Goal: Task Accomplishment & Management: Use online tool/utility

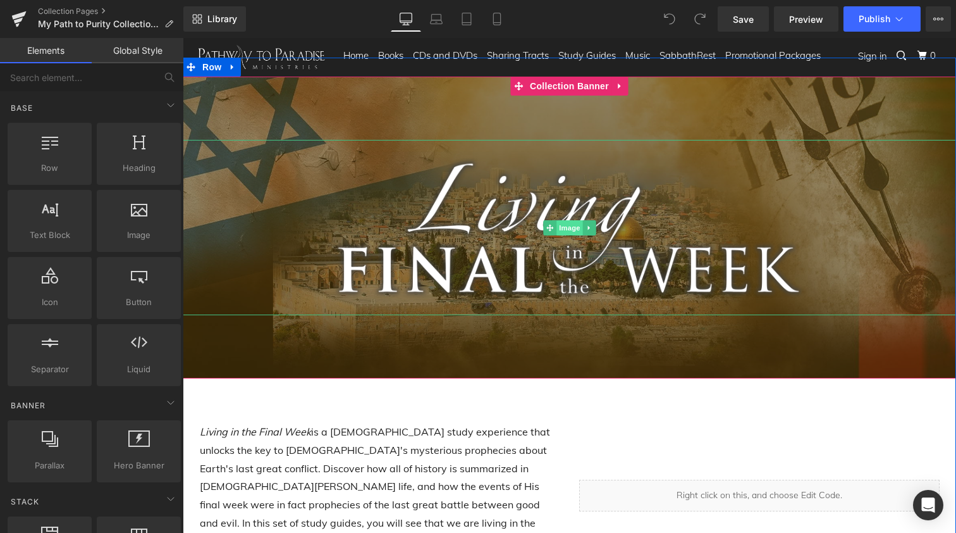
click at [562, 229] on span "Image" at bounding box center [570, 227] width 27 height 15
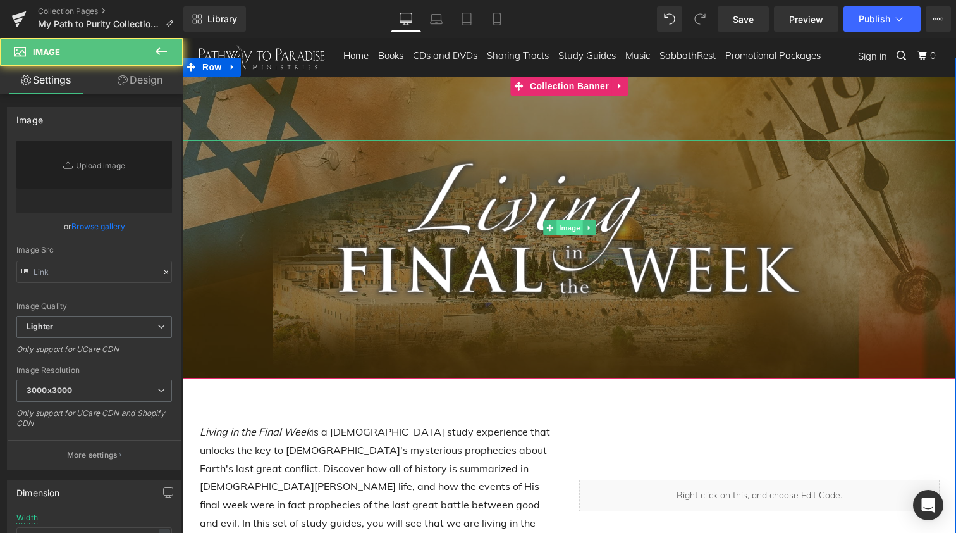
type input "[URL][DOMAIN_NAME]"
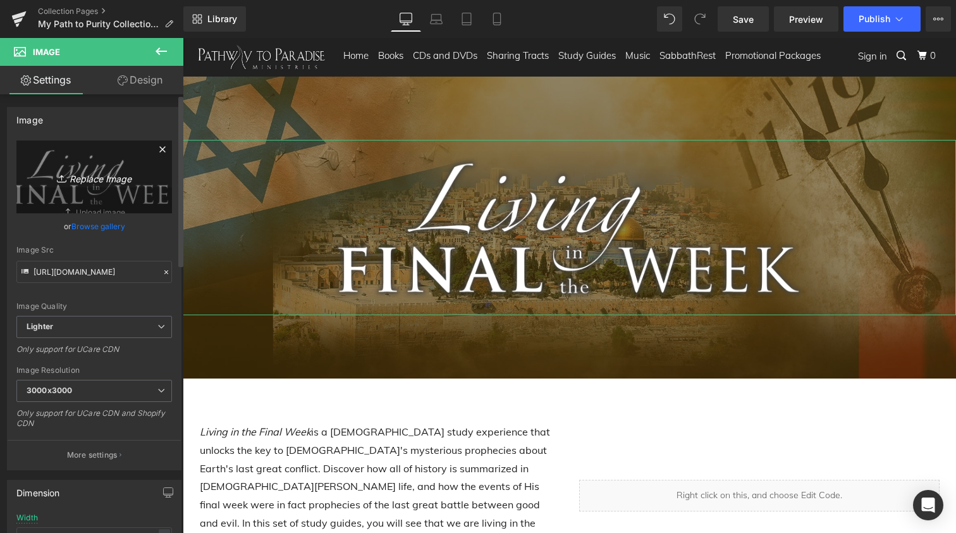
click at [98, 181] on icon "Replace Image" at bounding box center [94, 177] width 101 height 16
type input "C:\fakepath\MPTP logo no glow.png"
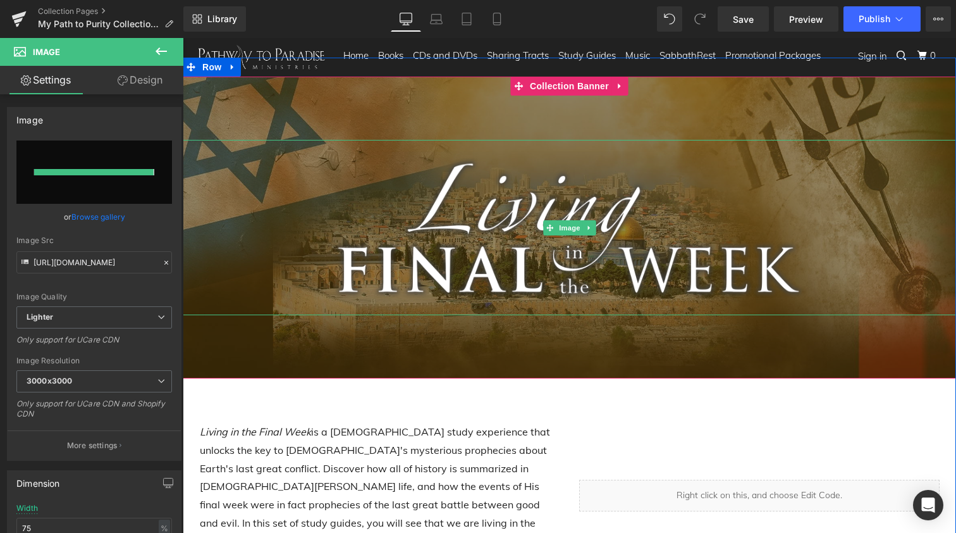
type input "[URL][DOMAIN_NAME]"
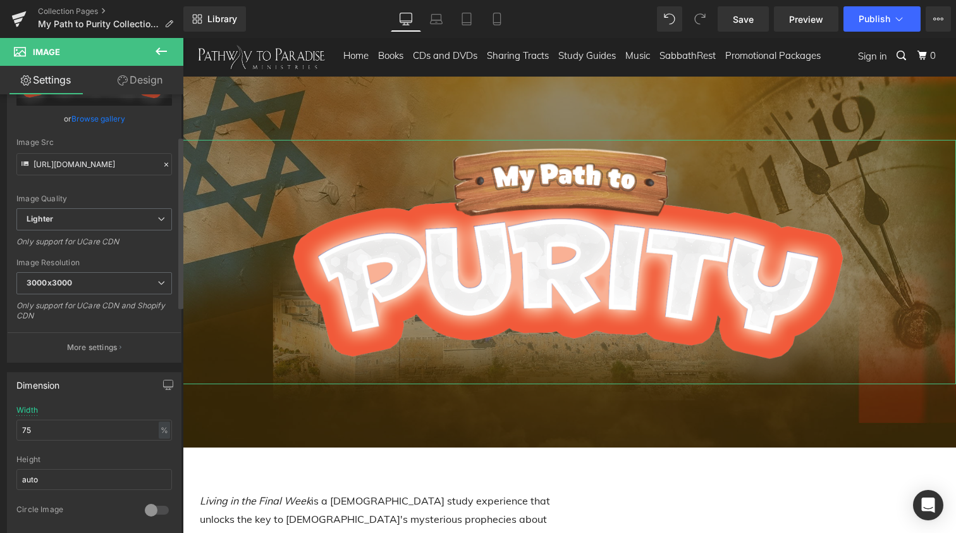
scroll to position [120, 0]
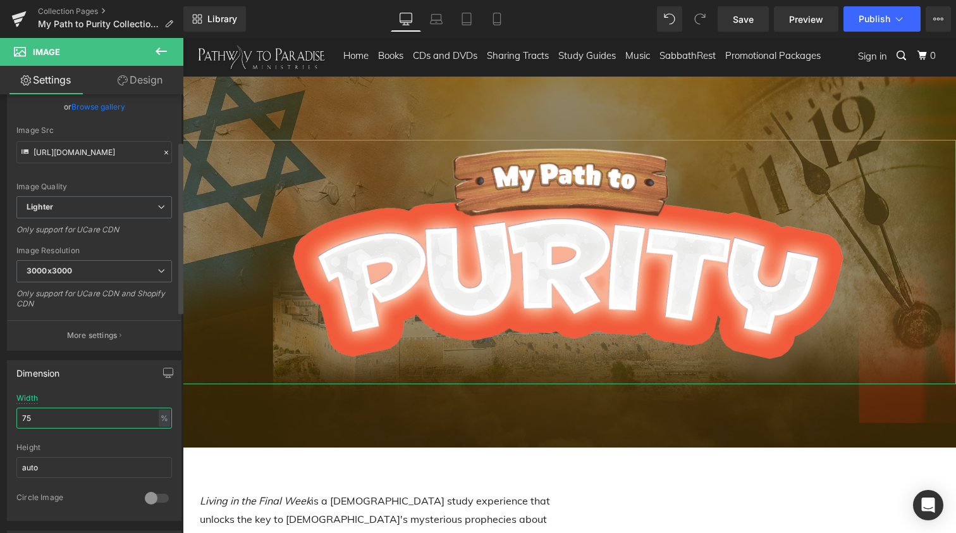
drag, startPoint x: 47, startPoint y: 420, endPoint x: 4, endPoint y: 420, distance: 43.0
click at [4, 420] on div "Dimension 75% Width 75 % % px auto Height auto 0 Circle Image" at bounding box center [94, 435] width 189 height 170
type input "50"
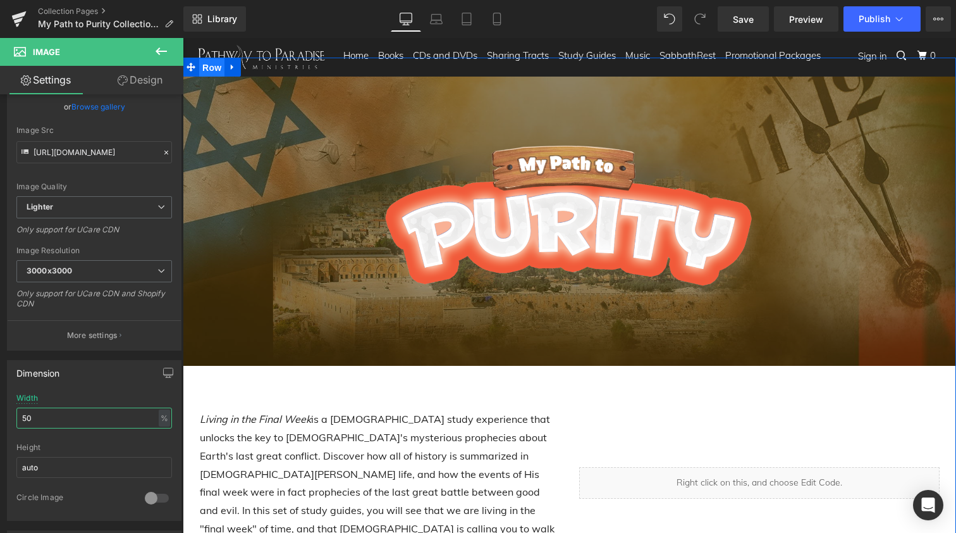
click at [209, 73] on span "Row" at bounding box center [211, 67] width 25 height 19
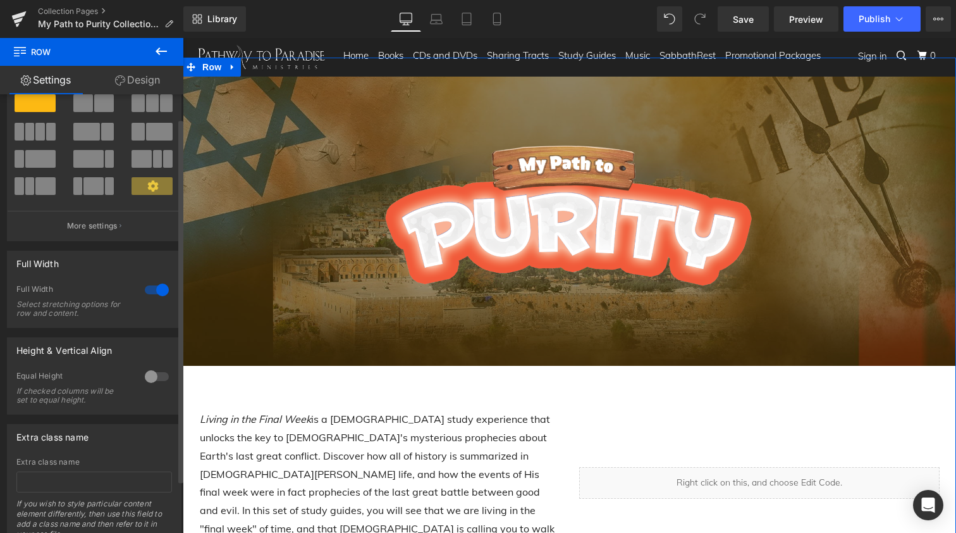
scroll to position [29, 0]
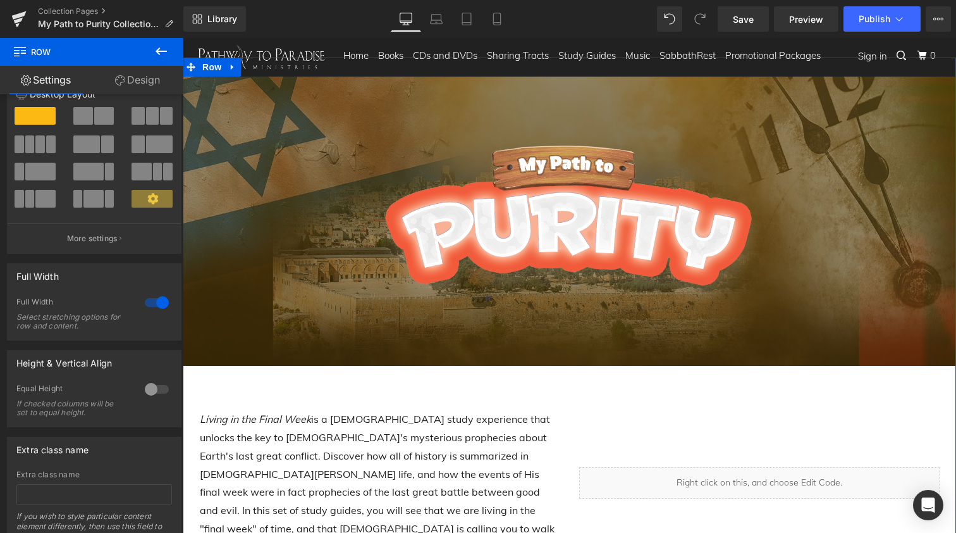
click at [145, 79] on link "Design" at bounding box center [138, 80] width 92 height 28
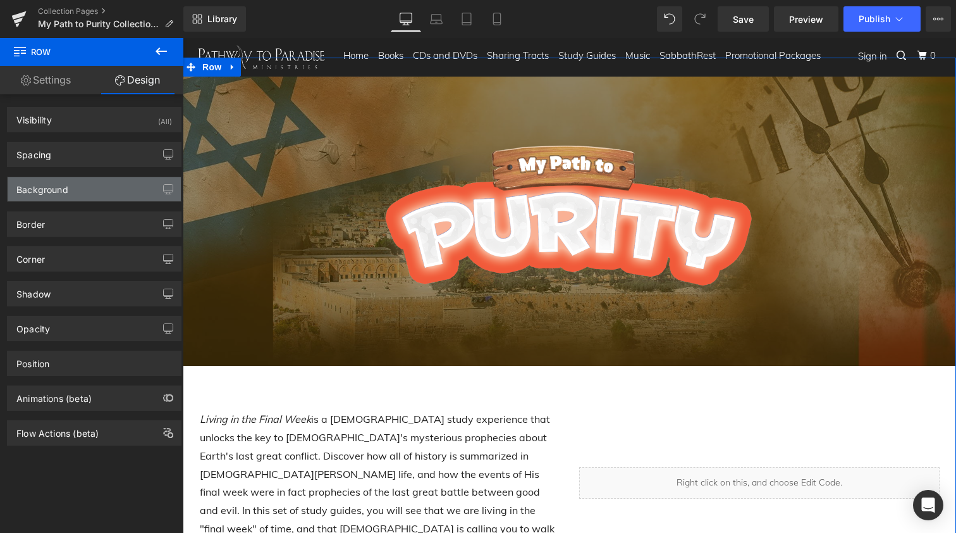
click at [83, 192] on div "Background" at bounding box center [94, 189] width 173 height 24
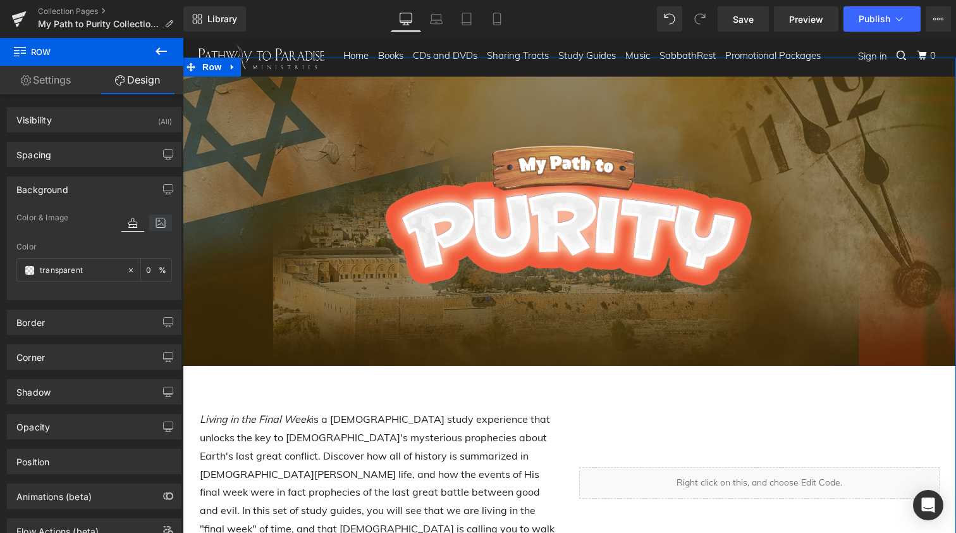
click at [154, 225] on icon at bounding box center [160, 222] width 23 height 16
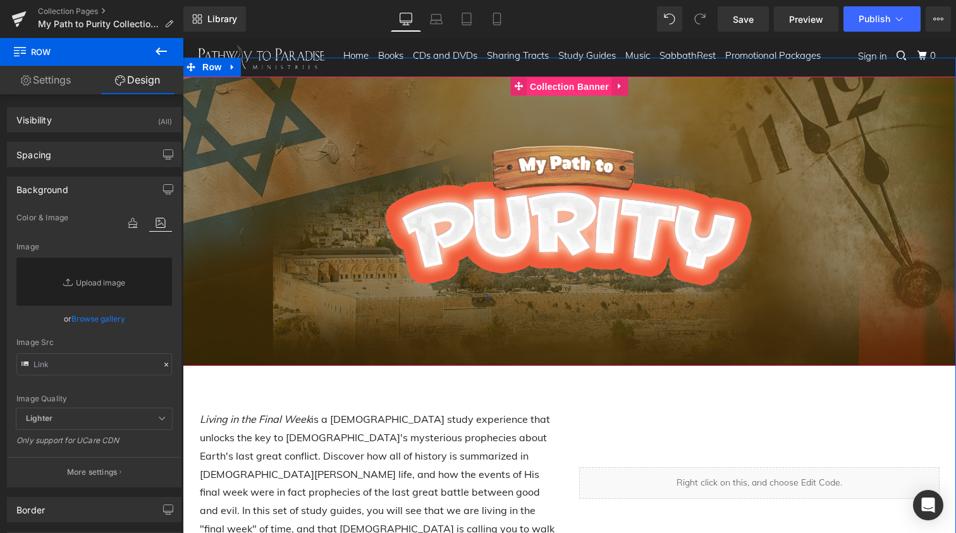
click at [564, 87] on span "Collection Banner" at bounding box center [569, 86] width 85 height 19
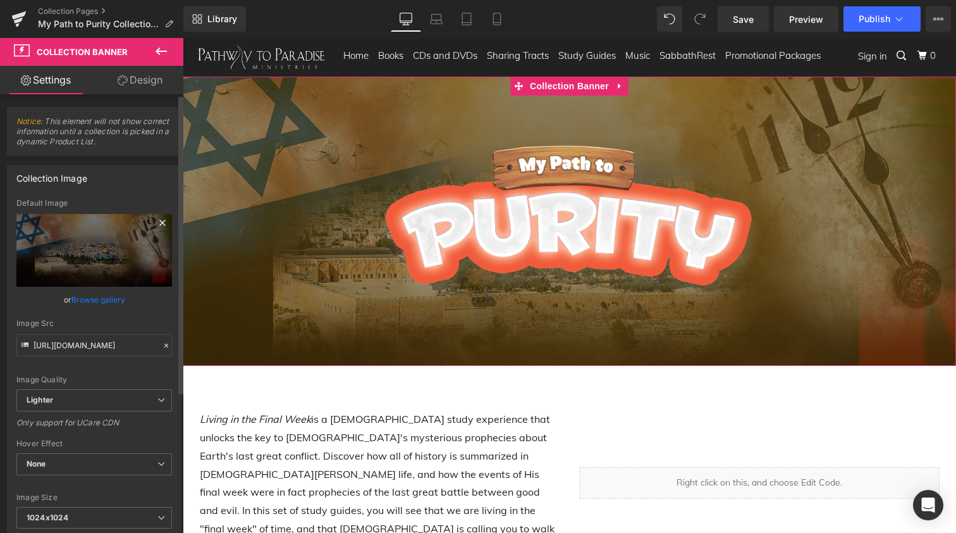
click at [157, 221] on icon at bounding box center [162, 222] width 15 height 15
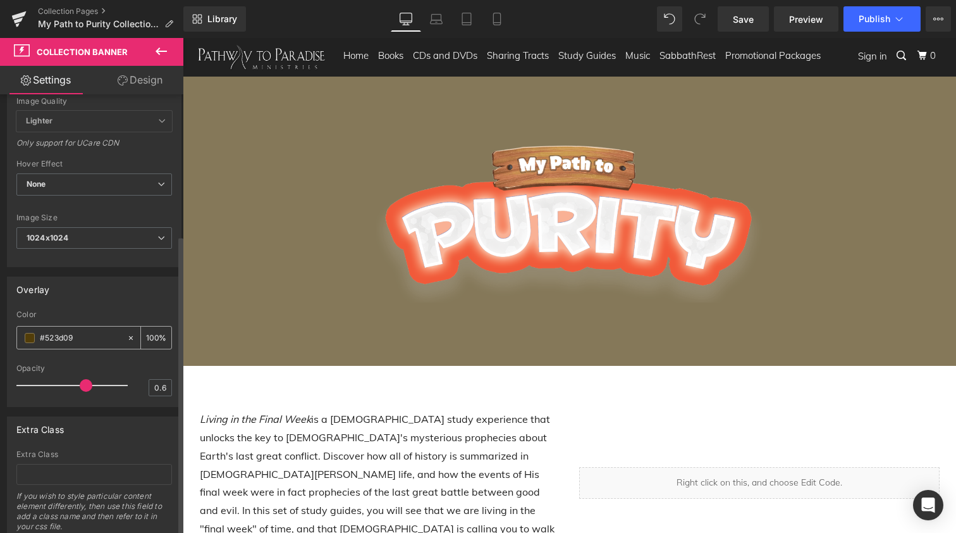
scroll to position [257, 0]
click at [127, 332] on icon at bounding box center [131, 334] width 9 height 9
type input "none"
type input "0"
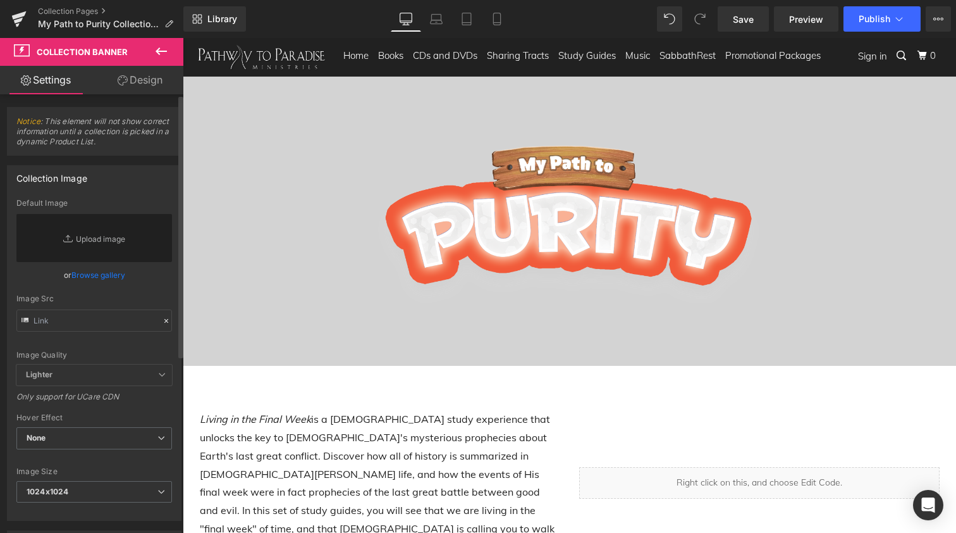
scroll to position [0, 0]
click at [143, 76] on link "Design" at bounding box center [140, 80] width 92 height 28
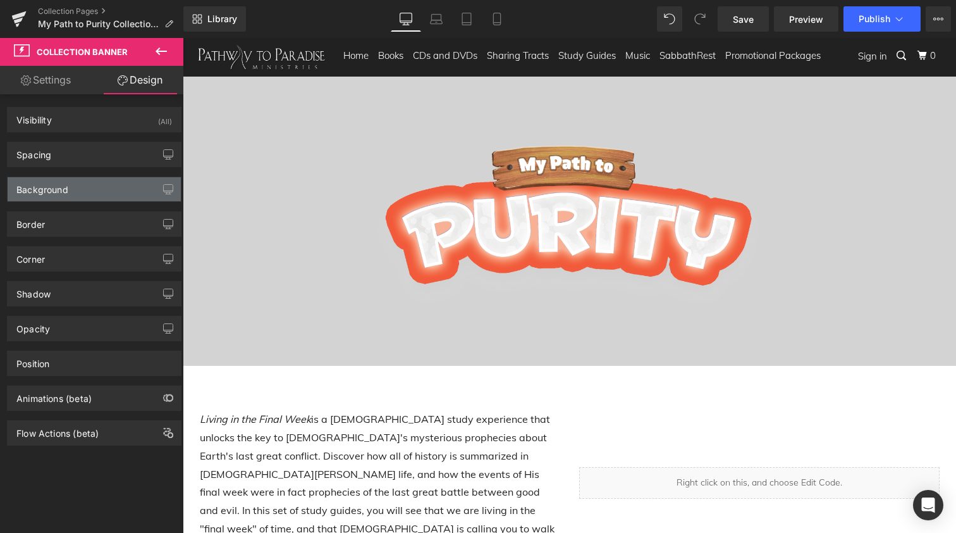
click at [87, 187] on div "Background" at bounding box center [94, 189] width 173 height 24
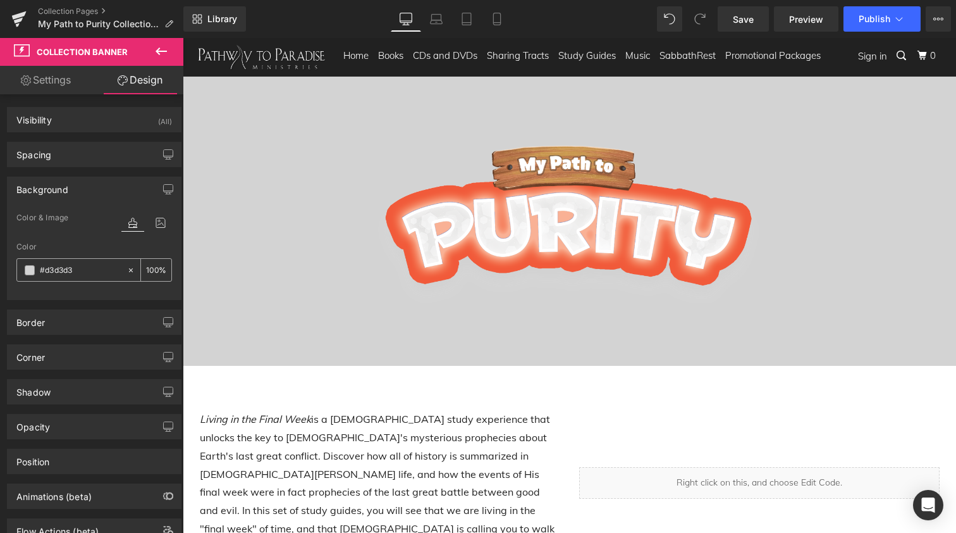
click at [129, 270] on icon at bounding box center [131, 270] width 4 height 4
type input "none"
type input "0"
click at [49, 273] on input "none" at bounding box center [80, 270] width 81 height 14
click at [30, 272] on span at bounding box center [30, 270] width 10 height 10
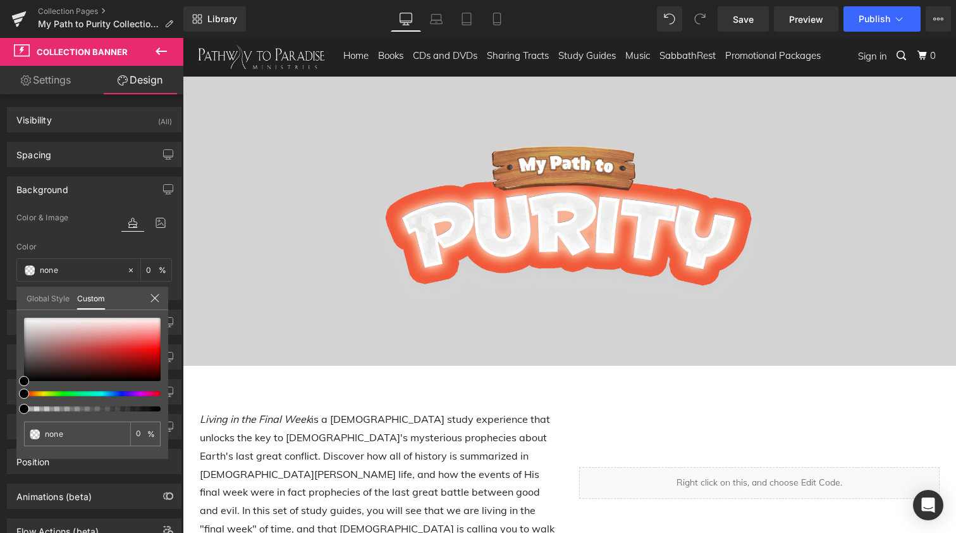
click at [116, 390] on div at bounding box center [92, 365] width 137 height 94
type input "#000000"
type input "100"
type input "#000000"
type input "100"
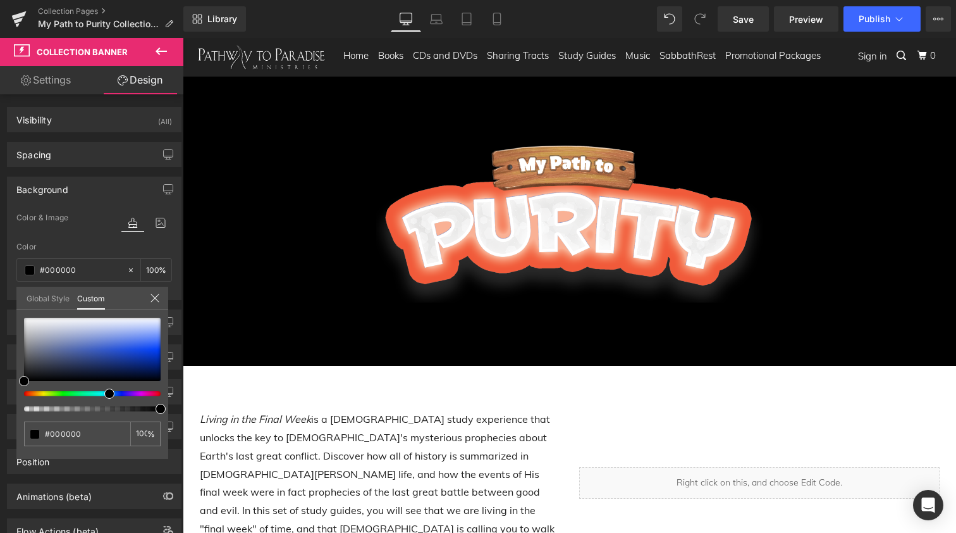
drag, startPoint x: 22, startPoint y: 393, endPoint x: 102, endPoint y: 390, distance: 81.0
click at [102, 390] on div at bounding box center [92, 365] width 137 height 94
type input "#4f72dd"
click at [117, 343] on div at bounding box center [92, 349] width 137 height 63
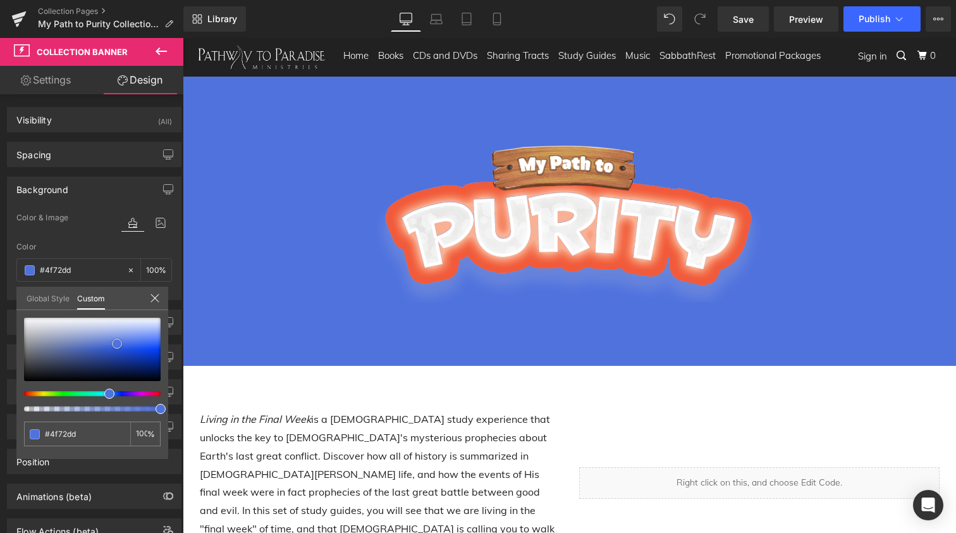
type input "#1643c9"
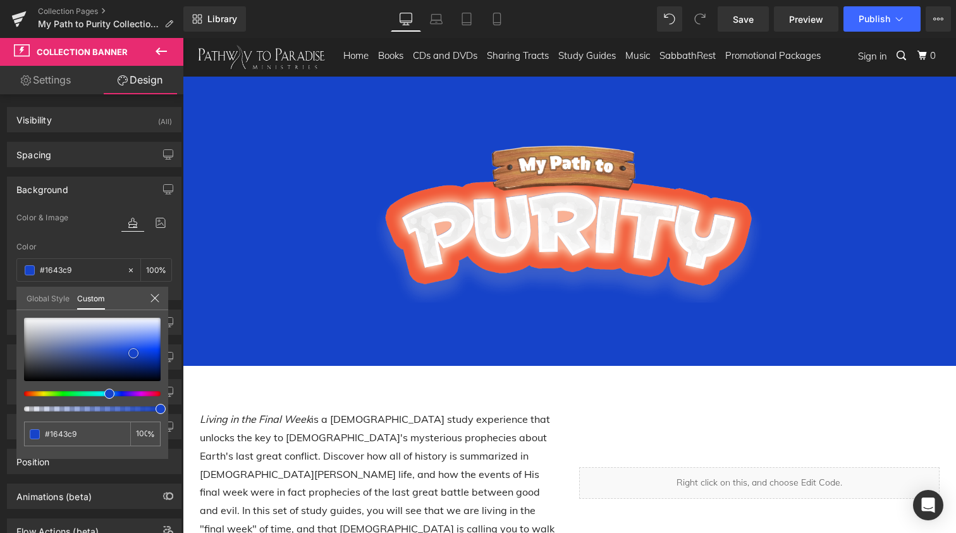
click at [133, 353] on div at bounding box center [92, 349] width 137 height 63
type input "#2647aa"
click at [110, 355] on div at bounding box center [92, 349] width 137 height 63
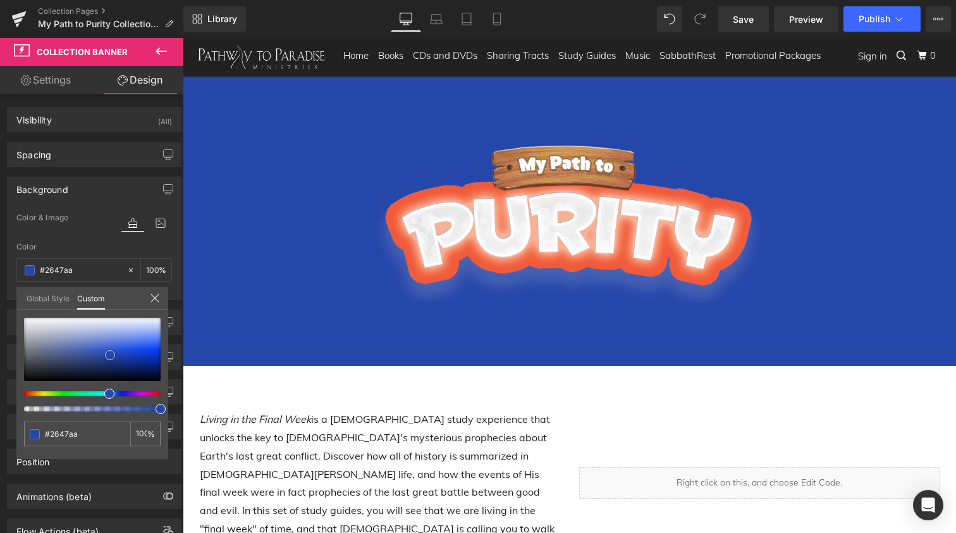
type input "#2849ad"
type input "#294bb1"
type input "#2a4cb0"
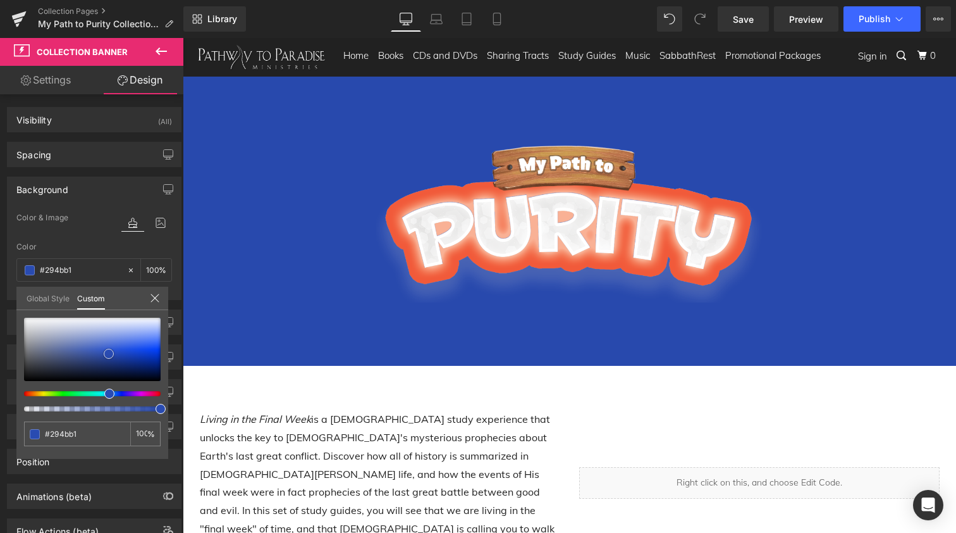
type input "#2a4cb0"
type input "#2b4db4"
type input "#2c4fb8"
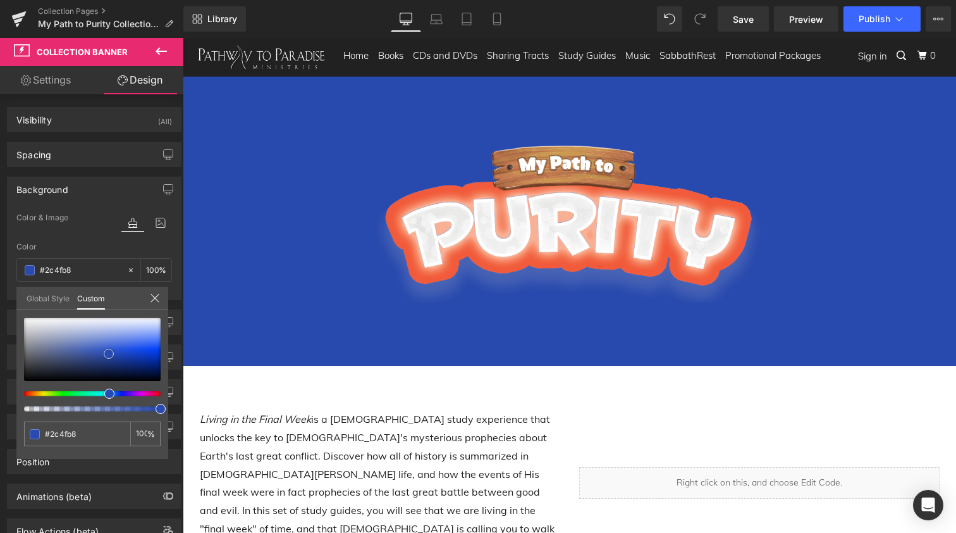
type input "#2d51bc"
type input "#3154be"
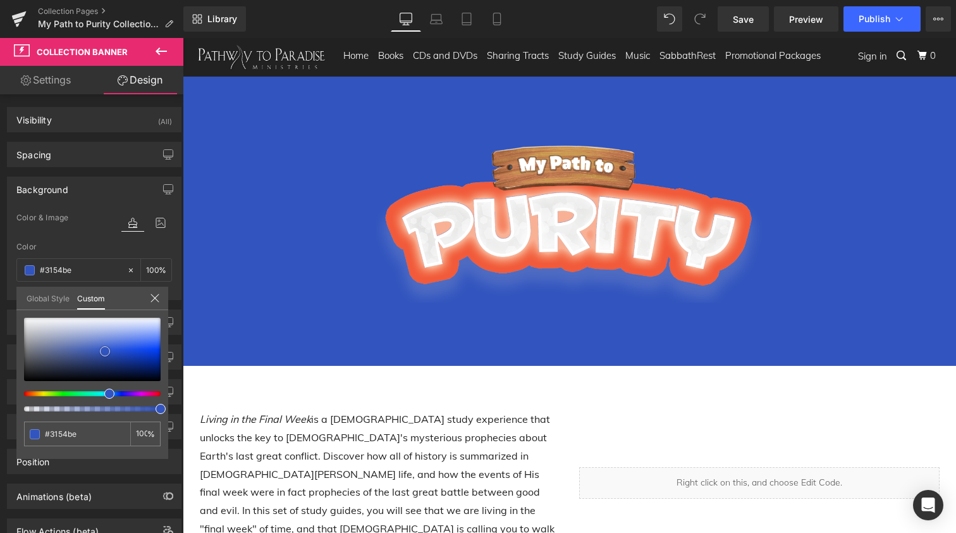
type input "#3356c1"
type input "#3457c0"
type input "#3659c2"
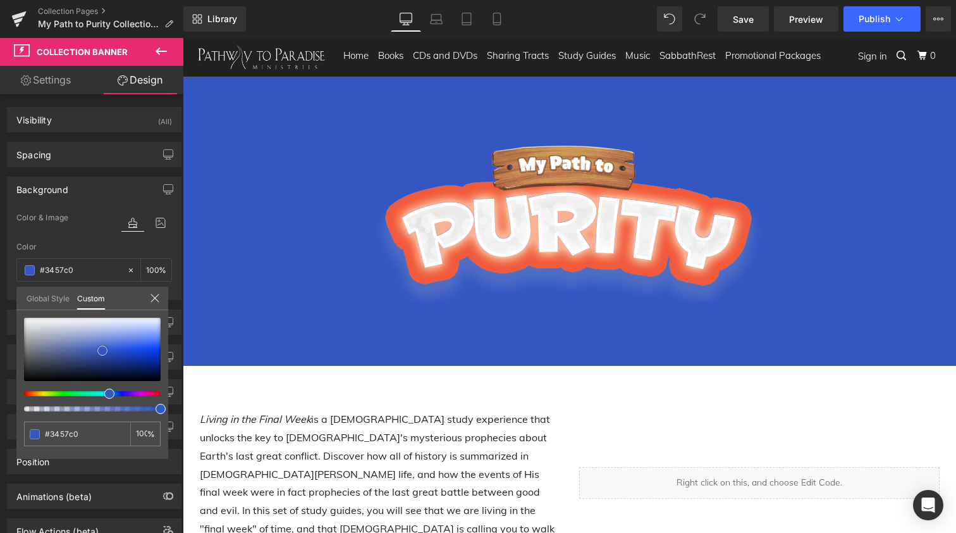
type input "#3659c2"
type input "#385bc6"
type input "#3d5fc6"
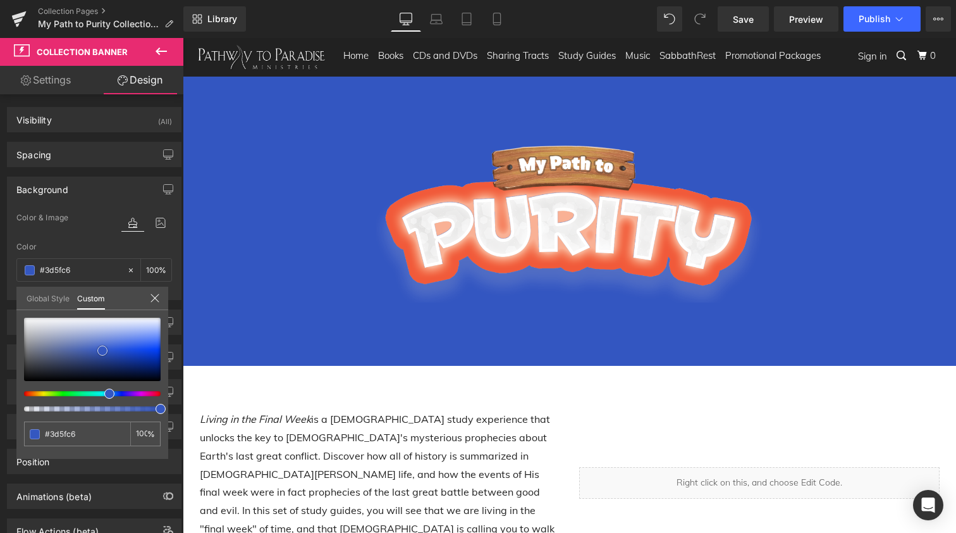
type input "#4162c7"
type input "#4666c7"
type input "#4a6ac9"
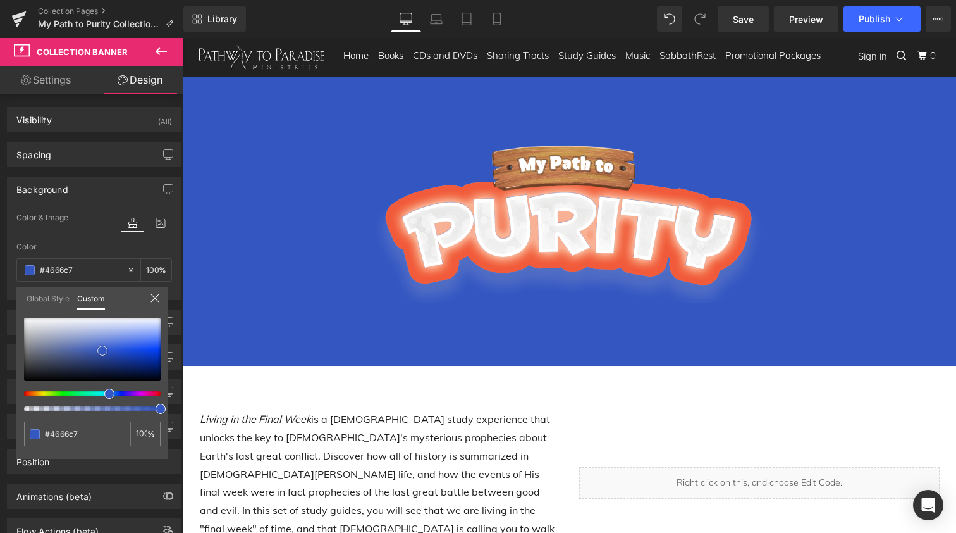
type input "#4a6ac9"
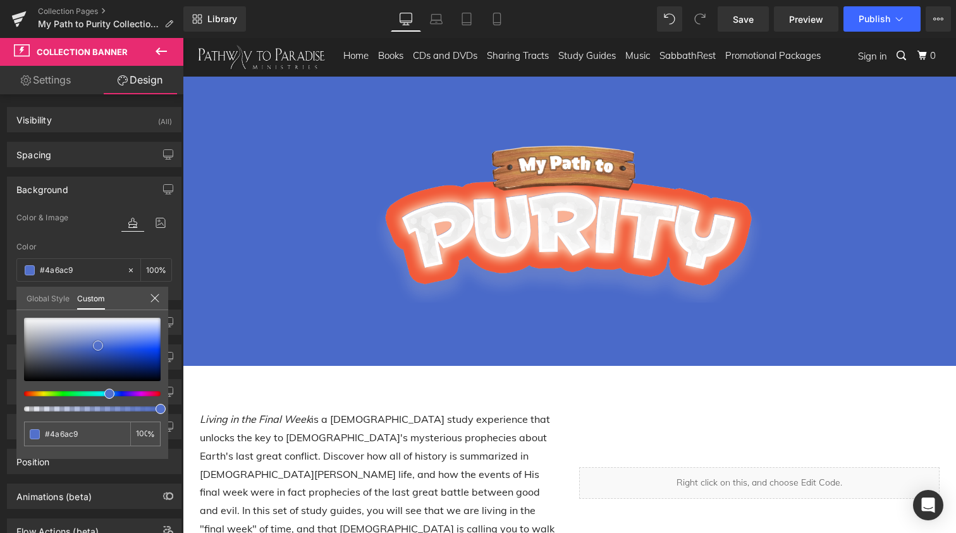
type input "#4e6dca"
type input "#5270cb"
type input "#5673cc"
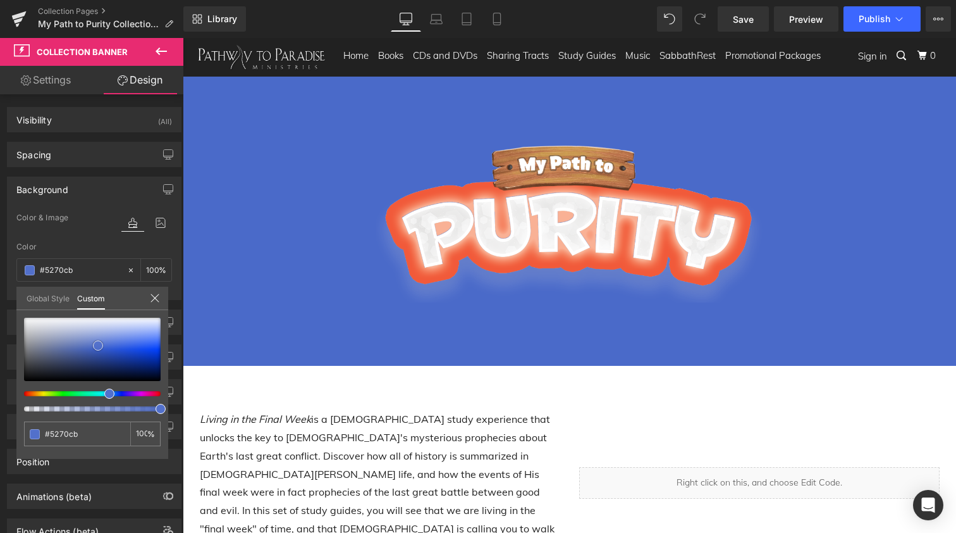
type input "#5673cc"
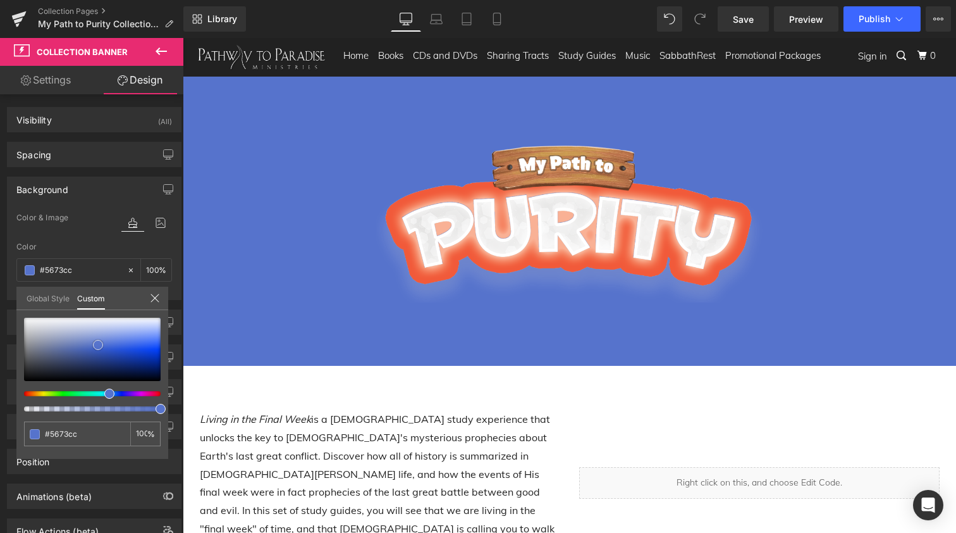
type input "#5270cb"
type input "#4e6dca"
type input "#4b6ac7"
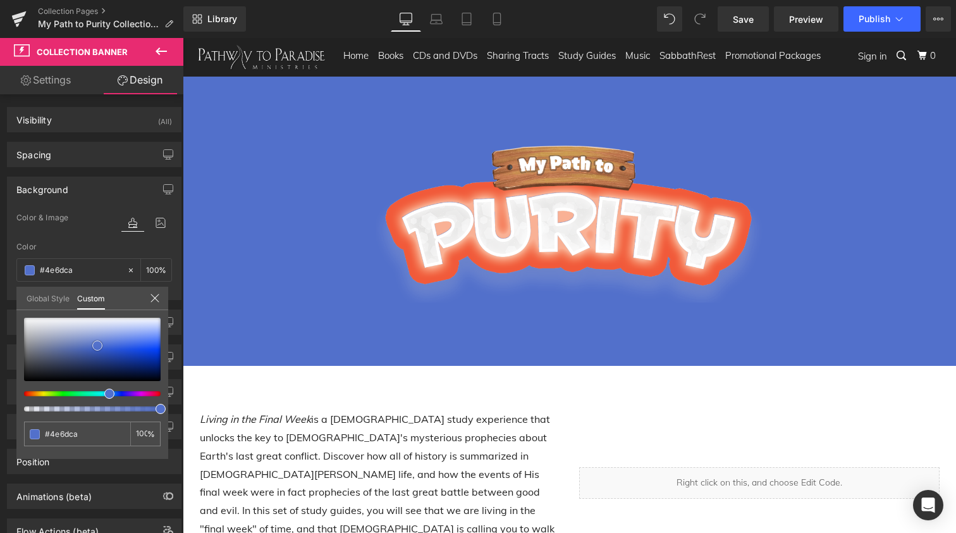
type input "#4b6ac7"
type input "#4767c6"
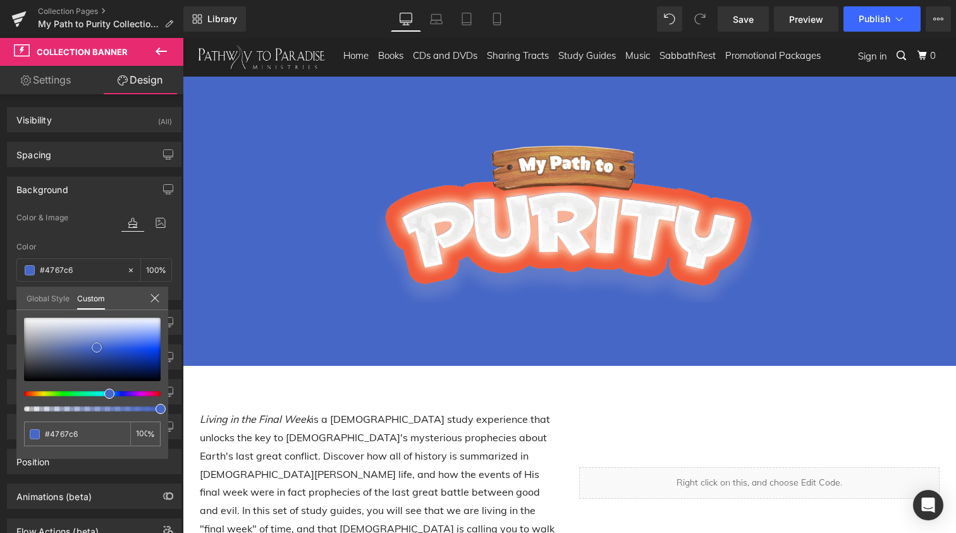
type input "#4364c5"
type input "#3f60c4"
type input "#3b5dc3"
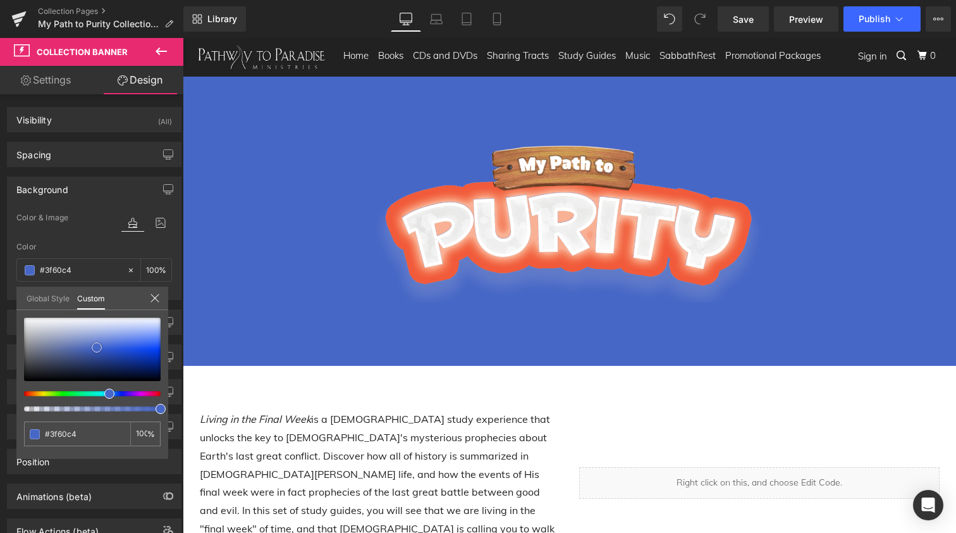
type input "#3b5dc3"
type input "#3a5dc4"
type input "#395bc0"
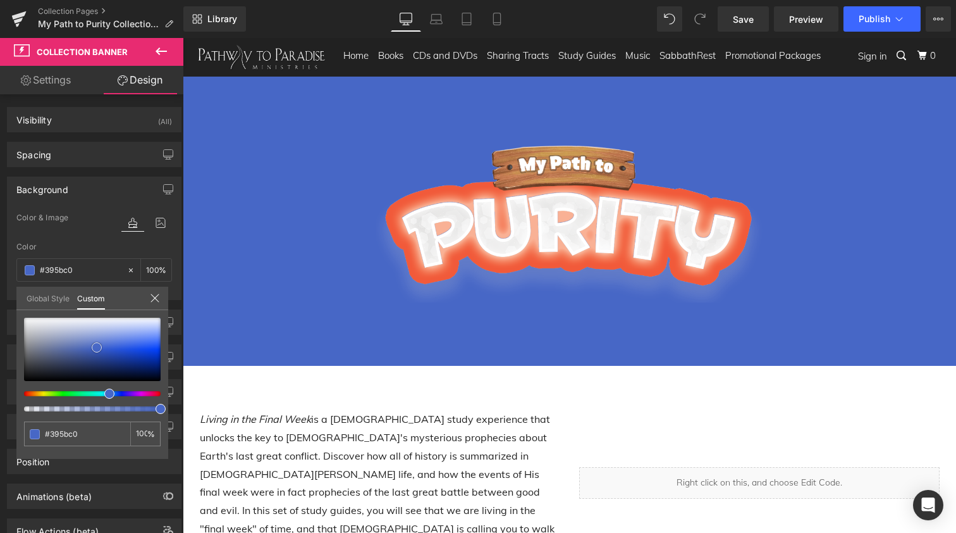
type input "#3a5bbf"
type input "#3959bb"
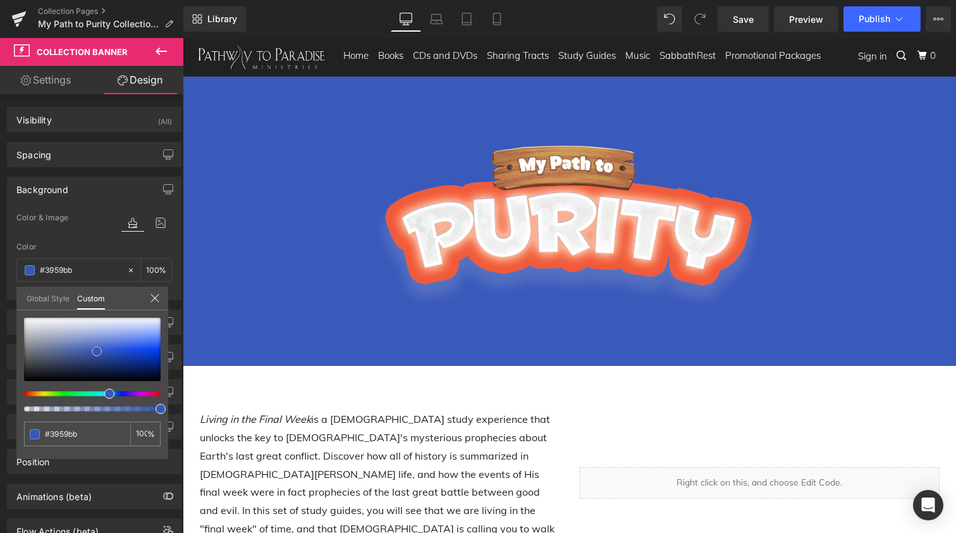
type input "#3858b7"
type input "#3555b4"
type input "#3455b5"
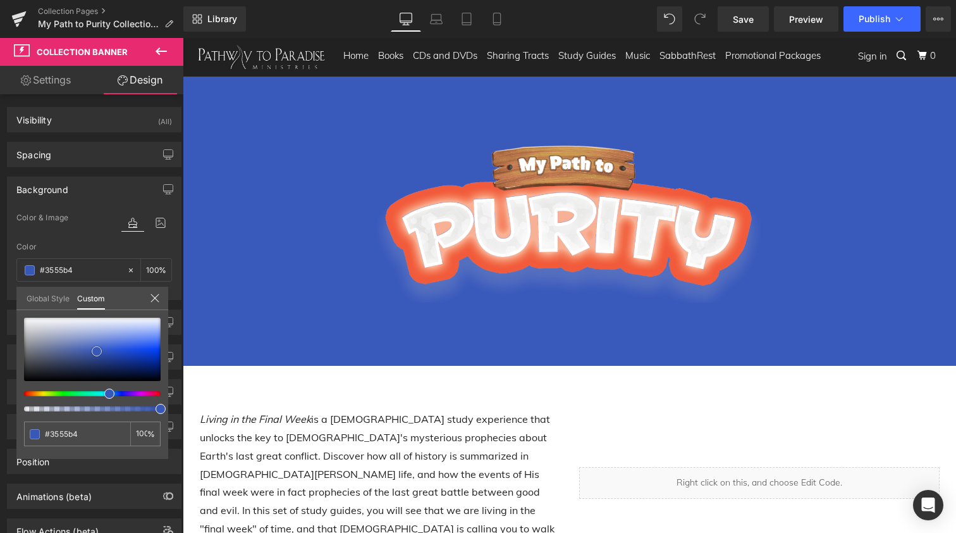
type input "#3455b5"
type input "#3756b3"
type input "#3856b2"
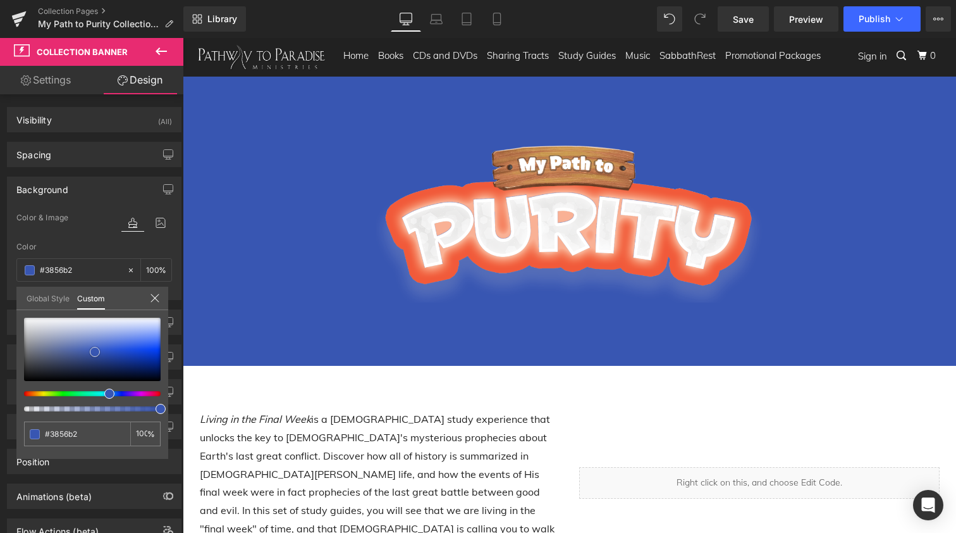
type input "#3957b1"
type input "#3a59b4"
type input "#3b5bb8"
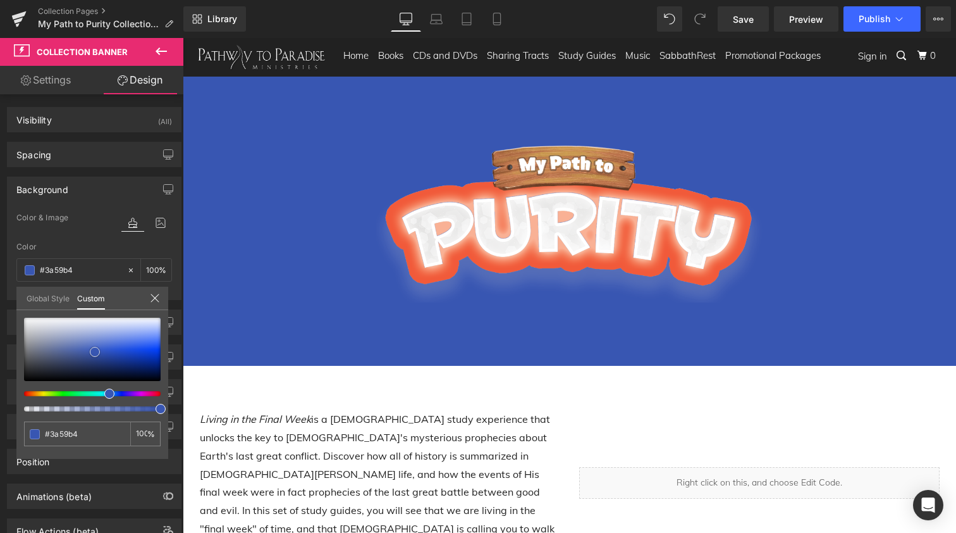
type input "#3b5bb8"
type input "#3e5dbb"
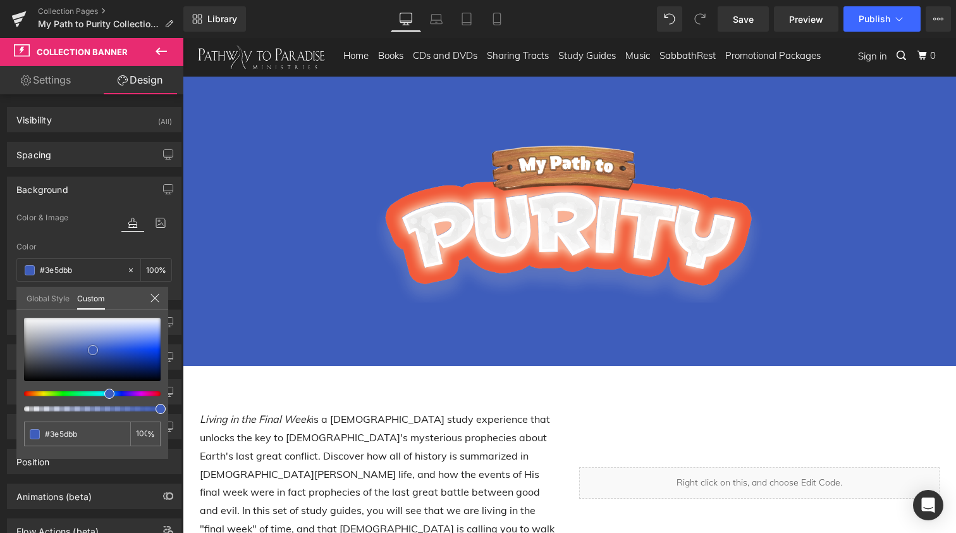
type input "#3d5dbc"
type input "#3e5ec0"
type input "#3d5ec1"
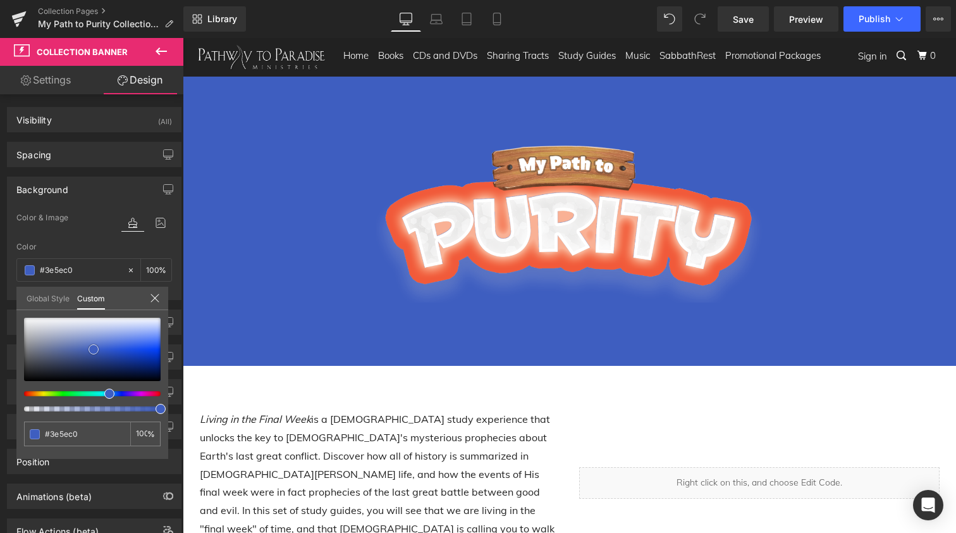
type input "#3d5ec1"
type input "#3a5dc4"
type input "#395cc5"
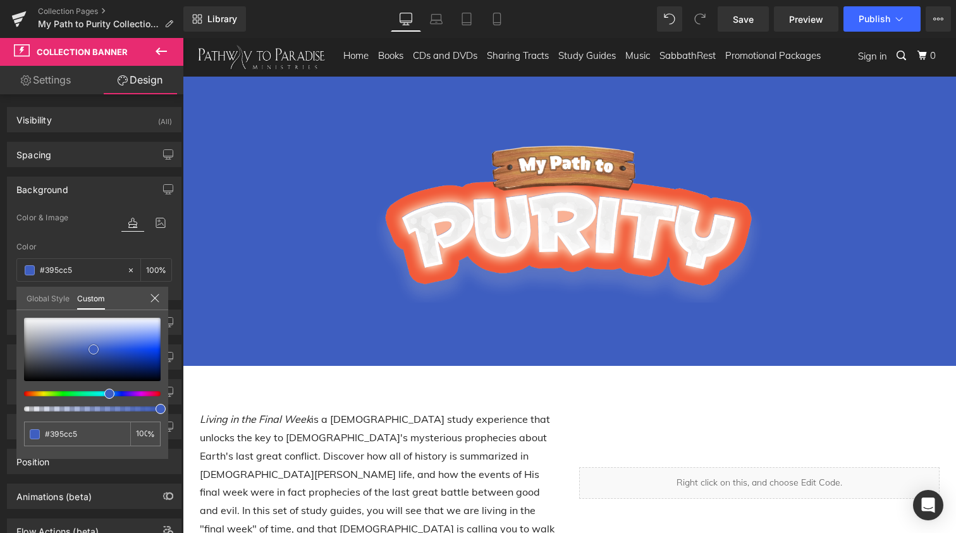
type input "#3659c2"
type input "#3559c4"
type input "#3458c5"
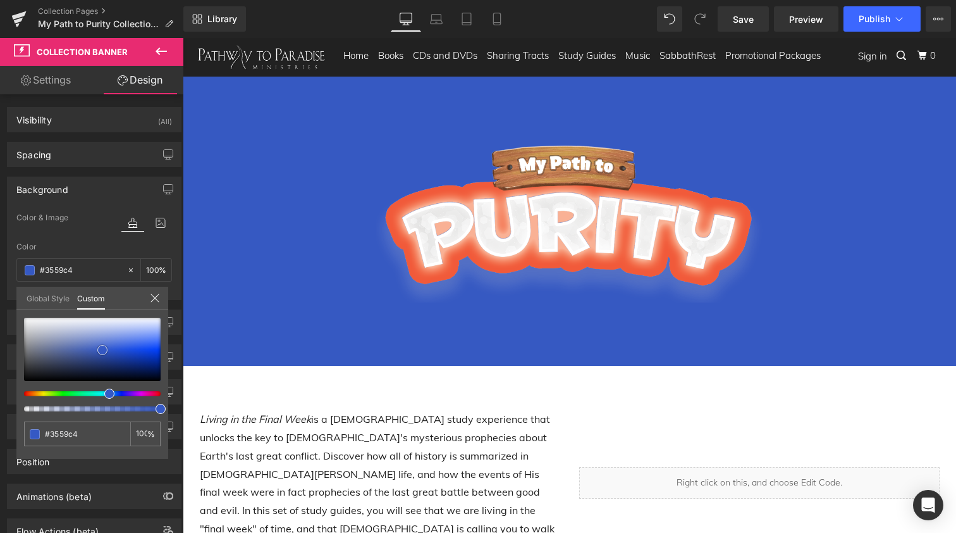
type input "#3458c5"
type input "#3358c6"
type input "#3157c7"
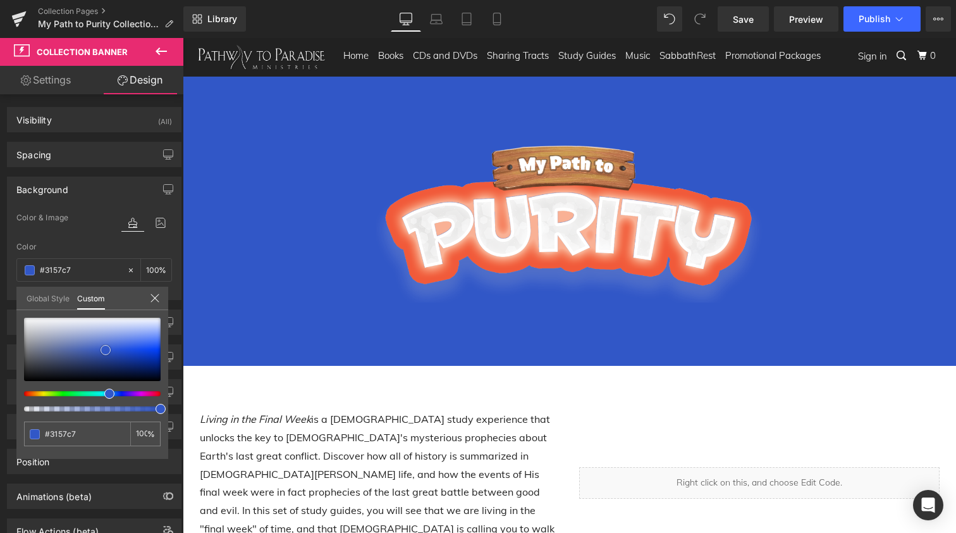
type input "#3056c9"
type input "#3157c7"
type input "#3158cd"
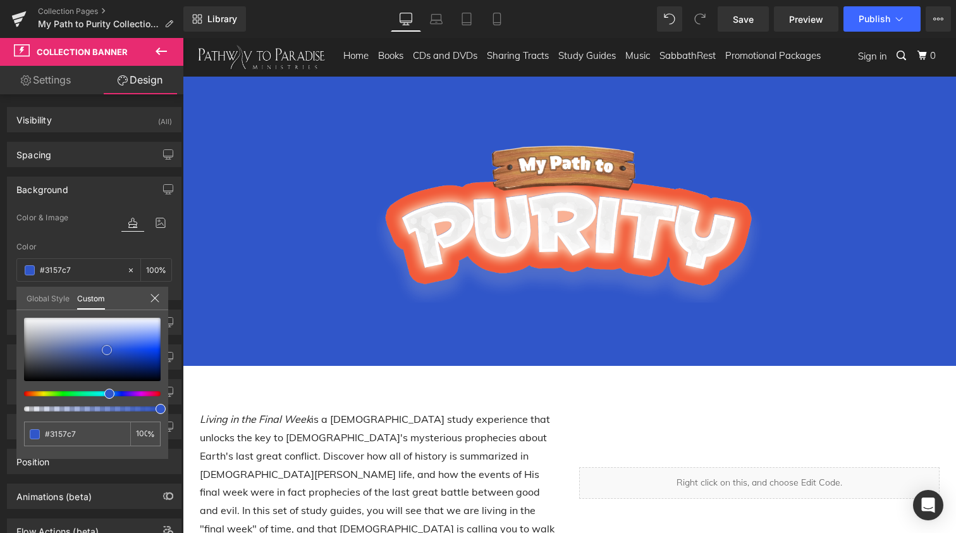
type input "#3158cd"
type input "#395fcf"
type input "#3b5fce"
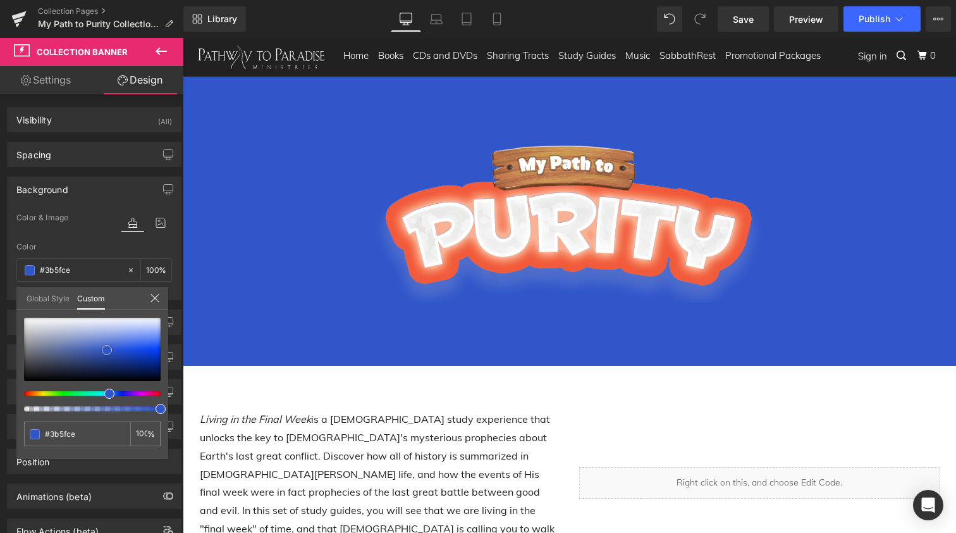
type input "#3f63cf"
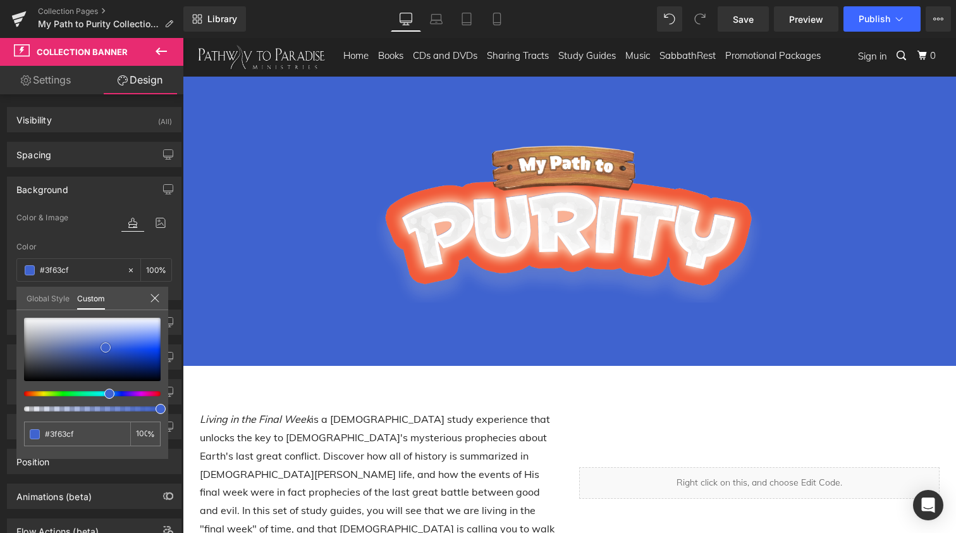
type input "#3b5fce"
type input "#375ccd"
drag, startPoint x: 110, startPoint y: 354, endPoint x: 106, endPoint y: 348, distance: 7.4
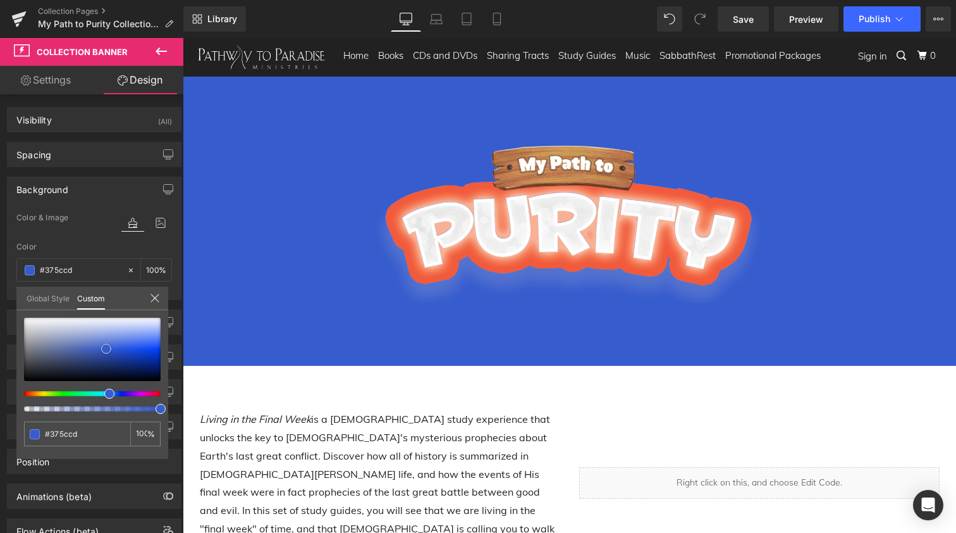
click at [106, 348] on span at bounding box center [106, 348] width 10 height 10
type input "#373ecd"
type input "#3737cd"
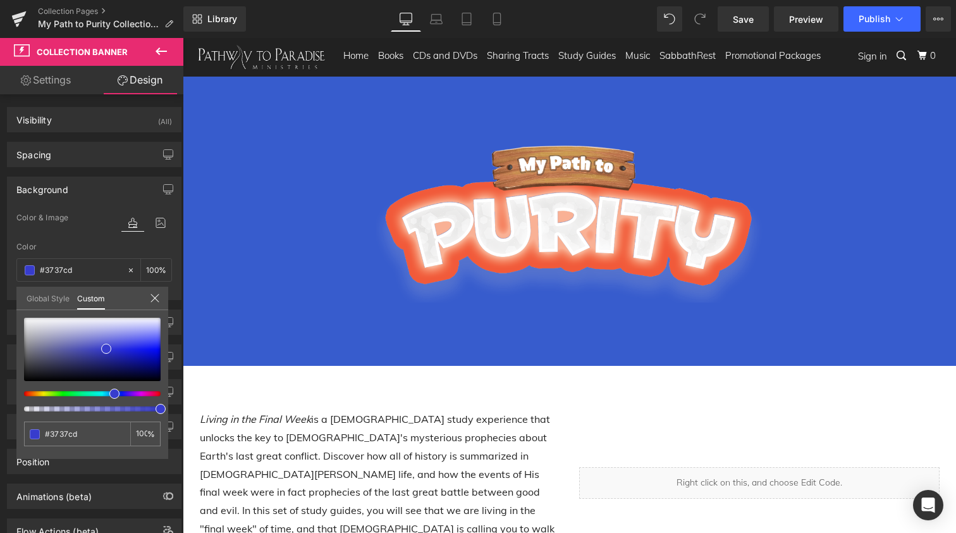
type input "#4337cd"
type input "#5037cd"
type input "#5737cd"
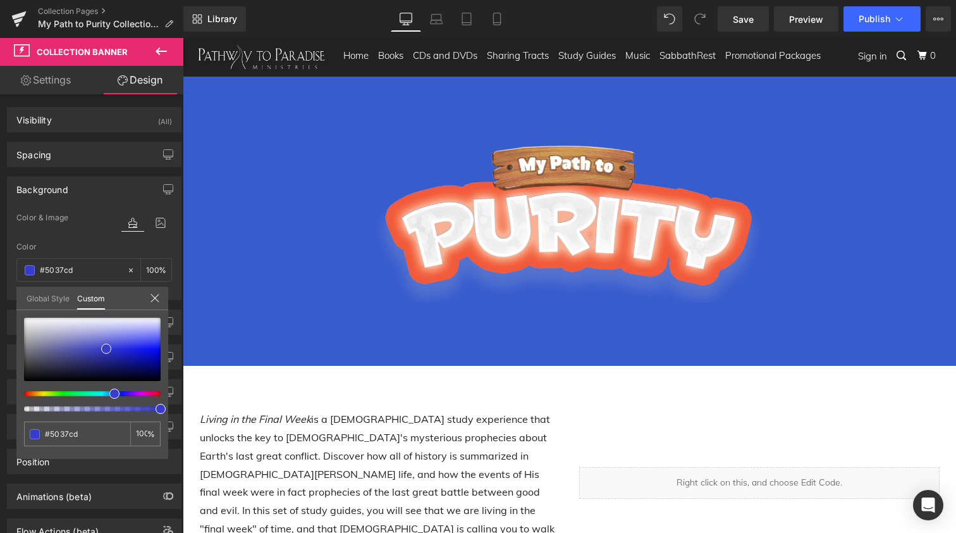
type input "#5737cd"
type input "#6437cd"
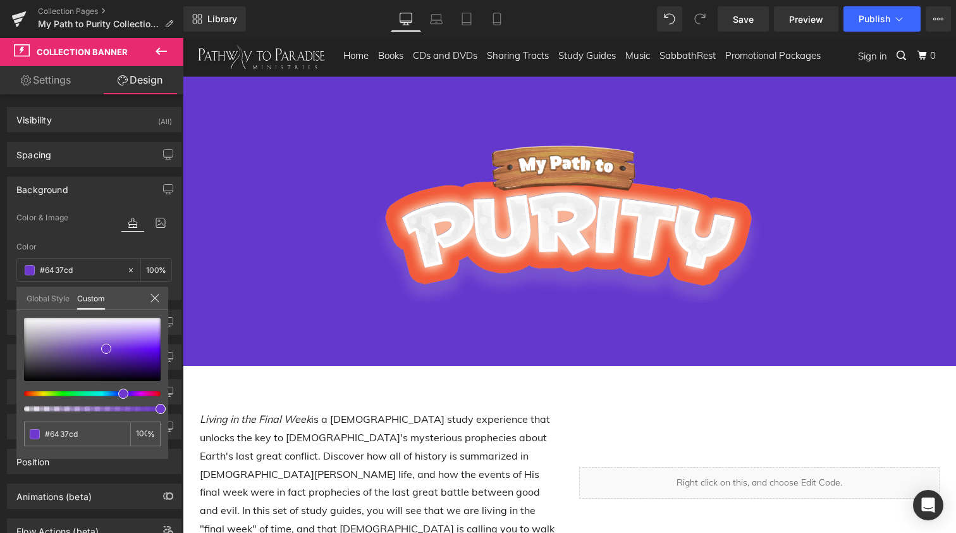
type input "#6e37cd"
type input "#7537cd"
type input "#7a37cd"
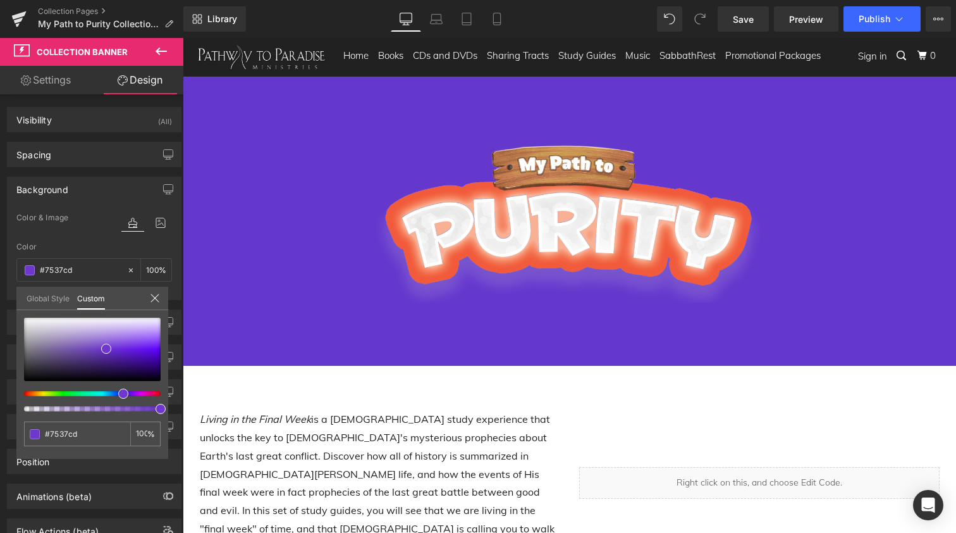
type input "#7a37cd"
type input "#7d37cd"
type input "#8237cd"
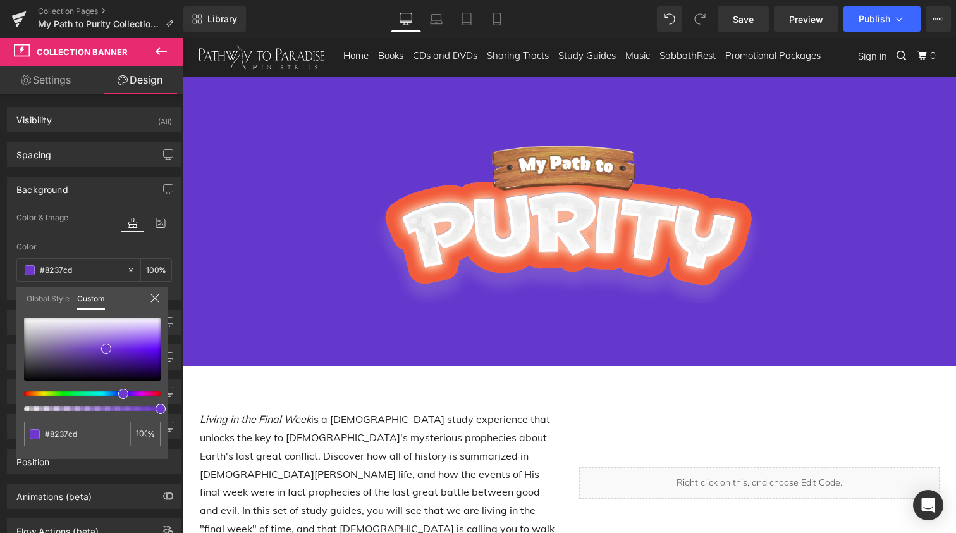
type input "#8737cd"
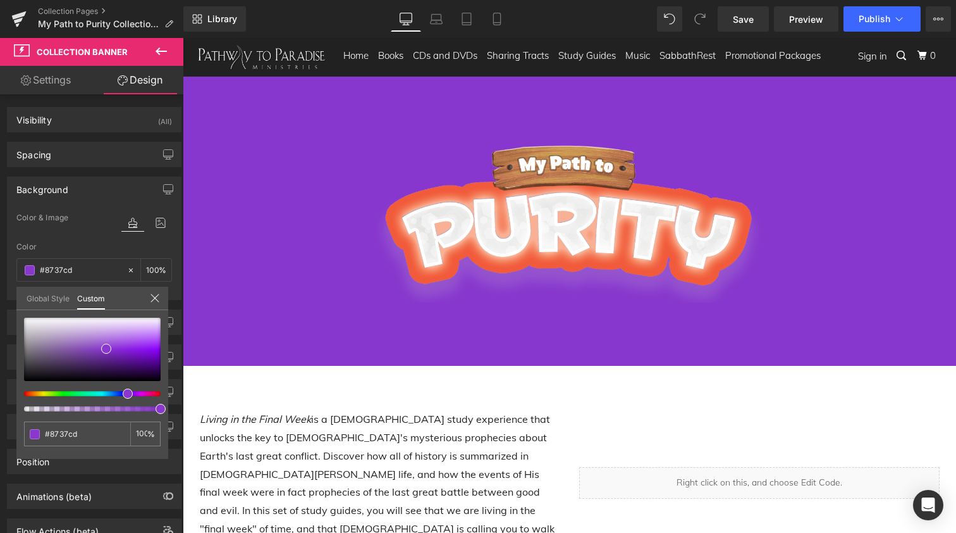
type input "#8937cd"
type input "#8e37cd"
type input "#9337cd"
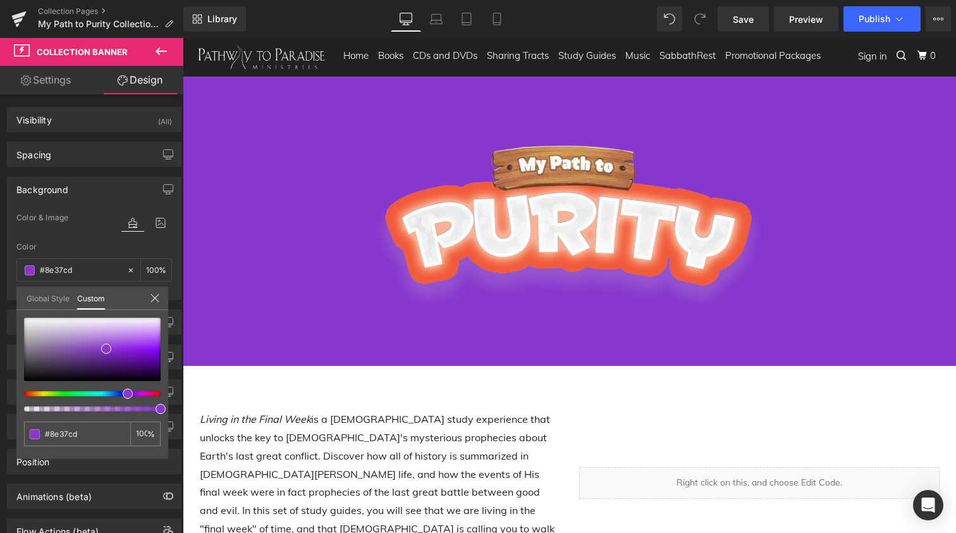
type input "#9337cd"
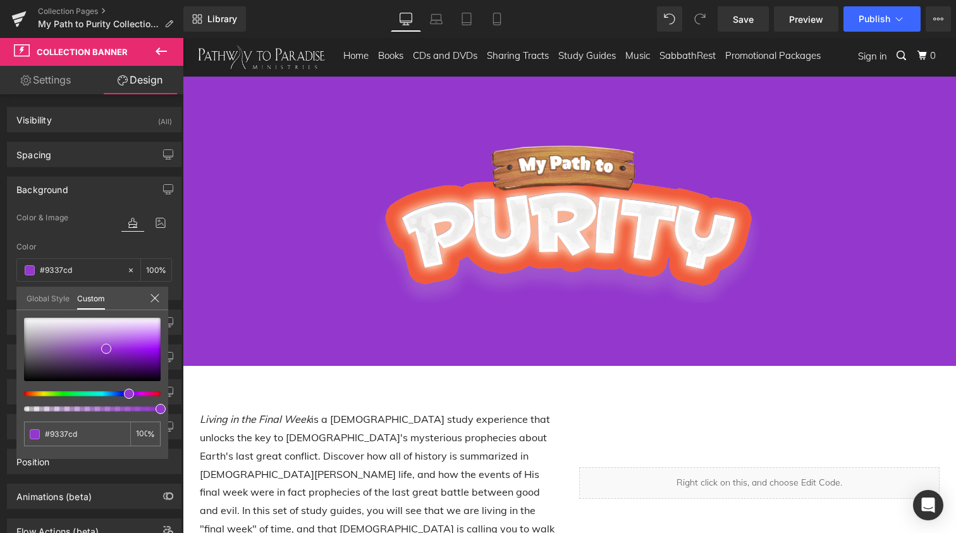
type input "#8e37cd"
type input "#8937cd"
type input "#8237cd"
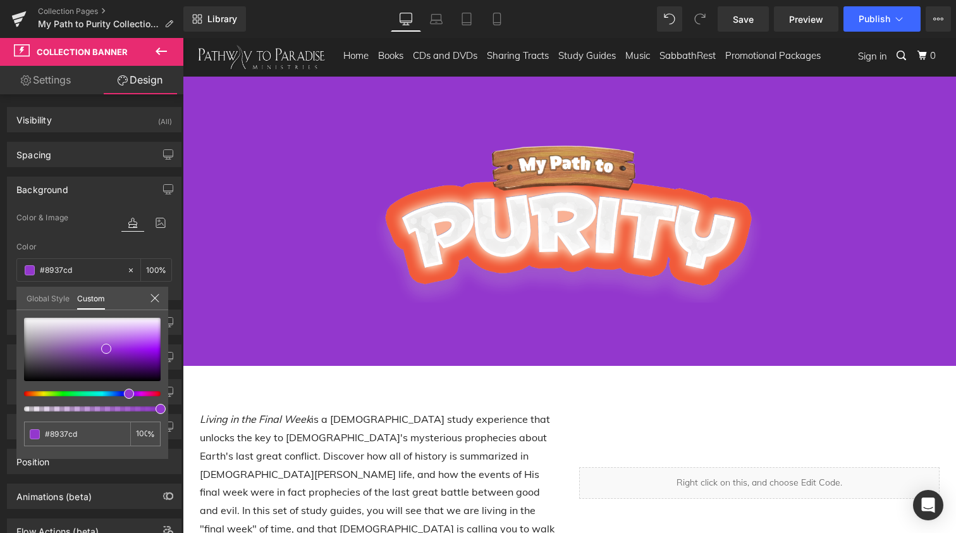
type input "#8237cd"
type input "#7d37cd"
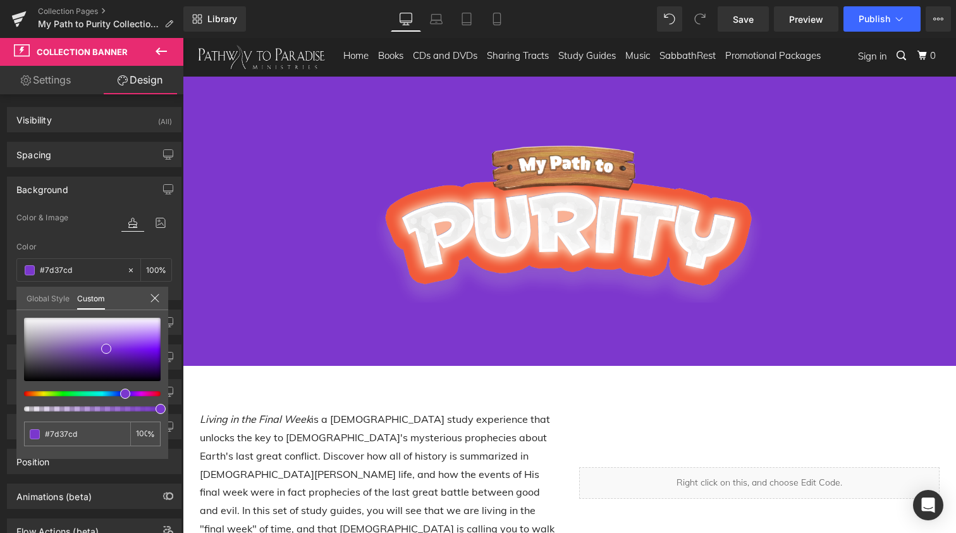
type input "#7a37cd"
type input "#7537cd"
type input "#7037cd"
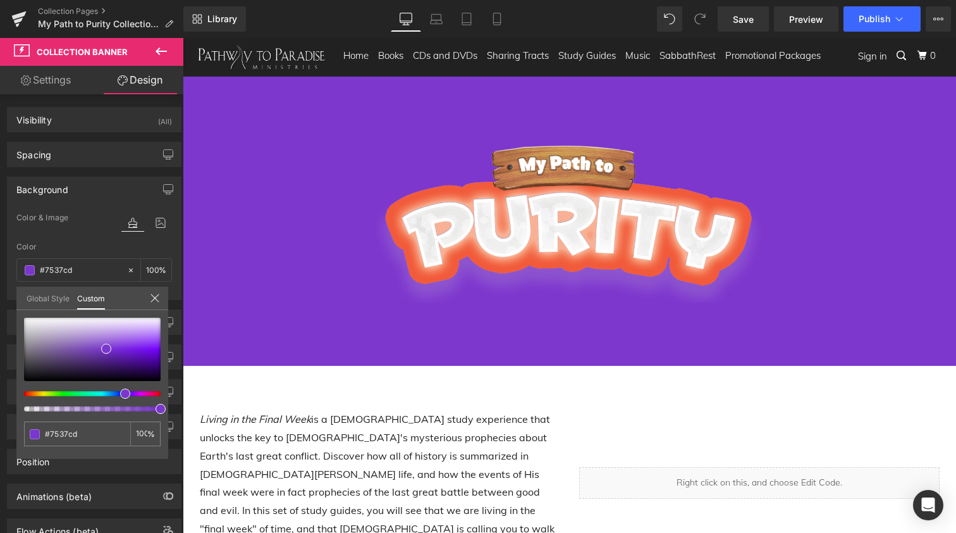
type input "#7037cd"
type input "#6e37cd"
type input "#6937cd"
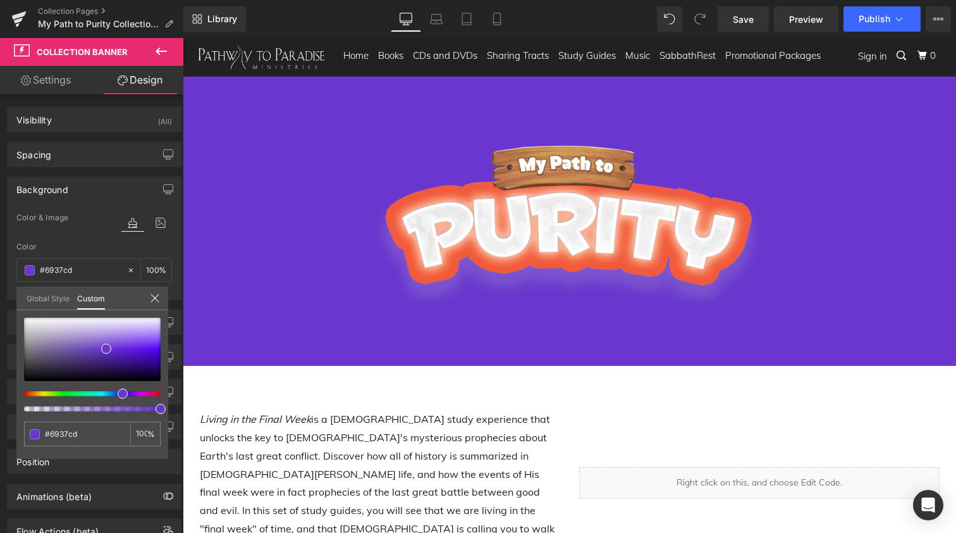
type input "#6437cd"
type input "#6937cd"
type input "#6e37cd"
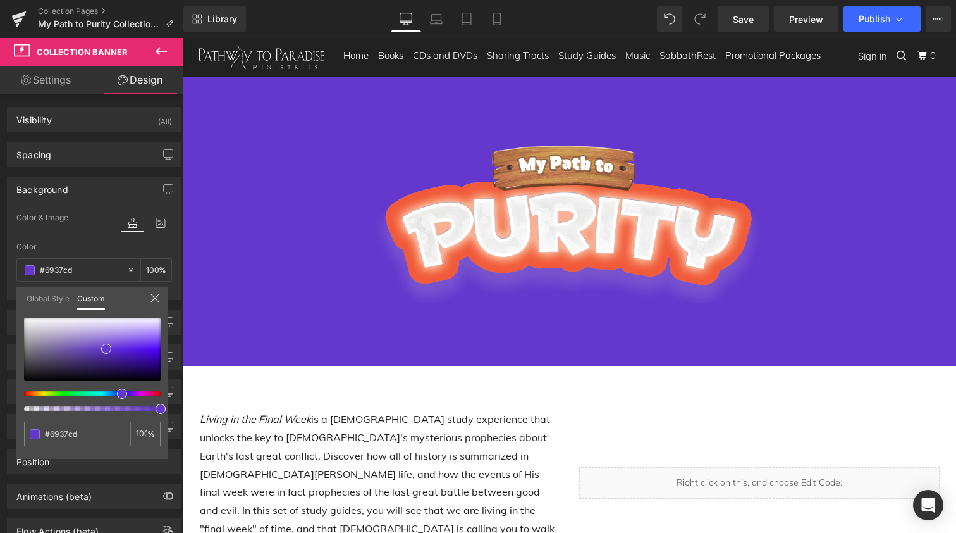
type input "#6e37cd"
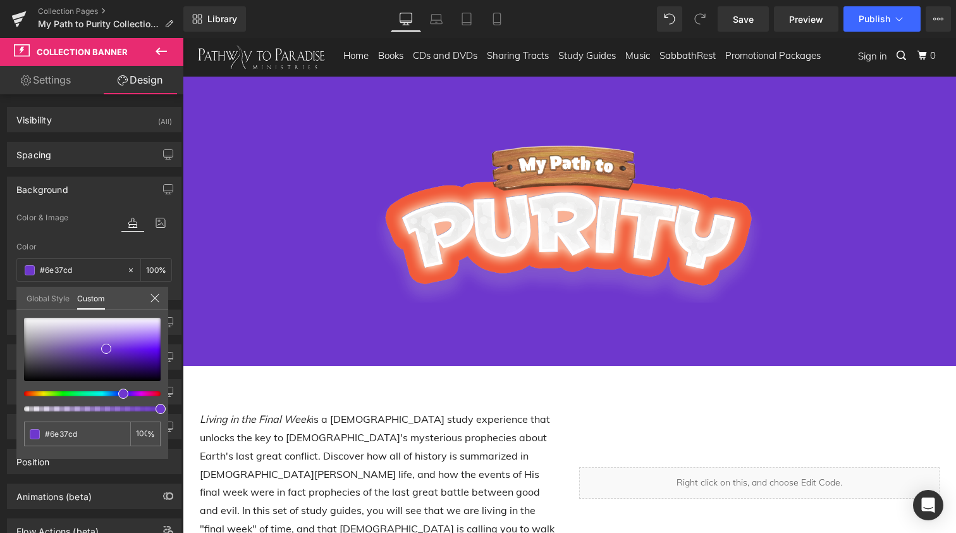
type input "#6937cd"
type input "#6437cd"
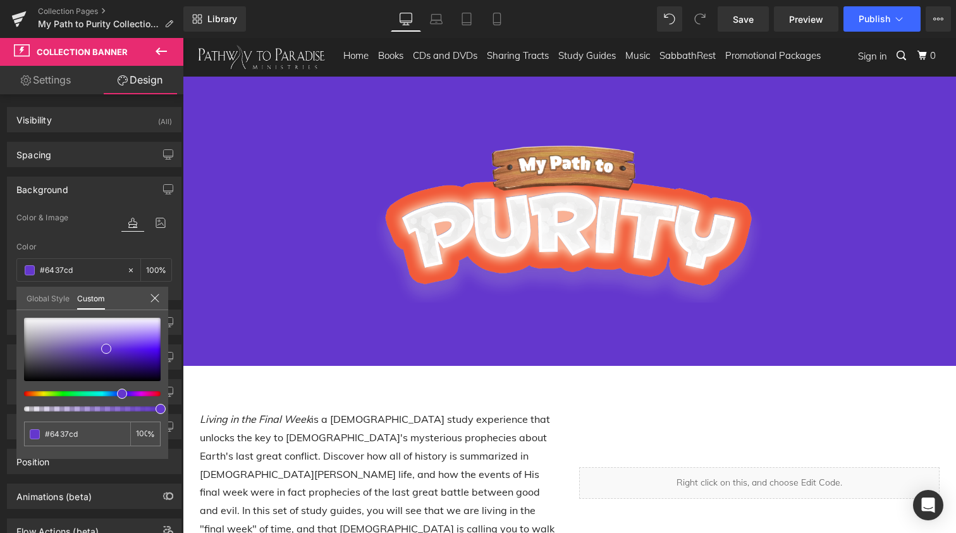
type input "#6137cd"
drag, startPoint x: 108, startPoint y: 396, endPoint x: 116, endPoint y: 394, distance: 7.8
click at [116, 394] on div at bounding box center [87, 393] width 137 height 5
type input "#[DATE]"
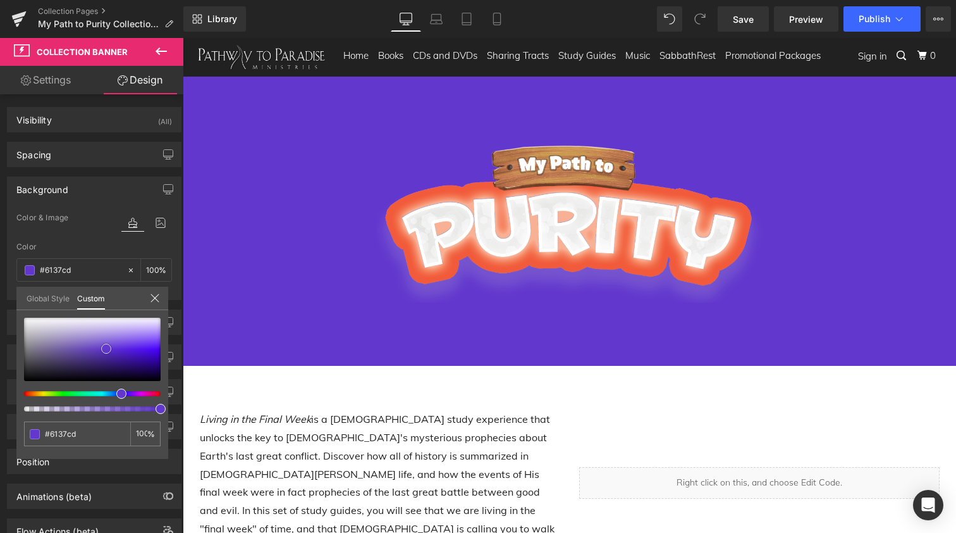
type input "#[DATE]"
type input "#673fcf"
type input "#6b43d0"
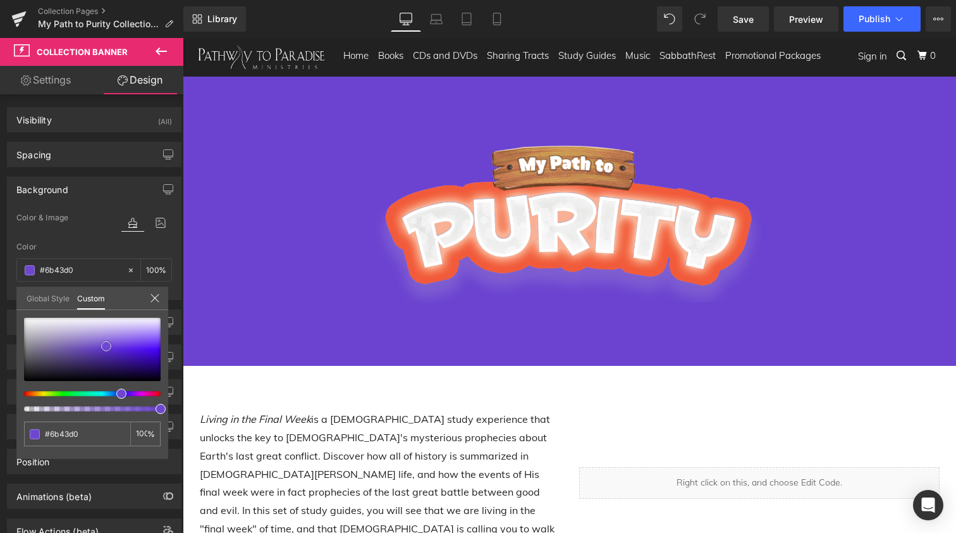
type input "#6e47d1"
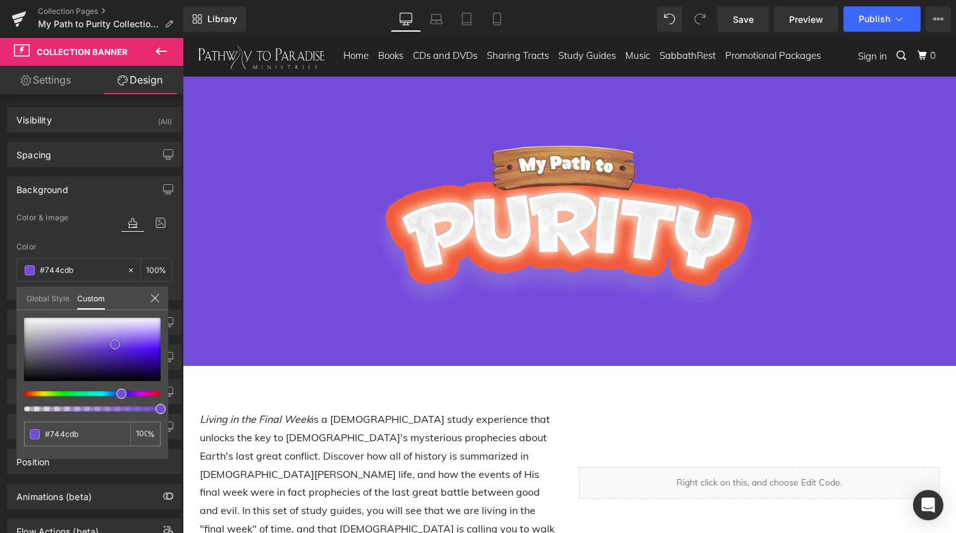
drag, startPoint x: 104, startPoint y: 347, endPoint x: 113, endPoint y: 343, distance: 9.9
click at [154, 299] on icon at bounding box center [155, 298] width 10 height 10
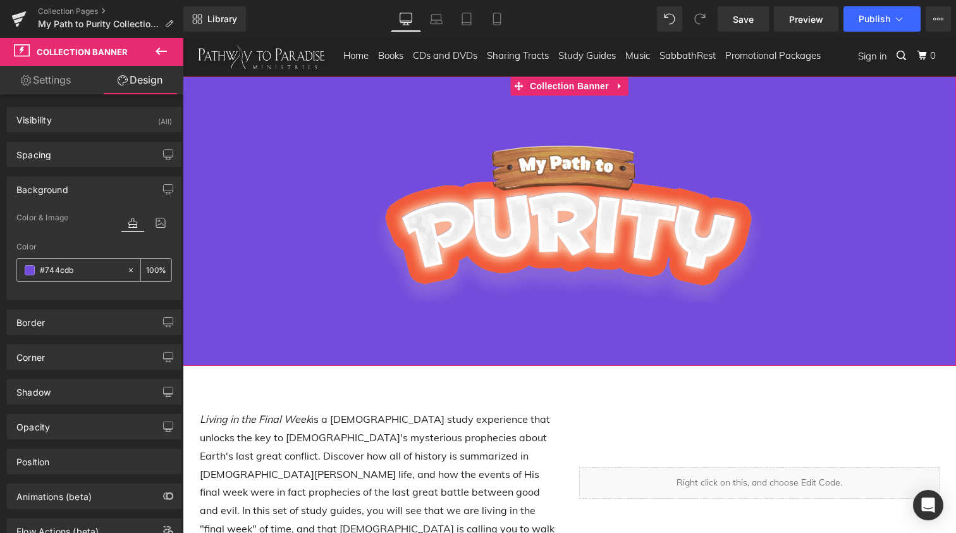
click at [127, 269] on icon at bounding box center [131, 270] width 9 height 9
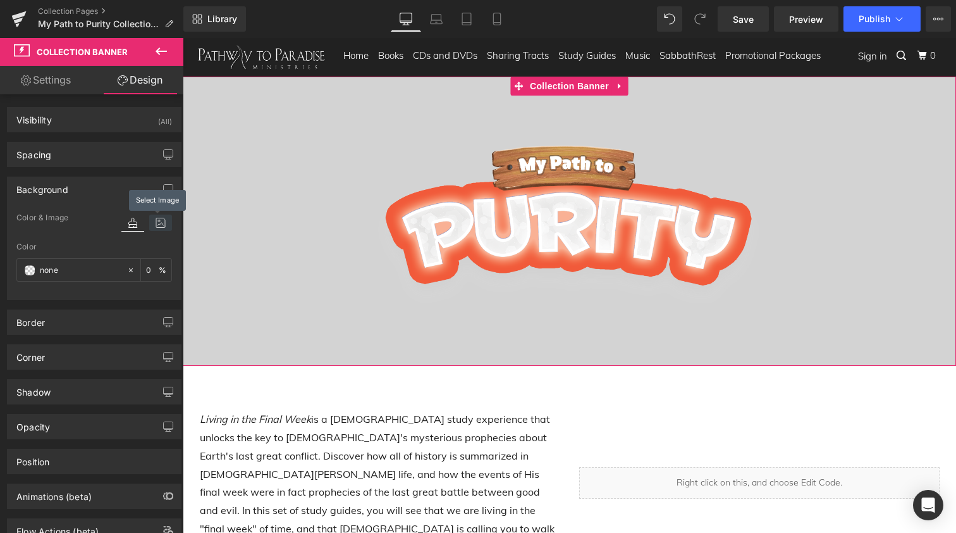
click at [154, 226] on icon at bounding box center [160, 222] width 23 height 16
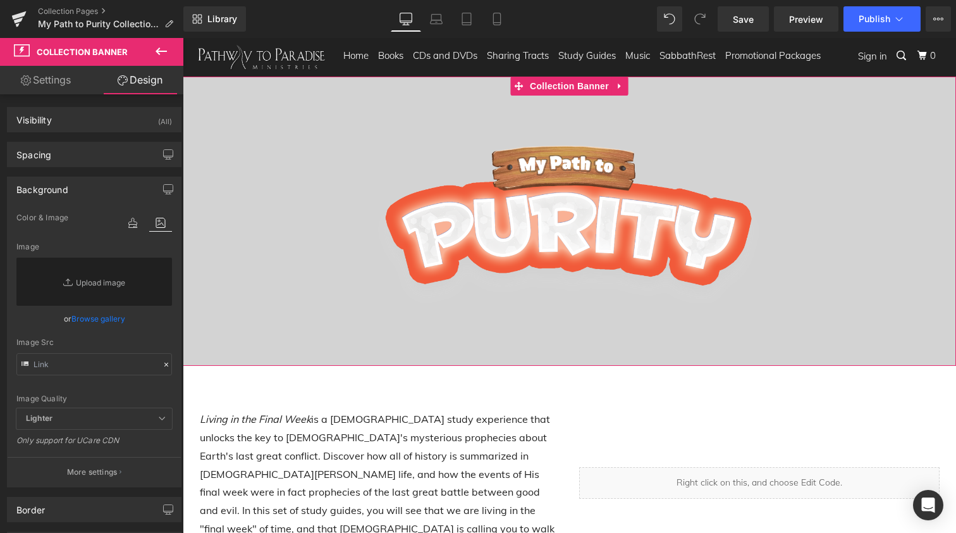
click at [54, 82] on link "Settings" at bounding box center [46, 80] width 92 height 28
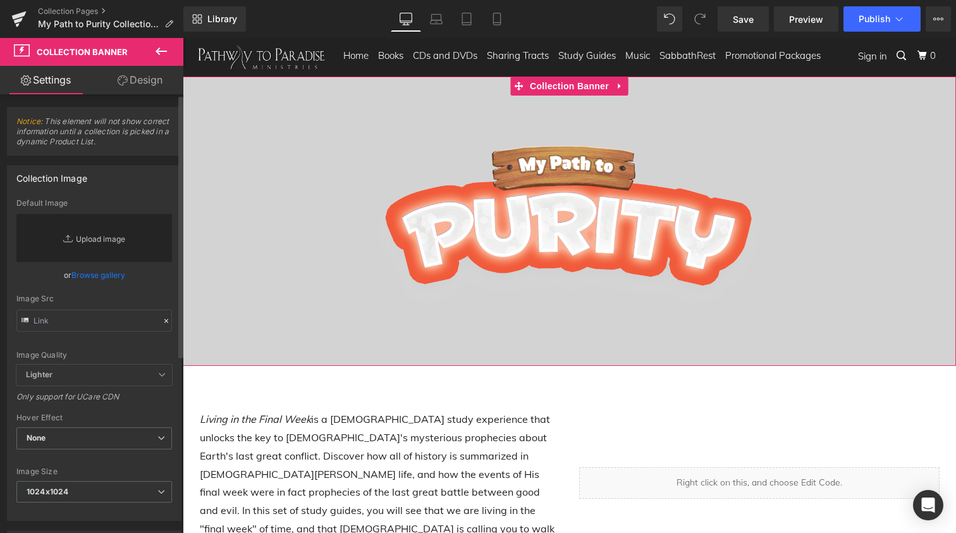
click at [90, 238] on link "Replace Image" at bounding box center [94, 238] width 156 height 48
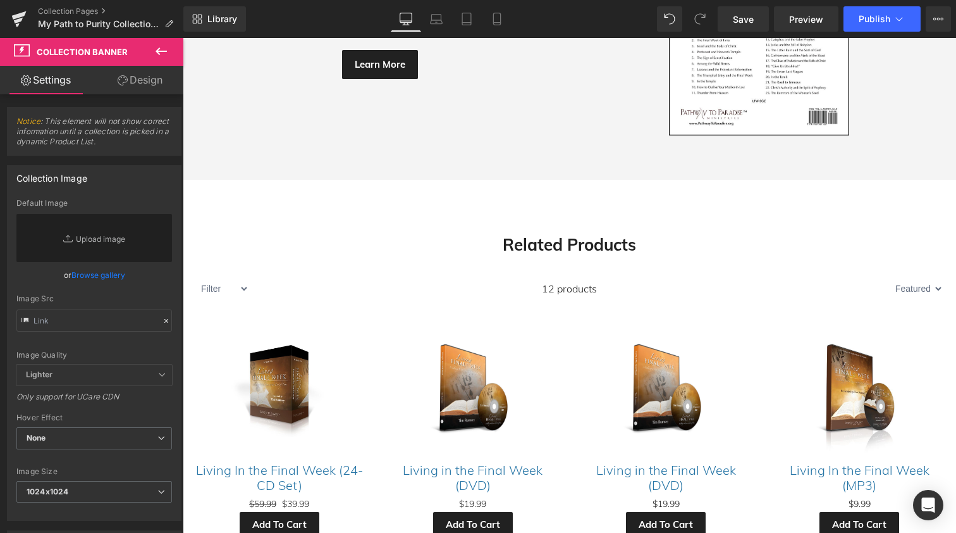
scroll to position [1281, 0]
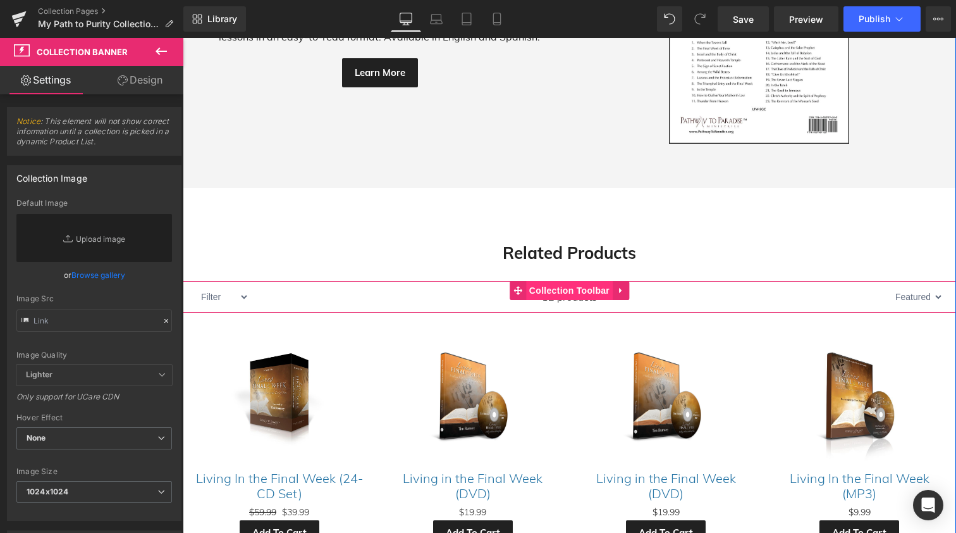
click at [555, 281] on span "Collection Toolbar" at bounding box center [569, 290] width 87 height 19
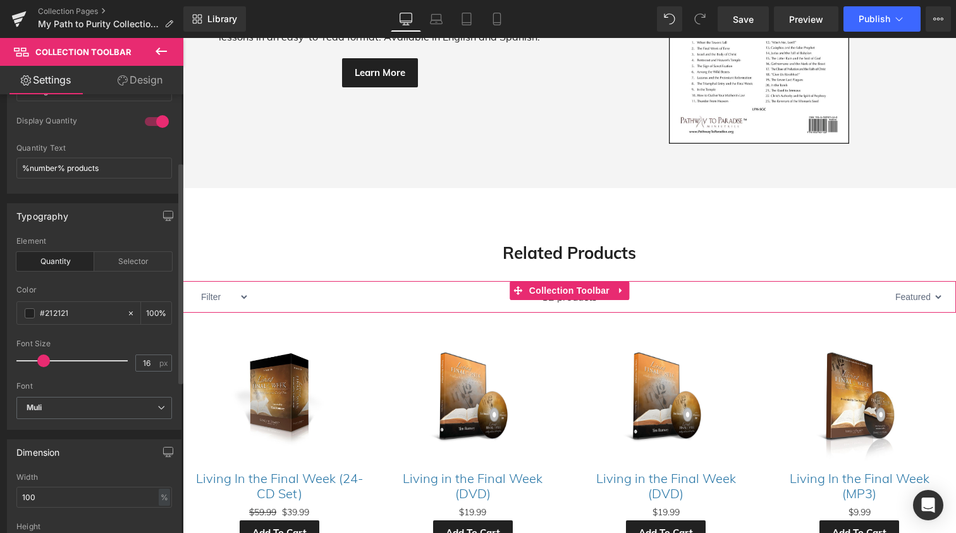
scroll to position [139, 0]
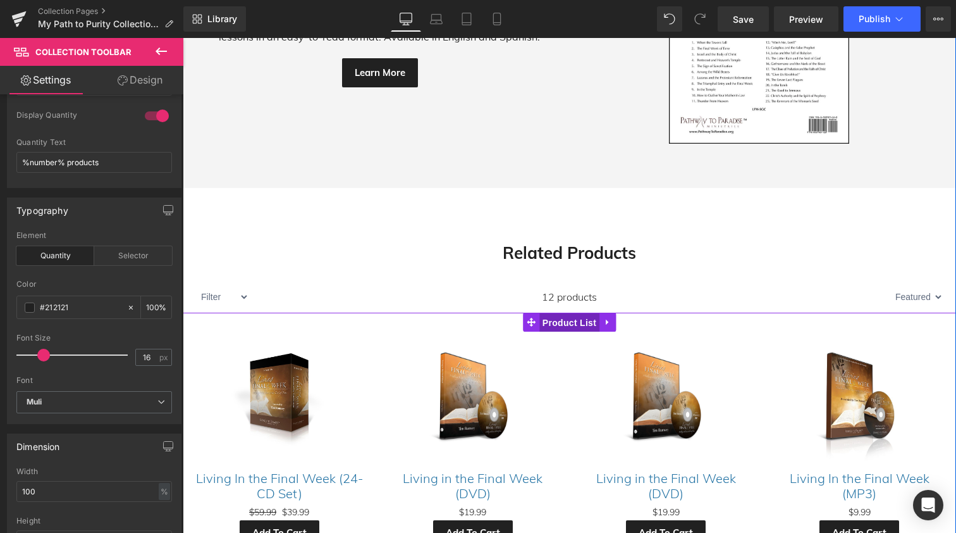
click at [562, 313] on span "Product List" at bounding box center [570, 322] width 60 height 19
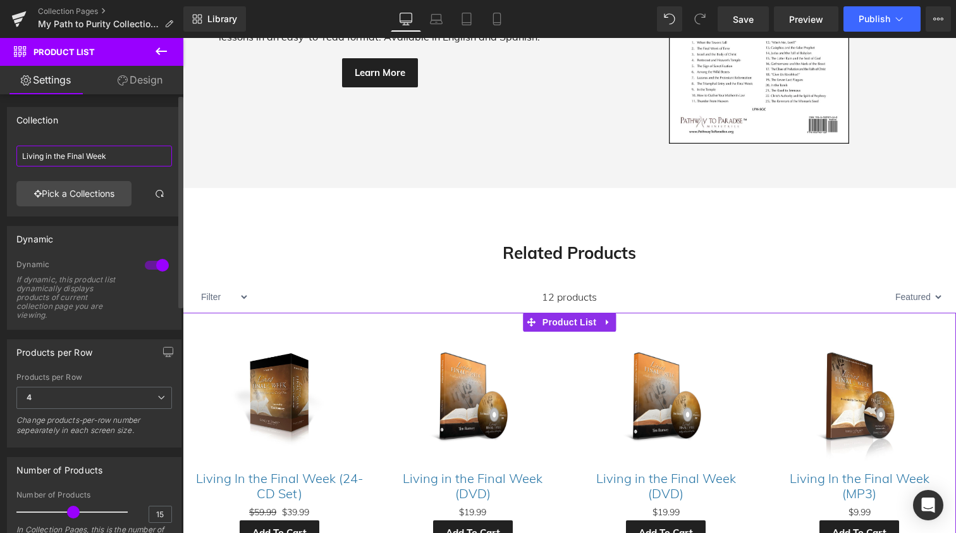
click at [86, 151] on input "Living in the Final Week" at bounding box center [94, 155] width 156 height 21
drag, startPoint x: 111, startPoint y: 156, endPoint x: 16, endPoint y: 146, distance: 95.4
click at [16, 146] on input "Living in the Final Week" at bounding box center [94, 155] width 156 height 21
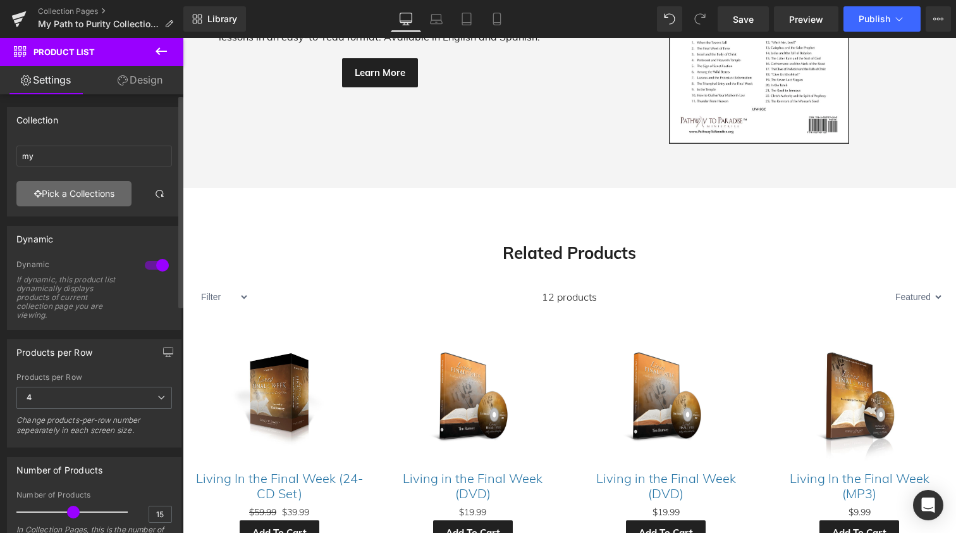
click at [54, 194] on link "Pick a Collections" at bounding box center [73, 193] width 115 height 25
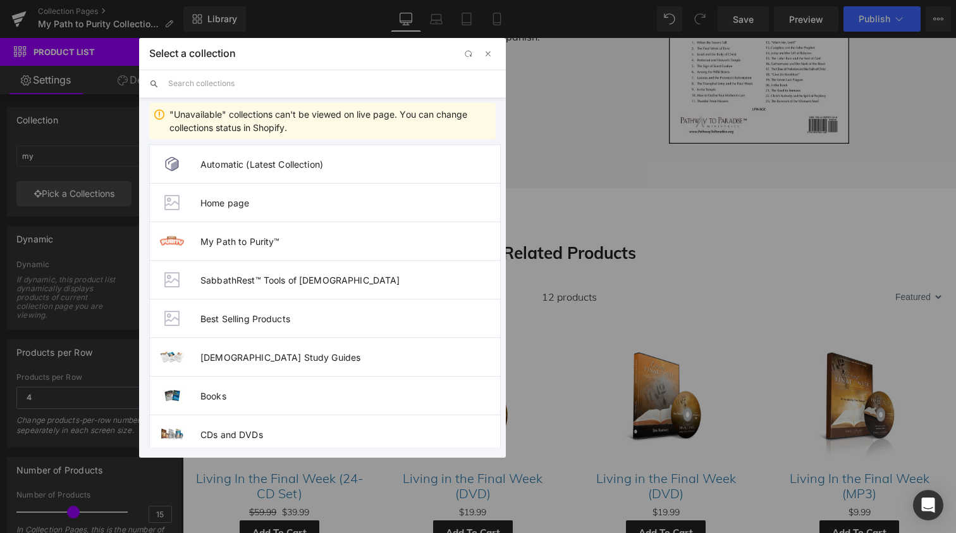
click at [193, 86] on input "text" at bounding box center [332, 84] width 328 height 28
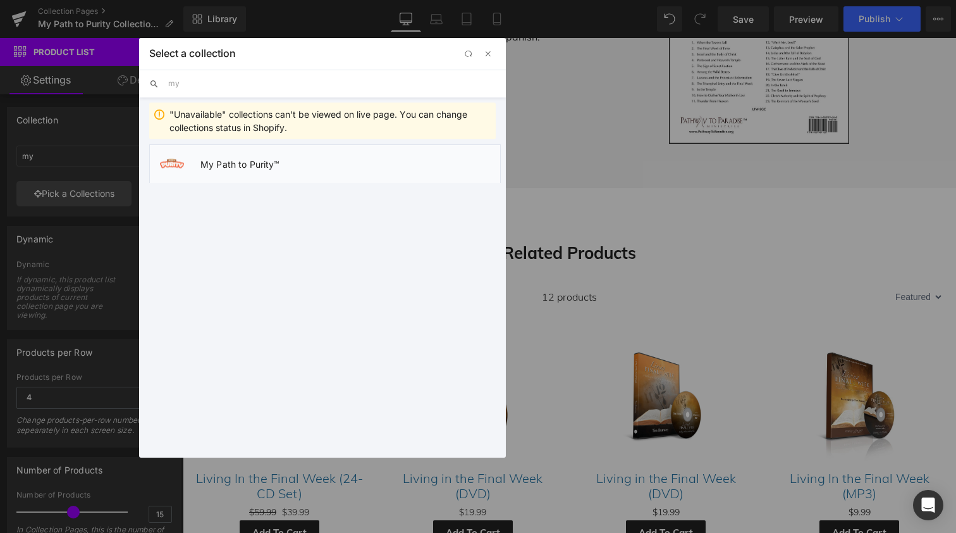
click at [220, 160] on span "My Path to Purity™" at bounding box center [351, 164] width 300 height 11
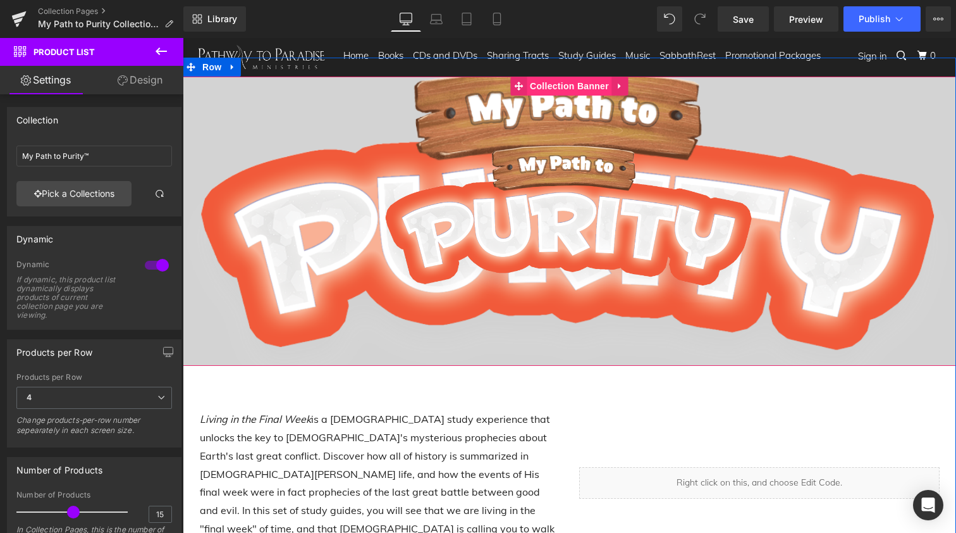
click at [546, 89] on span "Collection Banner" at bounding box center [569, 86] width 85 height 19
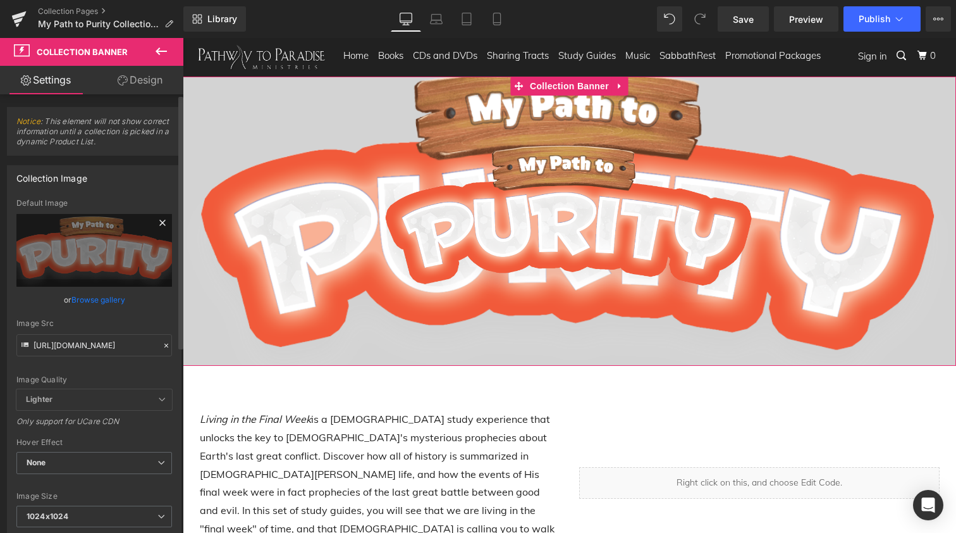
click at [159, 221] on icon at bounding box center [162, 223] width 6 height 6
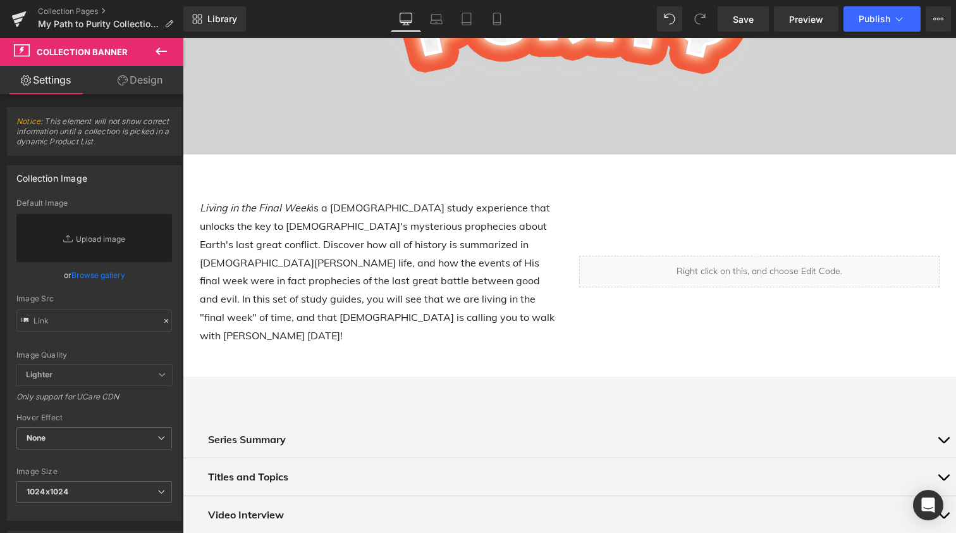
scroll to position [178, 0]
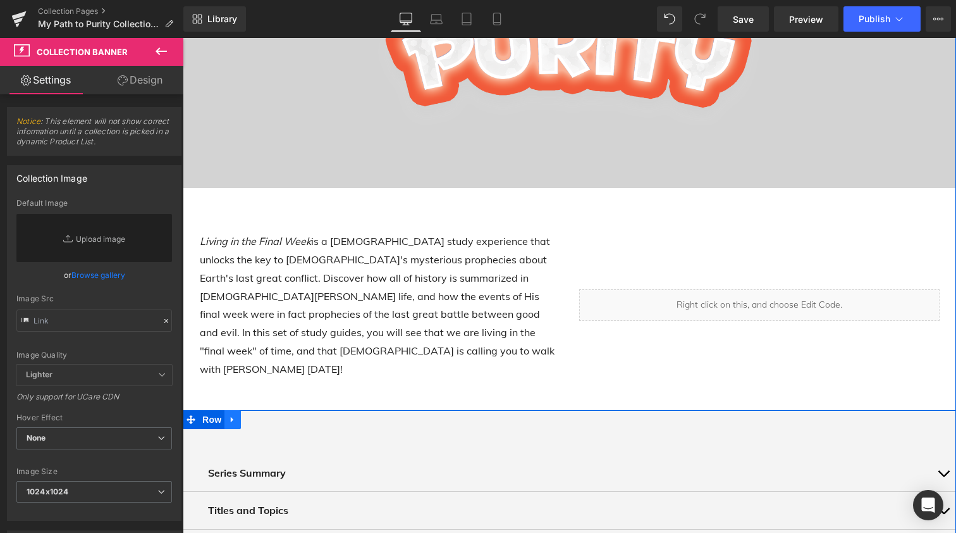
click at [233, 414] on icon at bounding box center [232, 418] width 9 height 9
click at [263, 414] on icon at bounding box center [265, 418] width 9 height 9
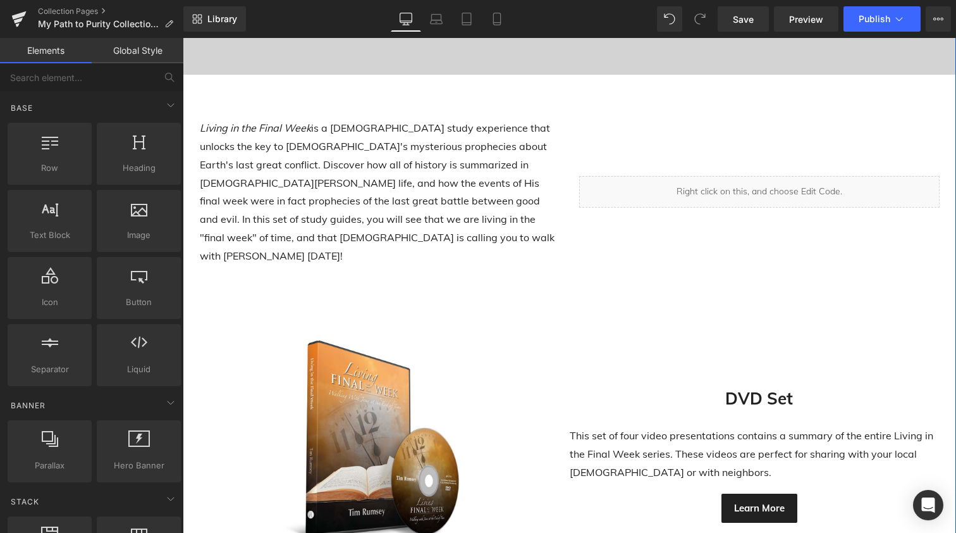
scroll to position [316, 0]
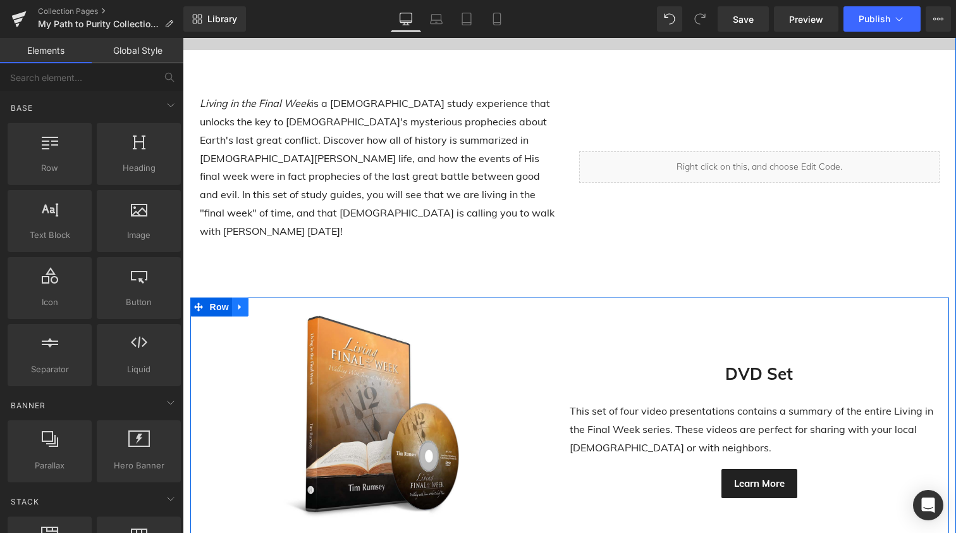
click at [238, 304] on icon at bounding box center [239, 307] width 3 height 6
click at [269, 302] on icon at bounding box center [273, 306] width 9 height 9
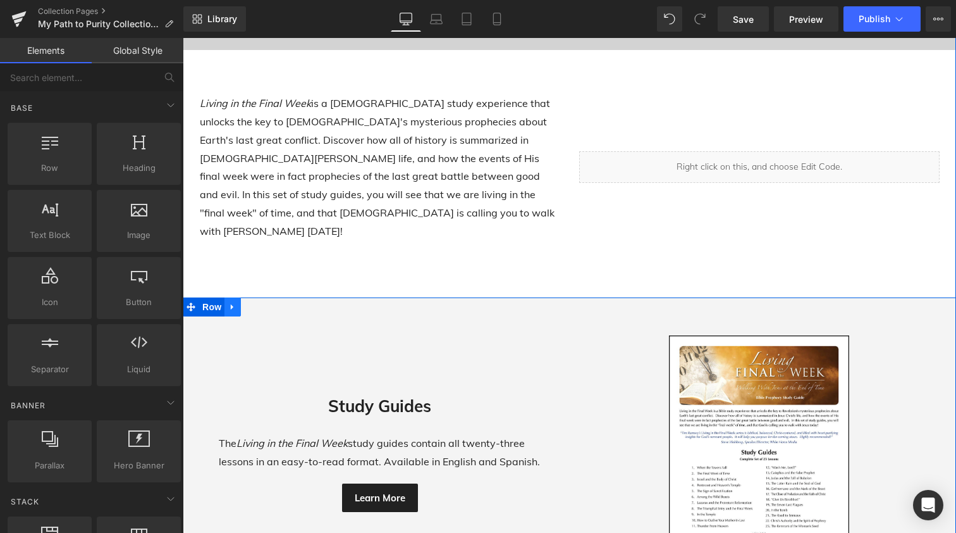
click at [233, 302] on icon at bounding box center [232, 306] width 9 height 9
click at [264, 302] on icon at bounding box center [265, 306] width 9 height 9
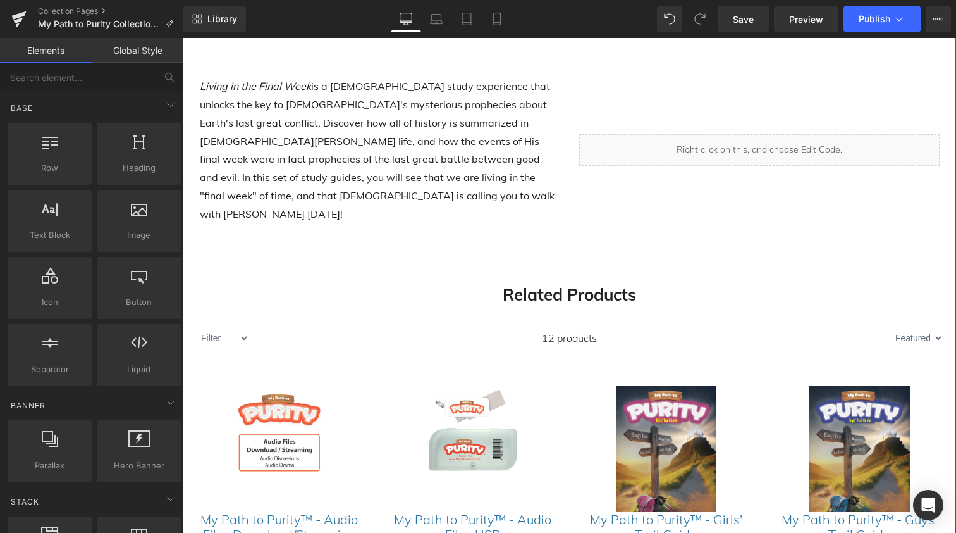
scroll to position [337, 0]
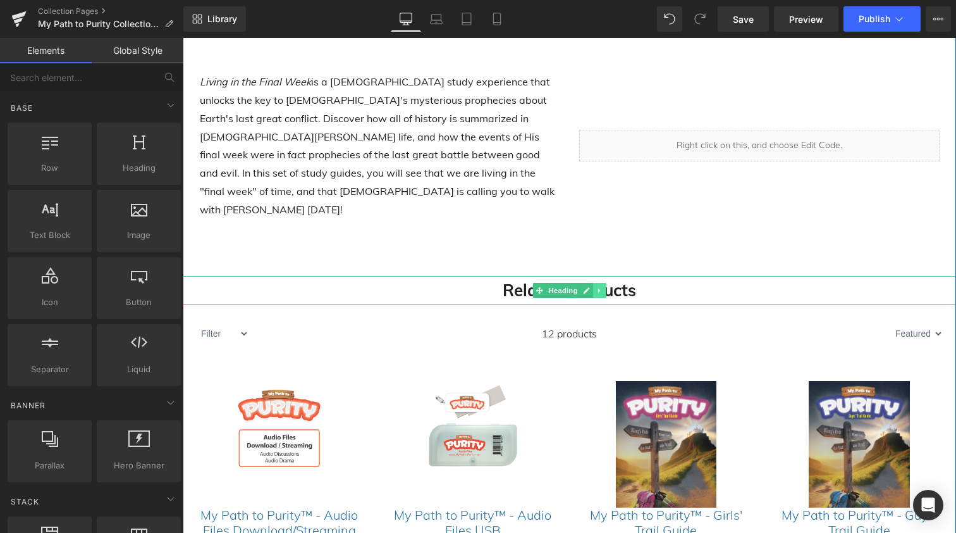
click at [597, 287] on icon at bounding box center [600, 291] width 7 height 8
click at [605, 287] on icon at bounding box center [606, 290] width 7 height 7
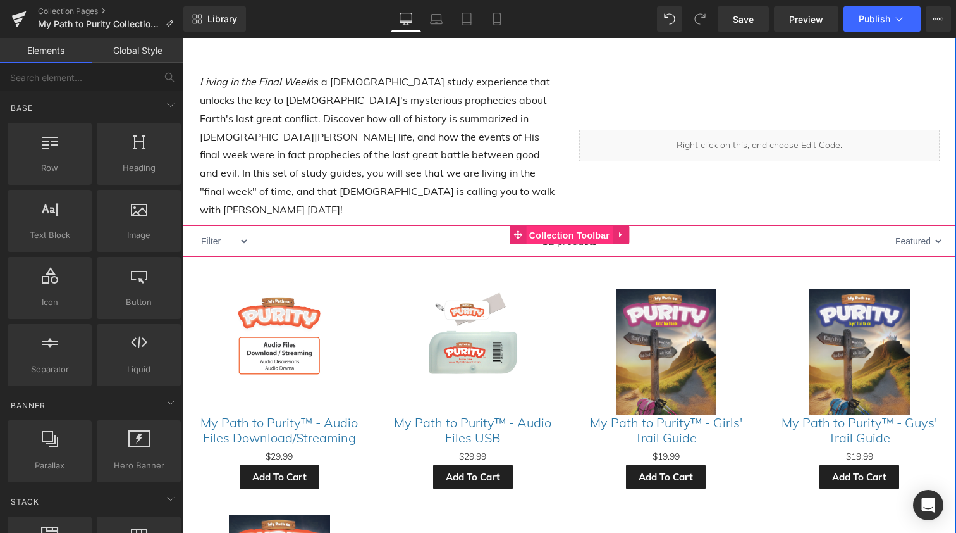
click at [559, 226] on span "Collection Toolbar" at bounding box center [569, 235] width 87 height 19
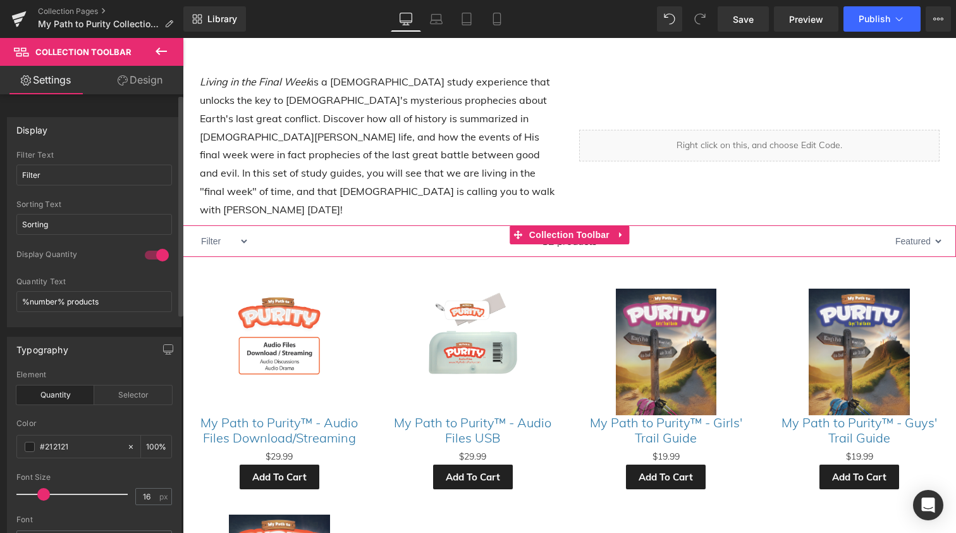
scroll to position [0, 0]
click at [617, 230] on icon at bounding box center [621, 234] width 9 height 9
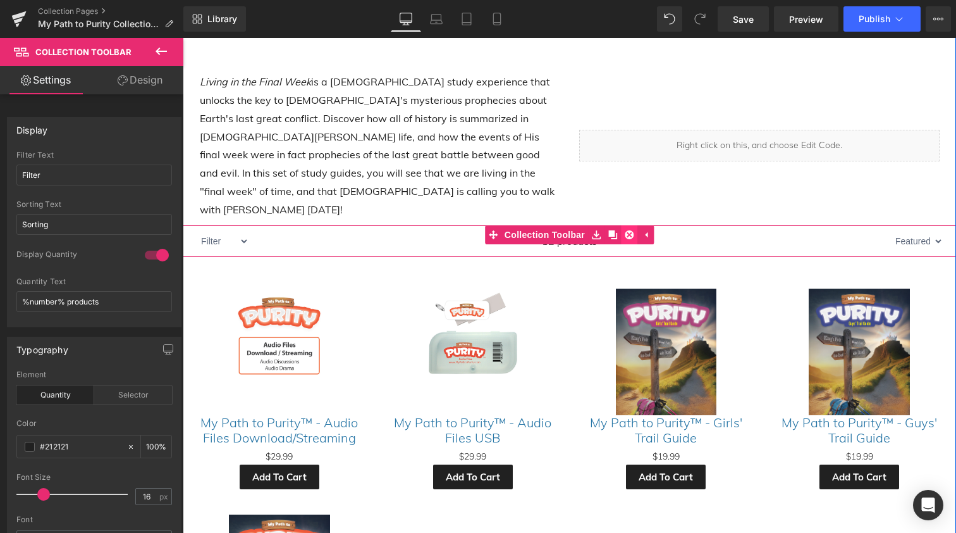
click at [628, 230] on icon at bounding box center [629, 234] width 9 height 9
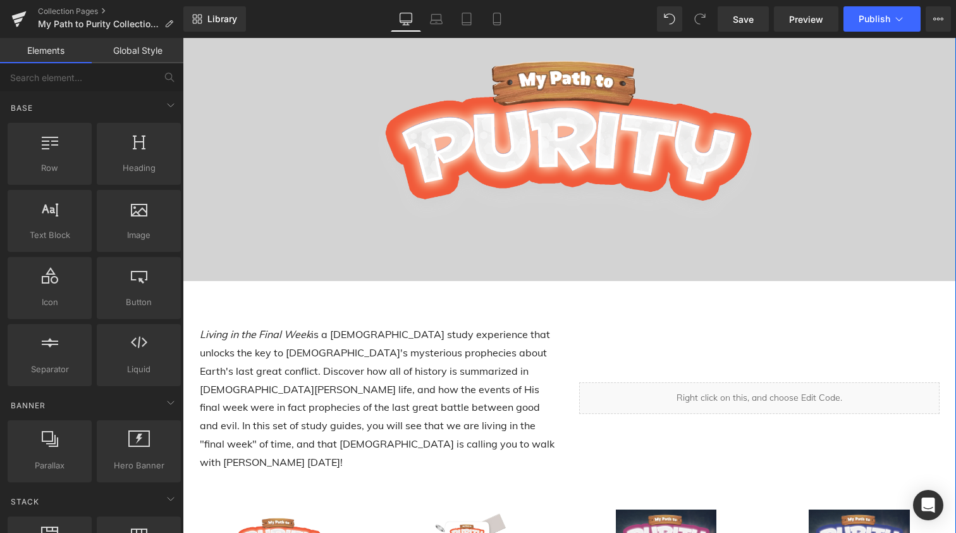
scroll to position [83, 0]
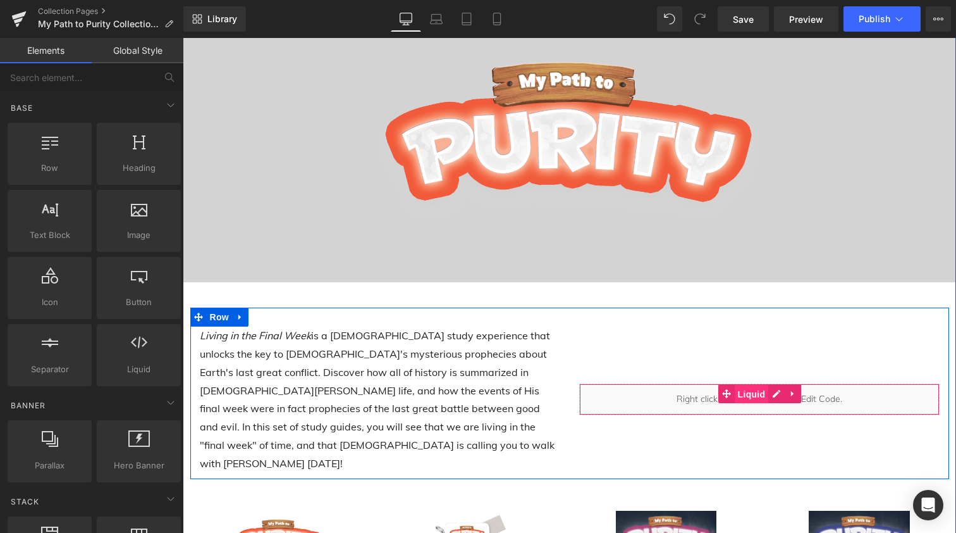
click at [744, 385] on span "Liquid" at bounding box center [752, 394] width 34 height 19
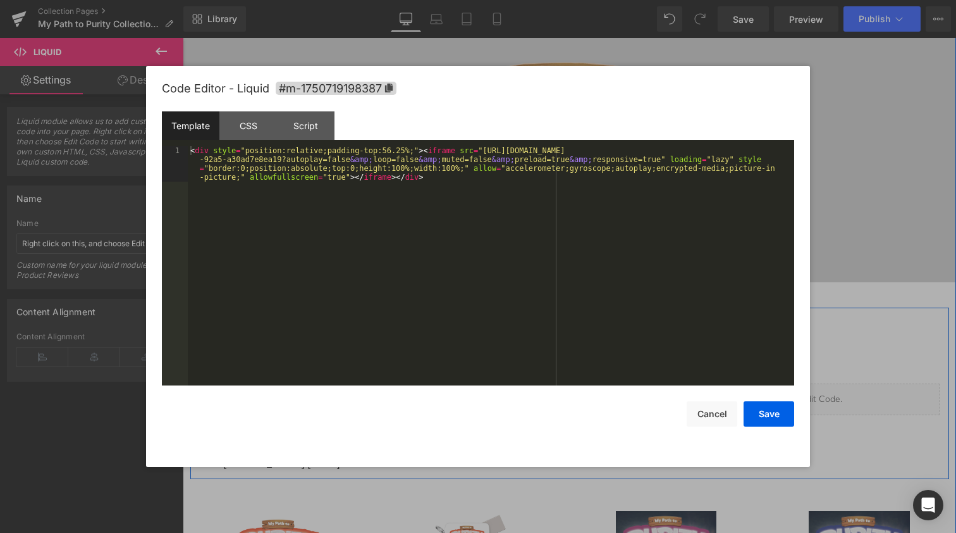
click at [777, 383] on div "Liquid" at bounding box center [759, 399] width 361 height 32
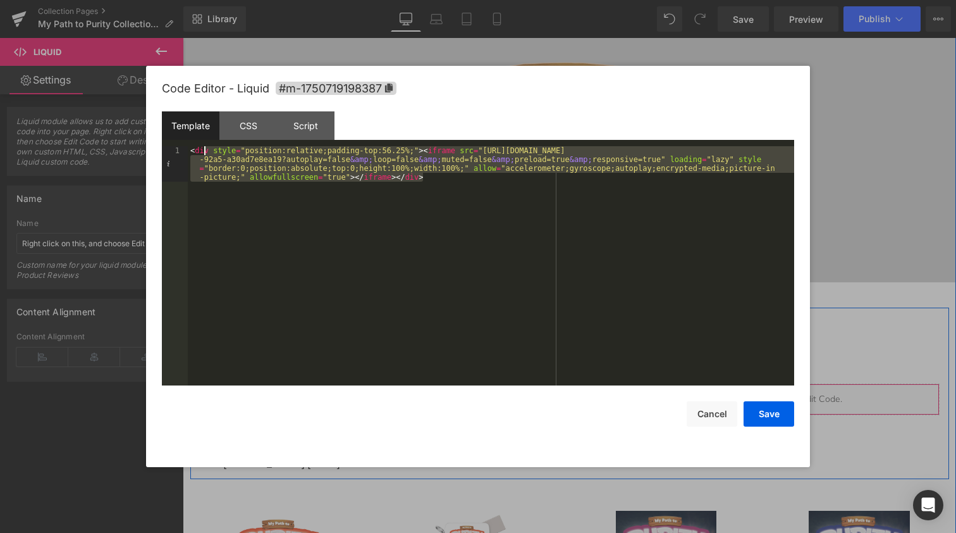
drag, startPoint x: 432, startPoint y: 177, endPoint x: 178, endPoint y: 144, distance: 255.8
click at [178, 144] on div "Template CSS Script Data 1 < div style = "position:relative;padding-top:56.25%;…" at bounding box center [478, 248] width 633 height 274
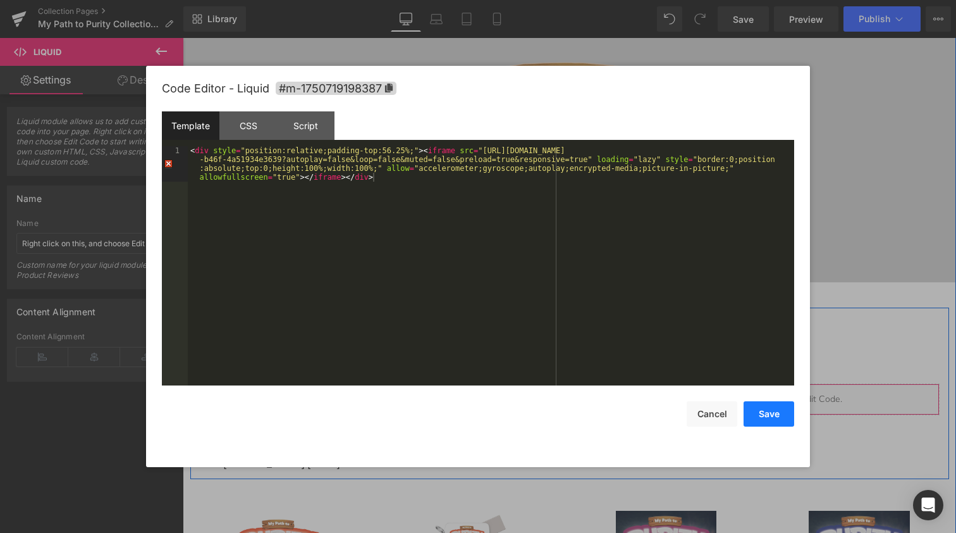
click at [769, 410] on button "Save" at bounding box center [769, 413] width 51 height 25
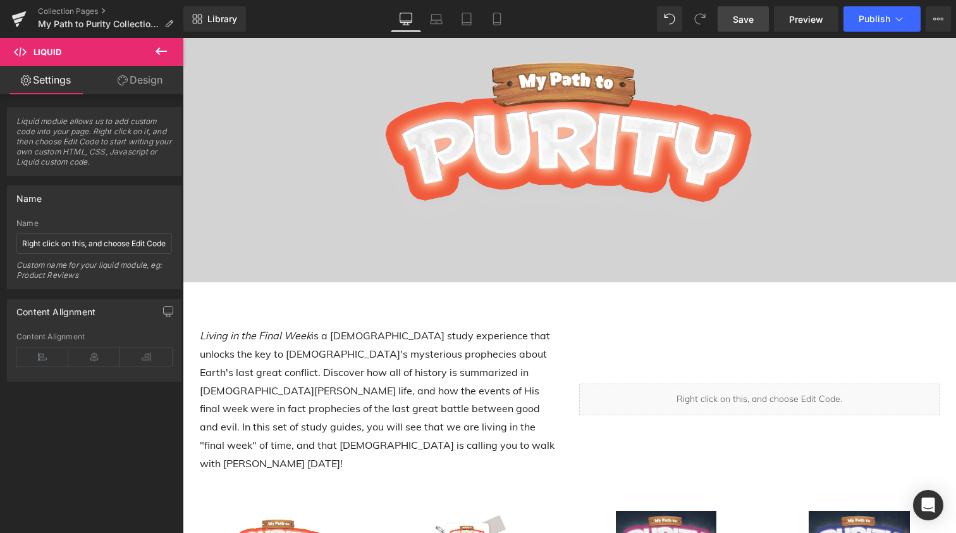
click at [748, 22] on span "Save" at bounding box center [743, 19] width 21 height 13
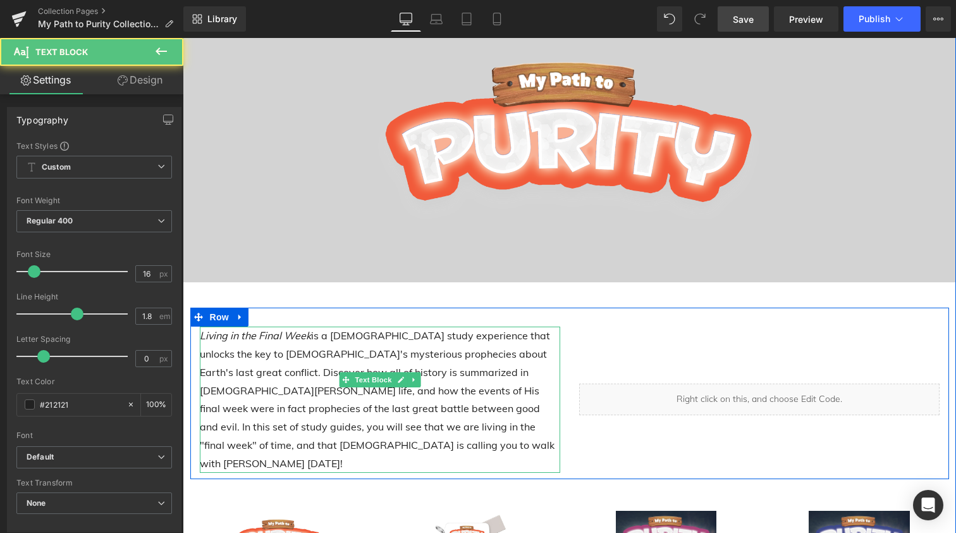
click at [319, 355] on p "Living in the Final Week is a [DEMOGRAPHIC_DATA] study experience that unlocks …" at bounding box center [380, 398] width 361 height 145
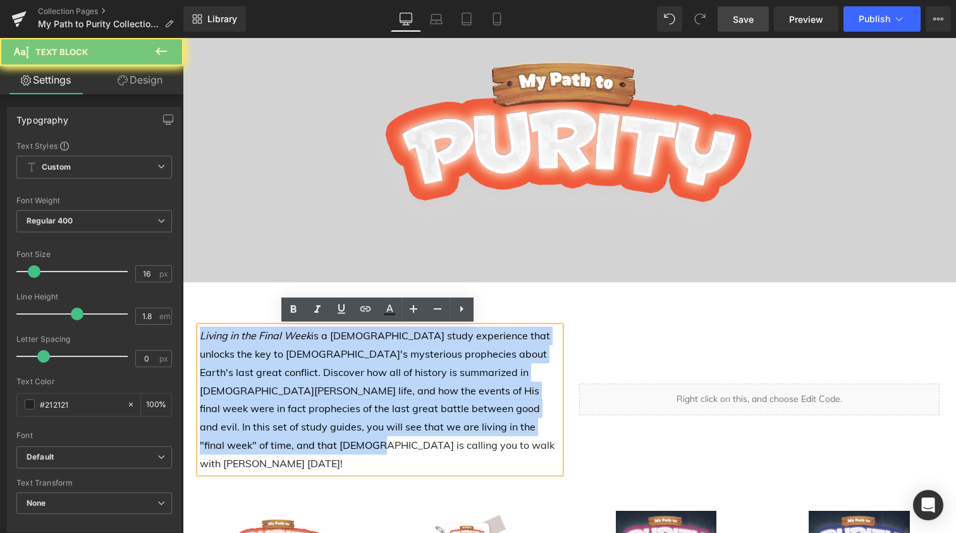
click at [319, 355] on p "Living in the Final Week is a [DEMOGRAPHIC_DATA] study experience that unlocks …" at bounding box center [380, 398] width 361 height 145
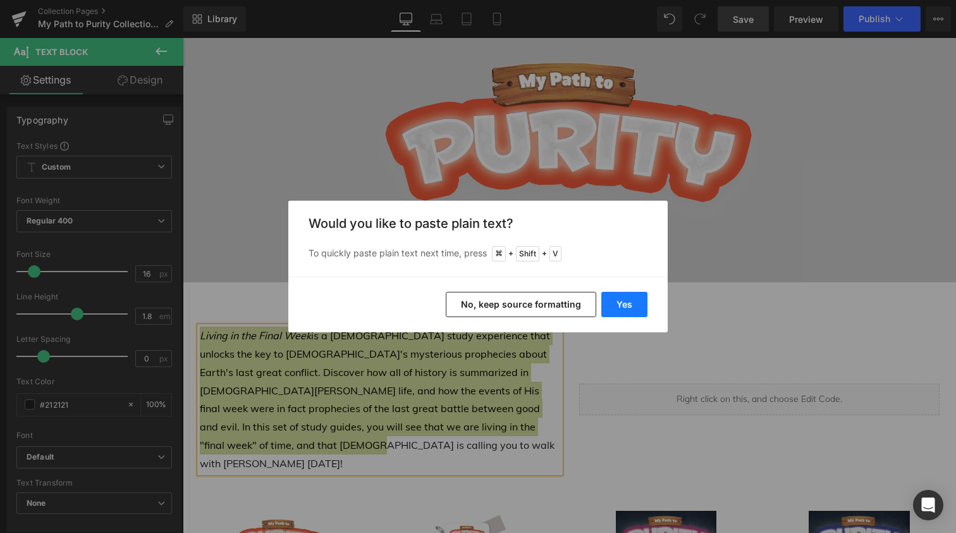
click at [622, 303] on button "Yes" at bounding box center [625, 304] width 46 height 25
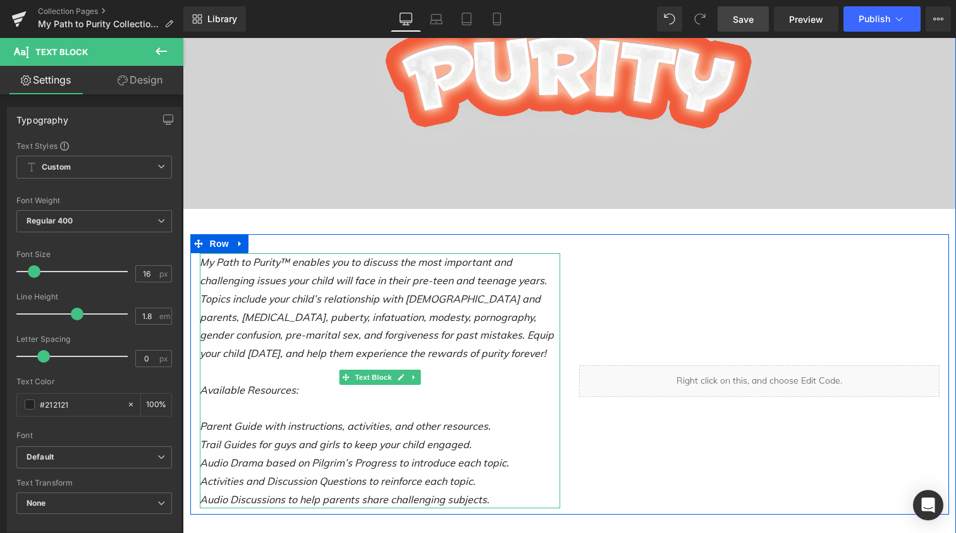
scroll to position [182, 0]
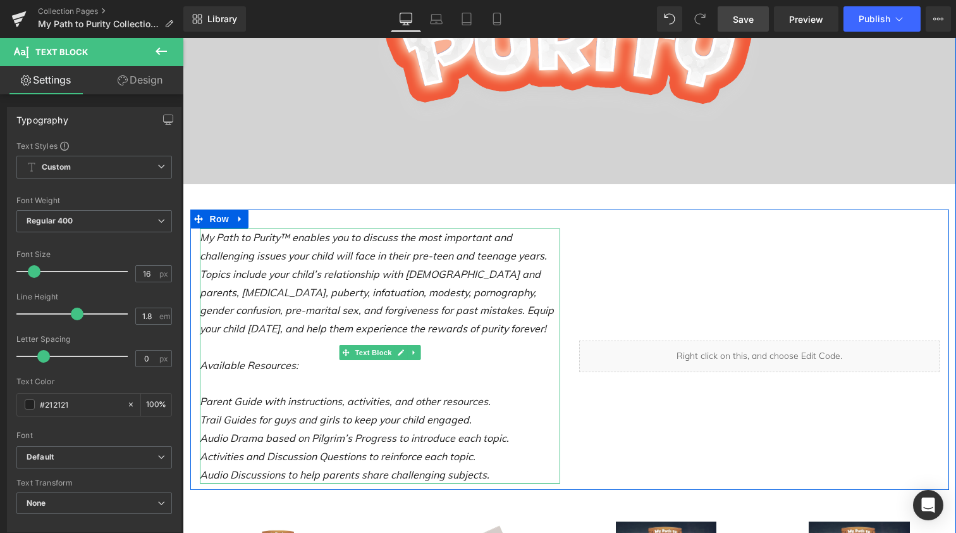
click at [289, 287] on icon "My Path to Purity™ enables you to discuss the most important and challenging is…" at bounding box center [377, 283] width 354 height 104
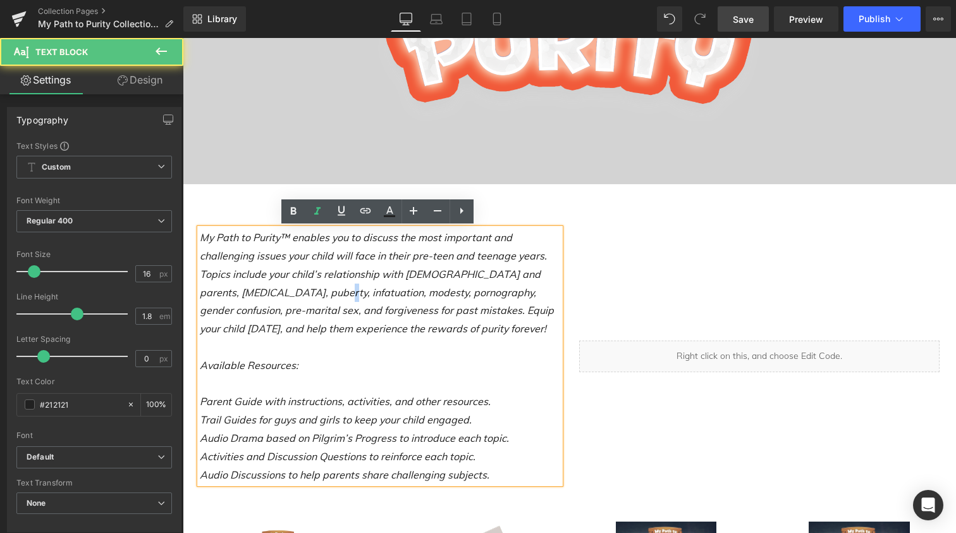
click at [289, 287] on icon "My Path to Purity™ enables you to discuss the most important and challenging is…" at bounding box center [377, 283] width 354 height 104
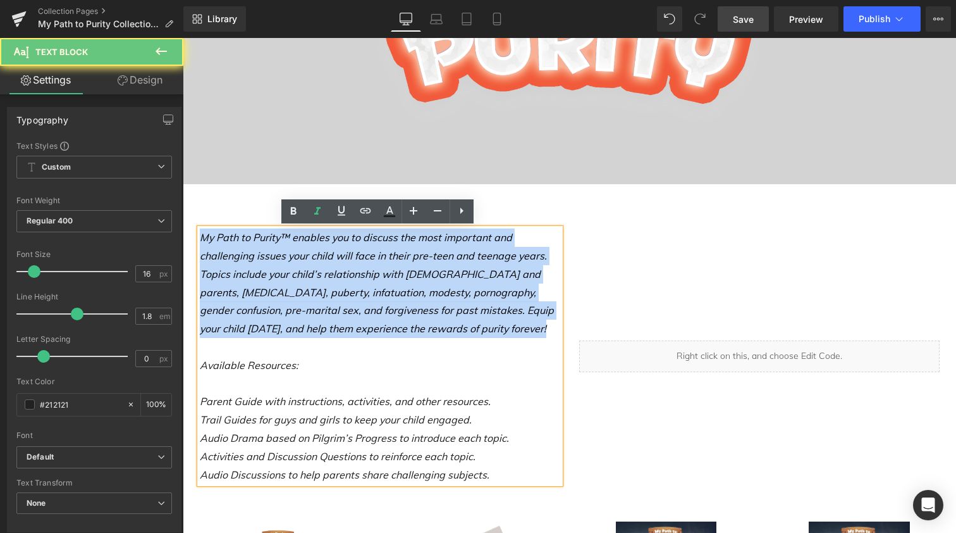
click at [289, 287] on icon "My Path to Purity™ enables you to discuss the most important and challenging is…" at bounding box center [377, 283] width 354 height 104
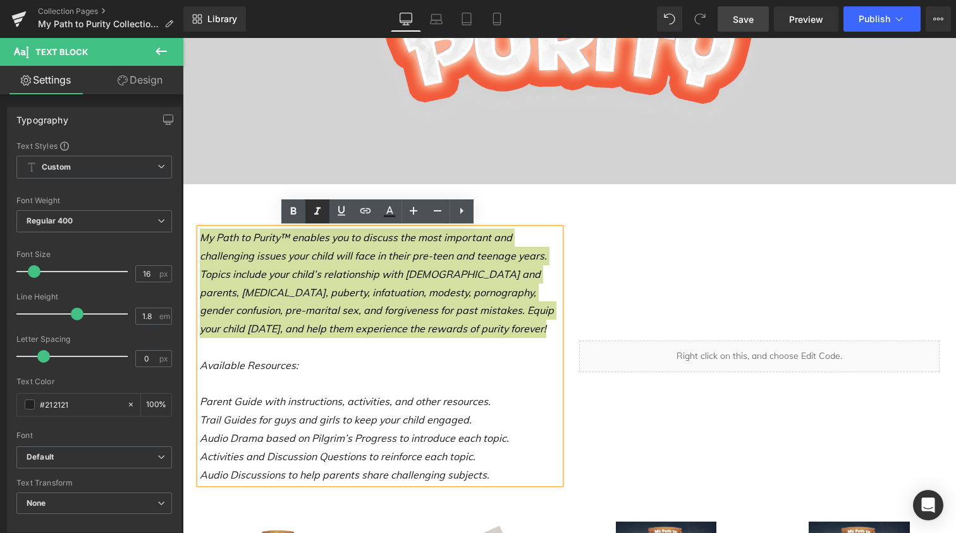
click at [318, 207] on icon at bounding box center [317, 211] width 6 height 8
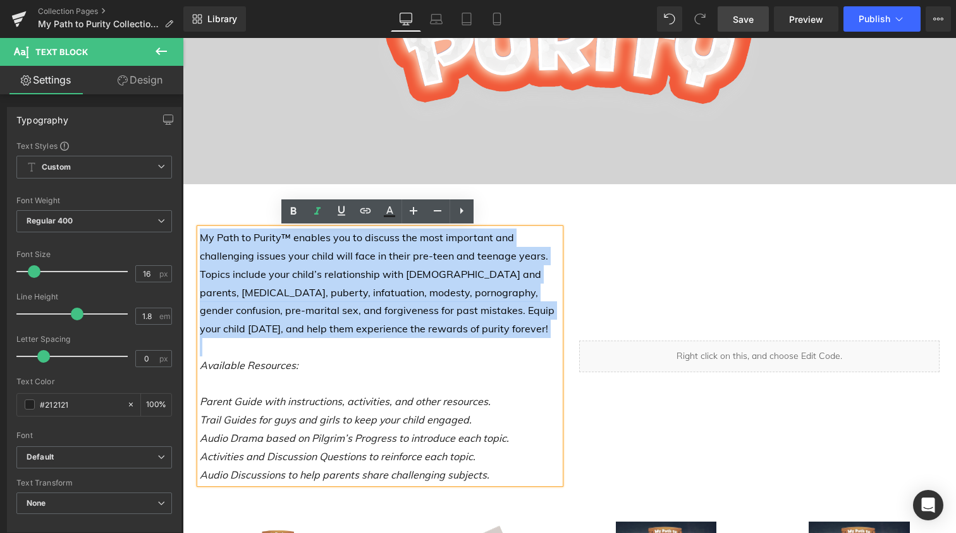
click at [273, 310] on p "My Path to Purity™ enables you to discuss the most important and challenging is…" at bounding box center [380, 282] width 361 height 109
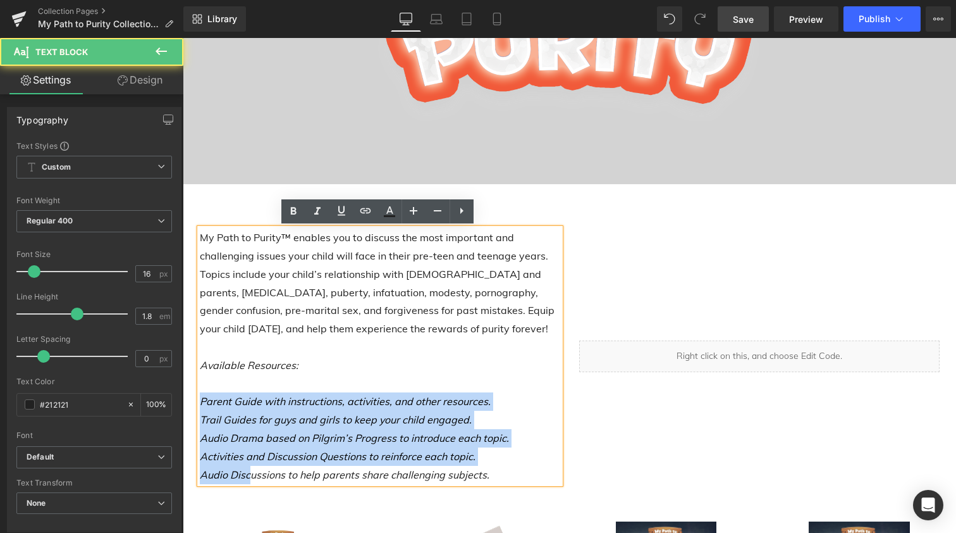
drag, startPoint x: 197, startPoint y: 397, endPoint x: 249, endPoint y: 471, distance: 90.4
click at [249, 471] on div "My Path to Purity™ enables you to discuss the most important and challenging is…" at bounding box center [380, 355] width 361 height 255
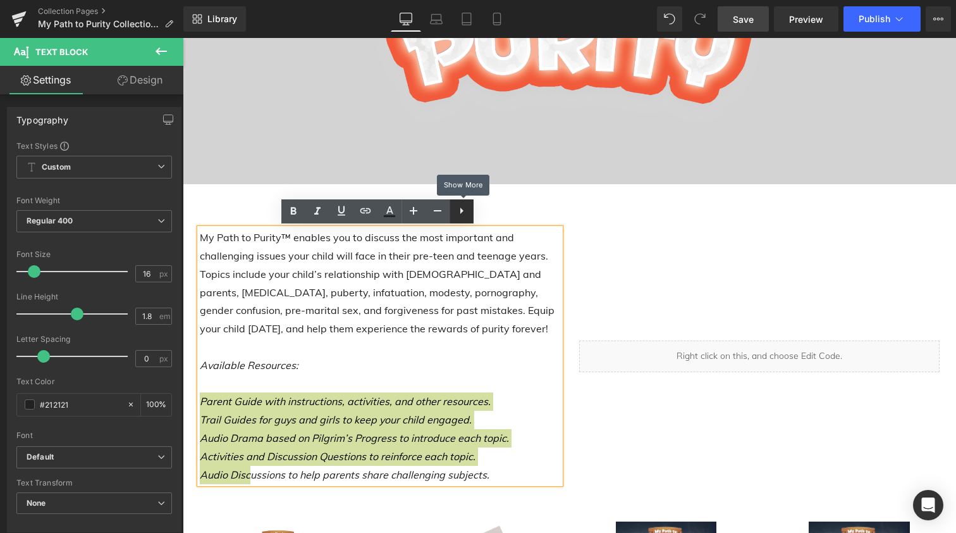
click at [460, 210] on icon at bounding box center [461, 210] width 15 height 15
click at [461, 211] on icon at bounding box center [461, 210] width 15 height 15
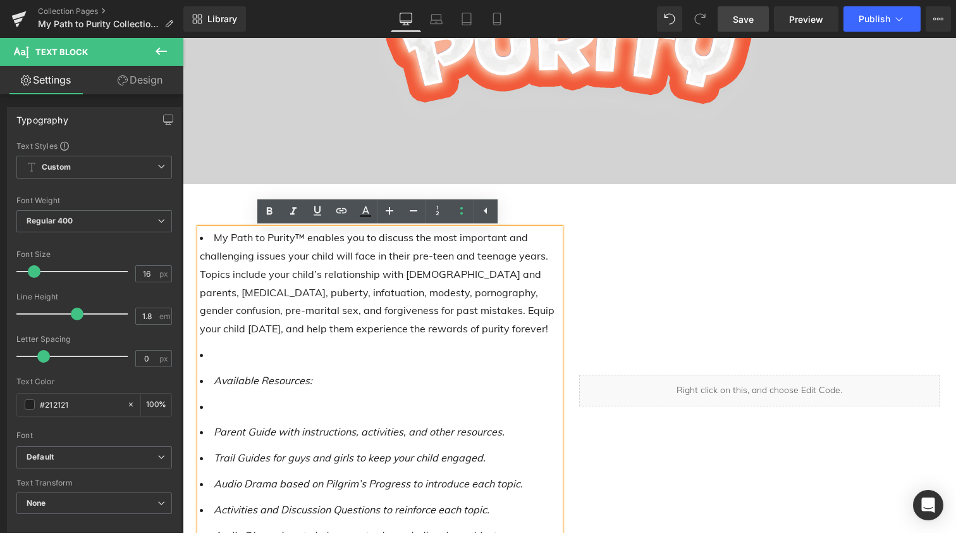
click at [252, 359] on li at bounding box center [380, 354] width 361 height 18
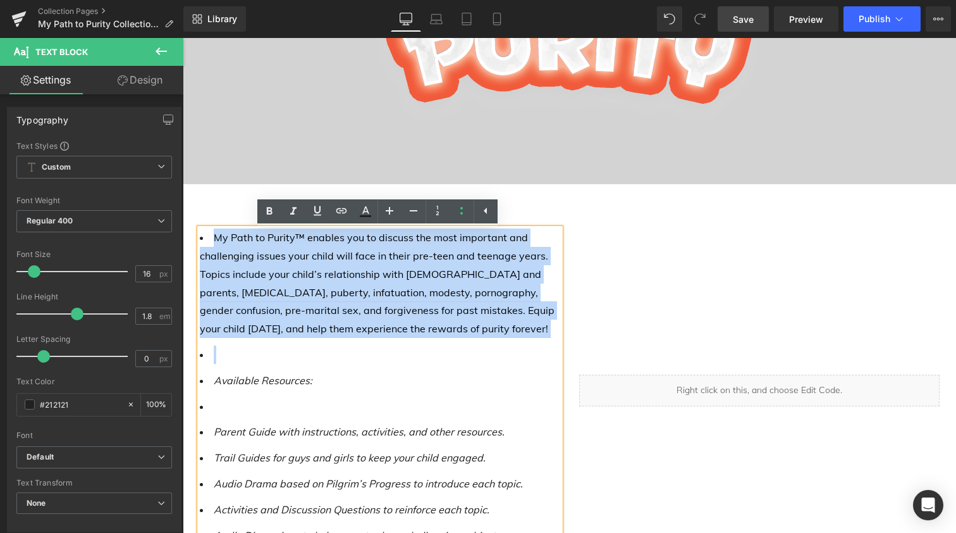
drag, startPoint x: 237, startPoint y: 357, endPoint x: 180, endPoint y: 235, distance: 134.4
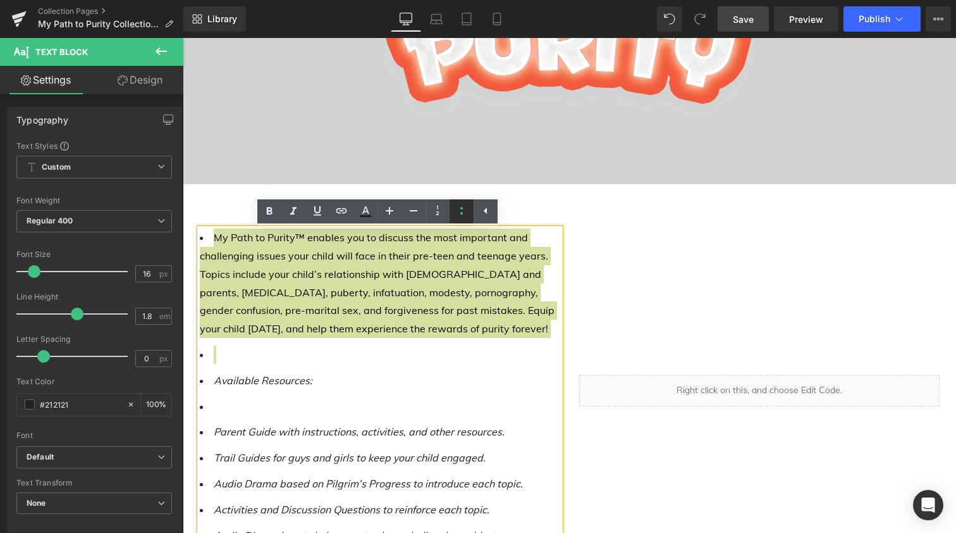
click at [461, 210] on icon at bounding box center [461, 210] width 15 height 15
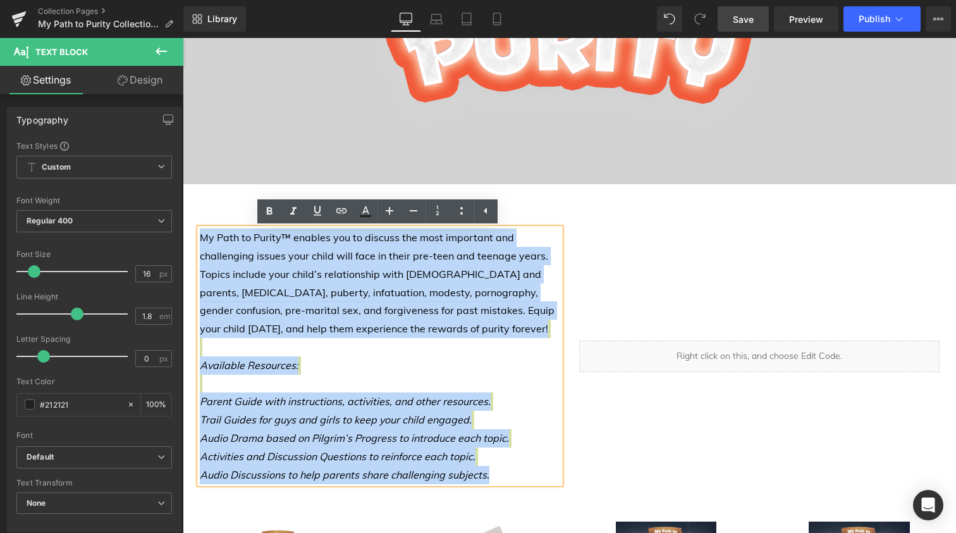
click at [313, 375] on p "My Path to Purity™ enables you to discuss the most important and challenging is…" at bounding box center [380, 355] width 361 height 255
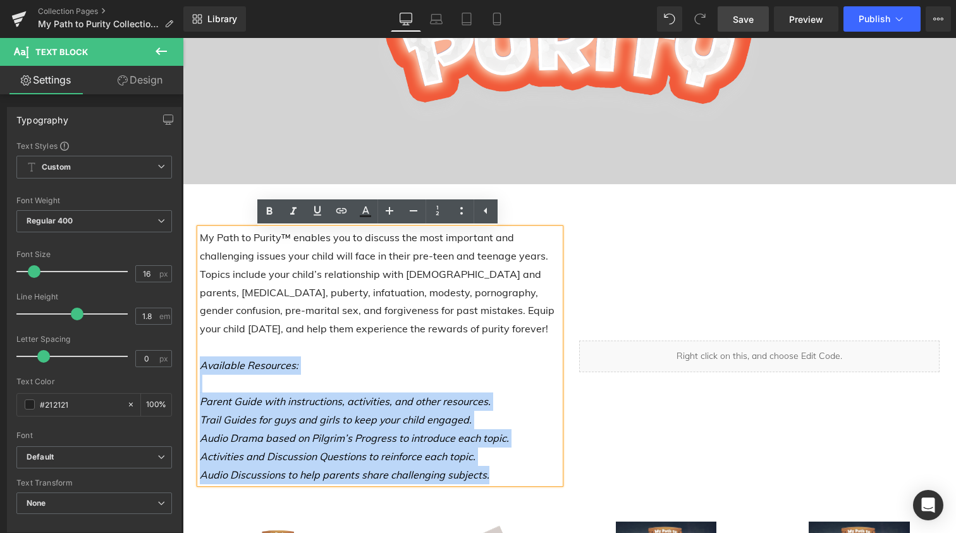
drag, startPoint x: 197, startPoint y: 361, endPoint x: 510, endPoint y: 473, distance: 331.7
click at [510, 473] on p "My Path to Purity™ enables you to discuss the most important and challenging is…" at bounding box center [380, 355] width 361 height 255
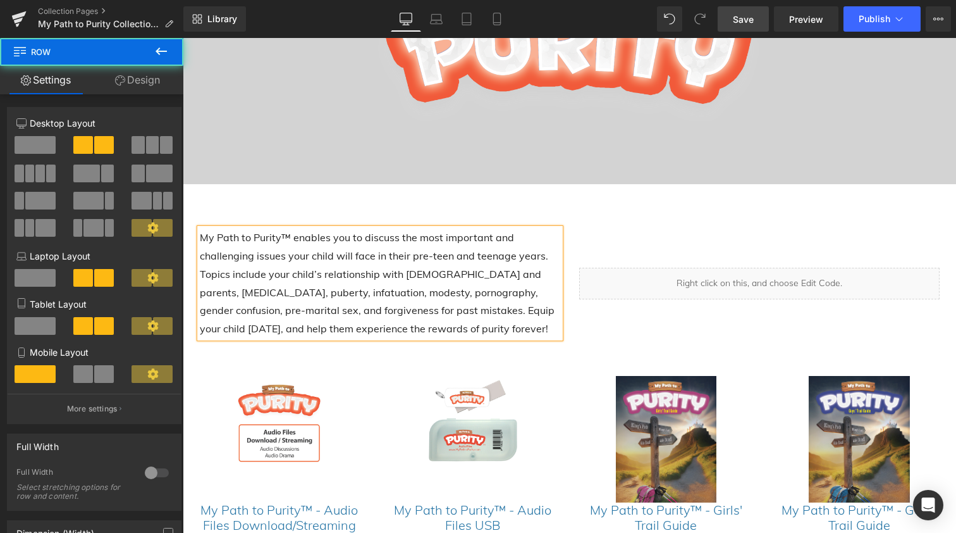
click at [345, 211] on div "My Path to Purity™ enables you to discuss the most important and challenging is…" at bounding box center [569, 276] width 759 height 135
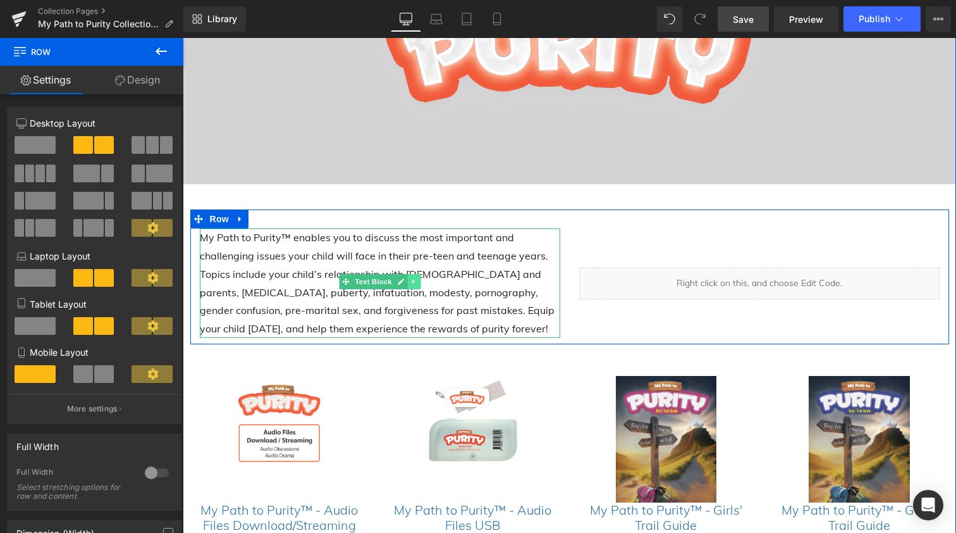
click at [412, 282] on icon at bounding box center [413, 282] width 2 height 4
click at [405, 282] on icon at bounding box center [407, 281] width 7 height 7
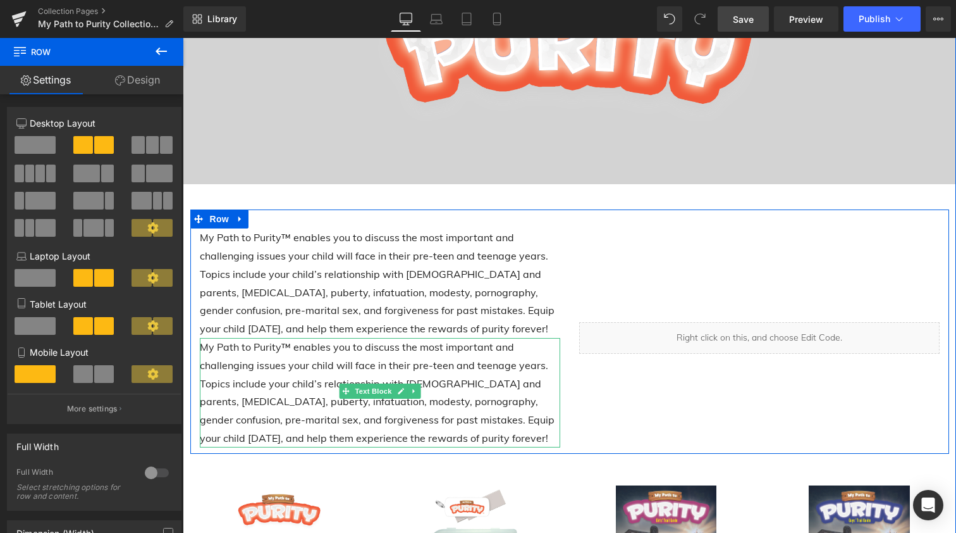
click at [368, 371] on p "My Path to Purity™ enables you to discuss the most important and challenging is…" at bounding box center [380, 392] width 361 height 109
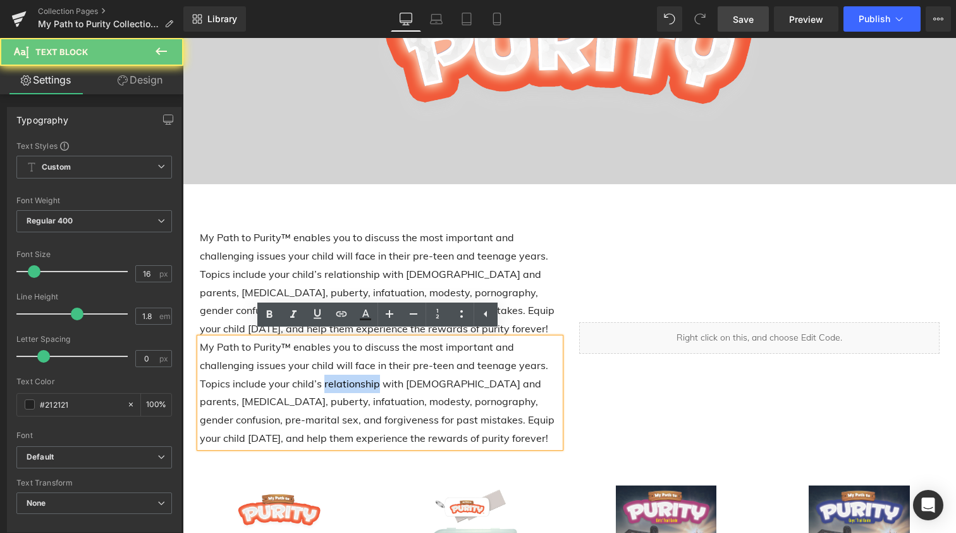
click at [368, 371] on p "My Path to Purity™ enables you to discuss the most important and challenging is…" at bounding box center [380, 392] width 361 height 109
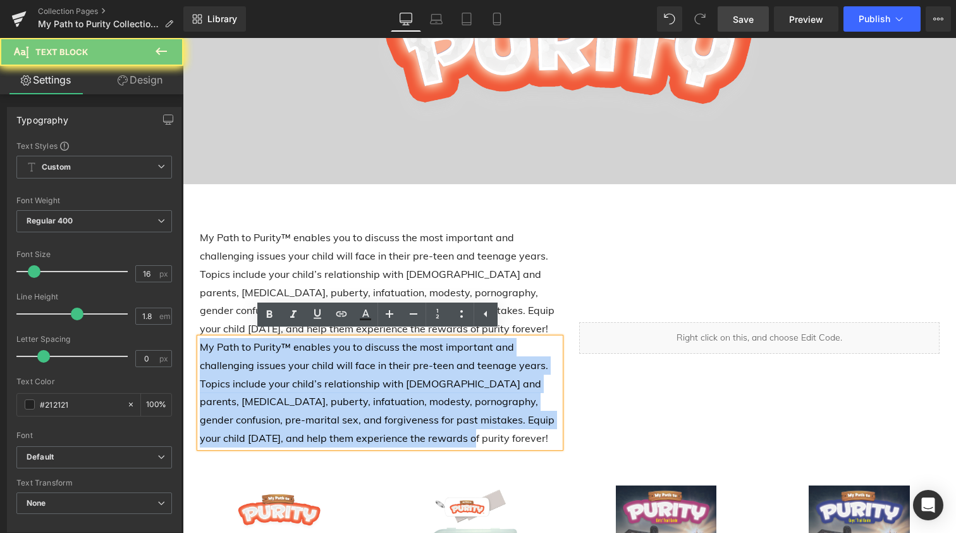
click at [368, 371] on p "My Path to Purity™ enables you to discuss the most important and challenging is…" at bounding box center [380, 392] width 361 height 109
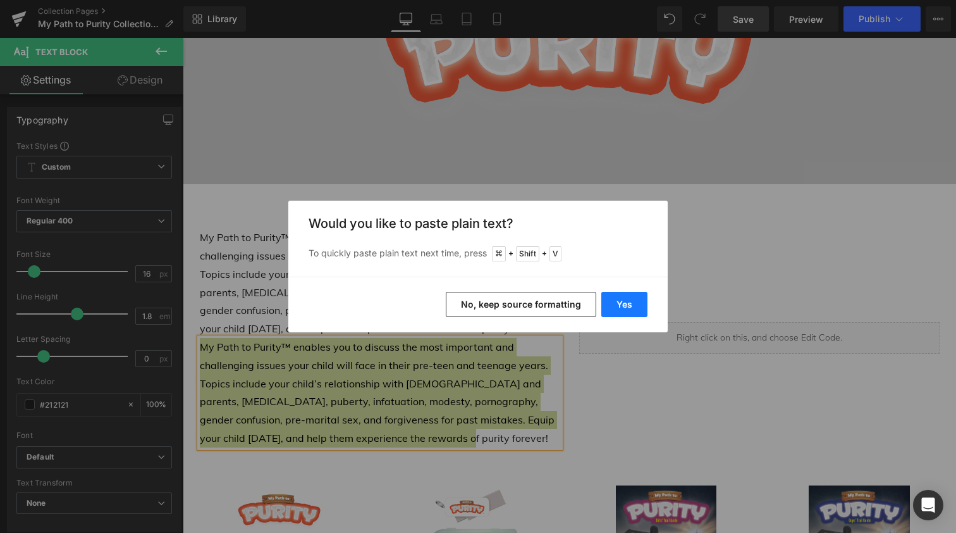
click at [617, 306] on button "Yes" at bounding box center [625, 304] width 46 height 25
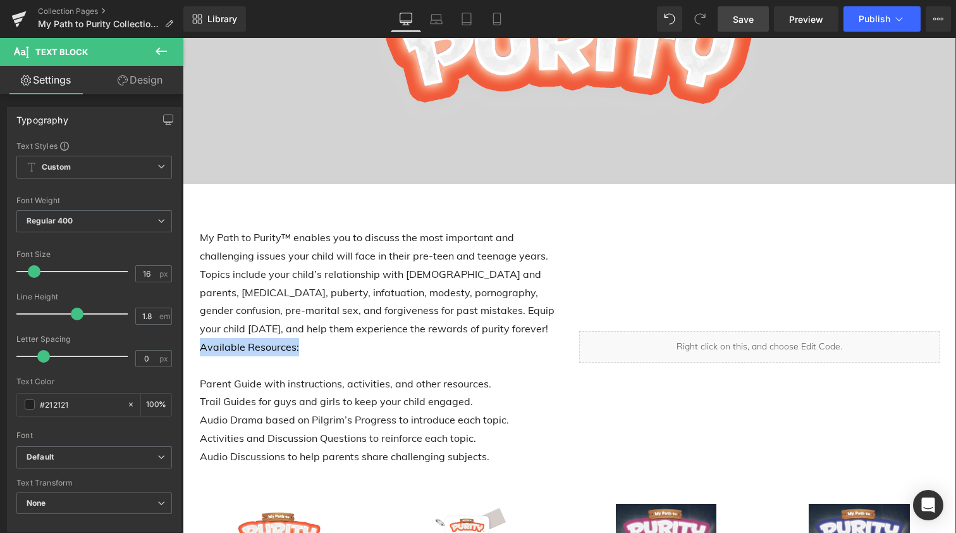
drag, startPoint x: 296, startPoint y: 346, endPoint x: 187, endPoint y: 337, distance: 109.8
click at [187, 337] on div "Image Collection Banner 100px 100px My Path to Purity™ enables you to discuss t…" at bounding box center [570, 441] width 774 height 1092
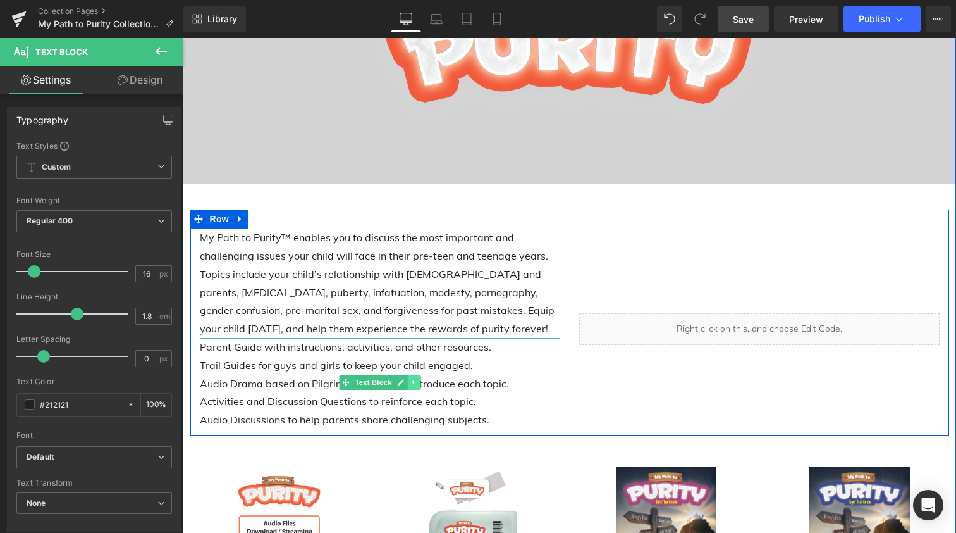
click at [412, 378] on icon at bounding box center [414, 382] width 7 height 8
click at [434, 381] on icon at bounding box center [433, 382] width 7 height 8
click at [413, 379] on icon at bounding box center [414, 382] width 7 height 8
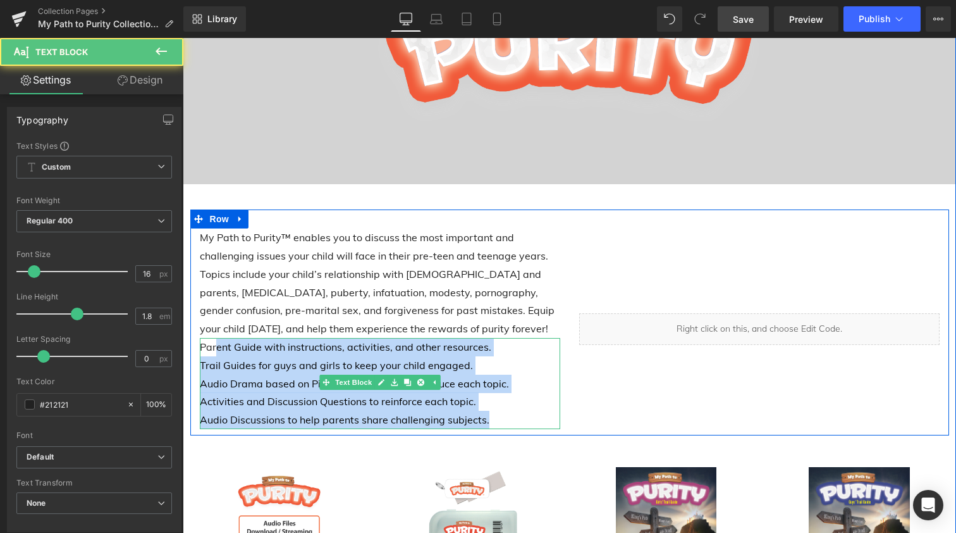
drag, startPoint x: 213, startPoint y: 347, endPoint x: 256, endPoint y: 424, distance: 88.0
click at [256, 424] on div "My Path to Purity™ enables you to discuss the most important and challenging is…" at bounding box center [569, 322] width 759 height 226
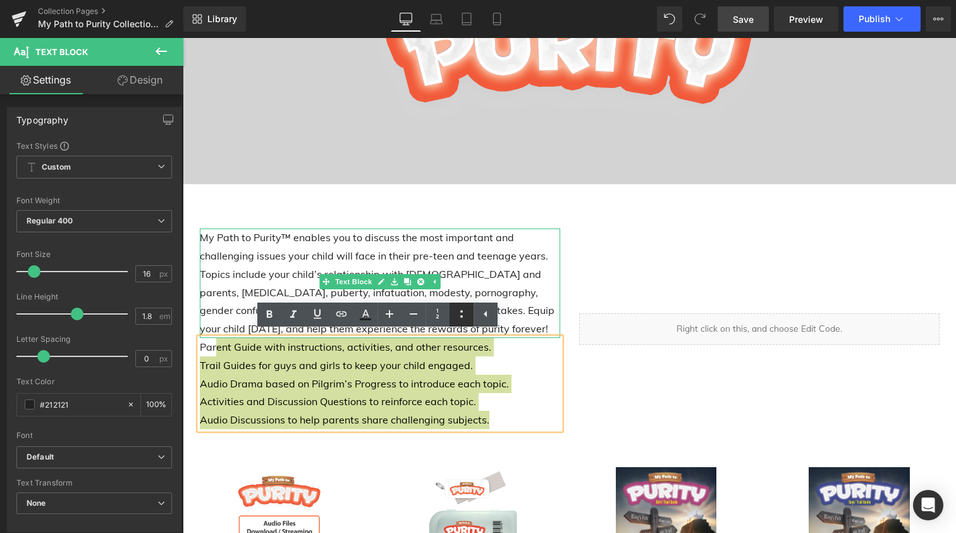
click at [462, 311] on icon at bounding box center [462, 314] width 3 height 8
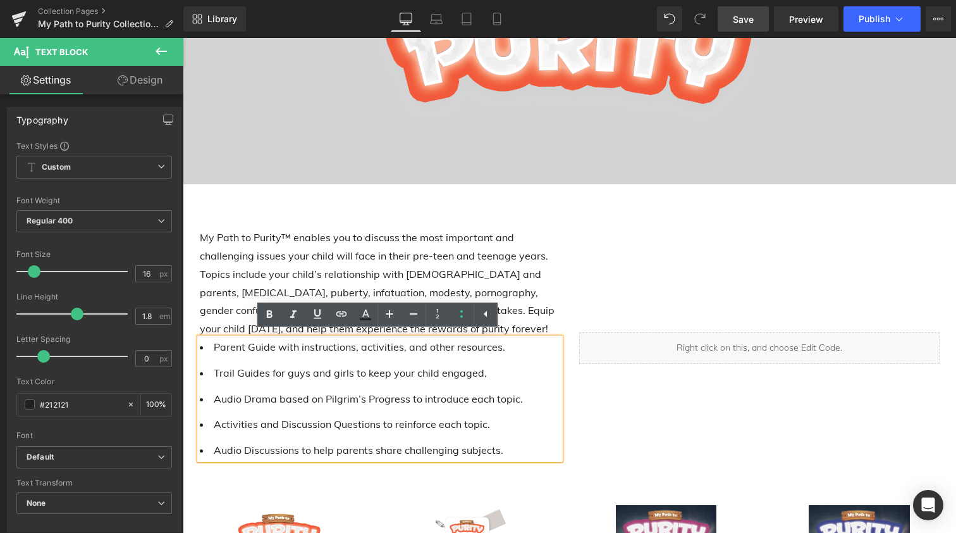
click at [296, 356] on ul "Parent Guide with instructions, activities, and other resources. Trail Guides f…" at bounding box center [380, 398] width 361 height 121
drag, startPoint x: 267, startPoint y: 345, endPoint x: 209, endPoint y: 345, distance: 57.6
click at [214, 345] on span "Parent Guide with instructions, activities, and other resources." at bounding box center [360, 346] width 292 height 13
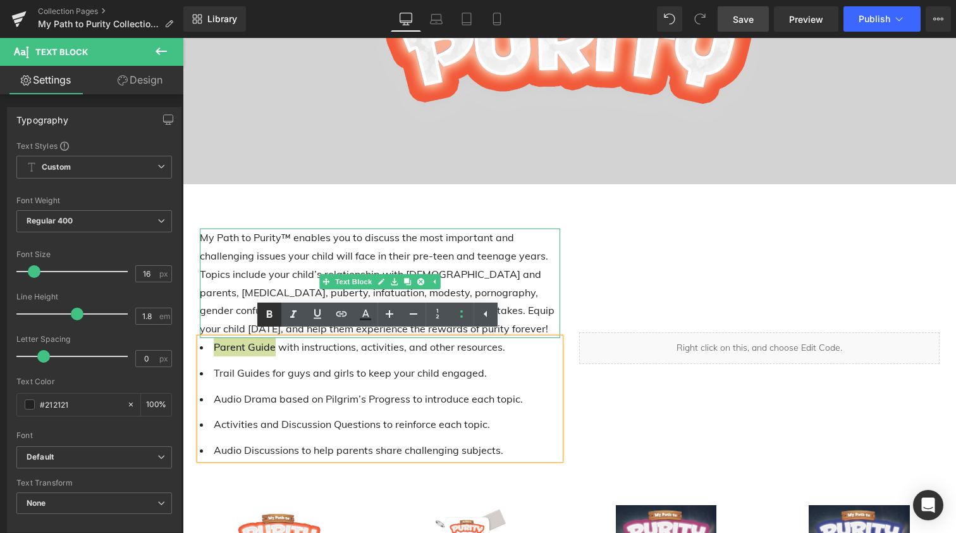
click at [270, 312] on icon at bounding box center [269, 314] width 15 height 15
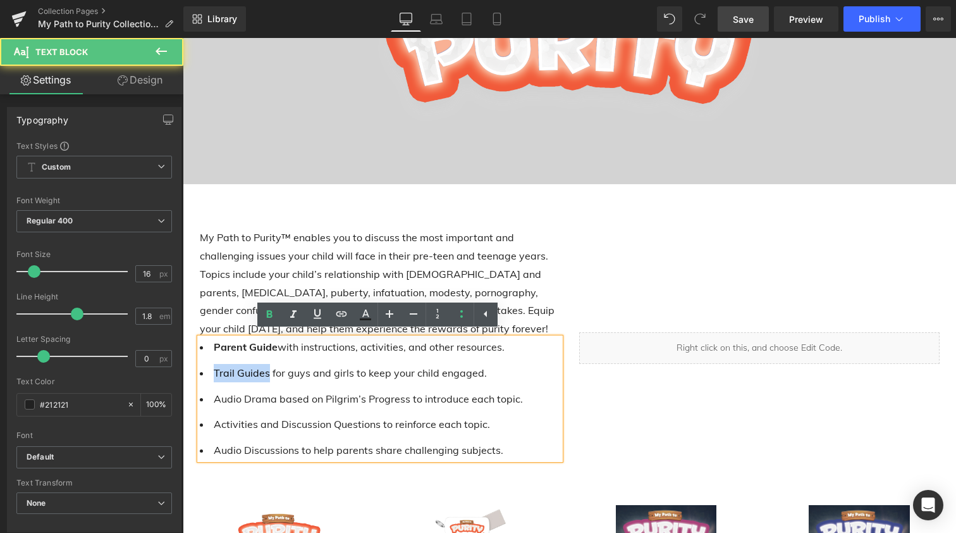
drag, startPoint x: 261, startPoint y: 373, endPoint x: 207, endPoint y: 369, distance: 53.9
click at [214, 369] on span "Trail Guides for guys and girls to keep your child engaged." at bounding box center [350, 372] width 273 height 13
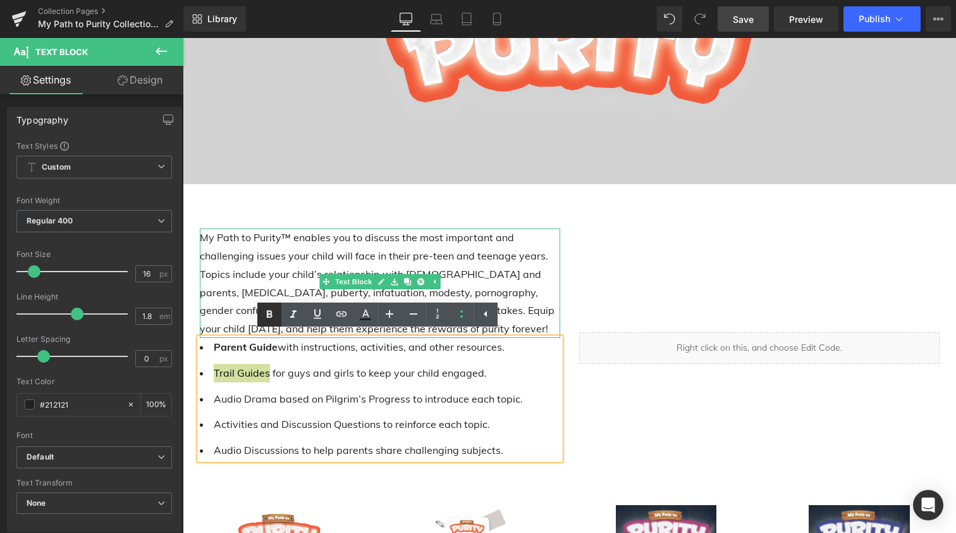
click at [269, 311] on icon at bounding box center [269, 314] width 6 height 8
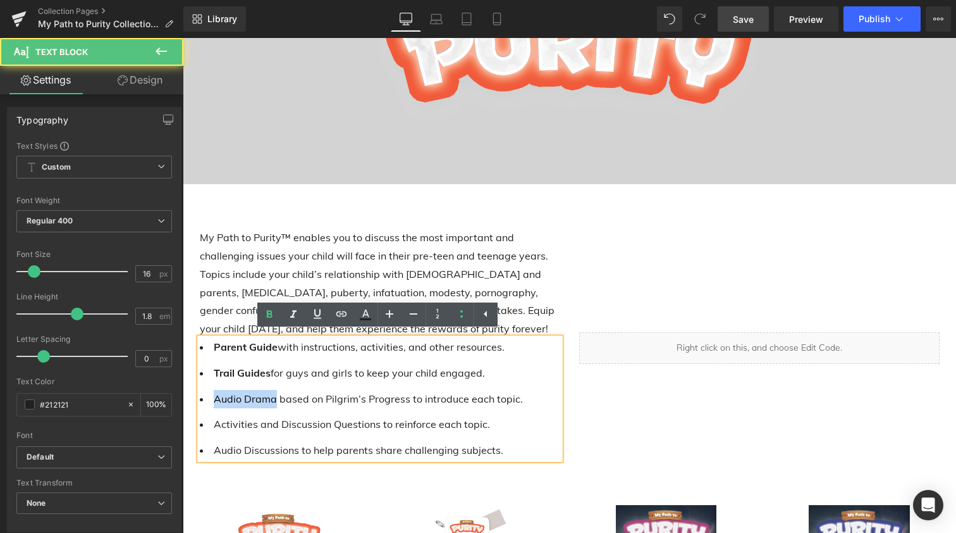
drag, startPoint x: 268, startPoint y: 395, endPoint x: 207, endPoint y: 393, distance: 61.4
click at [214, 393] on span "Audio Drama based on Pilgrim’s Progress to introduce each topic." at bounding box center [368, 398] width 309 height 13
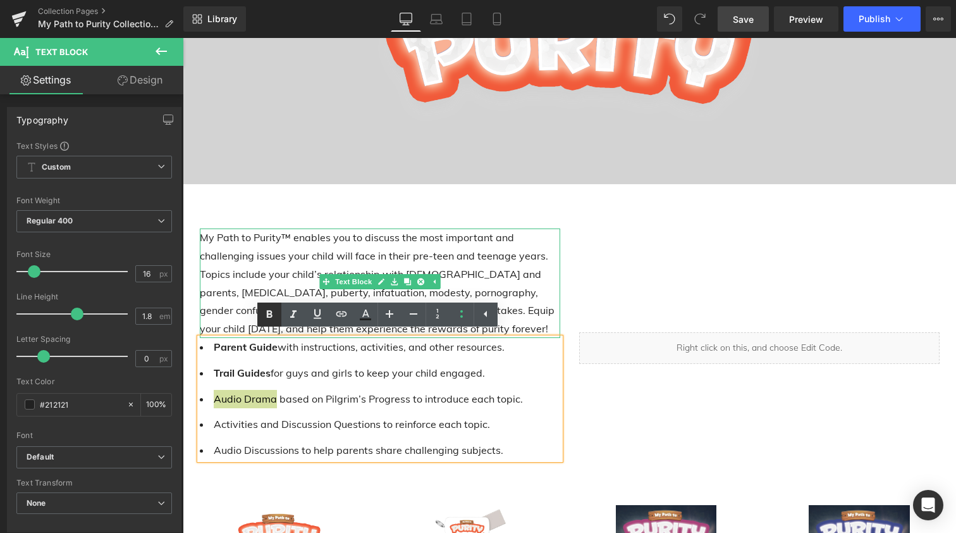
click at [271, 312] on icon at bounding box center [269, 314] width 6 height 8
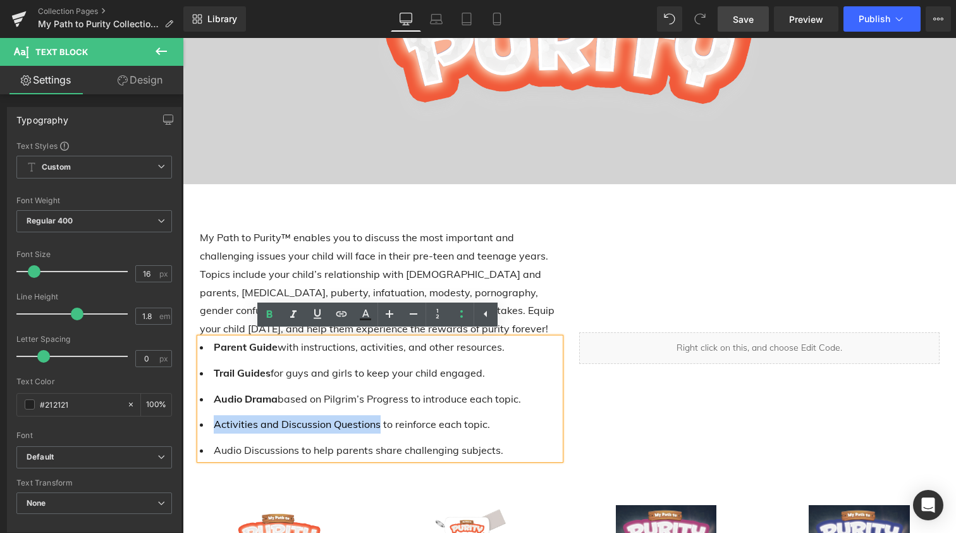
drag, startPoint x: 372, startPoint y: 421, endPoint x: 207, endPoint y: 420, distance: 164.5
click at [214, 420] on span "Activities and Discussion Questions to reinforce each topic." at bounding box center [352, 423] width 276 height 13
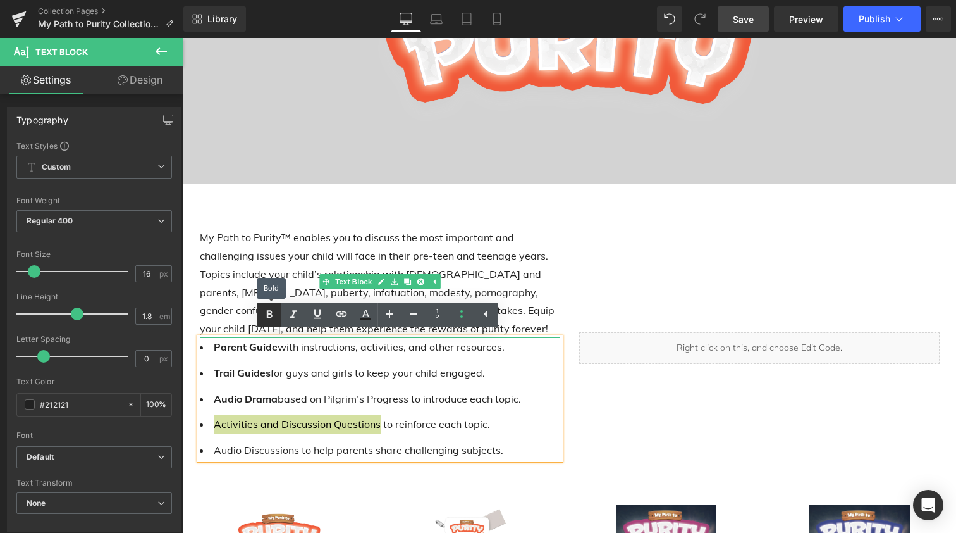
click at [275, 314] on icon at bounding box center [269, 314] width 15 height 15
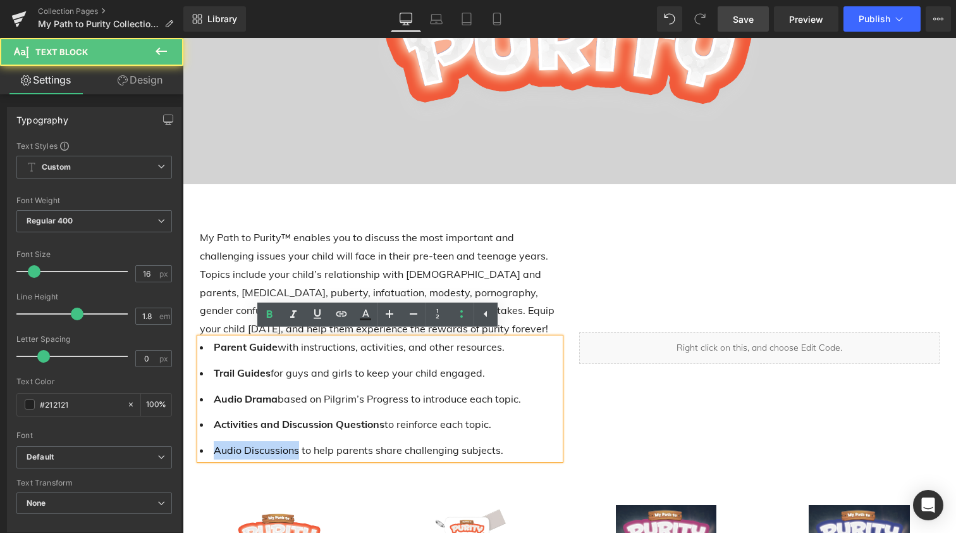
drag, startPoint x: 292, startPoint y: 445, endPoint x: 206, endPoint y: 442, distance: 86.1
click at [206, 442] on li "Audio Discussions to help parents share challenging subjects." at bounding box center [380, 450] width 361 height 18
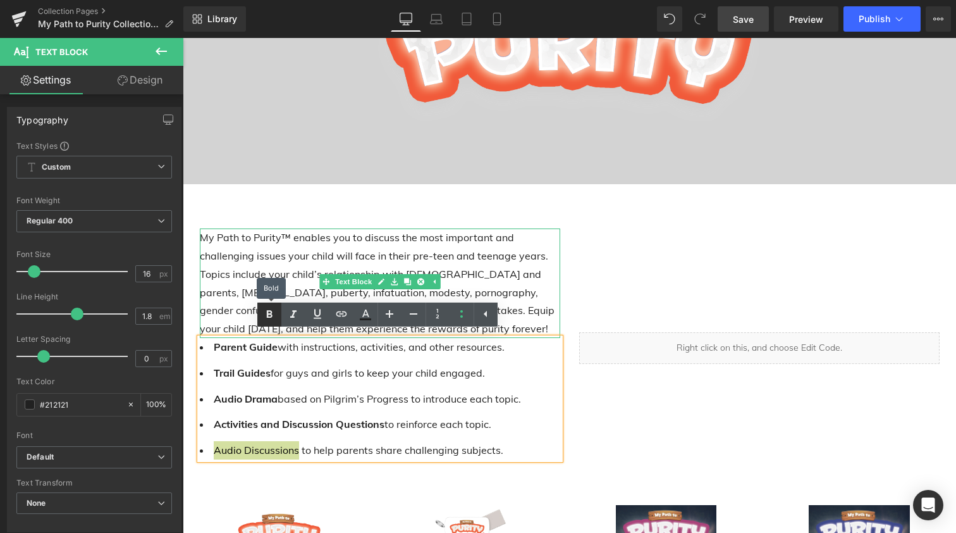
click at [268, 312] on icon at bounding box center [269, 314] width 6 height 8
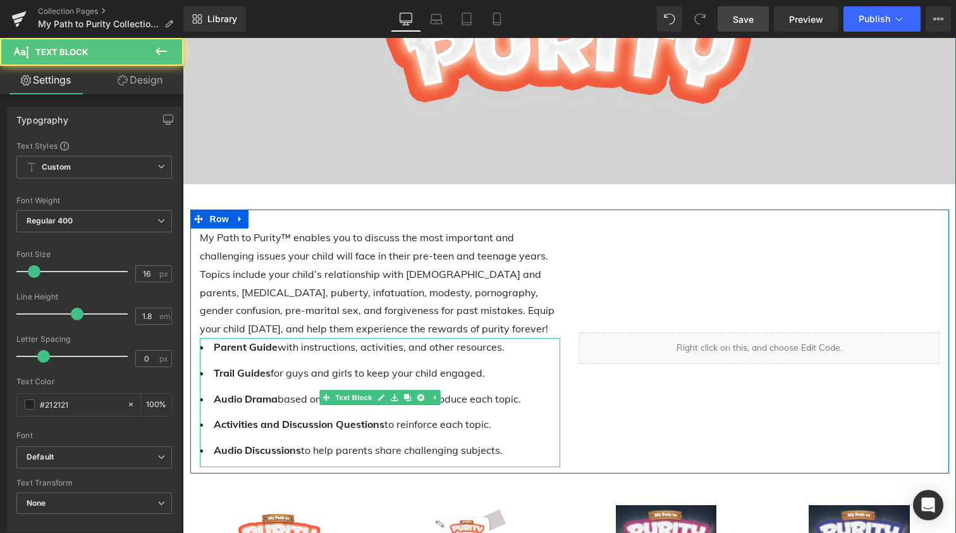
click at [214, 369] on strong "Trail Guides" at bounding box center [242, 372] width 57 height 13
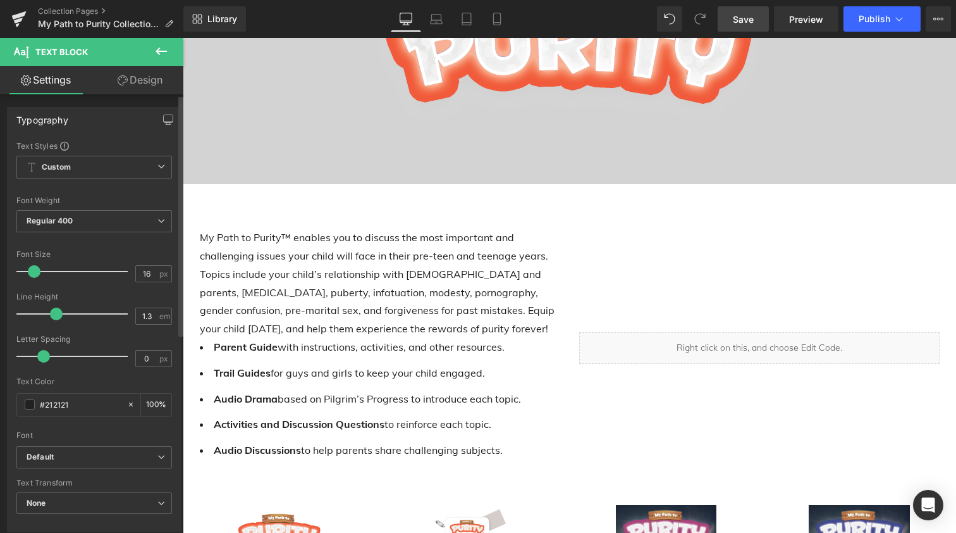
drag, startPoint x: 74, startPoint y: 316, endPoint x: 54, endPoint y: 311, distance: 20.7
click at [54, 311] on span at bounding box center [56, 313] width 13 height 13
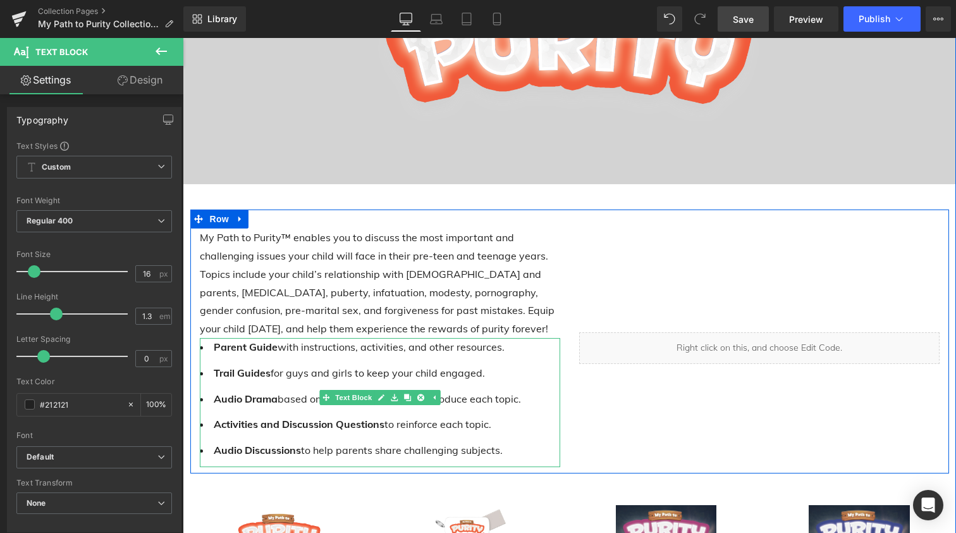
click at [241, 351] on li "Parent Guide with instructions, activities, and other resources." at bounding box center [380, 347] width 361 height 18
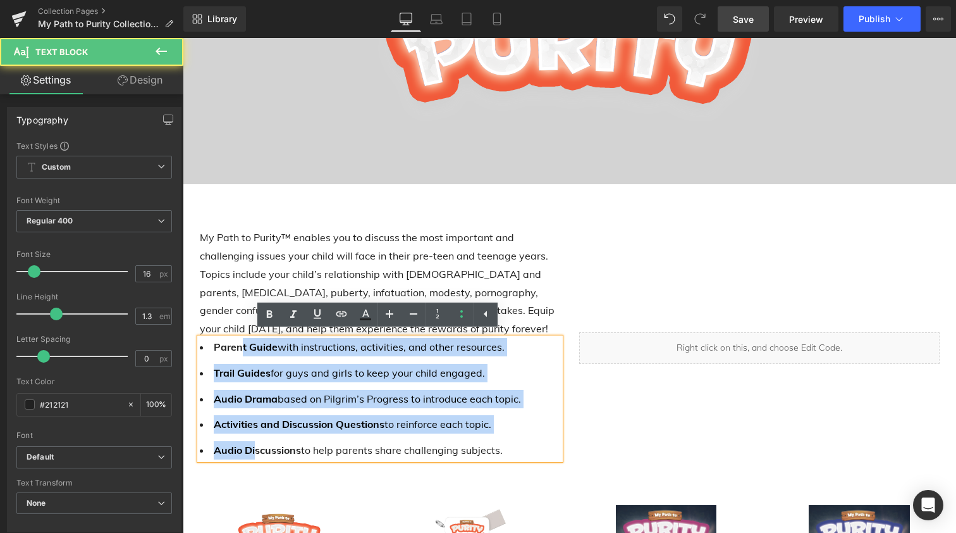
drag, startPoint x: 236, startPoint y: 343, endPoint x: 250, endPoint y: 446, distance: 104.0
click at [250, 446] on ul "Parent Guide with instructions, activities, and other resources. Trail Guides f…" at bounding box center [380, 398] width 361 height 121
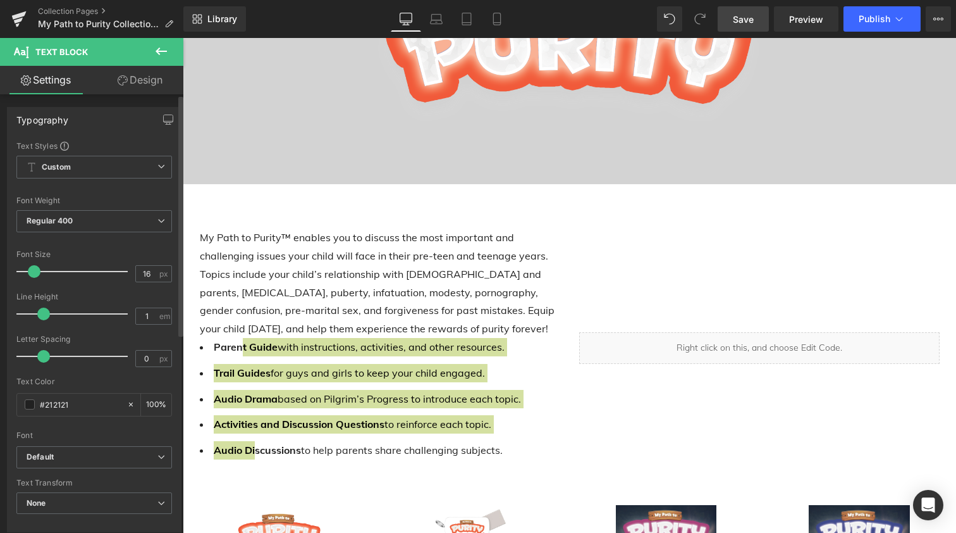
drag, startPoint x: 54, startPoint y: 314, endPoint x: 40, endPoint y: 310, distance: 14.4
click at [40, 310] on span at bounding box center [43, 313] width 13 height 13
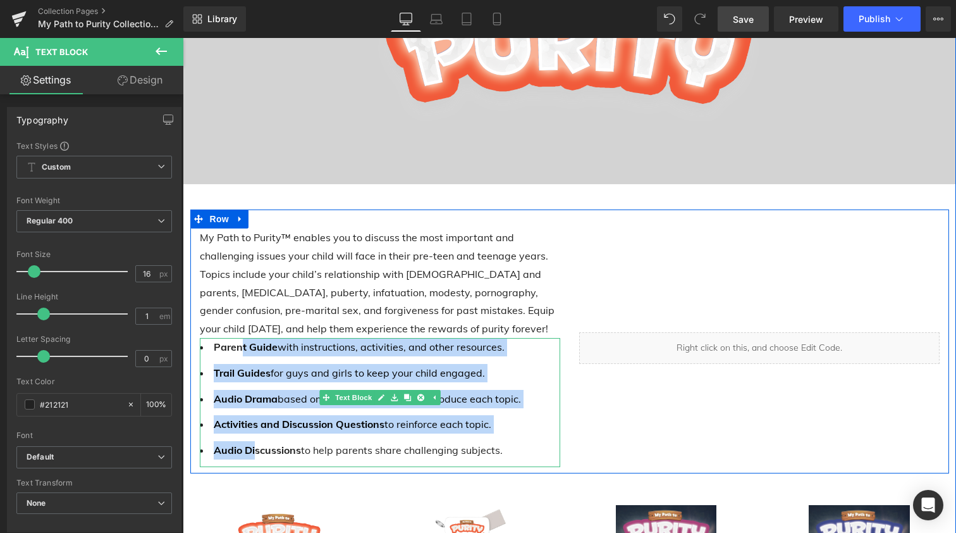
click at [249, 364] on li "Trail Guides for guys and girls to keep your child engaged." at bounding box center [380, 373] width 361 height 18
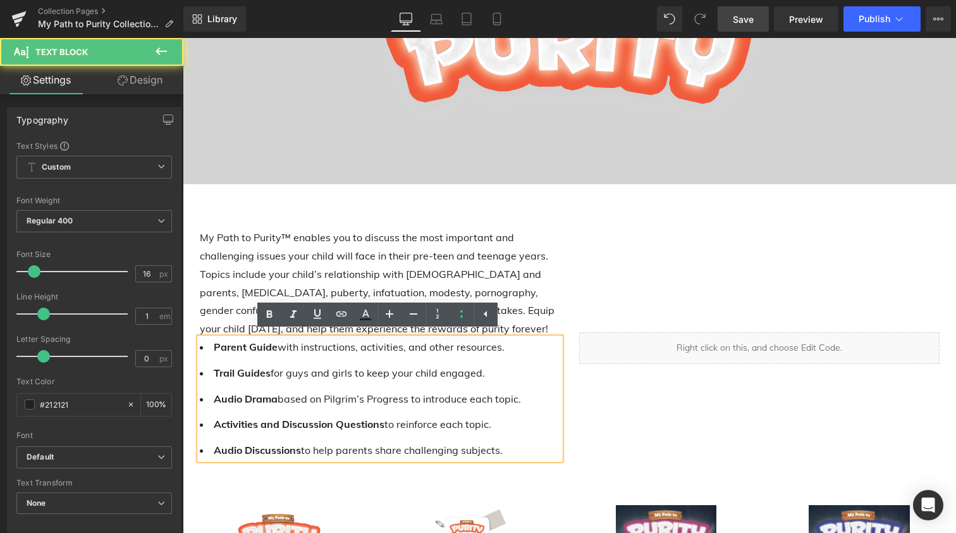
click at [214, 343] on strong "Parent Guide" at bounding box center [246, 346] width 64 height 13
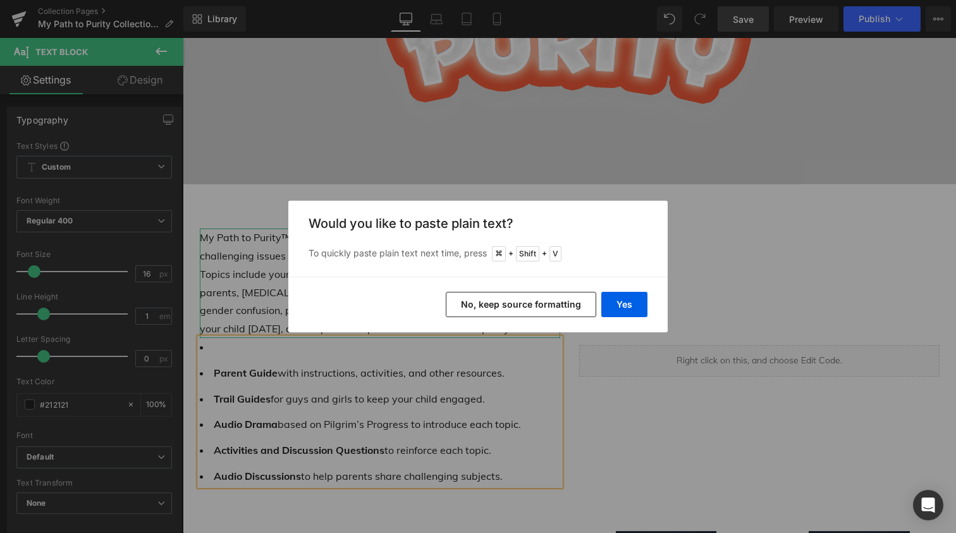
click at [510, 304] on button "No, keep source formatting" at bounding box center [521, 304] width 151 height 25
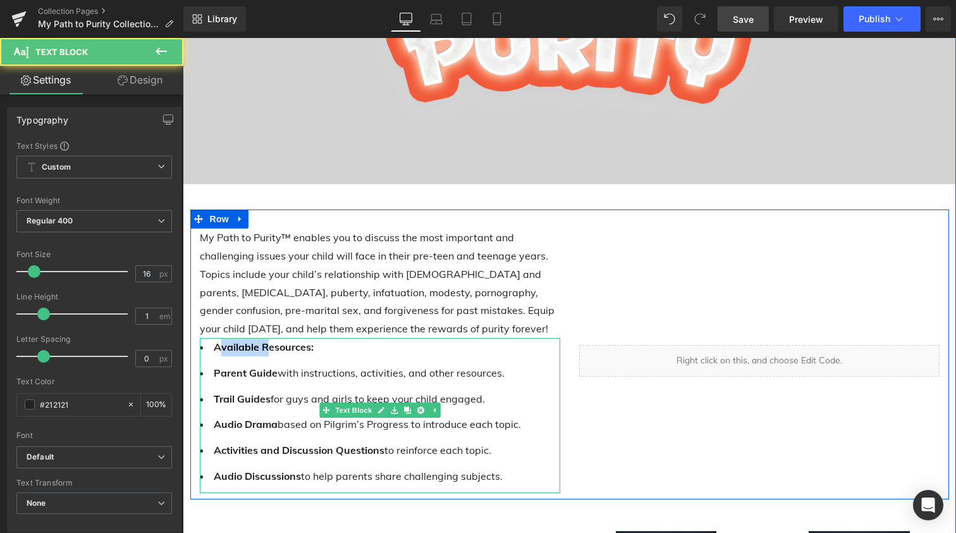
drag, startPoint x: 213, startPoint y: 345, endPoint x: 263, endPoint y: 345, distance: 49.3
click at [263, 345] on span "Available Resources:" at bounding box center [264, 346] width 100 height 13
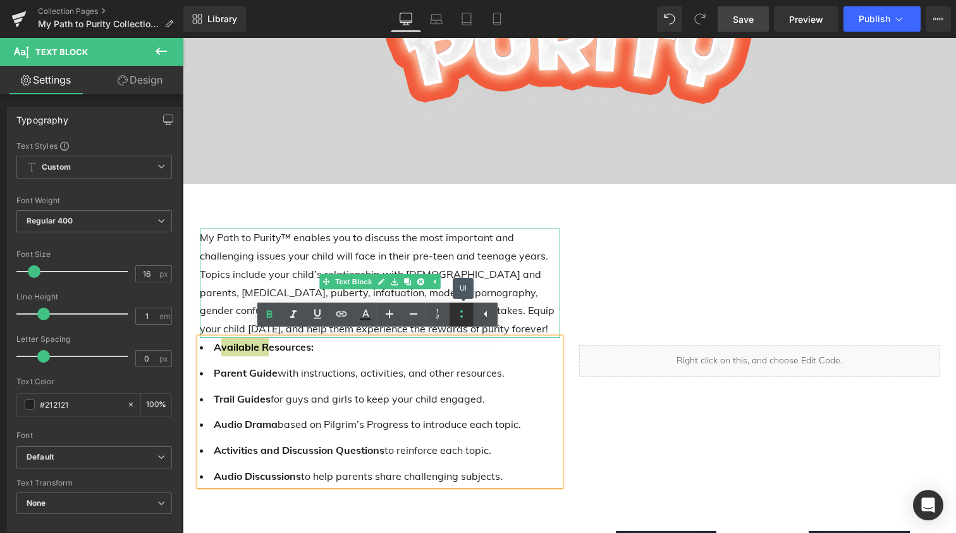
click at [461, 309] on icon at bounding box center [461, 313] width 15 height 15
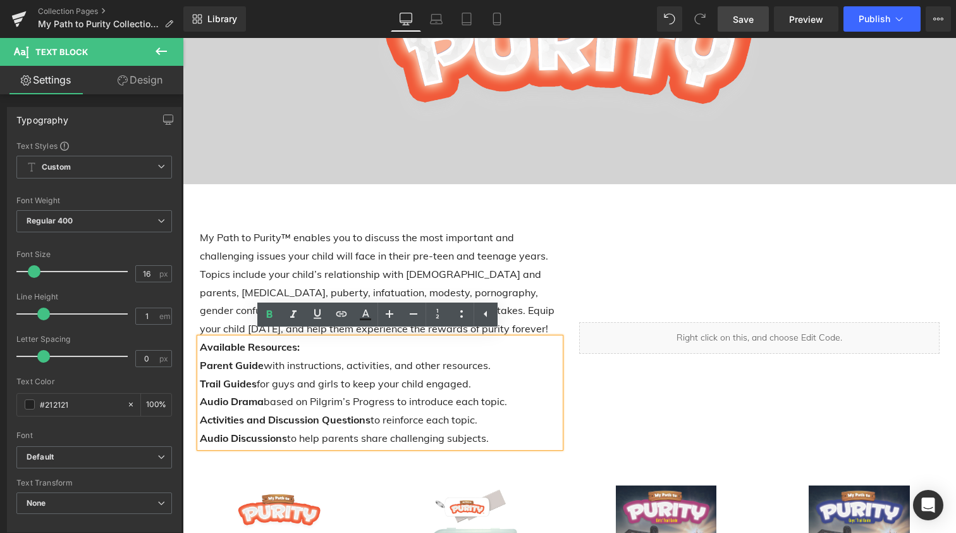
click at [264, 361] on span "with instructions, activities, and other resources." at bounding box center [377, 365] width 227 height 13
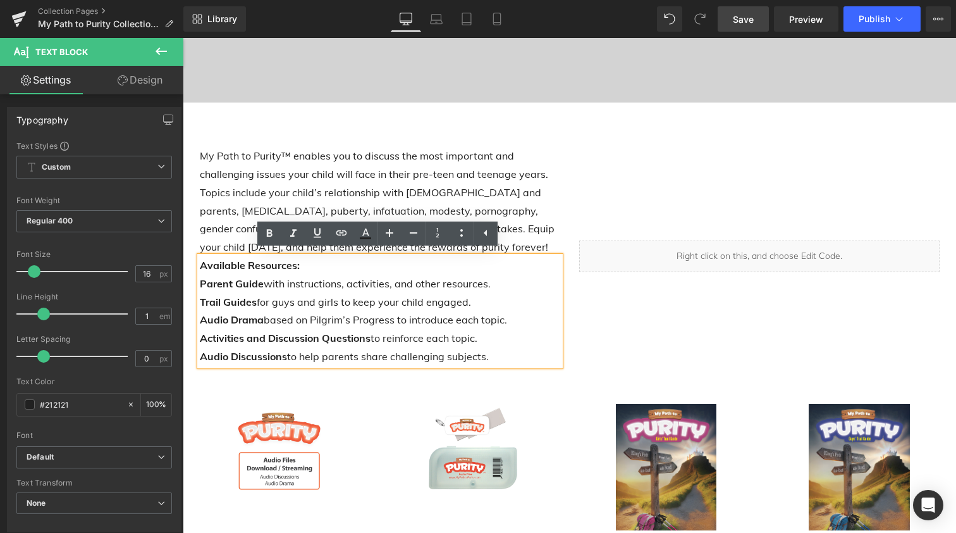
scroll to position [263, 0]
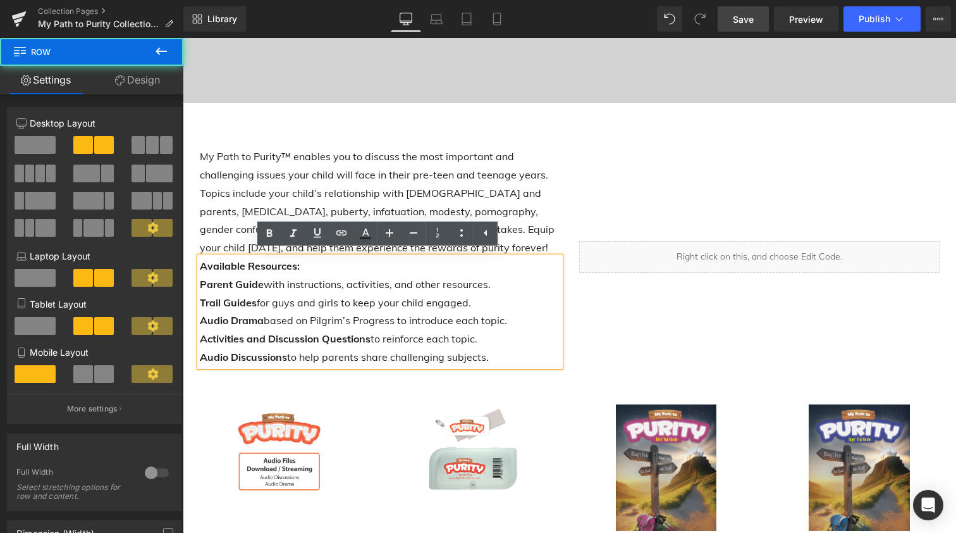
click at [571, 319] on div "Liquid" at bounding box center [760, 256] width 380 height 219
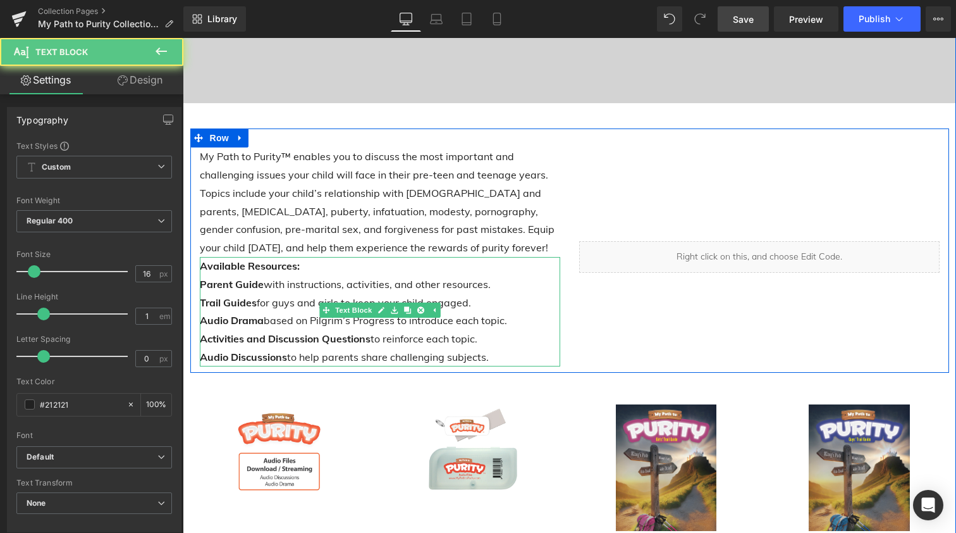
click at [528, 326] on p "Available Resources: Parent Guide with instructions, activities, and other reso…" at bounding box center [380, 311] width 361 height 109
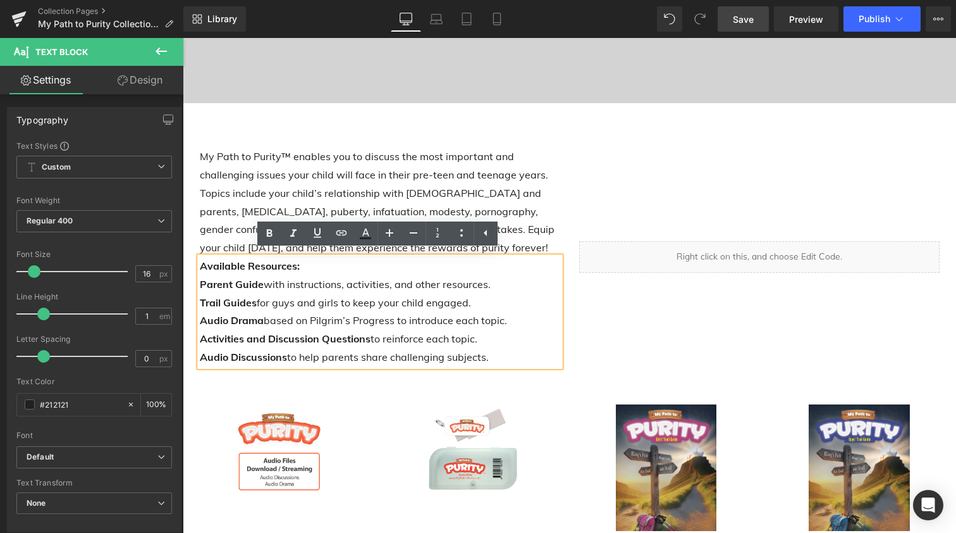
click at [620, 319] on div "Liquid" at bounding box center [760, 256] width 380 height 219
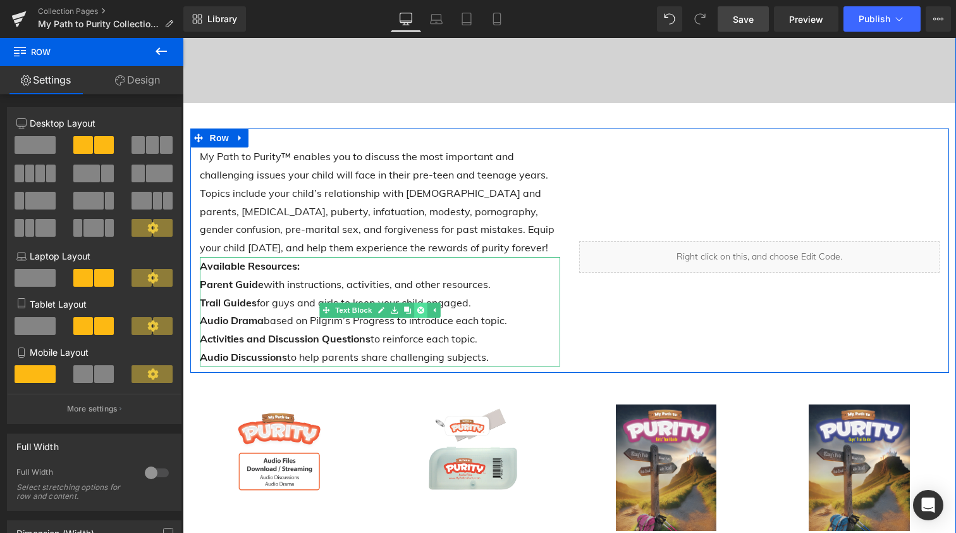
click at [417, 306] on icon at bounding box center [420, 309] width 7 height 7
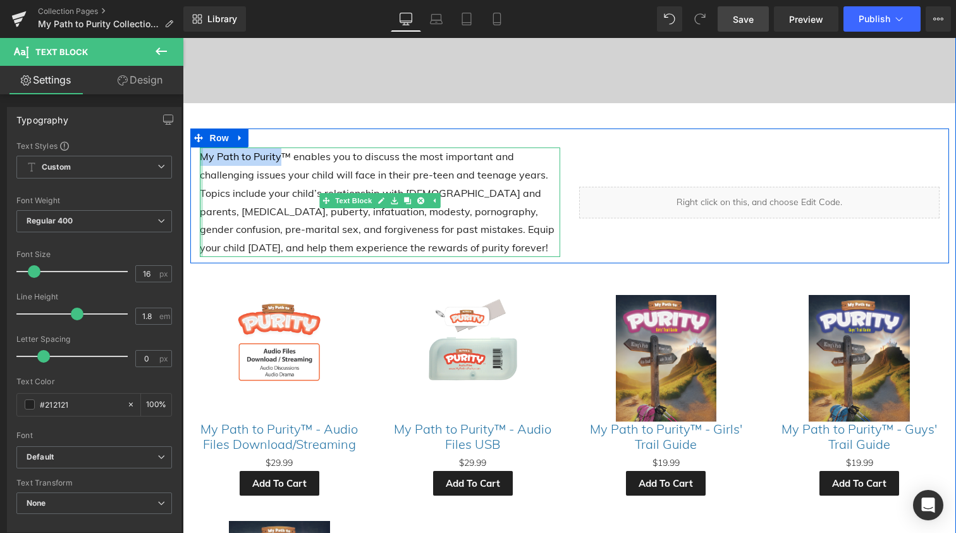
drag, startPoint x: 276, startPoint y: 158, endPoint x: 200, endPoint y: 158, distance: 76.5
click at [200, 158] on div "My Path to Purity™ enables you to discuss the most important and challenging is…" at bounding box center [380, 201] width 361 height 109
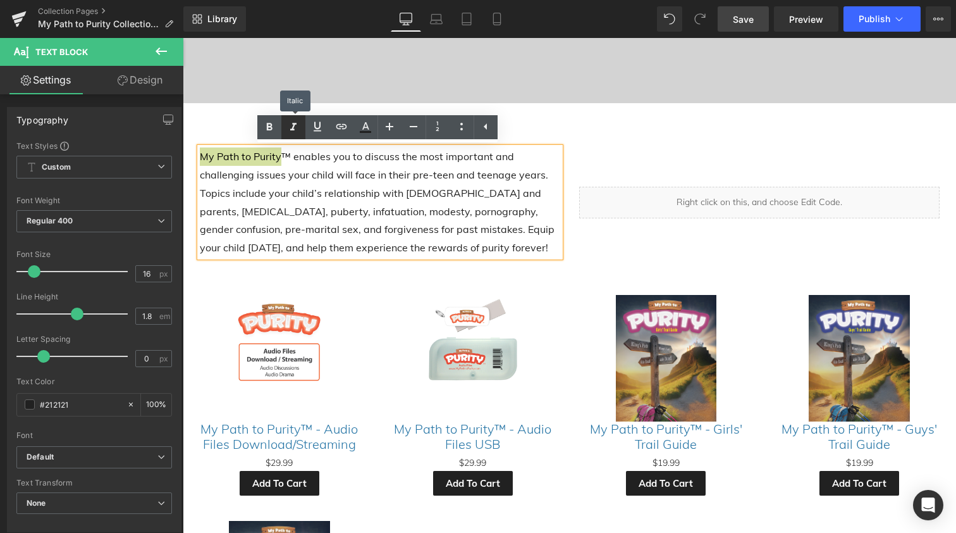
click at [290, 123] on icon at bounding box center [293, 127] width 15 height 15
click at [302, 193] on span "™ enables you to discuss the most important and challenging issues your child w…" at bounding box center [377, 202] width 355 height 104
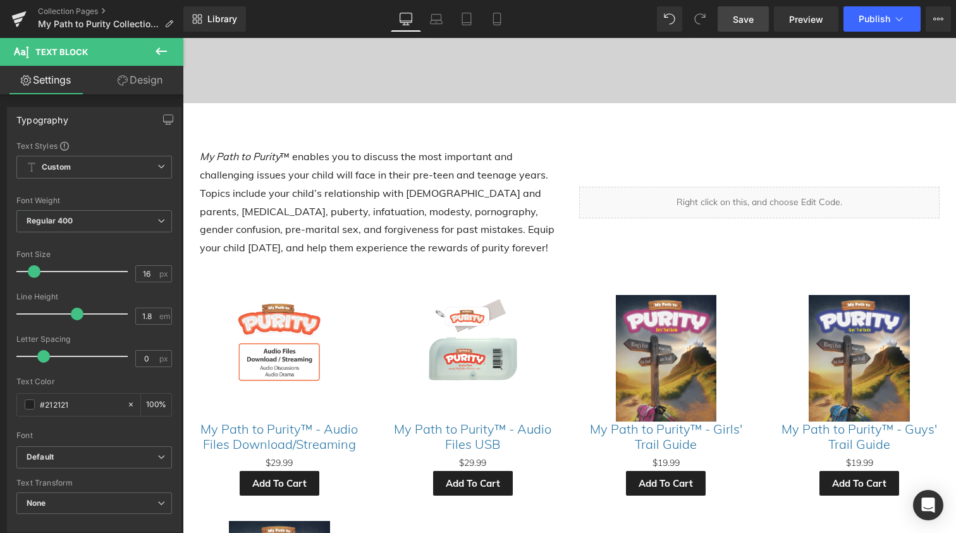
click at [746, 21] on span "Save" at bounding box center [743, 19] width 21 height 13
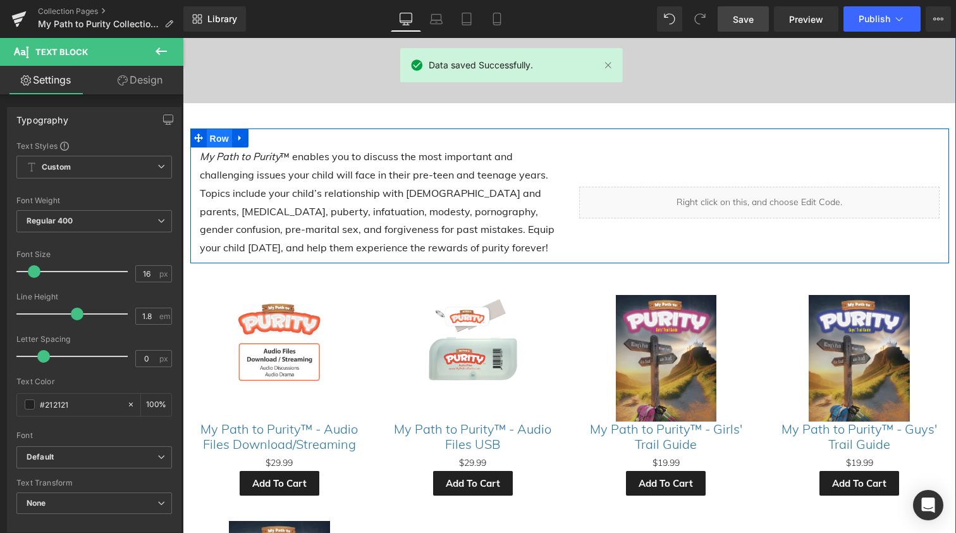
click at [218, 140] on span "Row" at bounding box center [219, 138] width 25 height 19
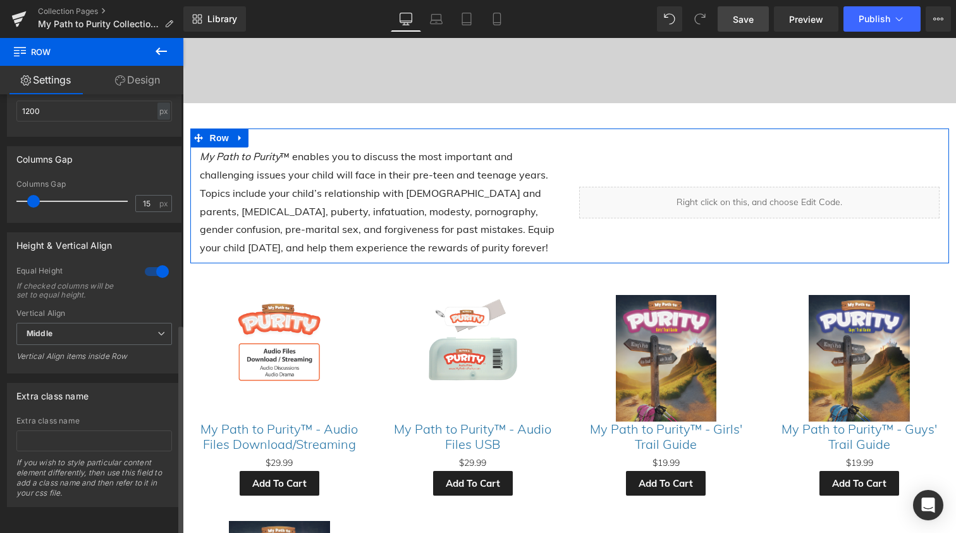
scroll to position [476, 0]
click at [58, 329] on span "Middle" at bounding box center [94, 334] width 156 height 22
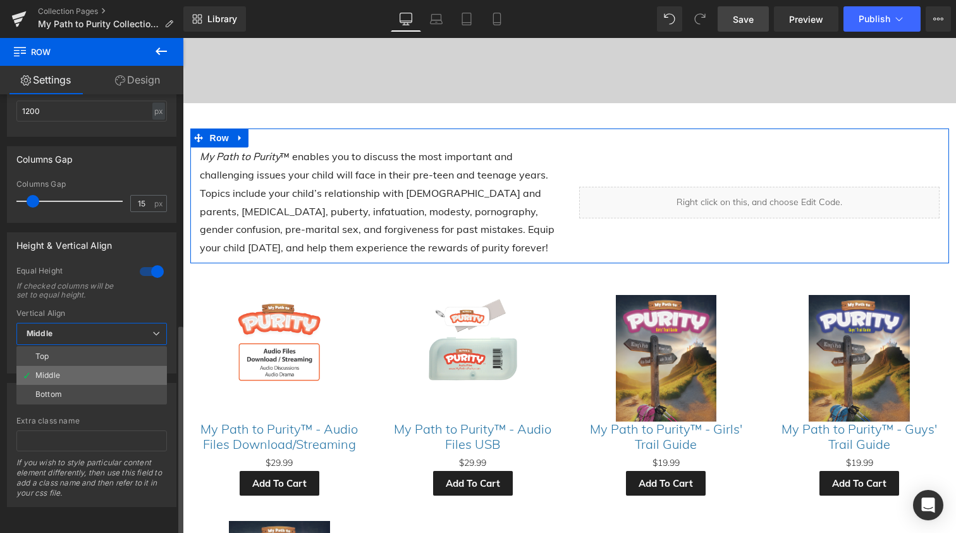
click at [58, 371] on div "Middle" at bounding box center [47, 375] width 25 height 9
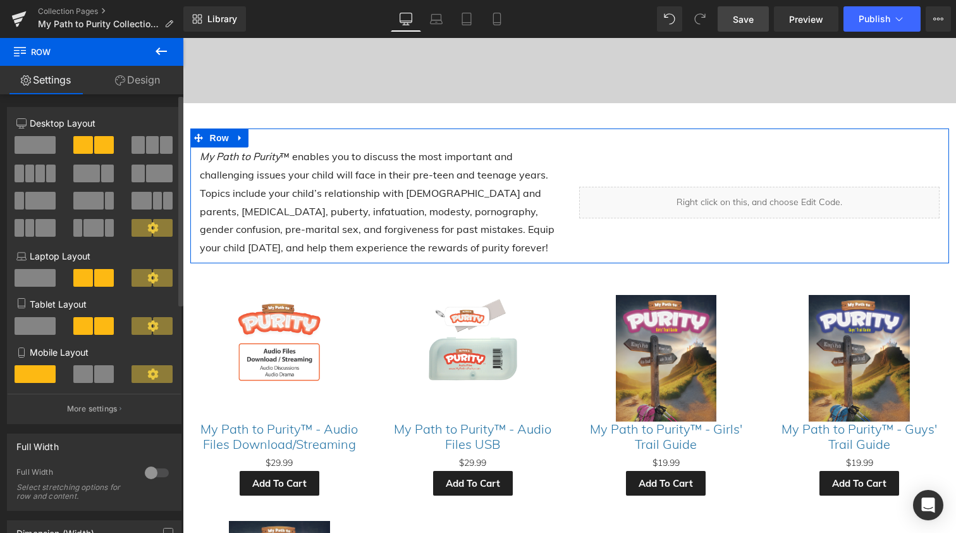
scroll to position [0, 0]
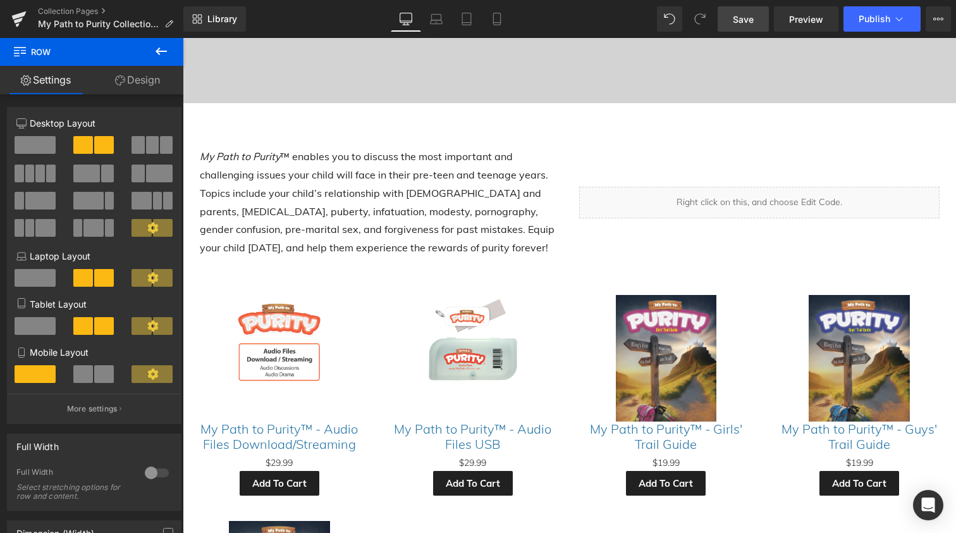
click at [744, 22] on span "Save" at bounding box center [743, 19] width 21 height 13
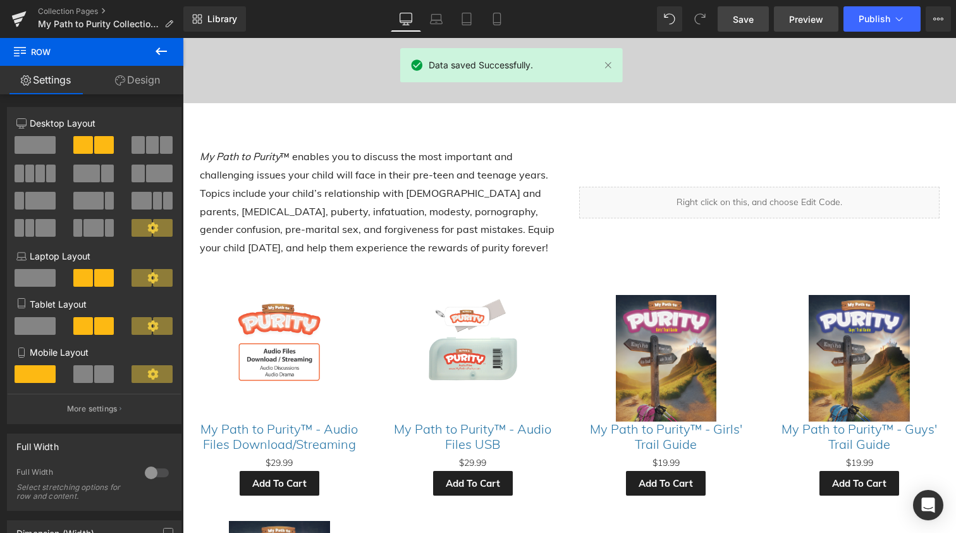
click at [805, 22] on span "Preview" at bounding box center [806, 19] width 34 height 13
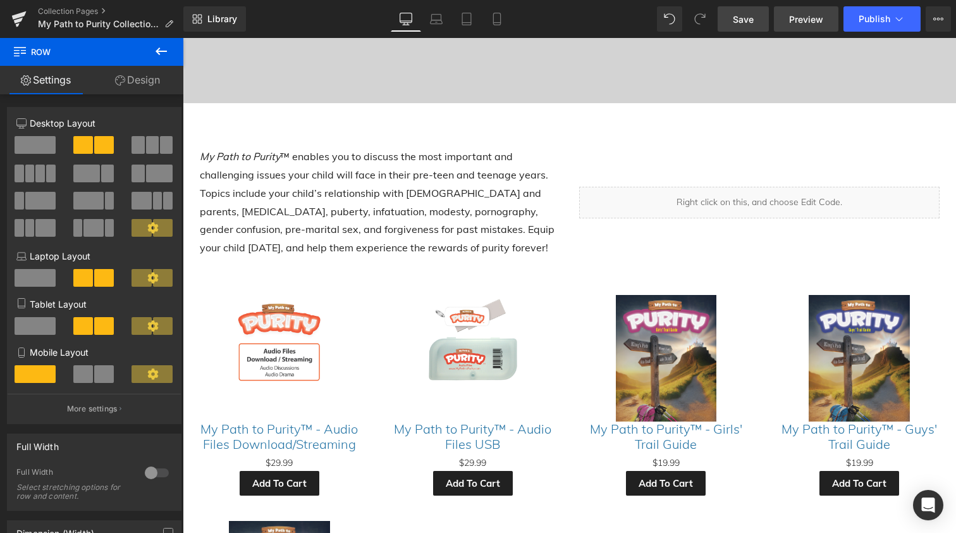
click at [811, 22] on span "Preview" at bounding box center [806, 19] width 34 height 13
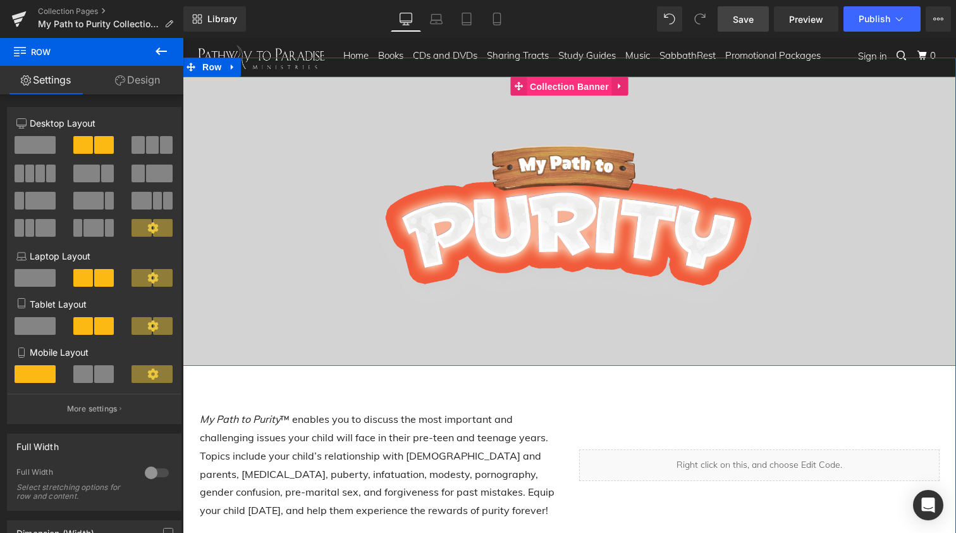
click at [540, 81] on span "Collection Banner" at bounding box center [569, 86] width 85 height 19
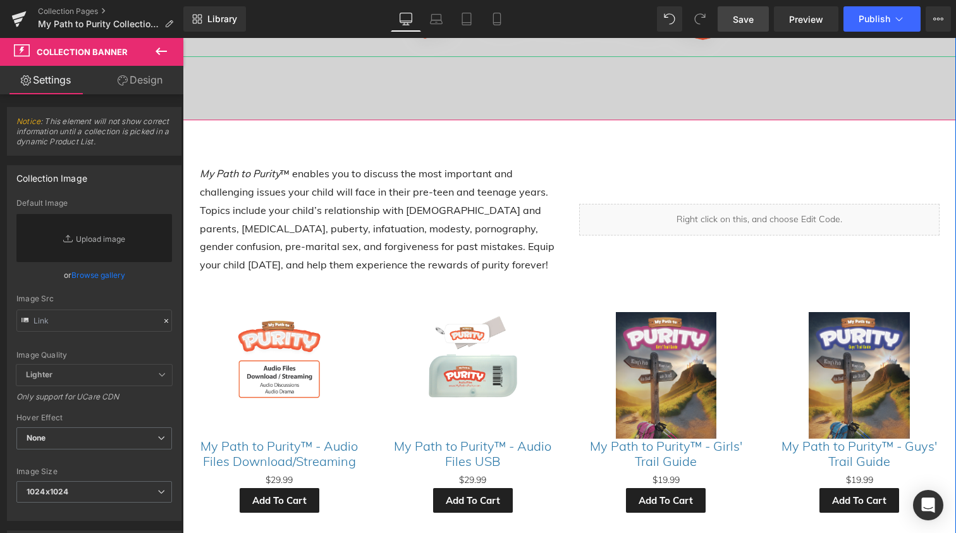
scroll to position [247, 0]
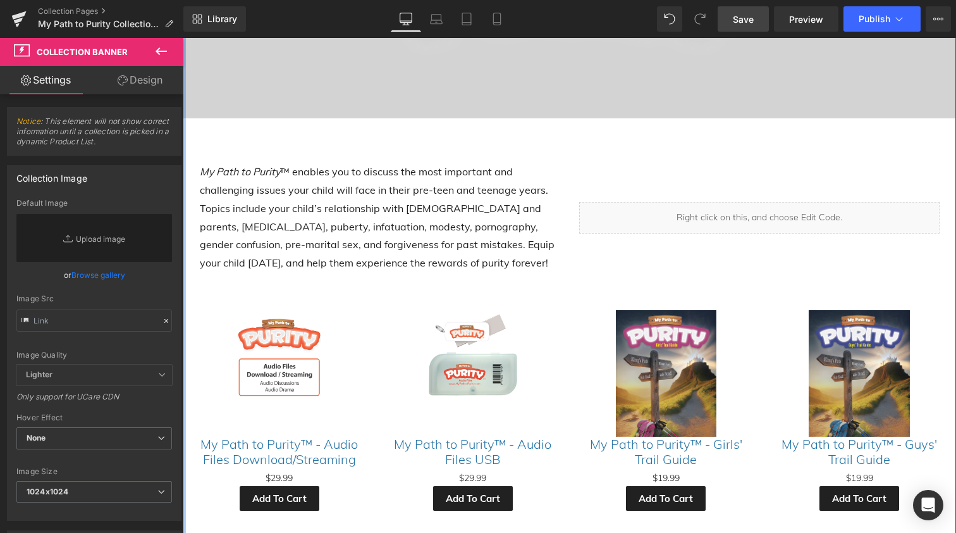
click at [158, 49] on icon at bounding box center [161, 51] width 11 height 8
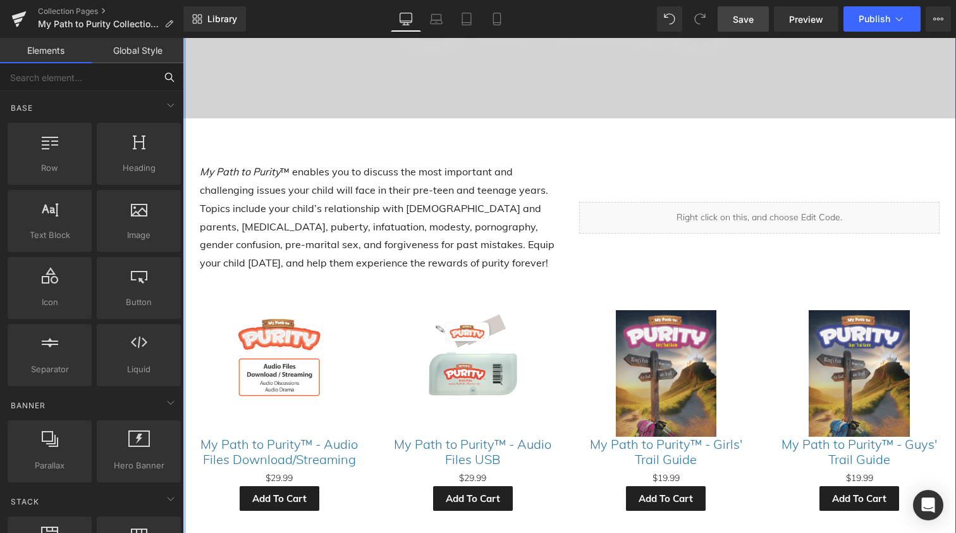
click at [103, 80] on input "text" at bounding box center [78, 77] width 156 height 28
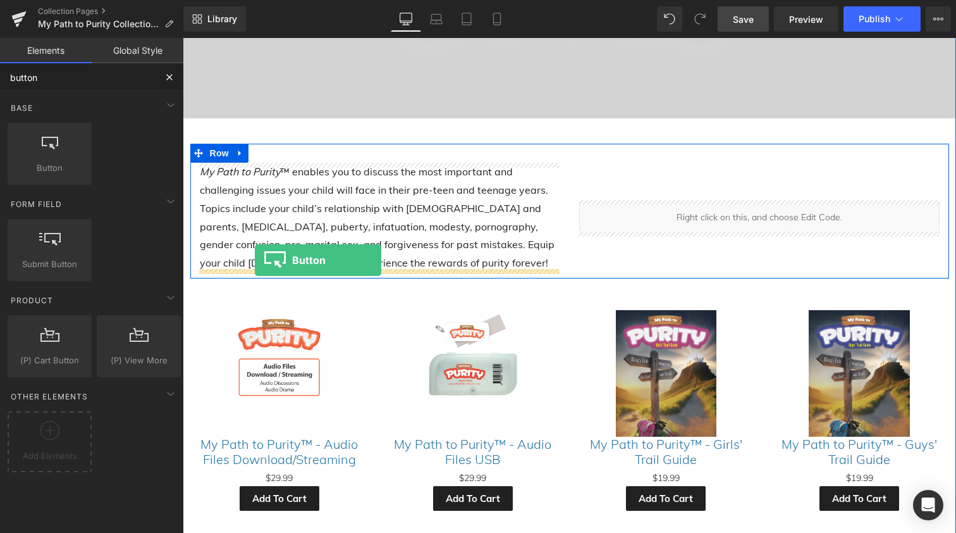
drag, startPoint x: 226, startPoint y: 193, endPoint x: 255, endPoint y: 260, distance: 72.8
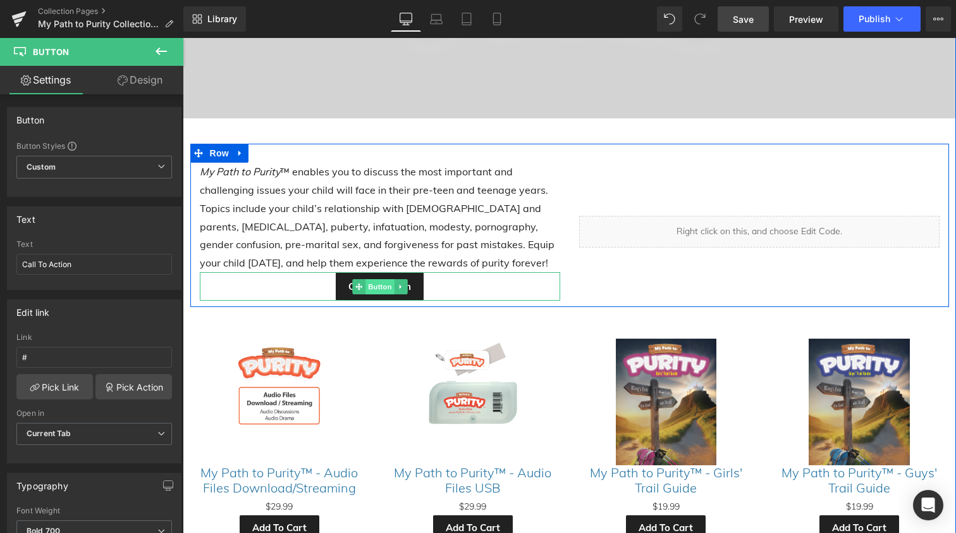
click at [368, 280] on span "Button" at bounding box center [380, 286] width 29 height 15
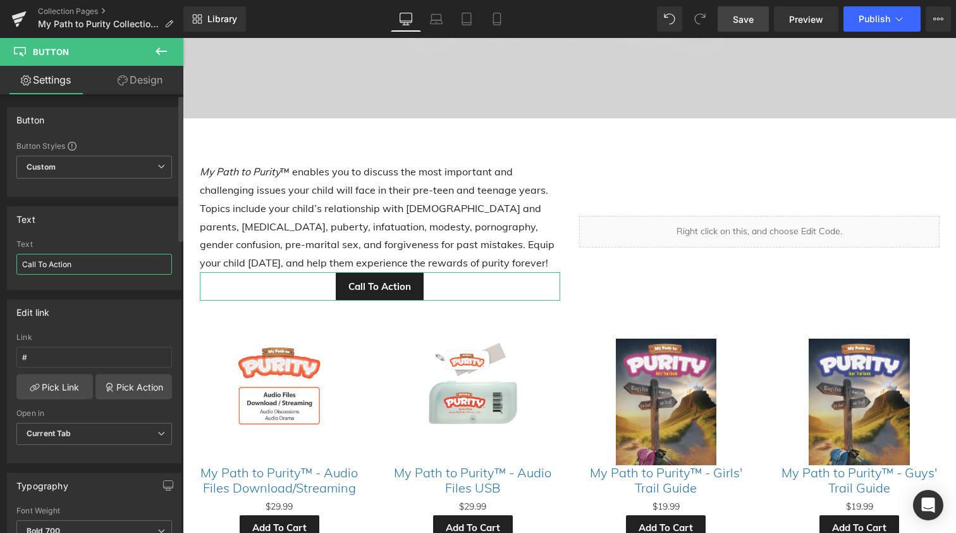
click at [51, 262] on input "Call To Action" at bounding box center [94, 264] width 156 height 21
click at [152, 80] on link "Design" at bounding box center [140, 80] width 92 height 28
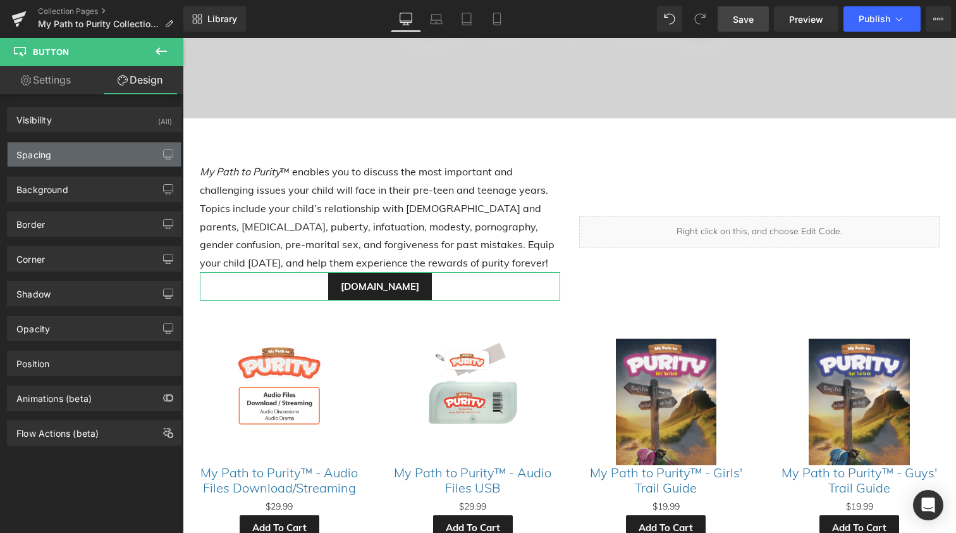
click at [54, 152] on div "Spacing" at bounding box center [94, 154] width 173 height 24
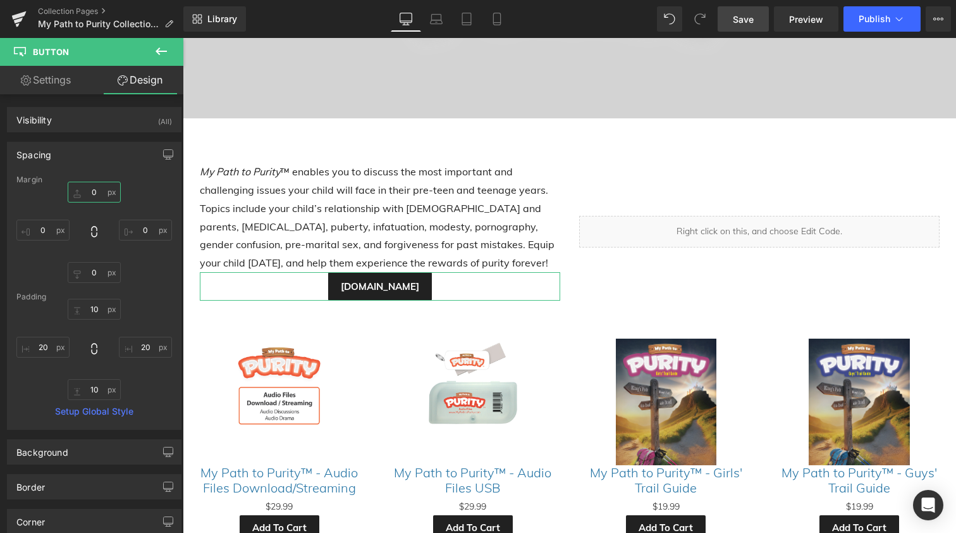
drag, startPoint x: 96, startPoint y: 191, endPoint x: 64, endPoint y: 183, distance: 33.3
click at [64, 183] on div "Margin 0px 0 0px 0 0px 0 0px 0 [GEOGRAPHIC_DATA] 10px 10 20px 20 10px 10 20px 2…" at bounding box center [94, 302] width 173 height 254
click at [96, 195] on input "0" at bounding box center [94, 192] width 53 height 21
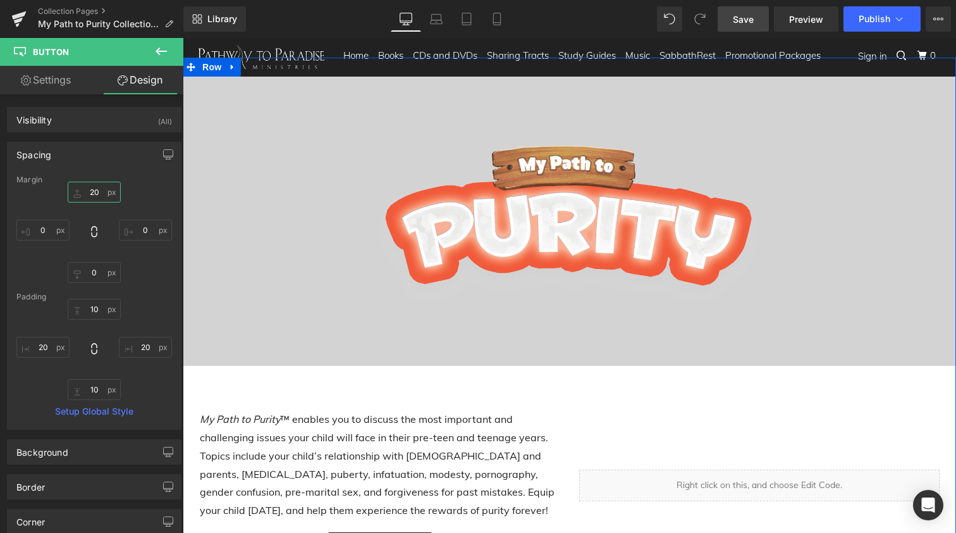
scroll to position [0, 0]
click at [211, 66] on span "Row" at bounding box center [211, 67] width 25 height 19
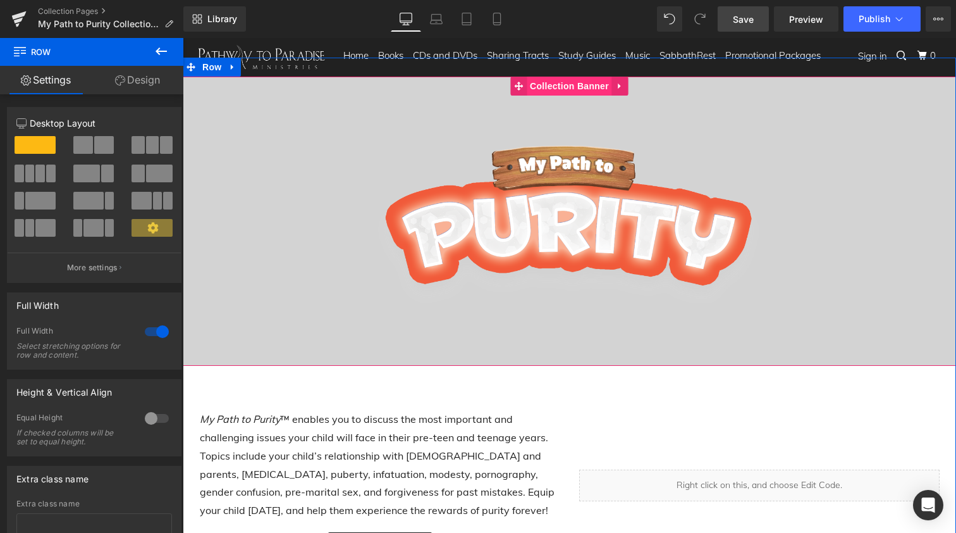
click at [550, 84] on span "Collection Banner" at bounding box center [569, 86] width 85 height 19
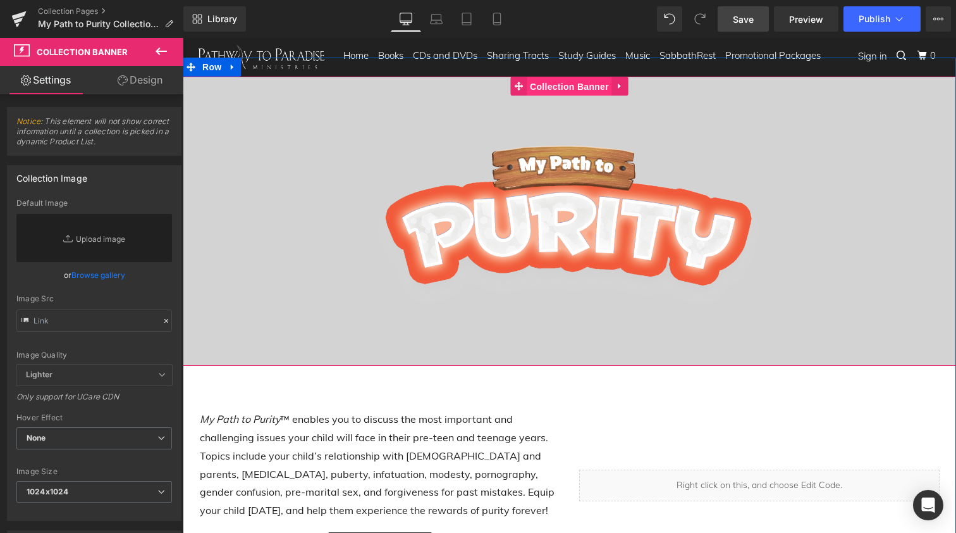
click at [554, 85] on span "Collection Banner" at bounding box center [569, 86] width 85 height 19
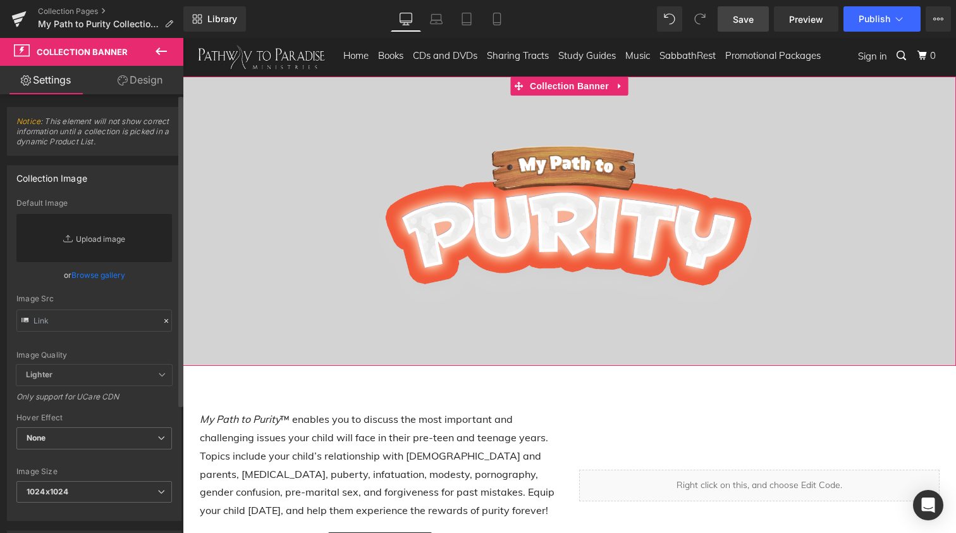
click at [92, 242] on link "Replace Image" at bounding box center [94, 238] width 156 height 48
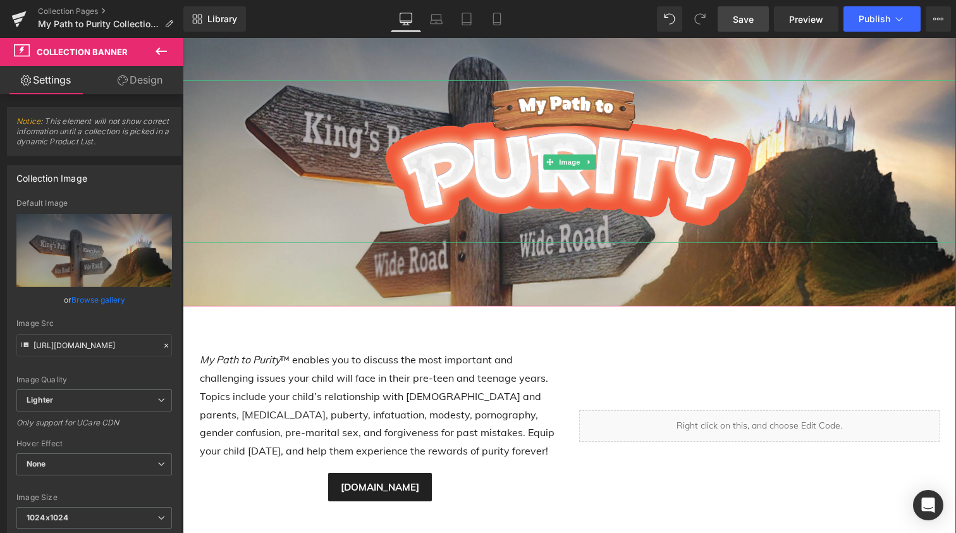
scroll to position [59, 0]
click at [564, 161] on span "Image" at bounding box center [570, 162] width 27 height 15
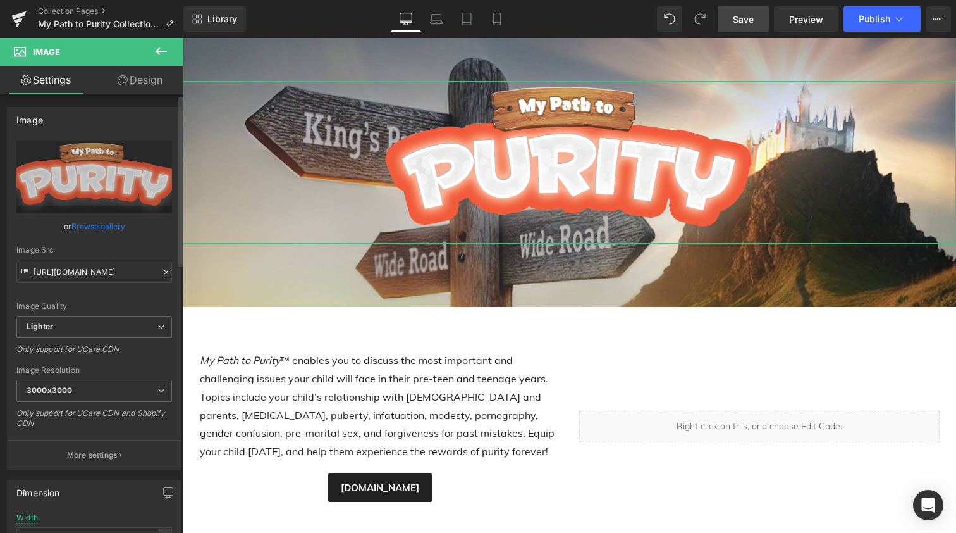
scroll to position [0, 0]
click at [144, 86] on link "Design" at bounding box center [140, 80] width 92 height 28
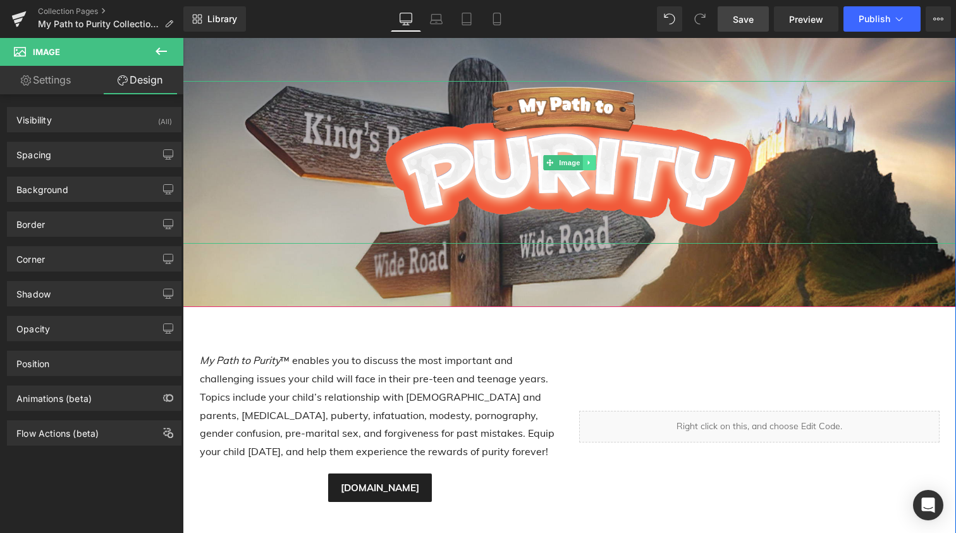
click at [586, 159] on icon at bounding box center [589, 163] width 7 height 8
click at [592, 160] on icon at bounding box center [595, 162] width 7 height 7
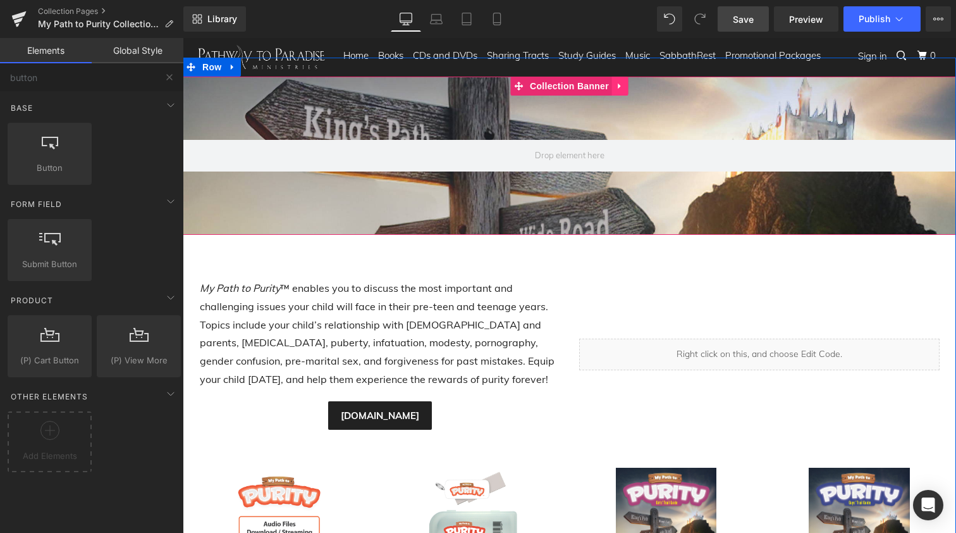
click at [619, 84] on icon at bounding box center [620, 86] width 3 height 6
click at [625, 86] on icon at bounding box center [628, 86] width 9 height 9
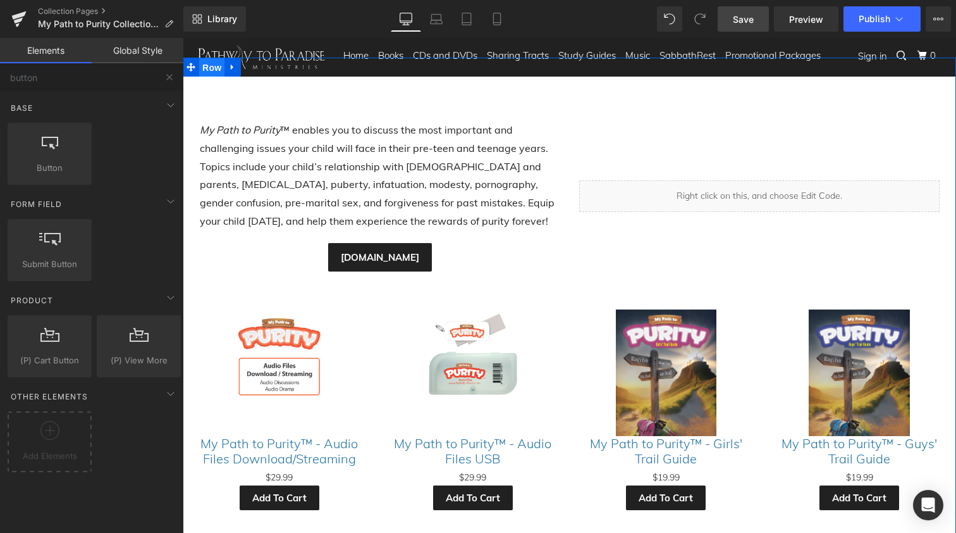
click at [209, 68] on span "Row" at bounding box center [211, 67] width 25 height 19
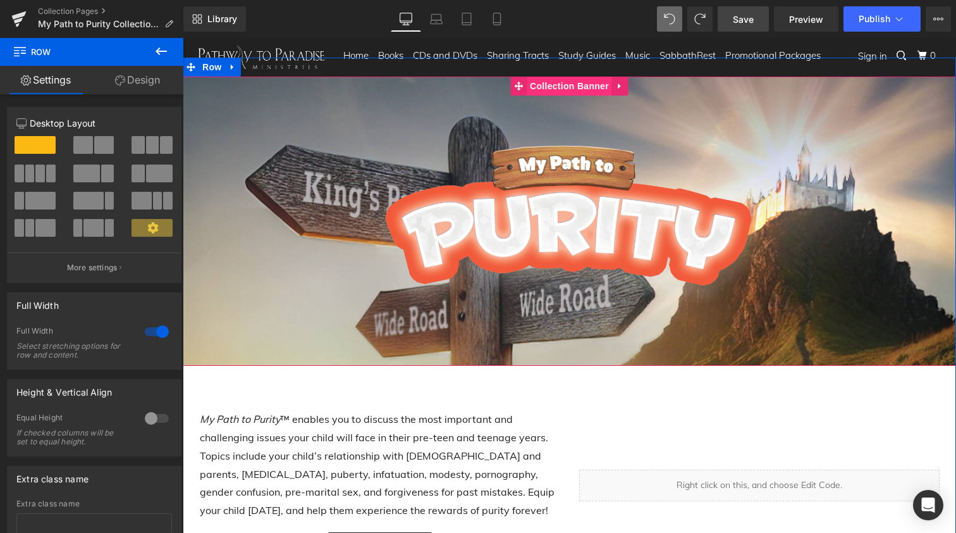
click at [552, 89] on span "Collection Banner" at bounding box center [569, 86] width 85 height 19
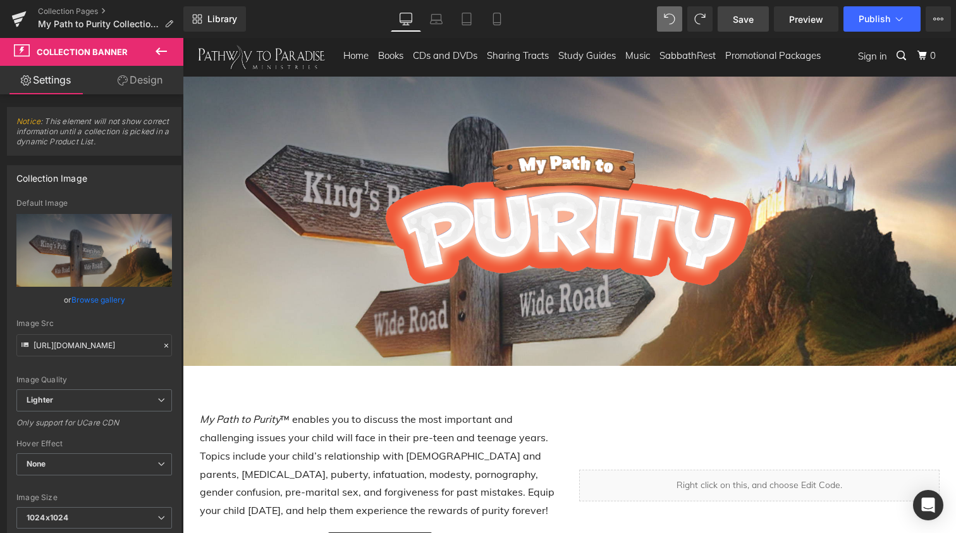
click at [747, 13] on span "Save" at bounding box center [743, 19] width 21 height 13
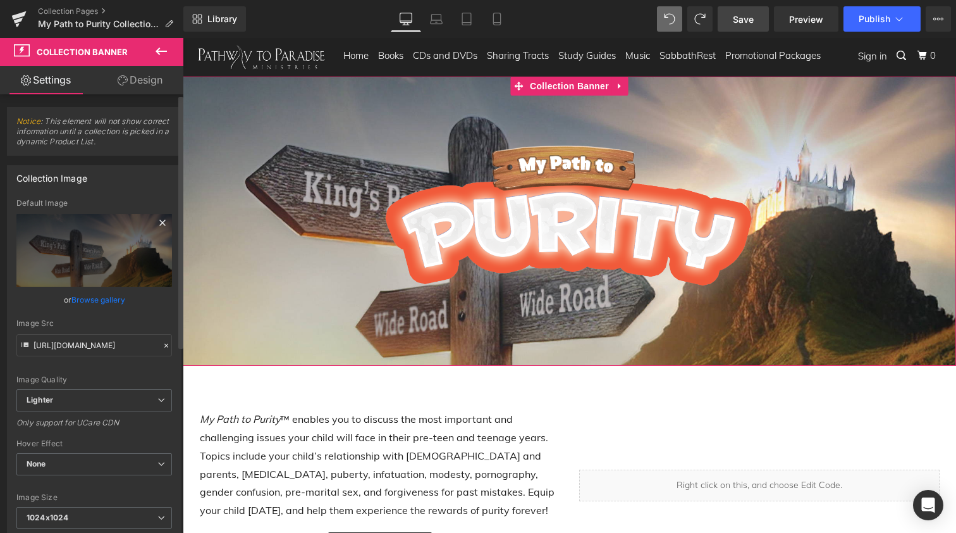
click at [159, 221] on icon at bounding box center [162, 223] width 6 height 6
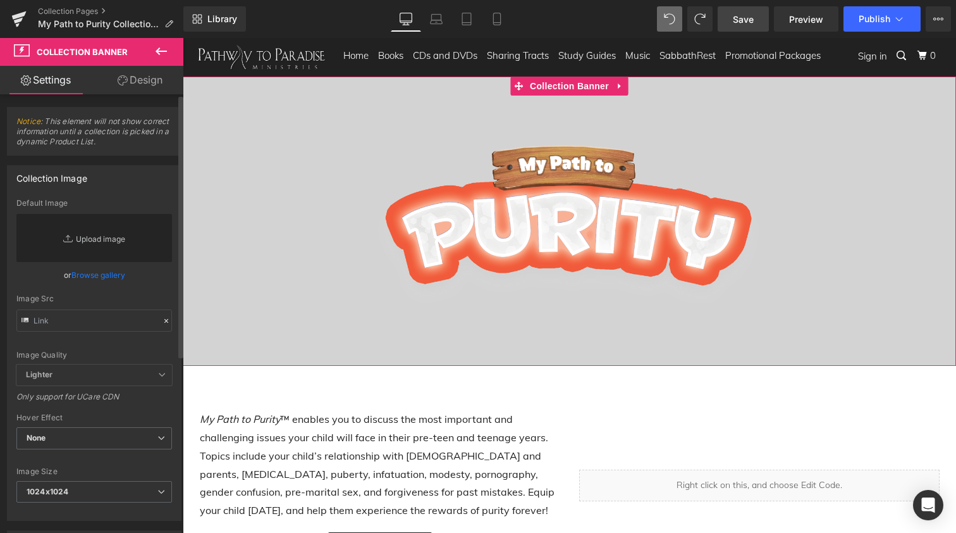
click at [92, 240] on link "Replace Image" at bounding box center [94, 238] width 156 height 48
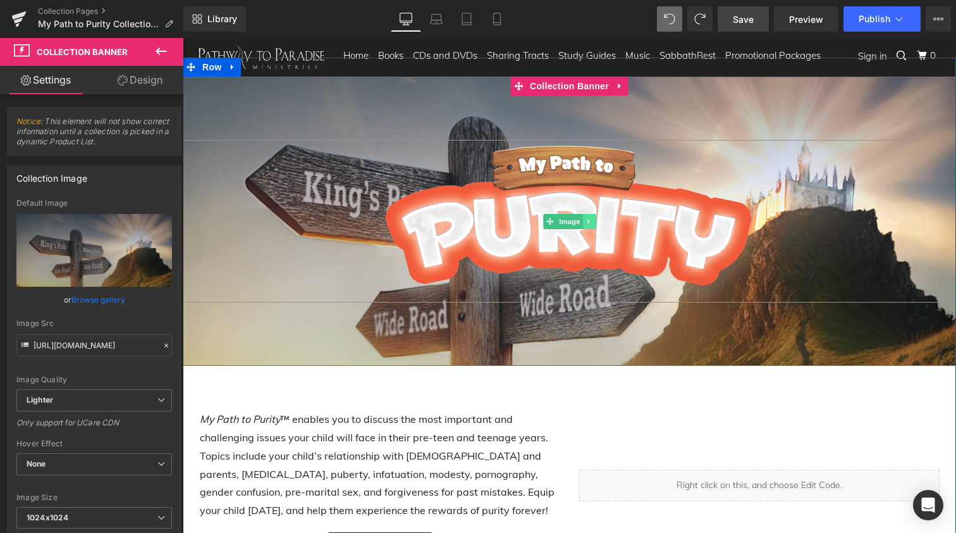
click at [588, 219] on icon at bounding box center [589, 221] width 2 height 4
click at [594, 220] on icon at bounding box center [595, 221] width 7 height 7
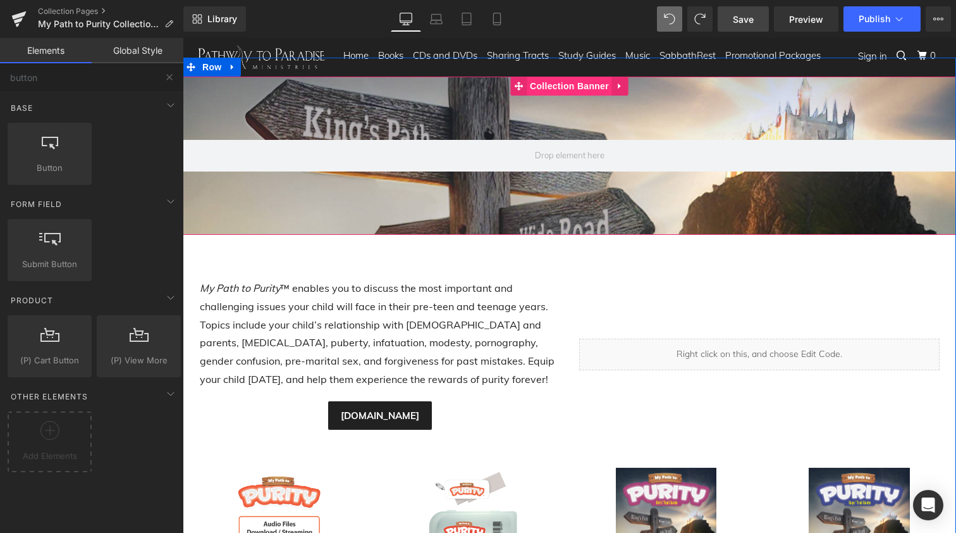
click at [548, 89] on span "Collection Banner" at bounding box center [569, 86] width 85 height 19
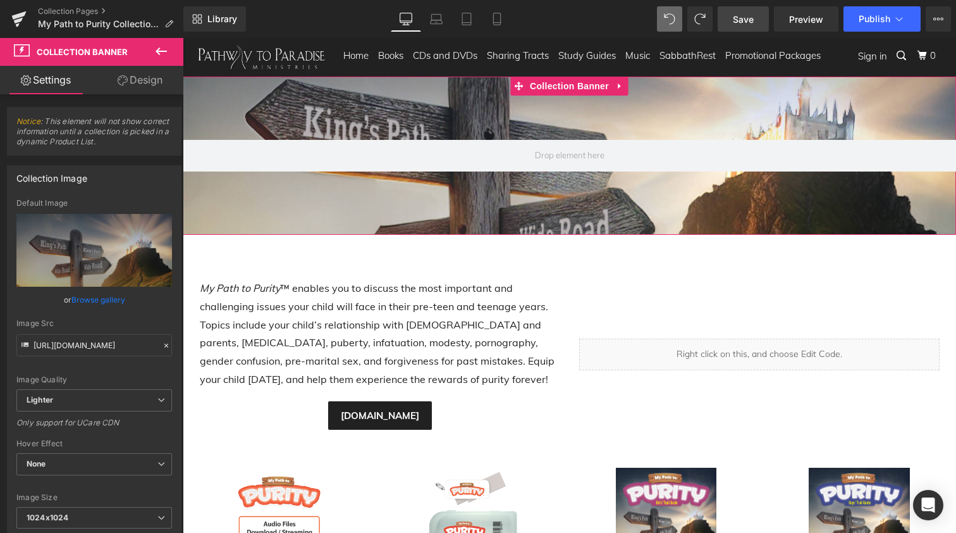
click at [132, 80] on link "Design" at bounding box center [140, 80] width 92 height 28
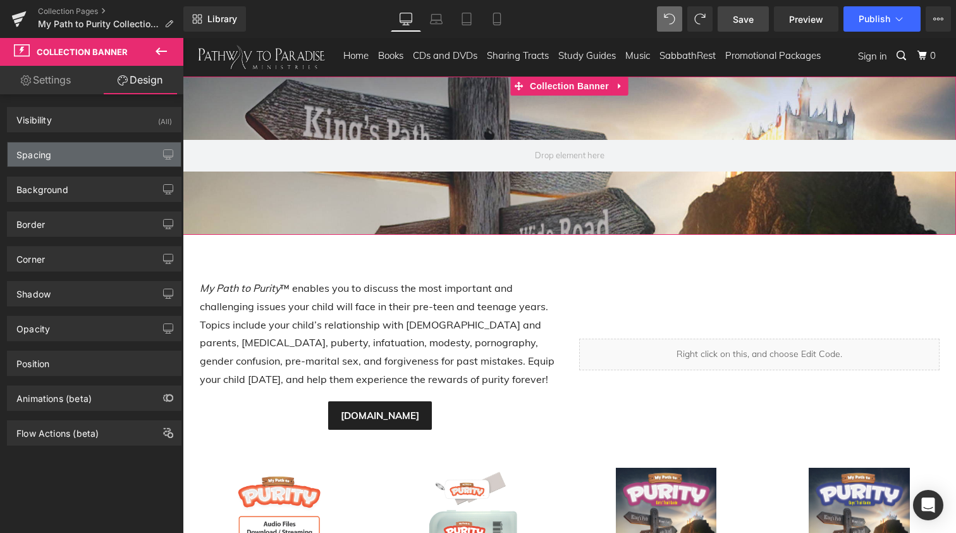
click at [80, 159] on div "Spacing" at bounding box center [94, 154] width 173 height 24
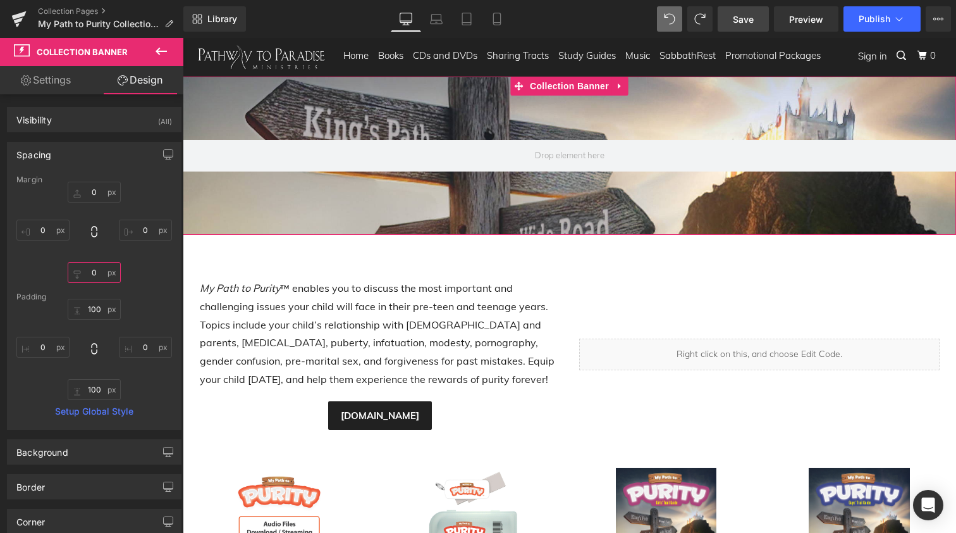
click at [87, 275] on input "0" at bounding box center [94, 272] width 53 height 21
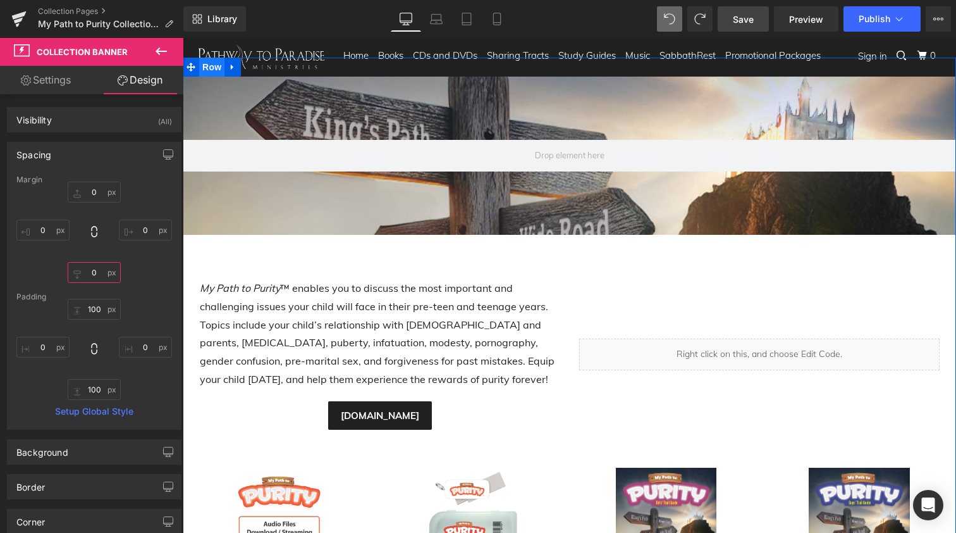
click at [214, 66] on span "Row" at bounding box center [211, 67] width 25 height 19
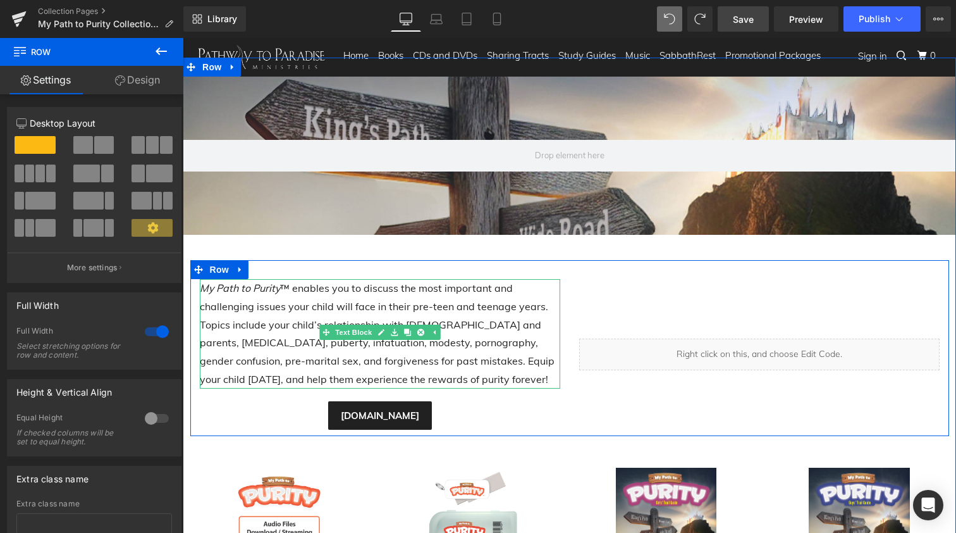
scroll to position [1, 0]
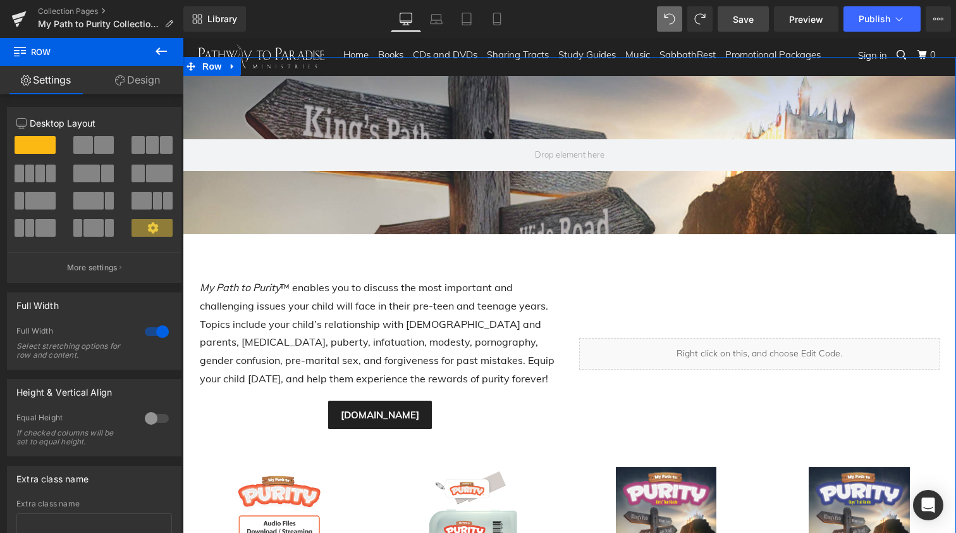
click at [139, 83] on link "Design" at bounding box center [138, 80] width 92 height 28
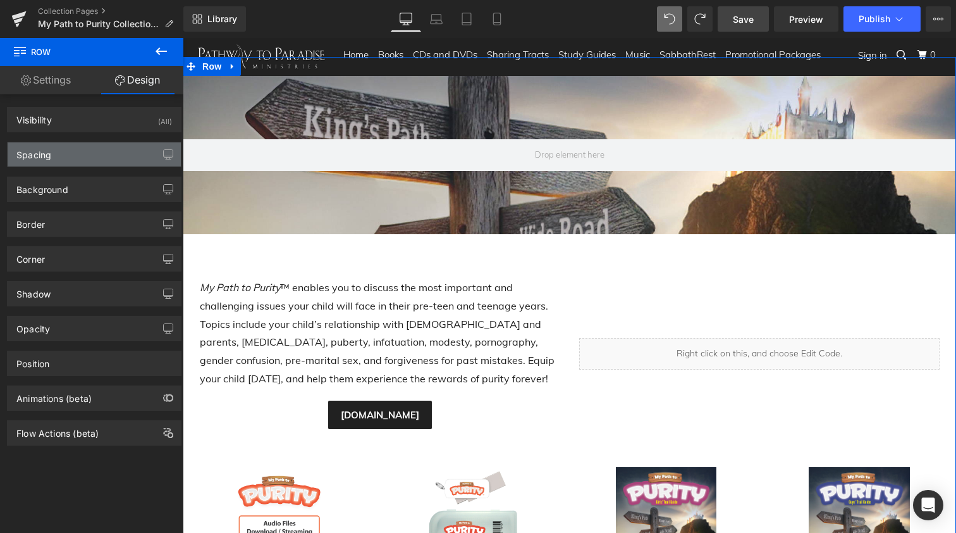
click at [64, 157] on div "Spacing" at bounding box center [94, 154] width 173 height 24
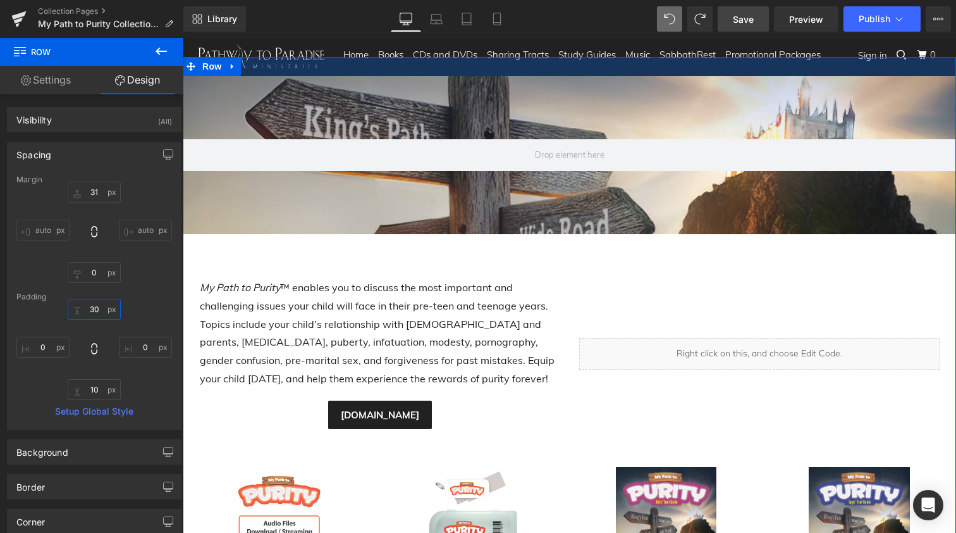
click at [92, 309] on input "30" at bounding box center [94, 309] width 53 height 21
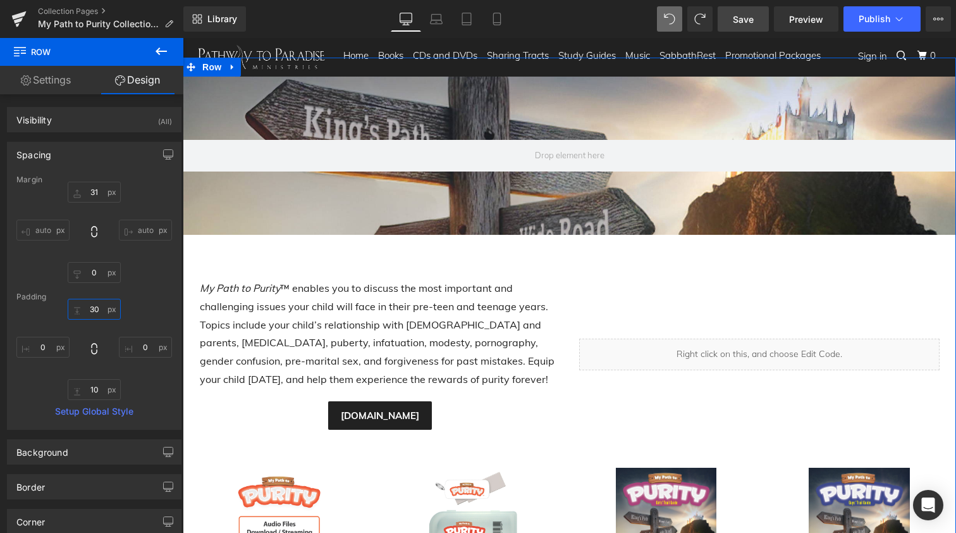
scroll to position [0, 0]
click at [231, 66] on icon at bounding box center [232, 67] width 9 height 9
click at [265, 70] on icon at bounding box center [265, 67] width 9 height 9
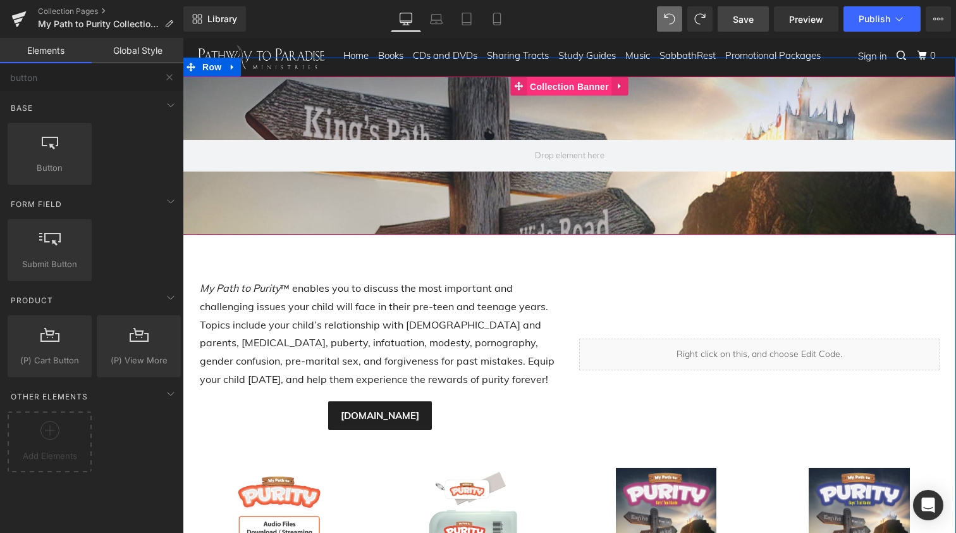
click at [560, 88] on span "Collection Banner" at bounding box center [569, 86] width 85 height 19
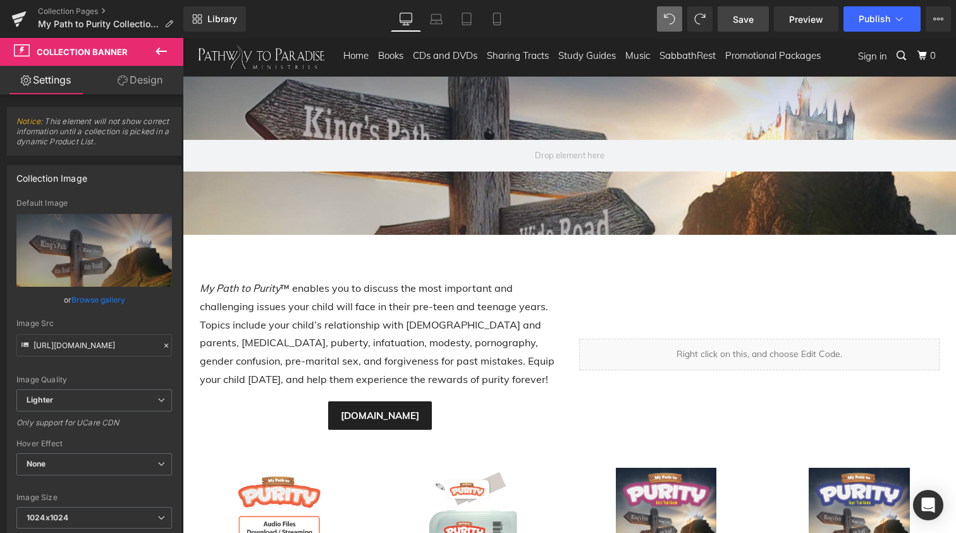
click at [746, 20] on span "Save" at bounding box center [743, 19] width 21 height 13
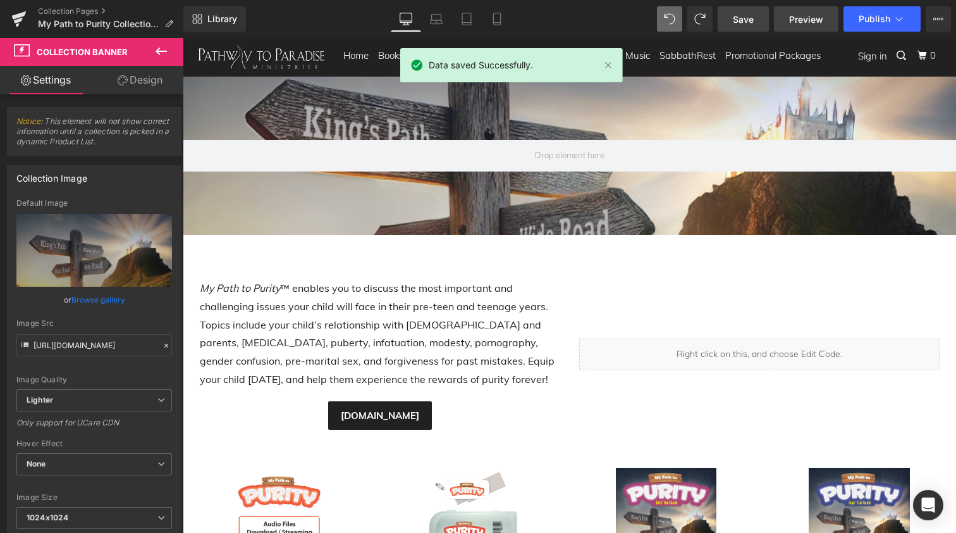
click at [810, 18] on span "Preview" at bounding box center [806, 19] width 34 height 13
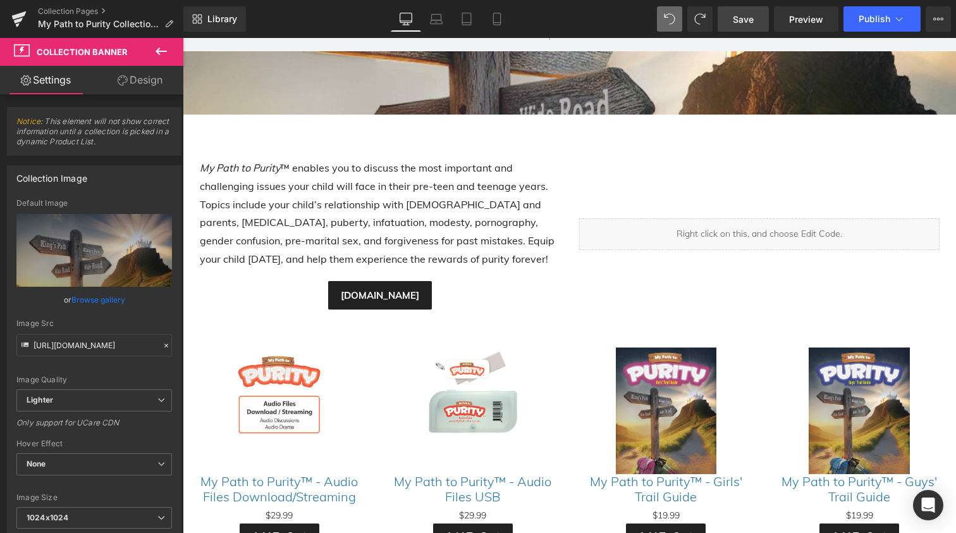
click at [159, 51] on icon at bounding box center [161, 51] width 11 height 8
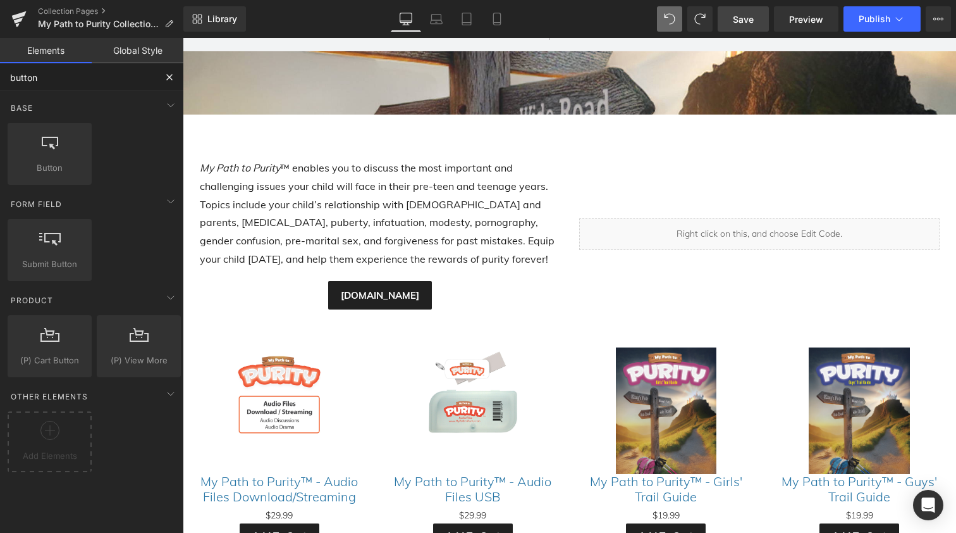
click at [47, 77] on input "button" at bounding box center [78, 77] width 156 height 28
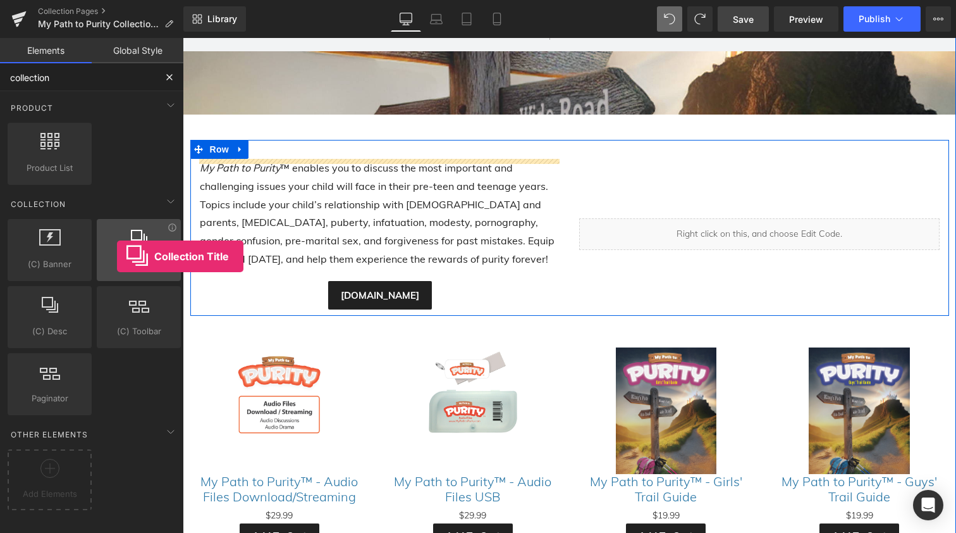
drag, startPoint x: 133, startPoint y: 249, endPoint x: 117, endPoint y: 256, distance: 17.5
click at [117, 256] on div at bounding box center [139, 243] width 77 height 28
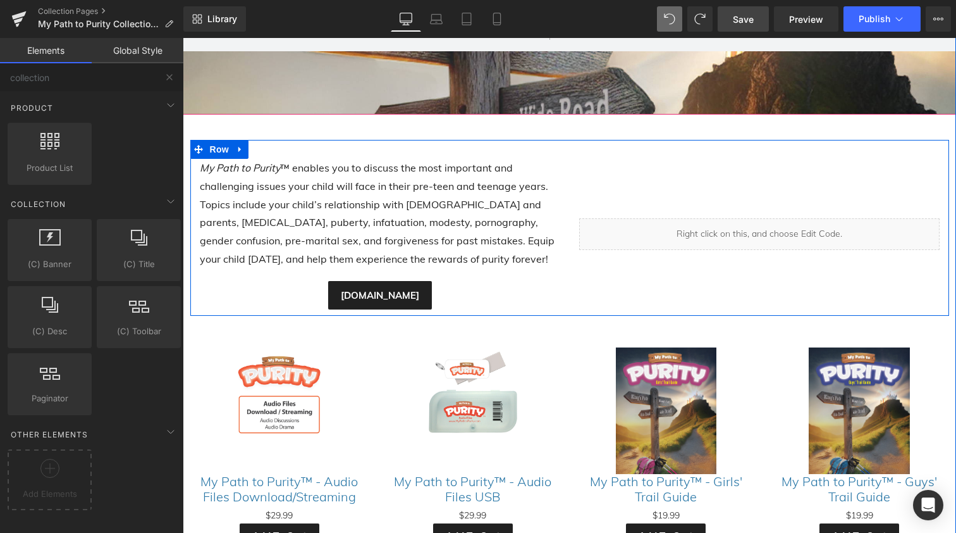
click at [211, 52] on div at bounding box center [570, 35] width 774 height 158
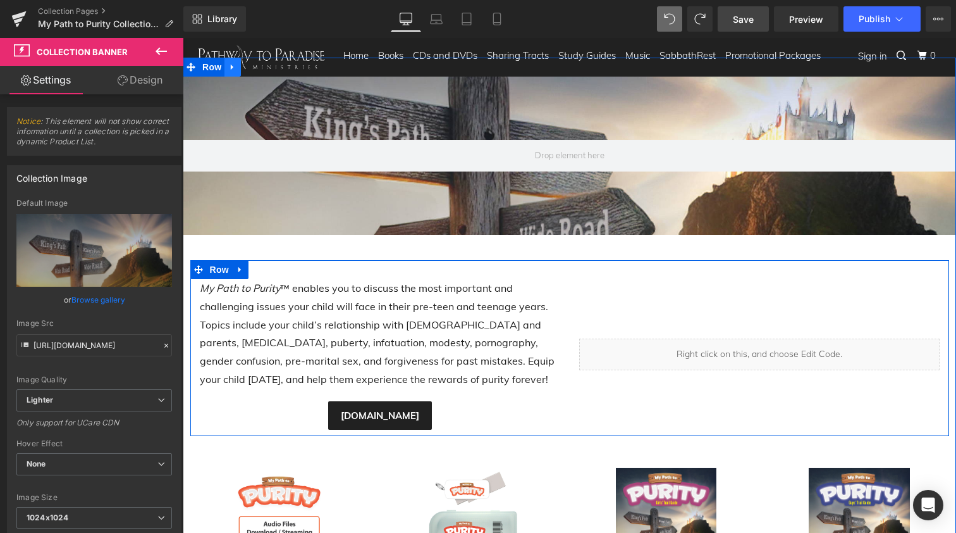
click at [232, 63] on icon at bounding box center [232, 67] width 9 height 9
click at [266, 68] on icon at bounding box center [265, 67] width 9 height 9
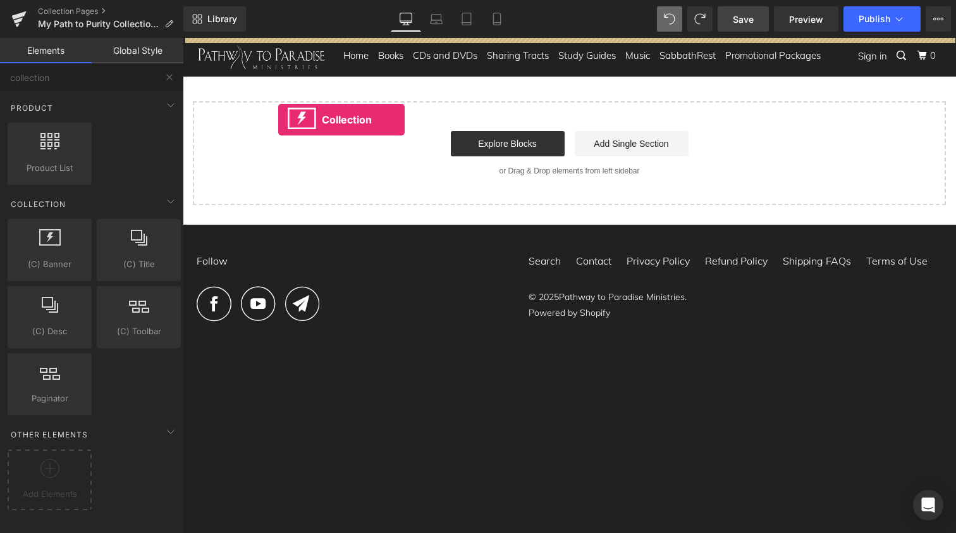
drag, startPoint x: 234, startPoint y: 290, endPoint x: 276, endPoint y: 120, distance: 175.4
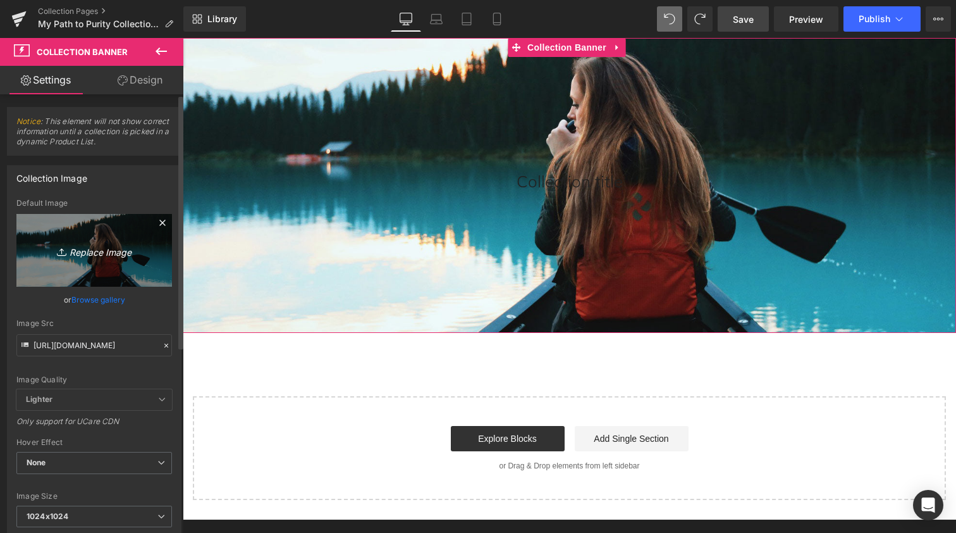
click at [109, 250] on icon "Replace Image" at bounding box center [94, 250] width 101 height 16
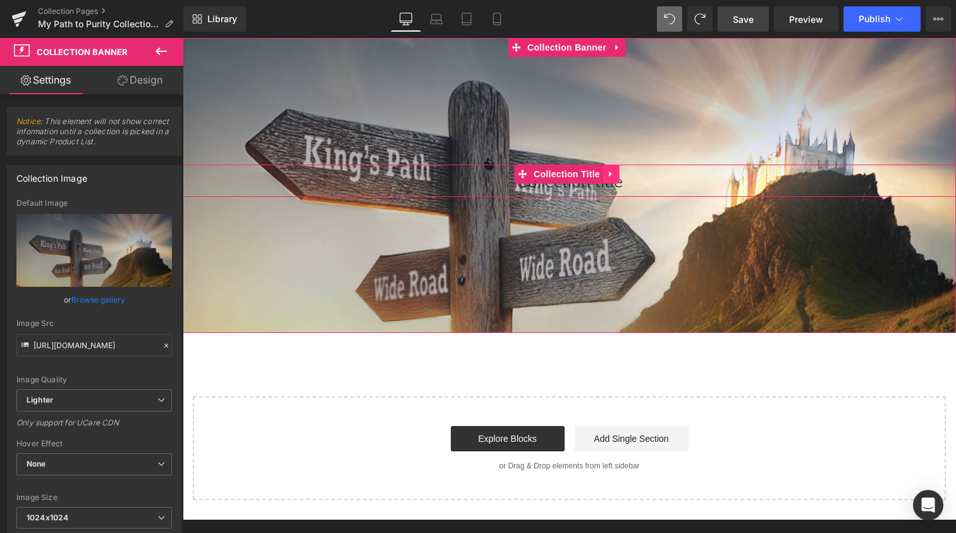
click at [612, 175] on icon at bounding box center [611, 174] width 9 height 9
click at [620, 174] on icon at bounding box center [619, 174] width 9 height 9
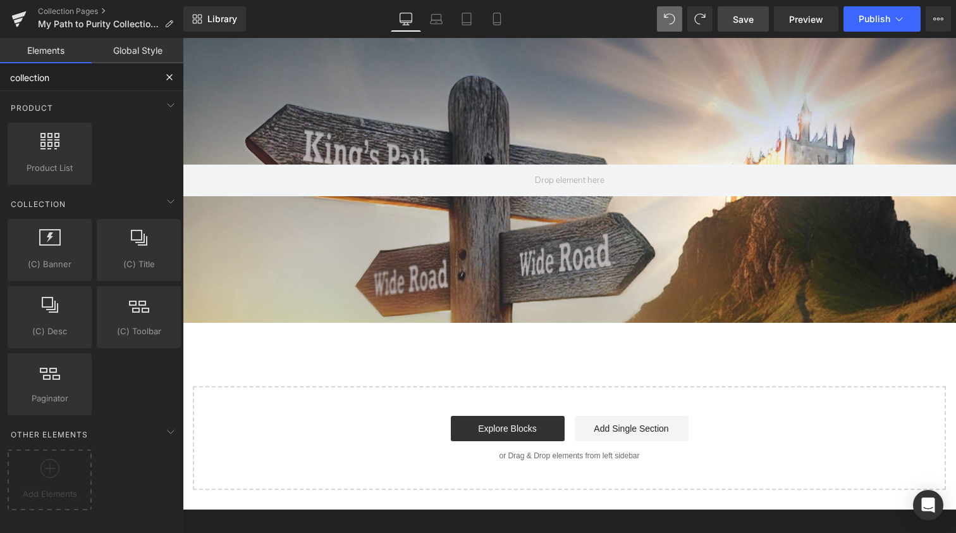
drag, startPoint x: 61, startPoint y: 78, endPoint x: 0, endPoint y: 76, distance: 60.8
click at [0, 75] on input "collection" at bounding box center [78, 77] width 156 height 28
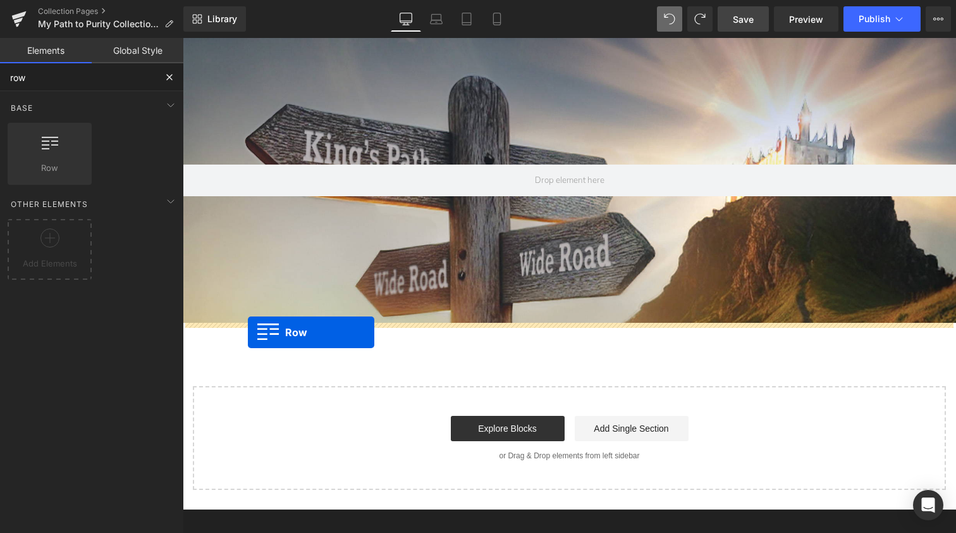
drag, startPoint x: 233, startPoint y: 192, endPoint x: 248, endPoint y: 332, distance: 141.2
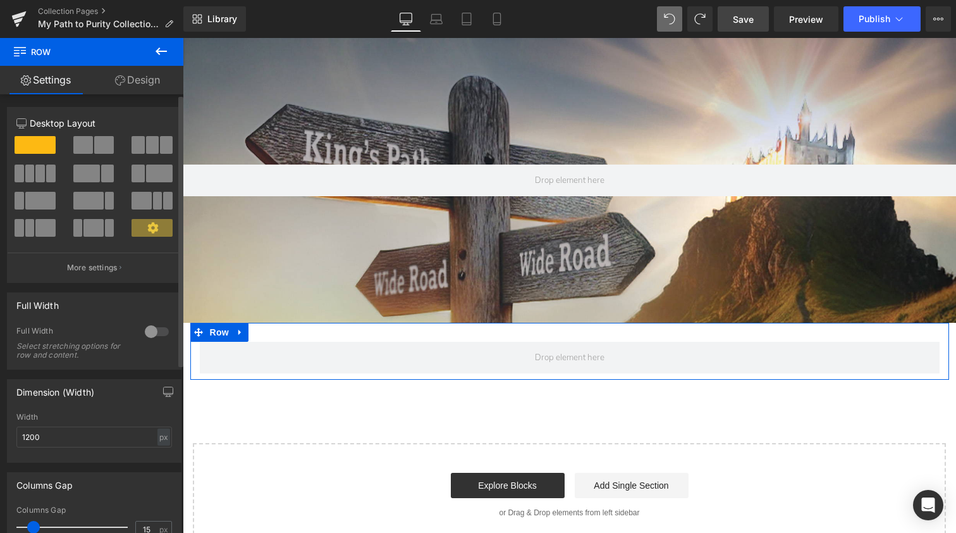
click at [96, 142] on span at bounding box center [104, 145] width 20 height 18
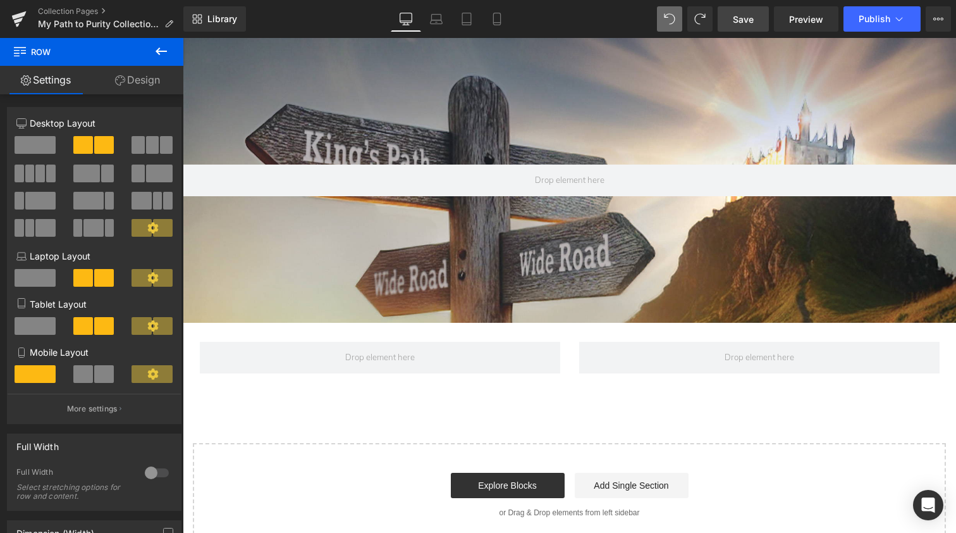
click at [158, 53] on icon at bounding box center [161, 51] width 11 height 8
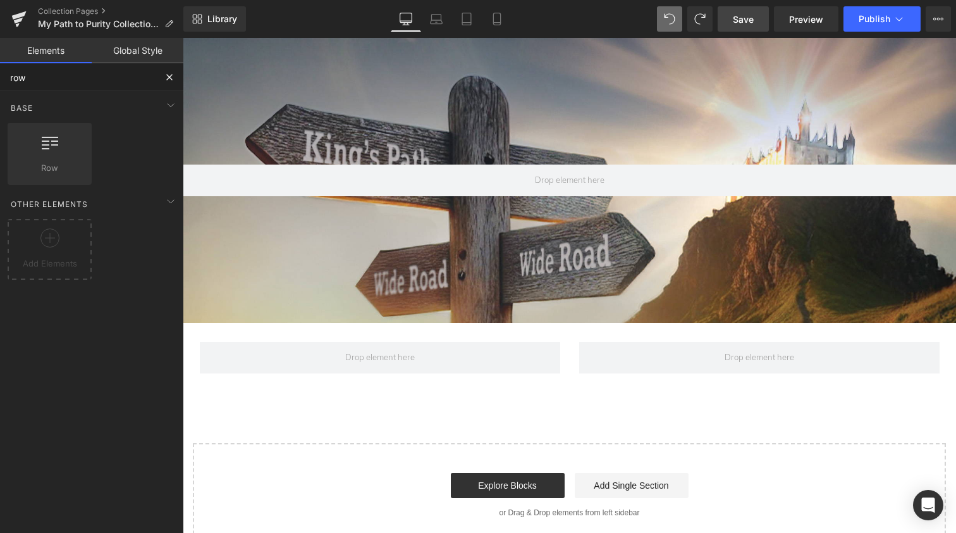
drag, startPoint x: 39, startPoint y: 76, endPoint x: 0, endPoint y: 76, distance: 39.2
click at [0, 76] on input "row" at bounding box center [78, 77] width 156 height 28
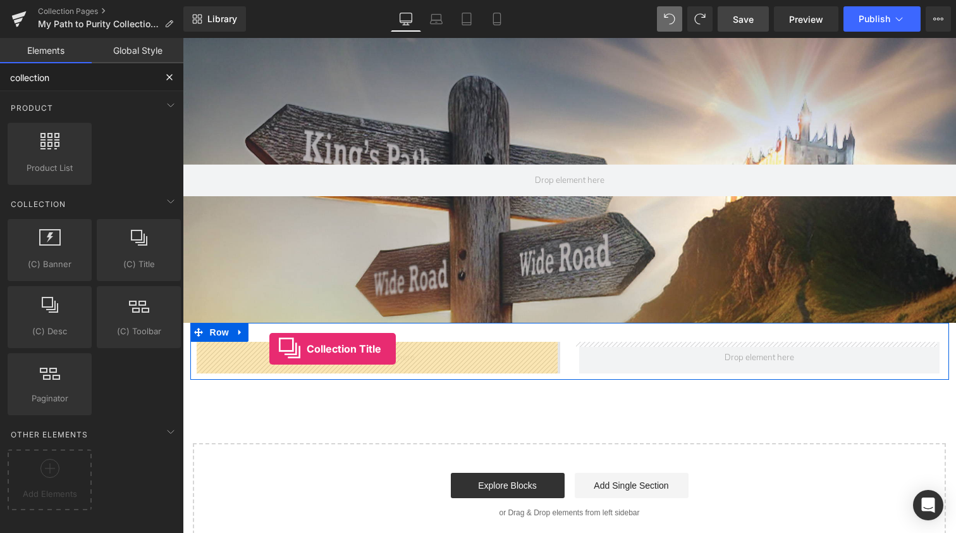
drag, startPoint x: 312, startPoint y: 298, endPoint x: 269, endPoint y: 349, distance: 66.0
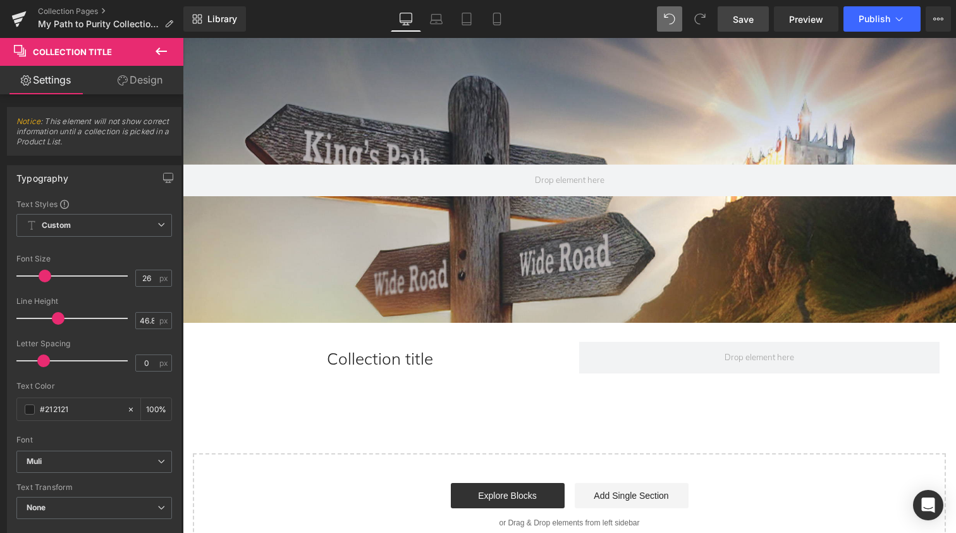
click at [159, 53] on icon at bounding box center [161, 51] width 15 height 15
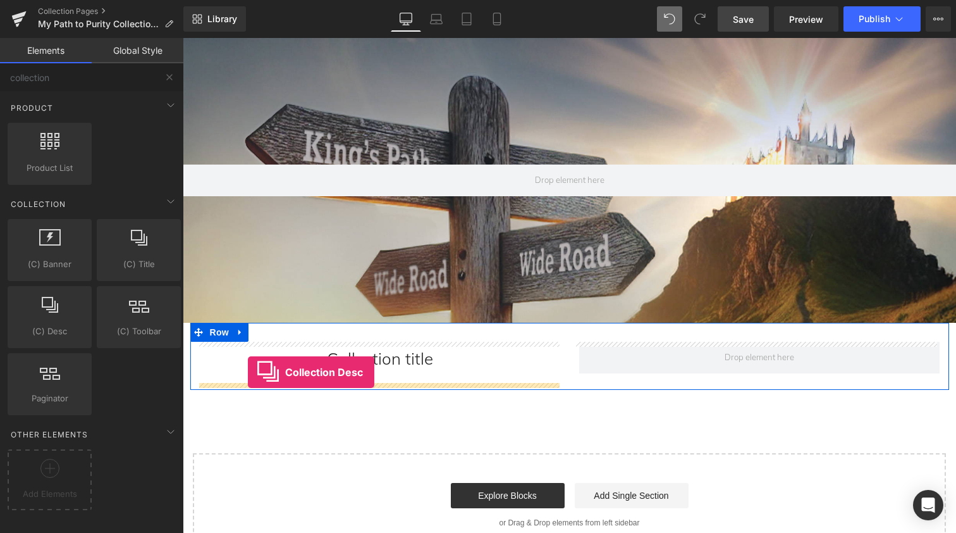
drag, startPoint x: 244, startPoint y: 347, endPoint x: 247, endPoint y: 374, distance: 27.3
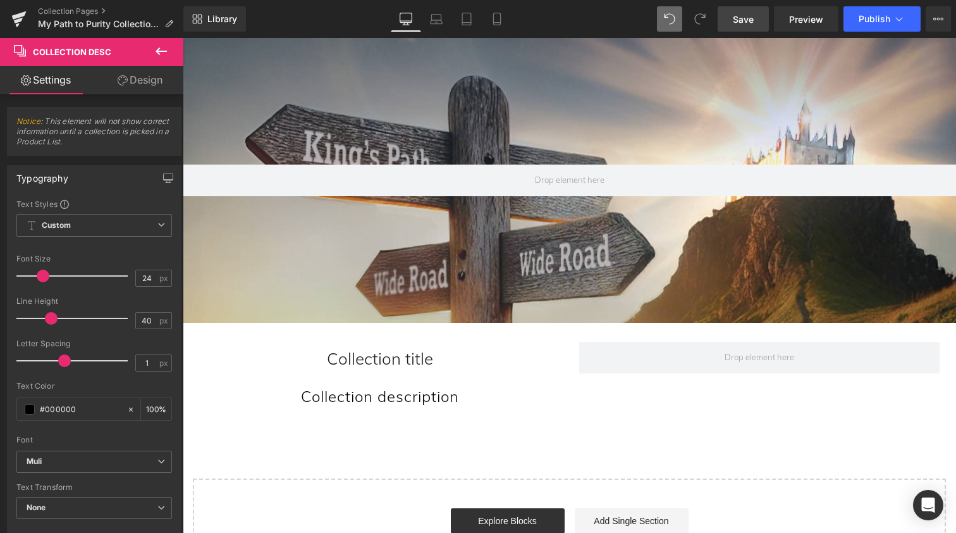
click at [159, 47] on icon at bounding box center [161, 51] width 11 height 8
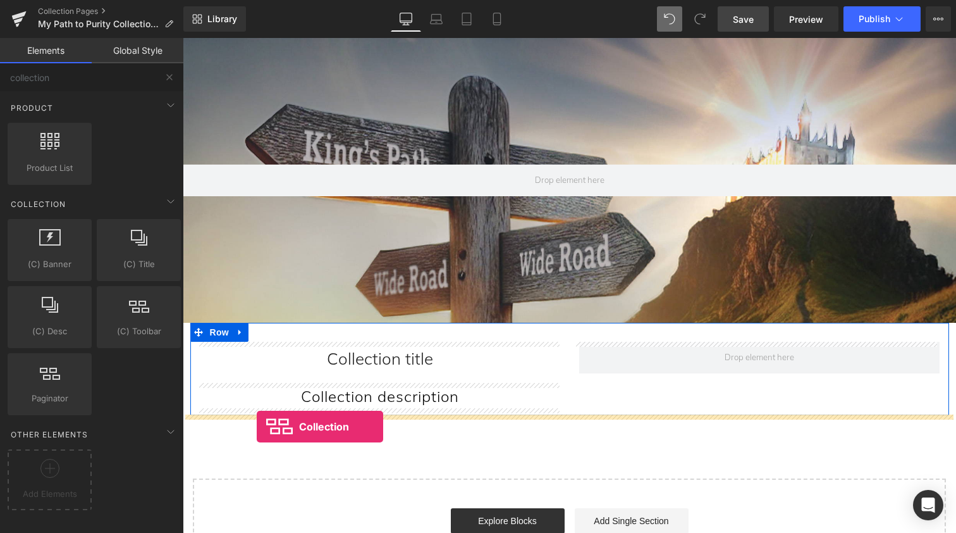
drag, startPoint x: 311, startPoint y: 349, endPoint x: 257, endPoint y: 426, distance: 94.4
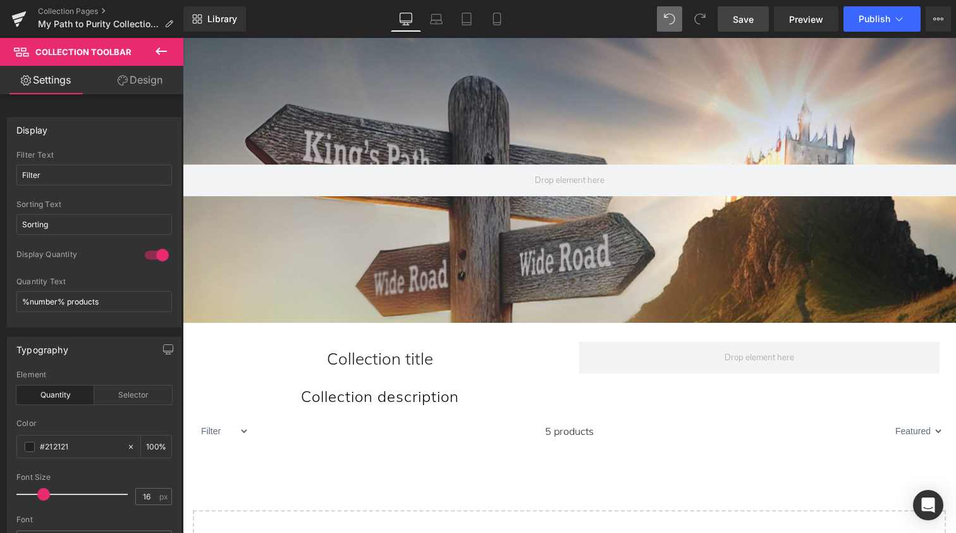
click at [162, 48] on icon at bounding box center [161, 51] width 15 height 15
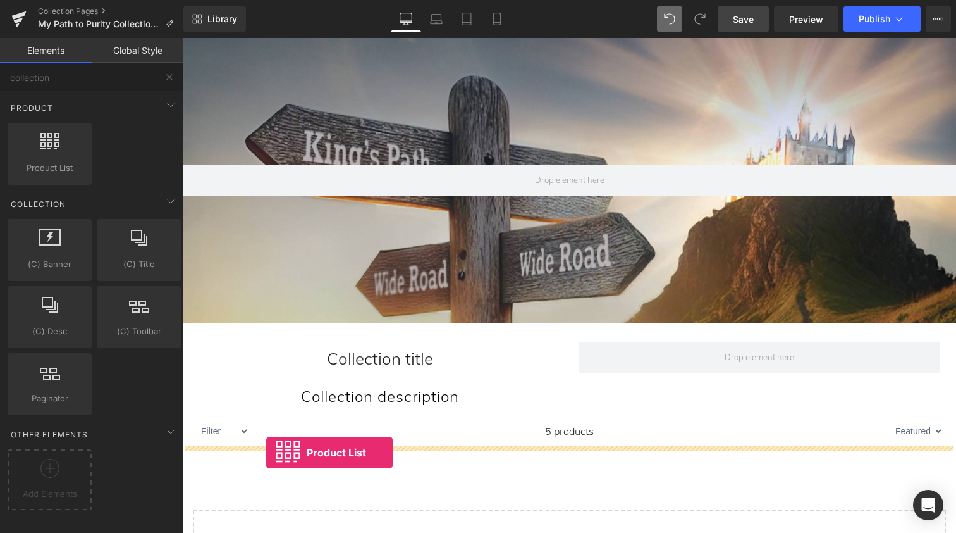
drag, startPoint x: 236, startPoint y: 192, endPoint x: 266, endPoint y: 452, distance: 261.8
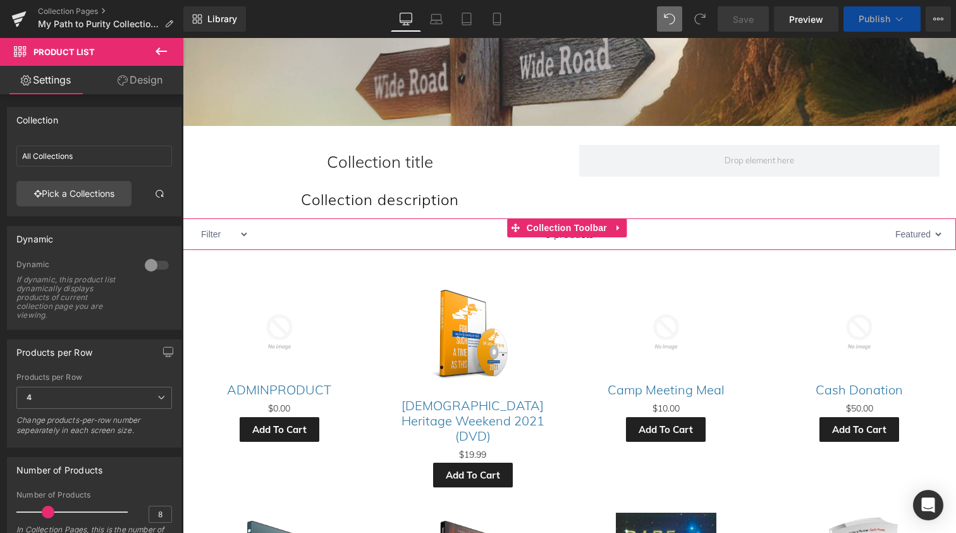
scroll to position [201, 0]
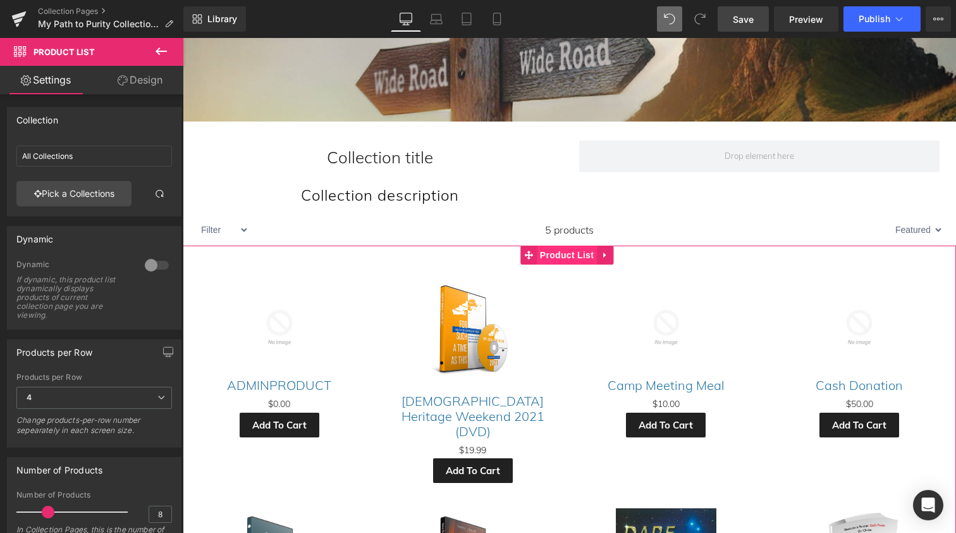
click at [561, 253] on span "Product List" at bounding box center [567, 254] width 60 height 19
click at [61, 189] on link "Pick a Collections" at bounding box center [73, 193] width 115 height 25
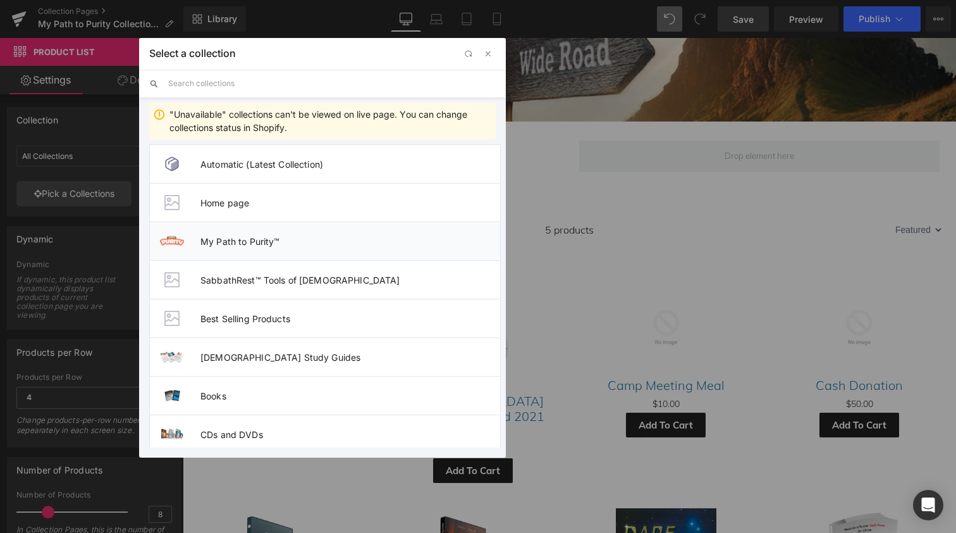
click at [208, 238] on span "My Path to Purity™" at bounding box center [351, 241] width 300 height 11
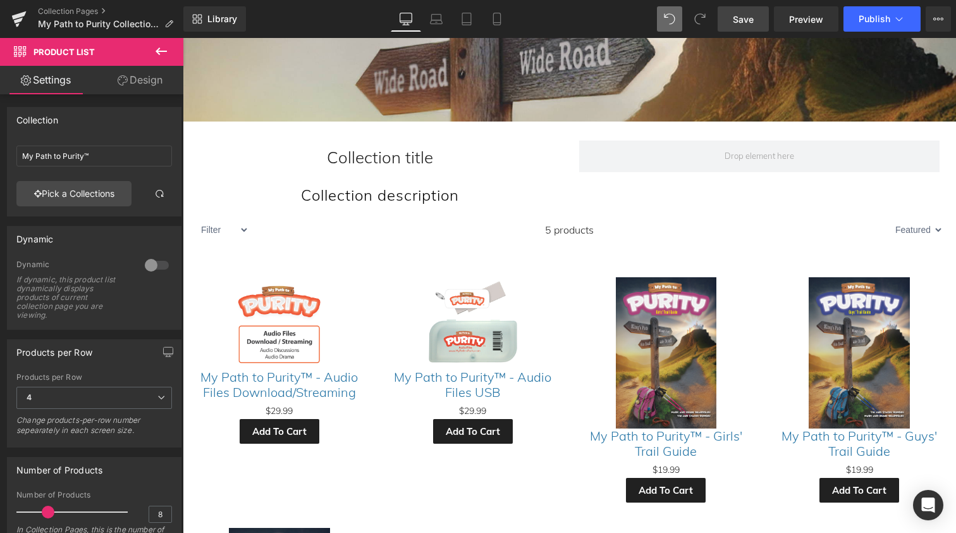
click at [156, 51] on icon at bounding box center [161, 51] width 11 height 8
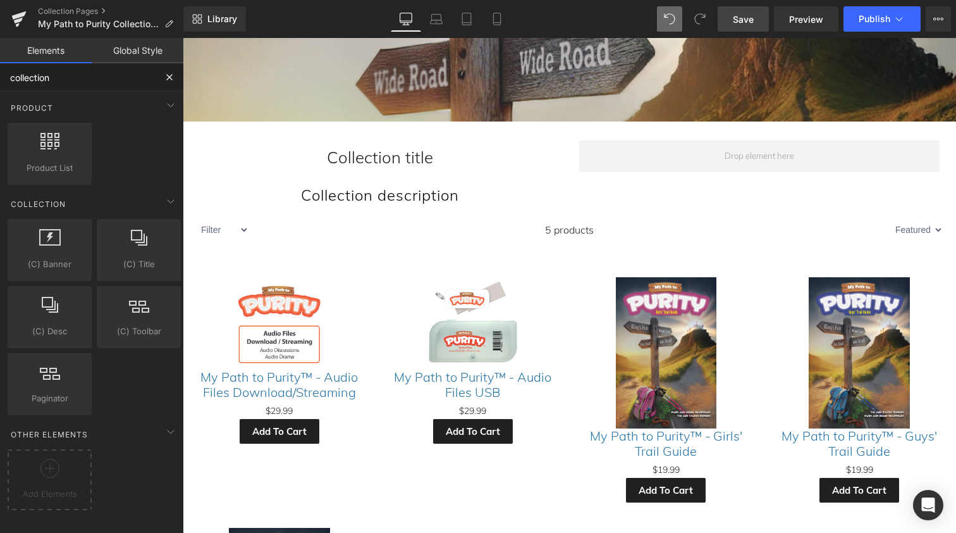
drag, startPoint x: 86, startPoint y: 77, endPoint x: 0, endPoint y: 75, distance: 86.0
click at [0, 75] on input "collection" at bounding box center [78, 77] width 156 height 28
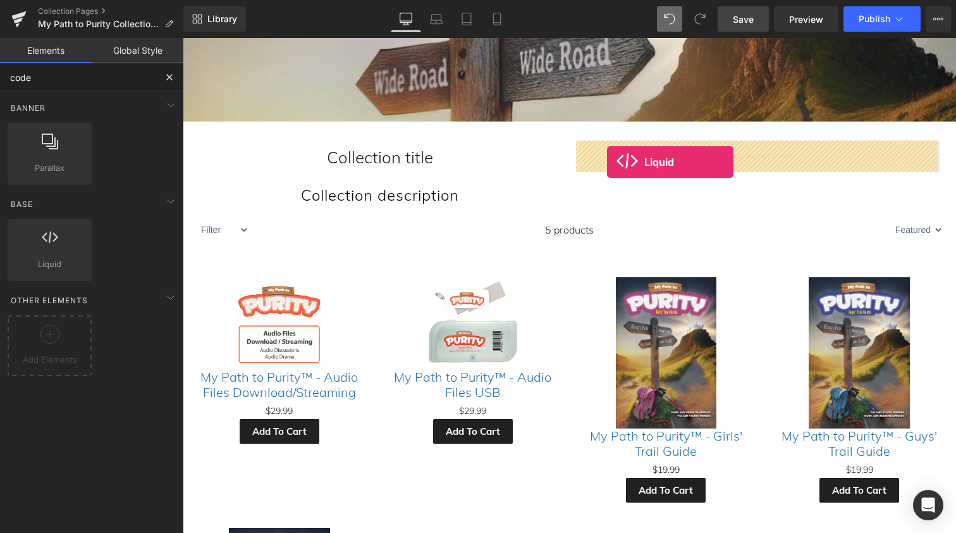
drag, startPoint x: 226, startPoint y: 278, endPoint x: 607, endPoint y: 162, distance: 398.2
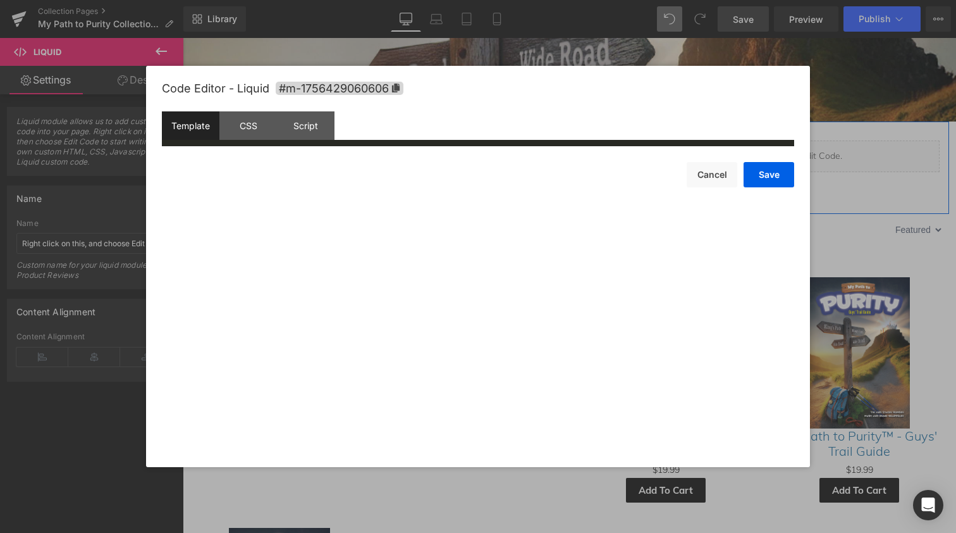
click at [772, 149] on div "Liquid" at bounding box center [759, 156] width 361 height 32
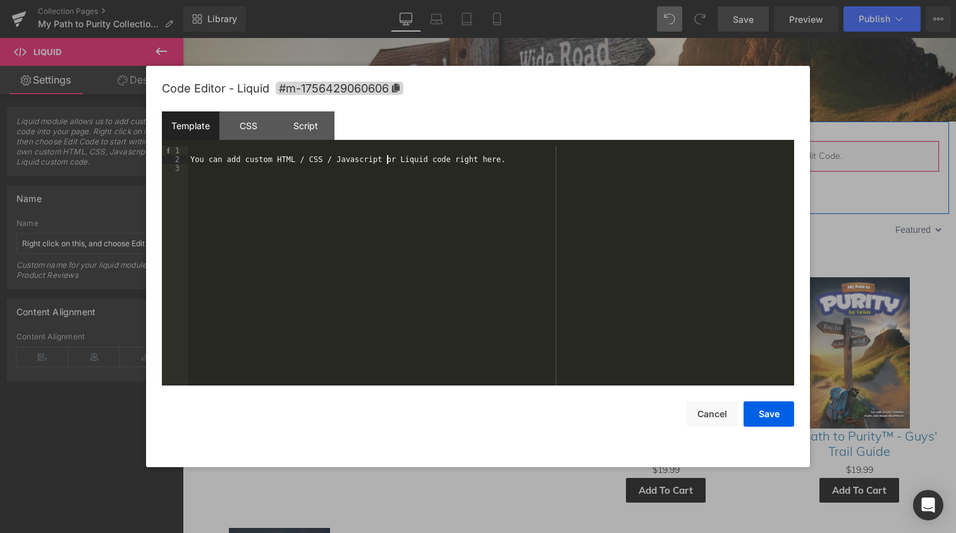
click at [386, 163] on div "You can add custom HTML / CSS / Javascript or Liquid code right here." at bounding box center [491, 274] width 607 height 257
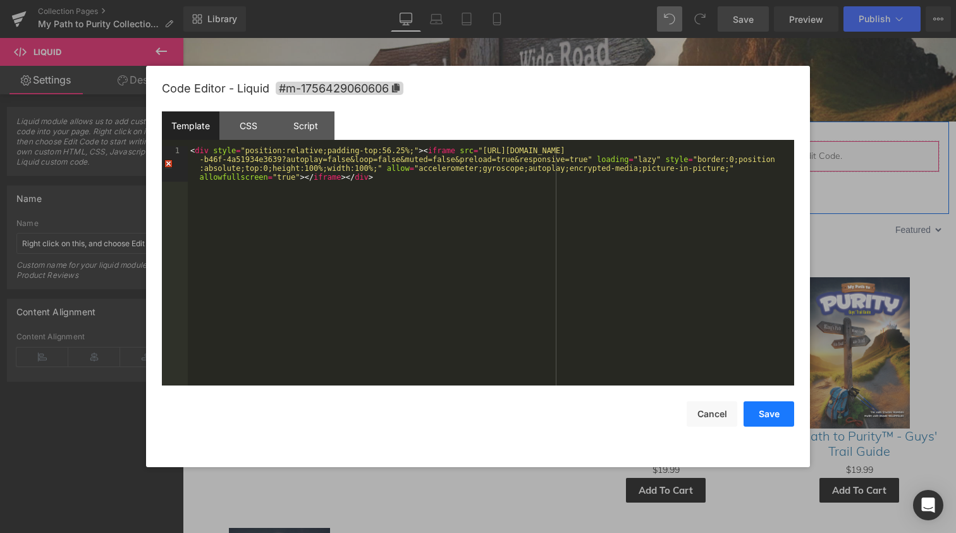
click at [774, 414] on button "Save" at bounding box center [769, 413] width 51 height 25
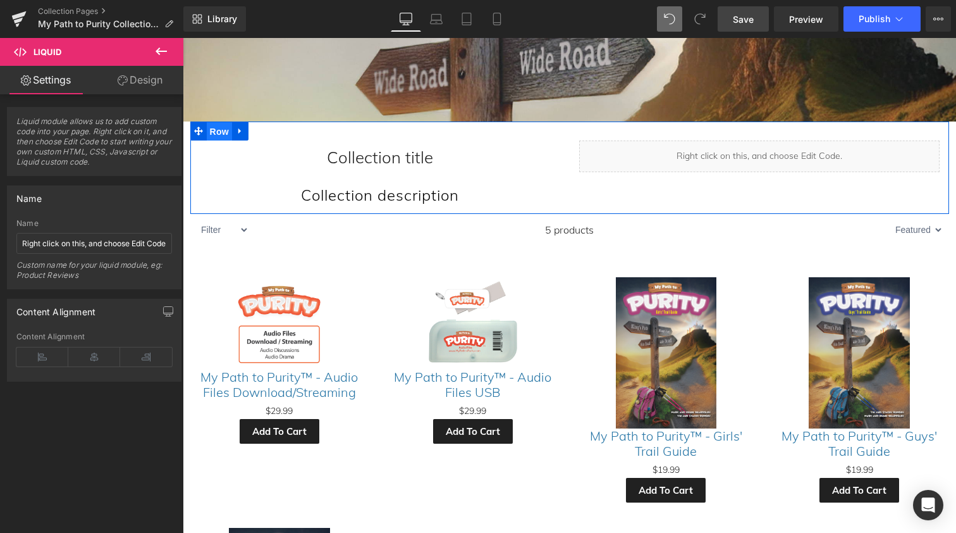
click at [219, 129] on span "Row" at bounding box center [219, 131] width 25 height 19
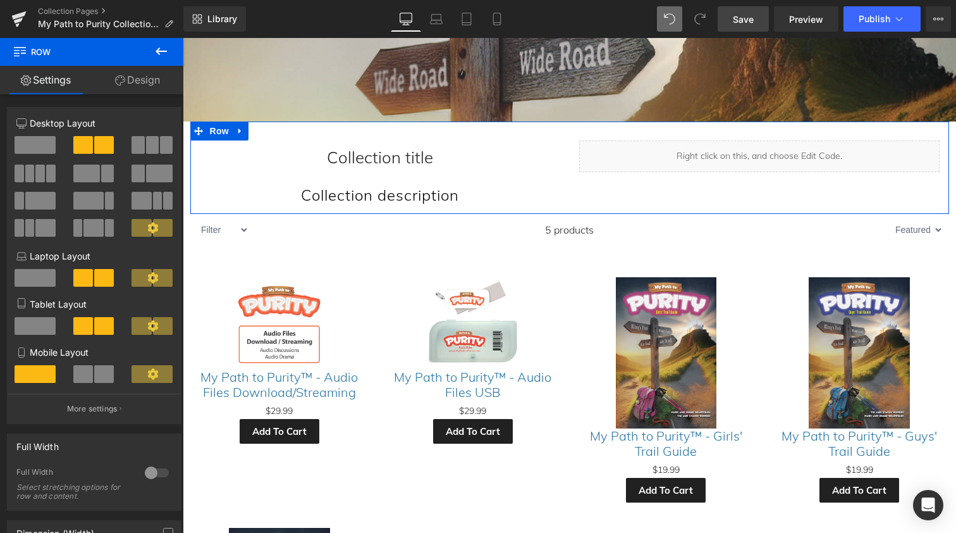
click at [134, 73] on link "Design" at bounding box center [138, 80] width 92 height 28
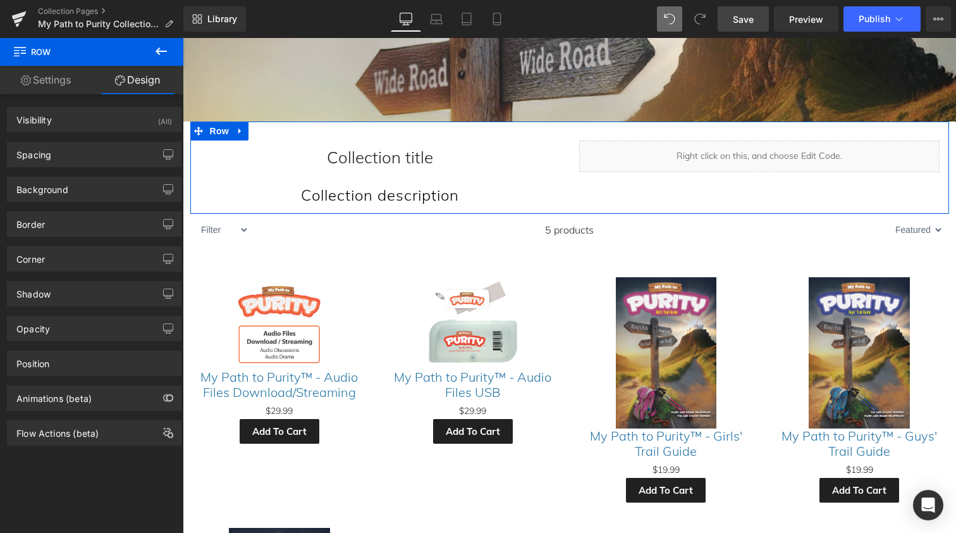
click at [39, 75] on link "Settings" at bounding box center [46, 80] width 92 height 28
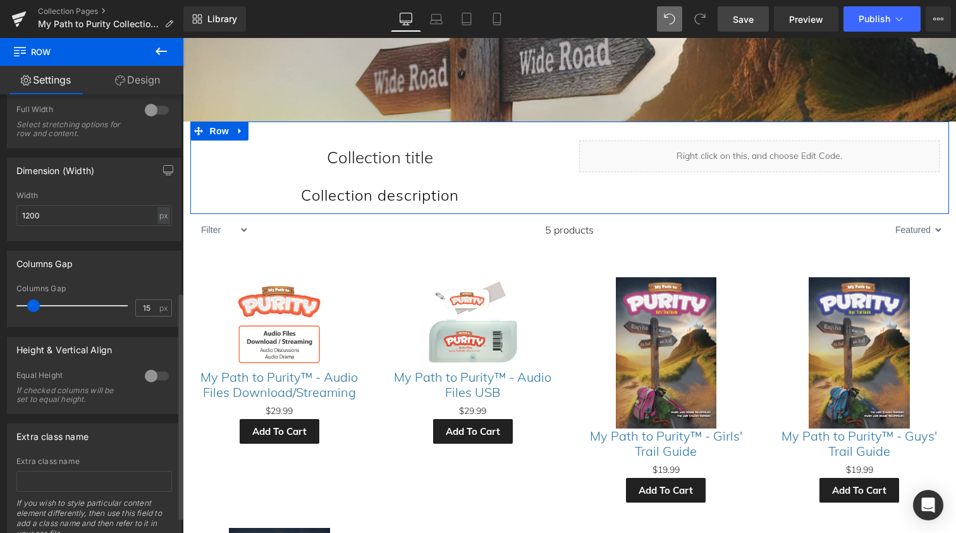
scroll to position [398, 0]
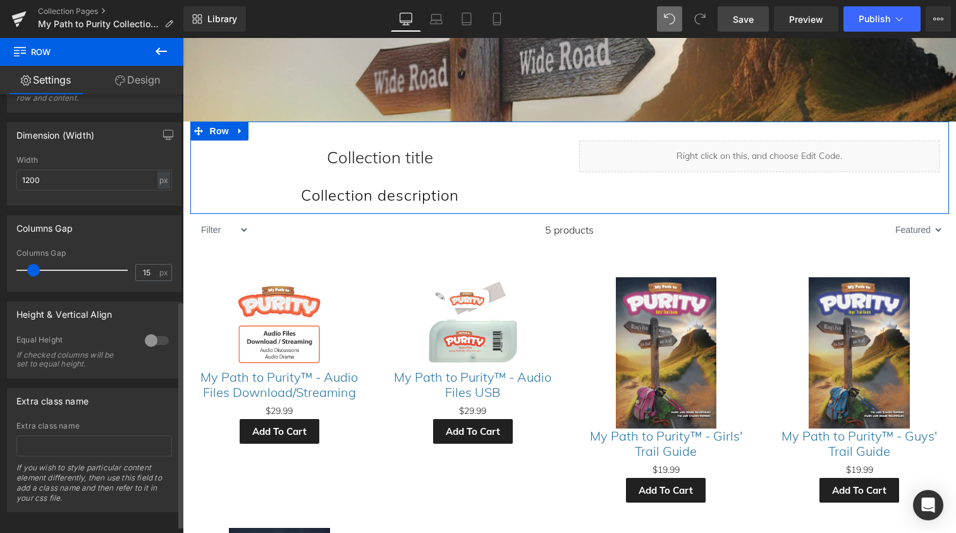
click at [157, 337] on div at bounding box center [157, 340] width 30 height 20
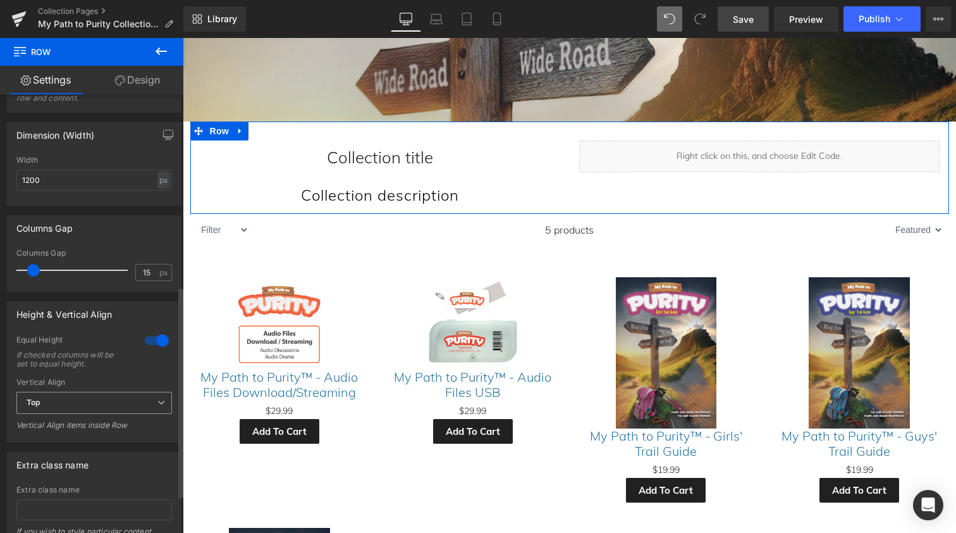
click at [91, 400] on span "Top" at bounding box center [94, 403] width 156 height 22
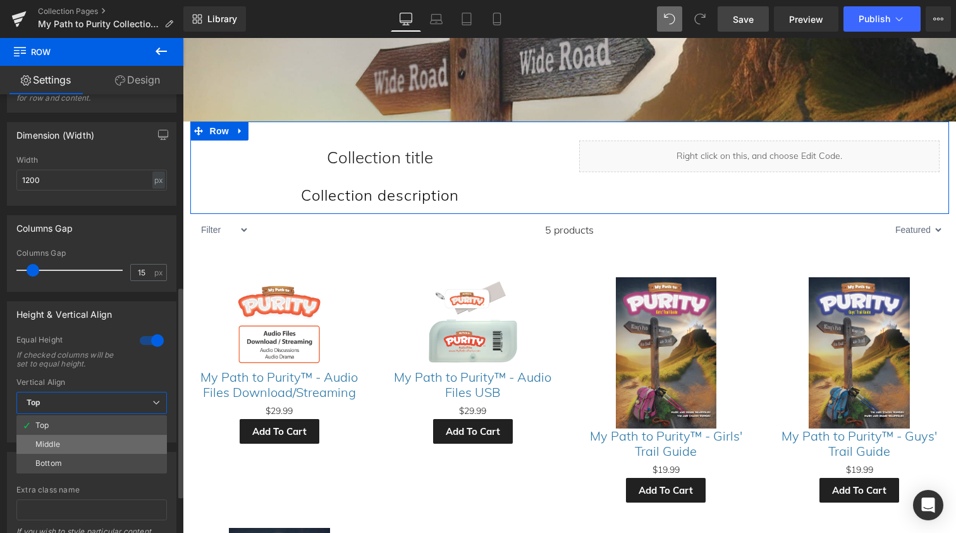
click at [80, 442] on li "Middle" at bounding box center [91, 444] width 151 height 19
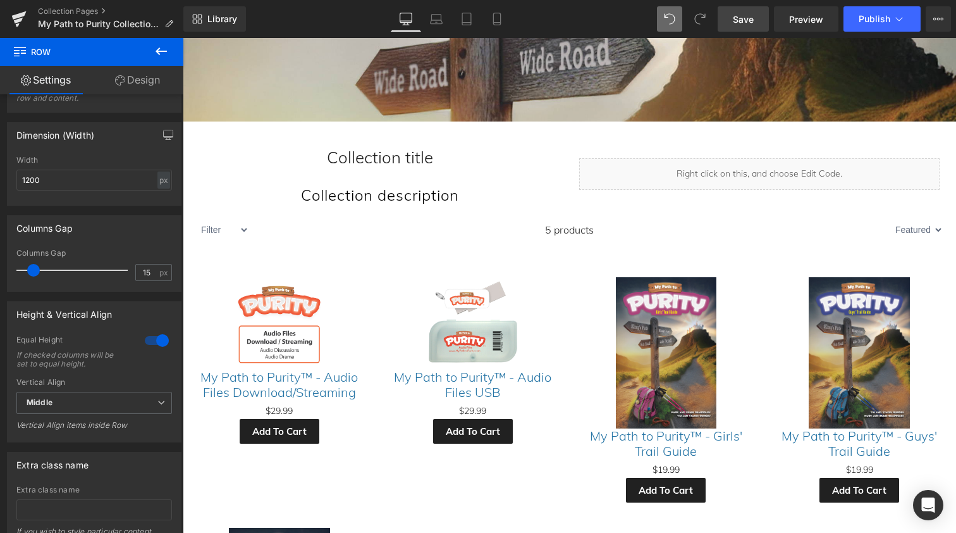
click at [748, 17] on span "Save" at bounding box center [743, 19] width 21 height 13
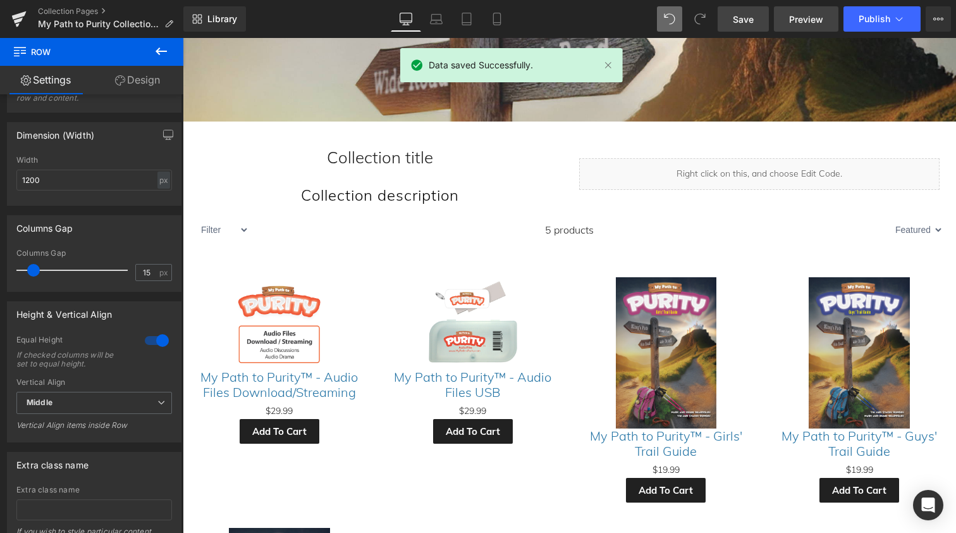
click at [805, 18] on span "Preview" at bounding box center [806, 19] width 34 height 13
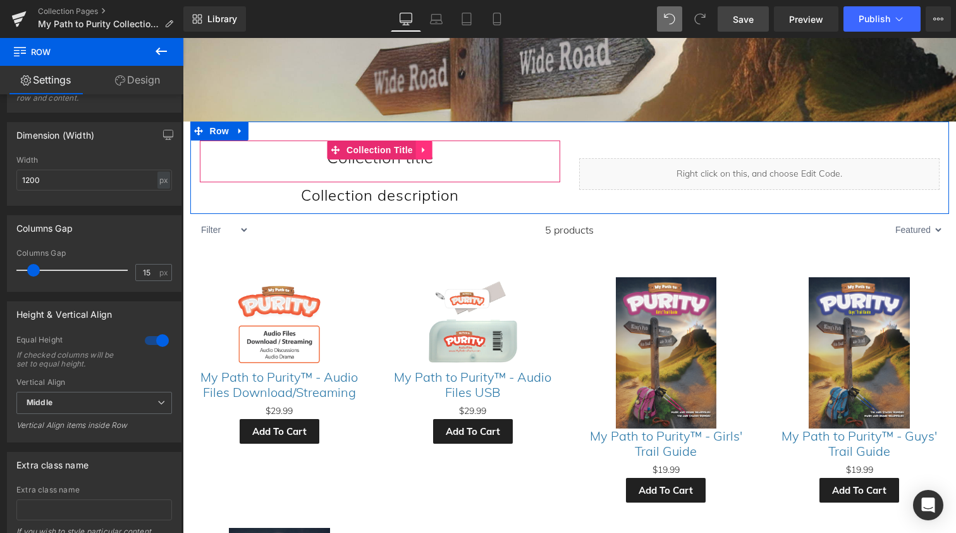
click at [421, 145] on link at bounding box center [424, 149] width 16 height 19
click at [340, 164] on h1 "Collection title" at bounding box center [380, 156] width 361 height 32
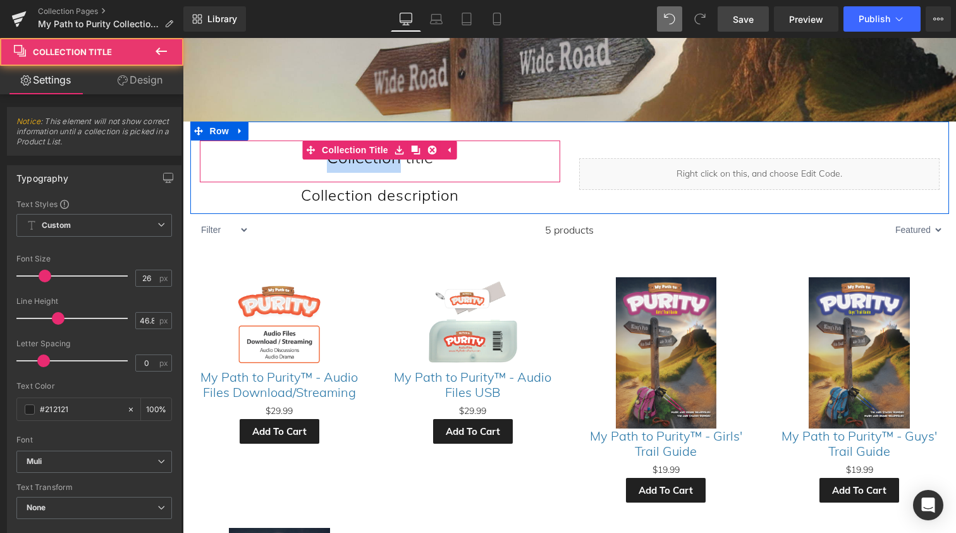
click at [340, 164] on h1 "Collection title" at bounding box center [380, 156] width 361 height 32
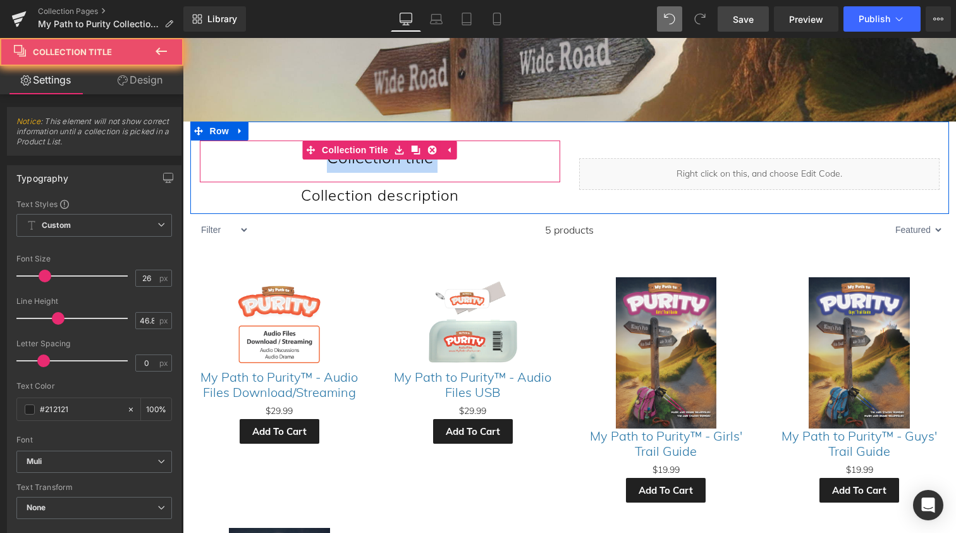
click at [340, 164] on h1 "Collection title" at bounding box center [380, 156] width 361 height 32
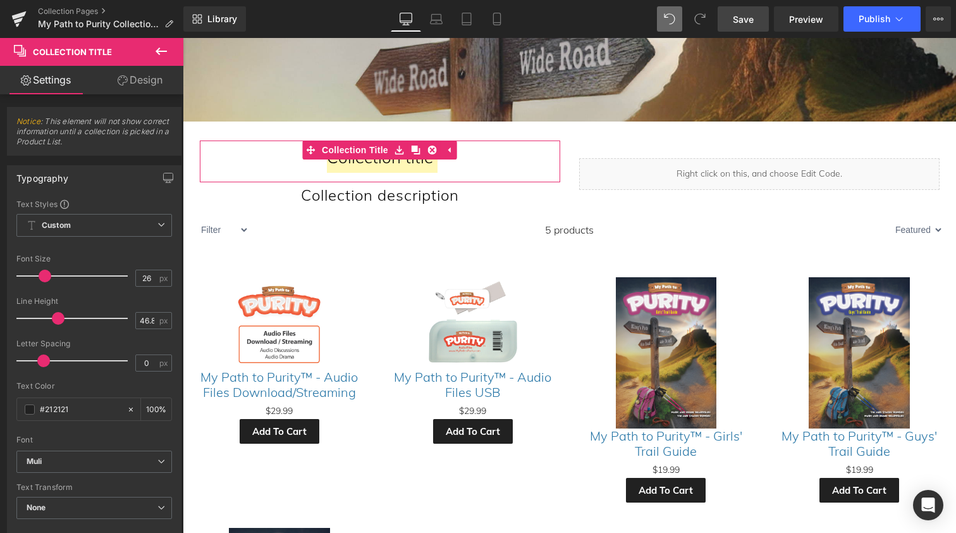
click at [140, 80] on link "Design" at bounding box center [140, 80] width 92 height 28
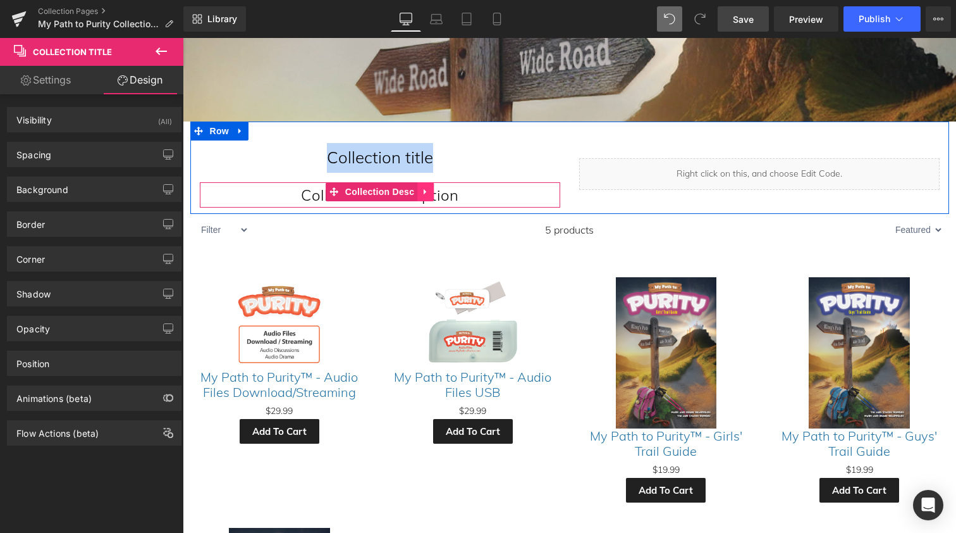
click at [422, 187] on icon at bounding box center [425, 191] width 9 height 9
click at [432, 191] on icon at bounding box center [434, 191] width 9 height 9
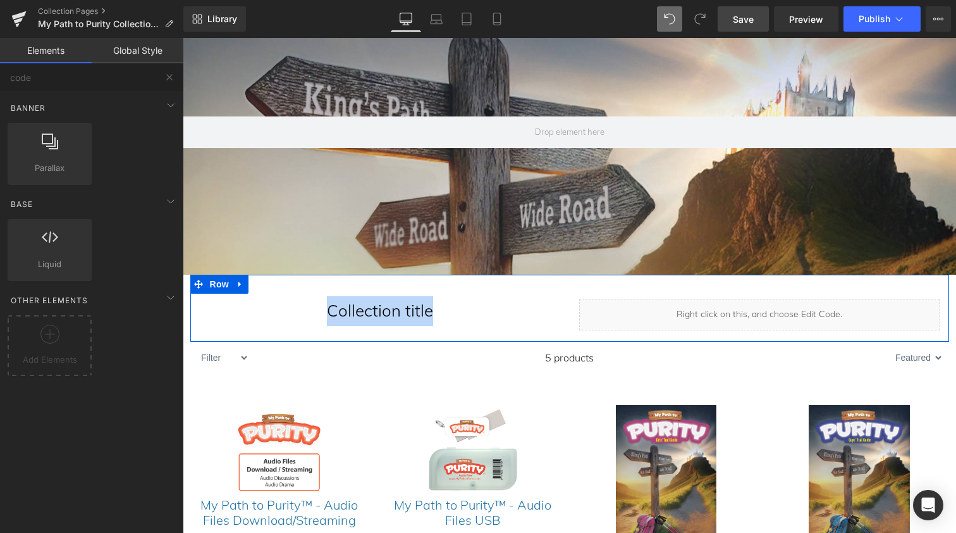
scroll to position [46, 0]
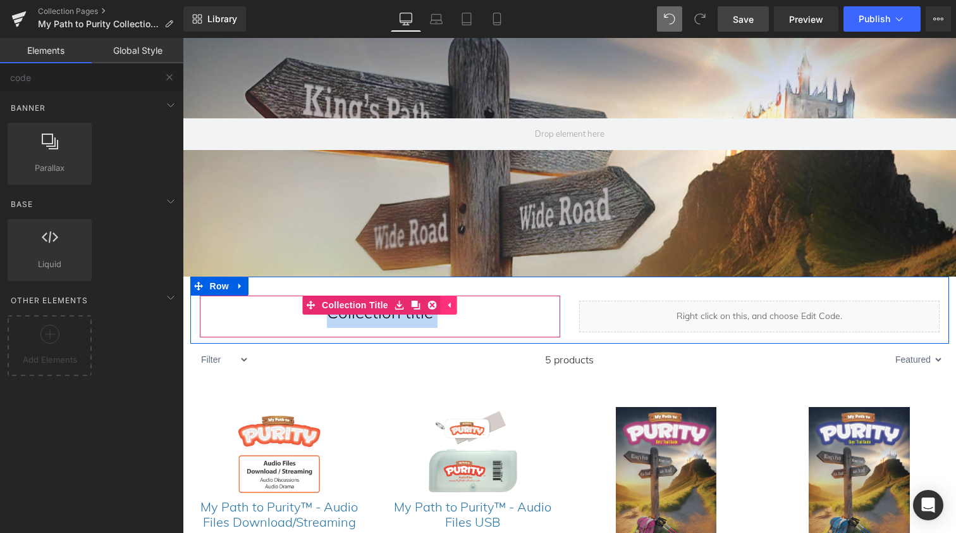
click at [447, 304] on icon at bounding box center [449, 304] width 9 height 9
click at [423, 306] on icon at bounding box center [424, 304] width 9 height 9
click at [430, 306] on icon at bounding box center [432, 304] width 9 height 9
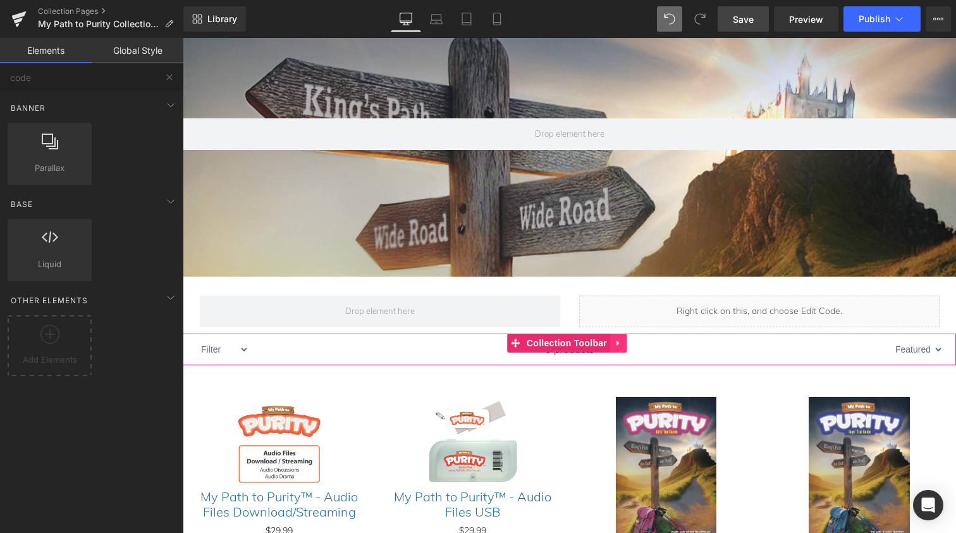
click at [620, 338] on link at bounding box center [618, 342] width 16 height 19
click at [626, 342] on icon at bounding box center [626, 342] width 9 height 9
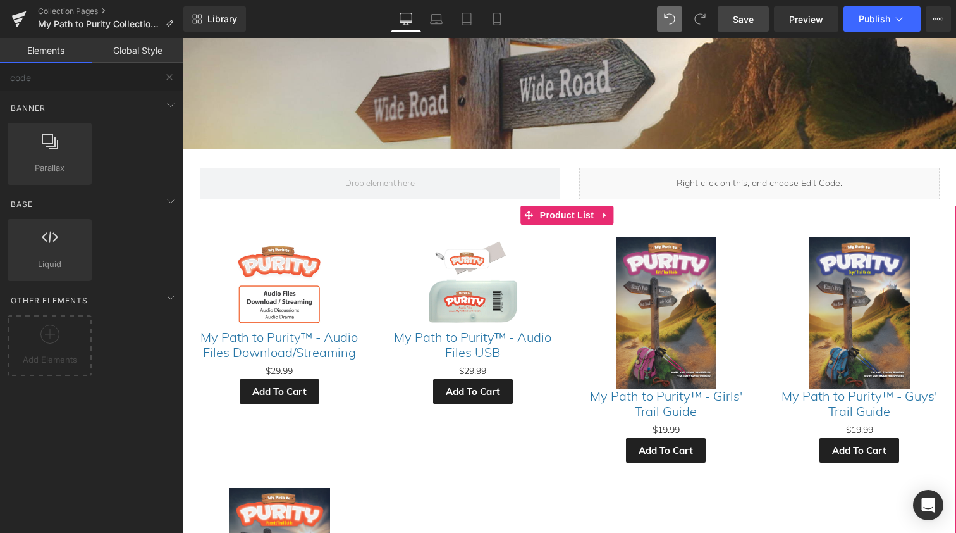
scroll to position [170, 0]
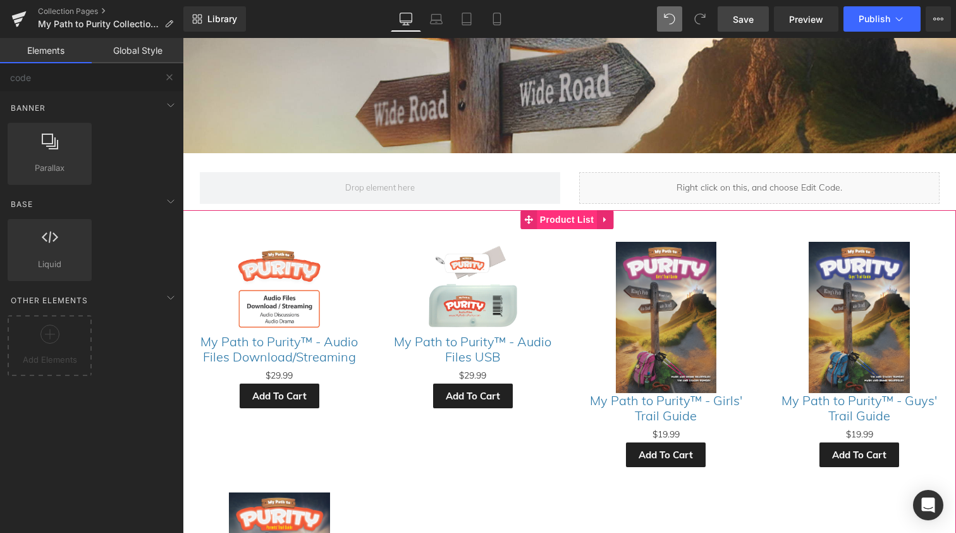
click at [579, 221] on span "Product List" at bounding box center [567, 219] width 60 height 19
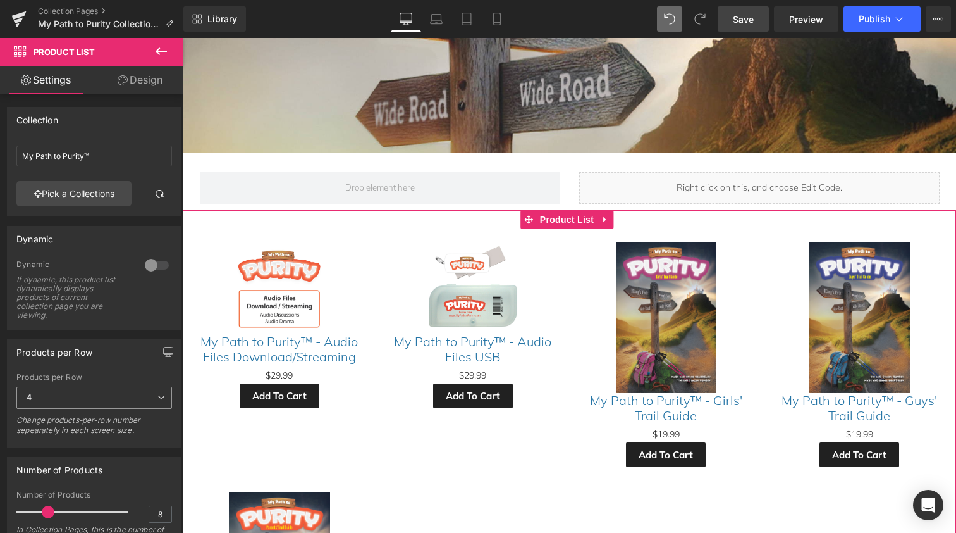
click at [54, 393] on span "4" at bounding box center [94, 397] width 156 height 22
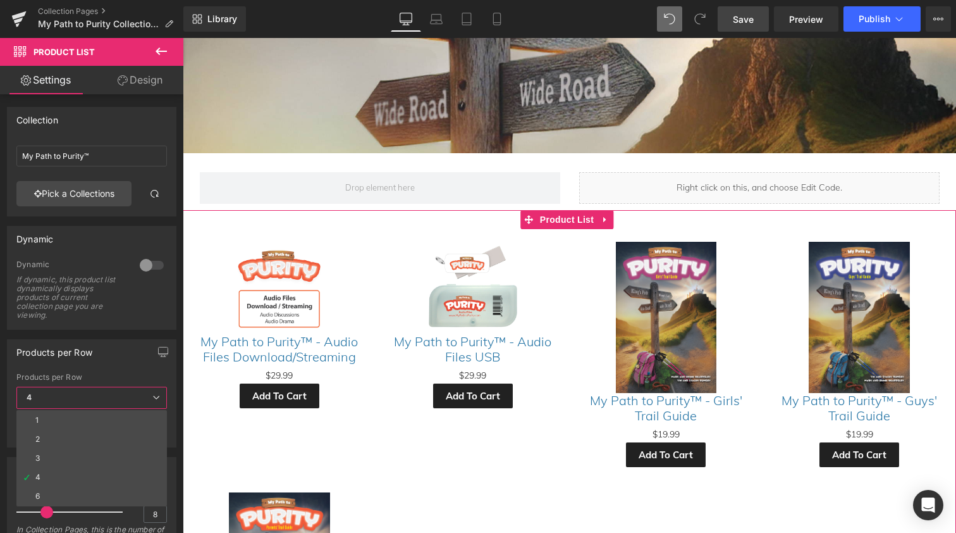
click at [109, 378] on div "Products per Row" at bounding box center [91, 377] width 151 height 9
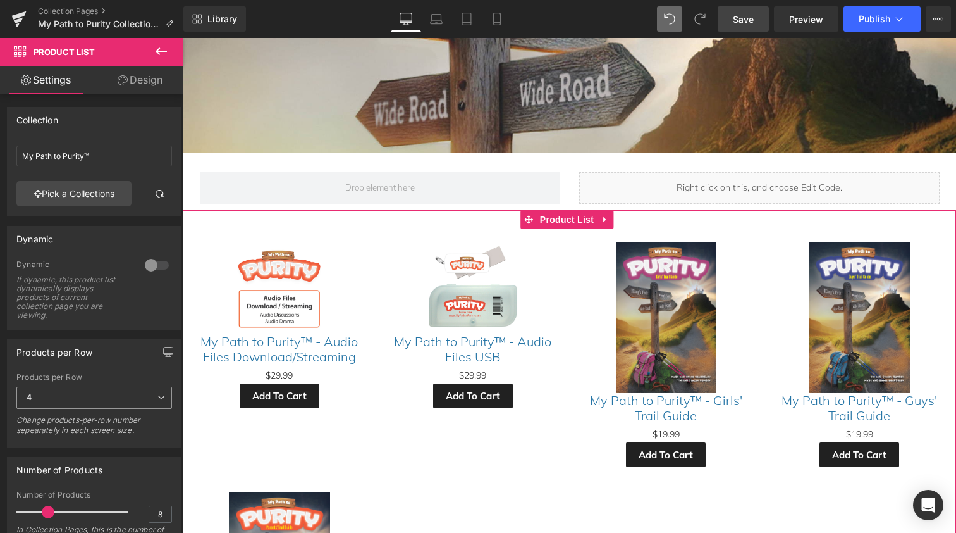
click at [94, 396] on span "4" at bounding box center [94, 397] width 156 height 22
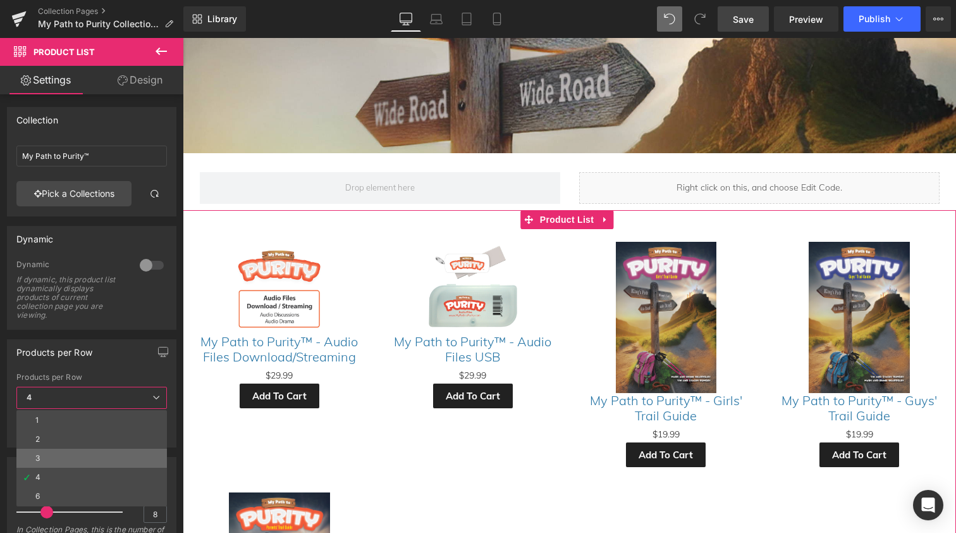
click at [60, 457] on li "3" at bounding box center [91, 457] width 151 height 19
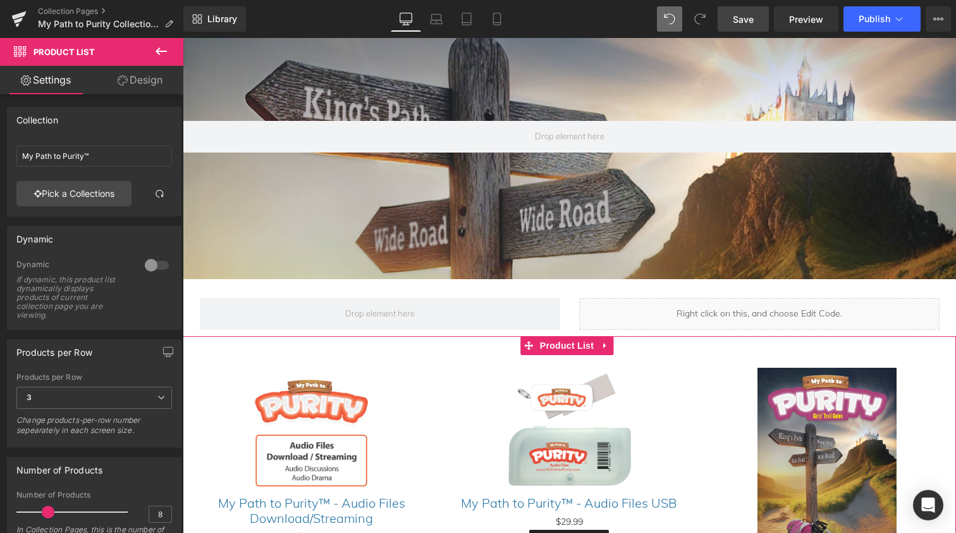
scroll to position [34, 0]
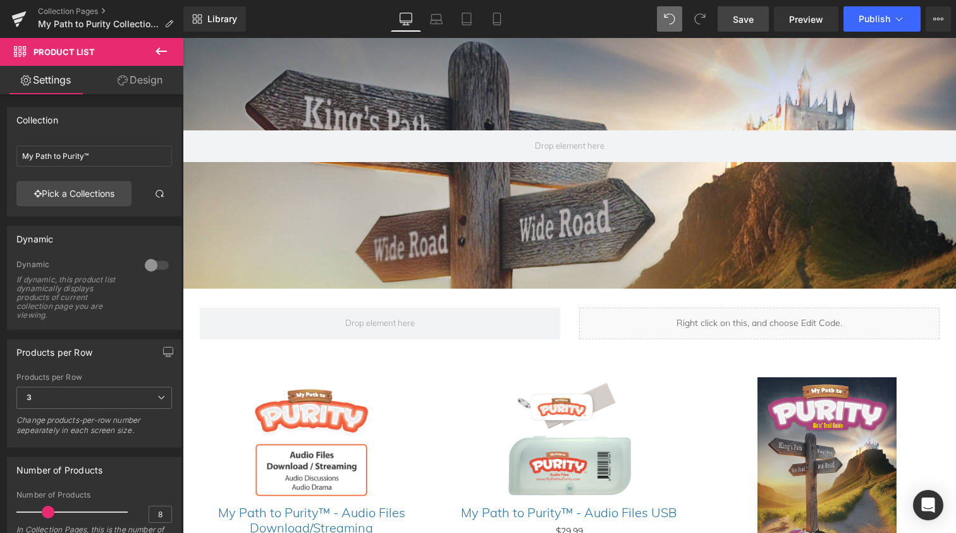
click at [162, 51] on icon at bounding box center [161, 51] width 11 height 8
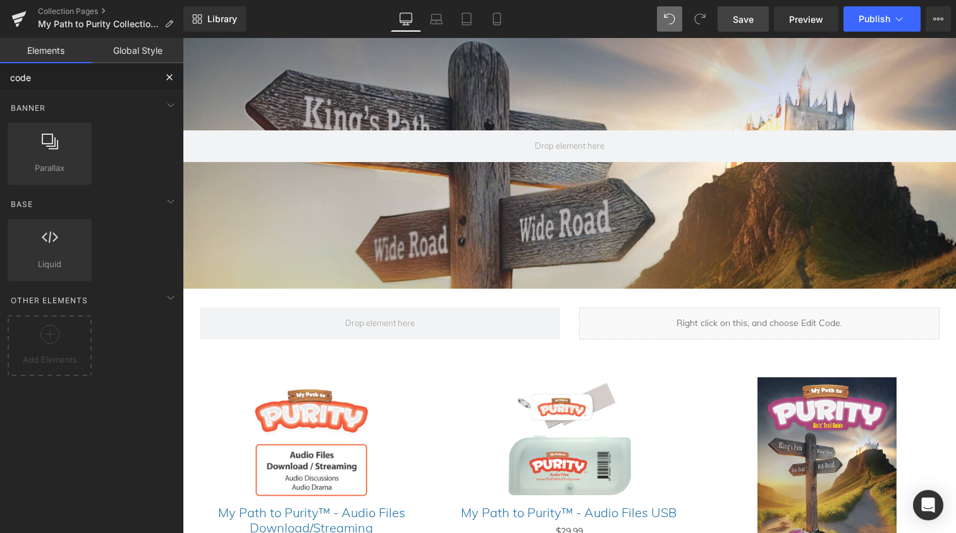
click at [70, 76] on input "code" at bounding box center [78, 77] width 156 height 28
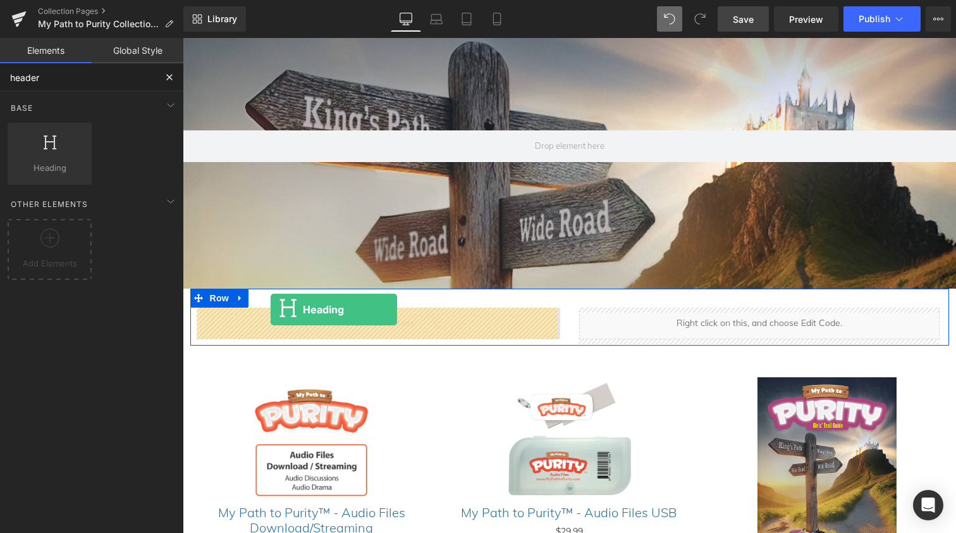
drag, startPoint x: 227, startPoint y: 190, endPoint x: 271, endPoint y: 315, distance: 132.8
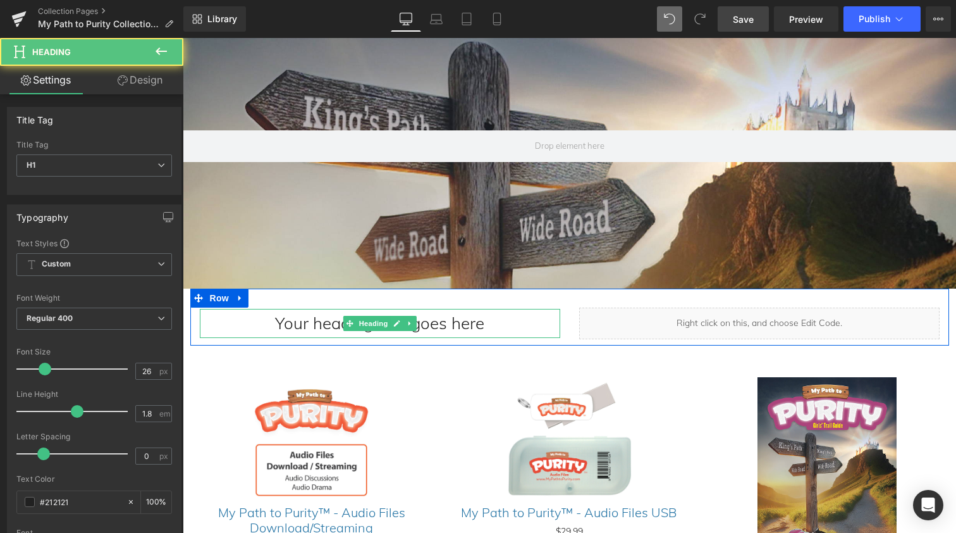
click at [302, 323] on h1 "Your heading text goes here" at bounding box center [380, 324] width 361 height 30
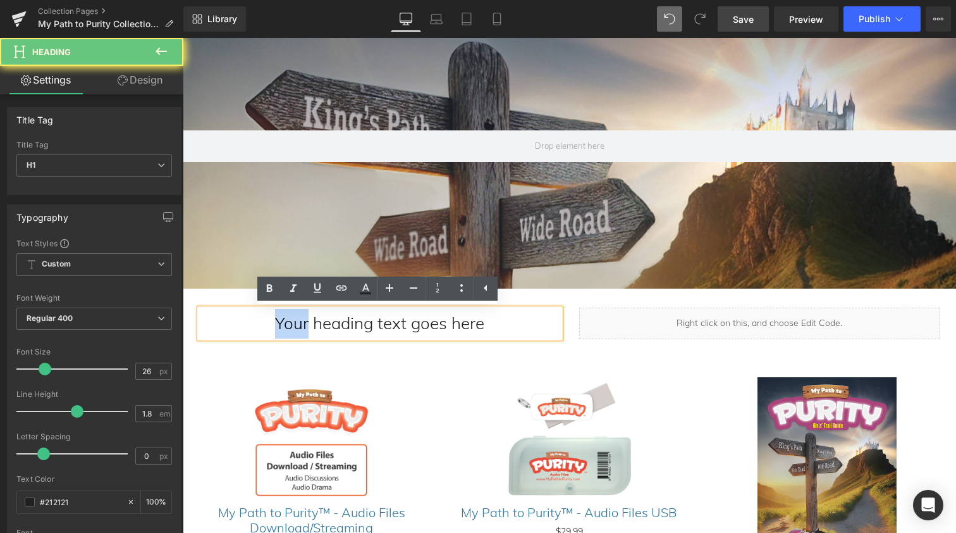
click at [302, 323] on h1 "Your heading text goes here" at bounding box center [380, 324] width 361 height 30
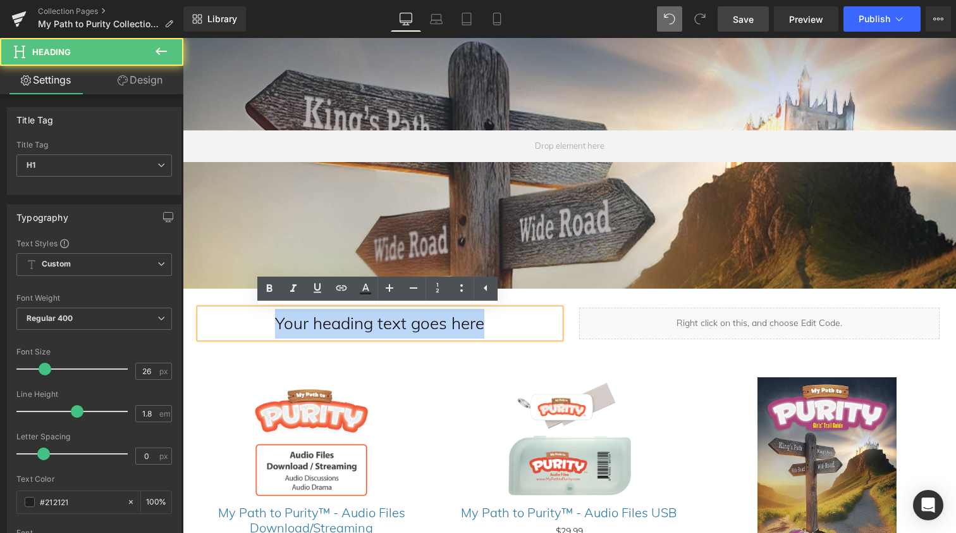
click at [302, 323] on h1 "Your heading text goes here" at bounding box center [380, 324] width 361 height 30
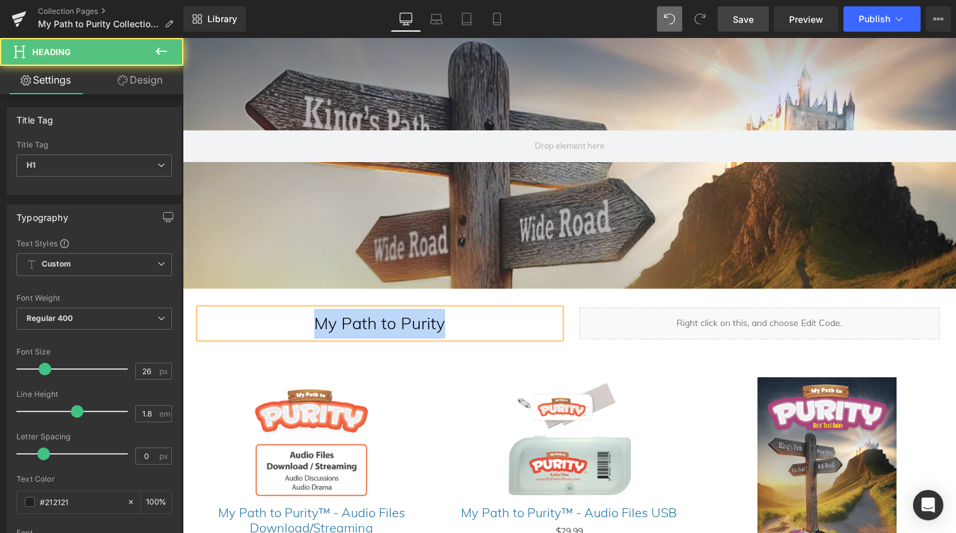
click at [340, 326] on h1 "My Path to Purity" at bounding box center [380, 324] width 361 height 30
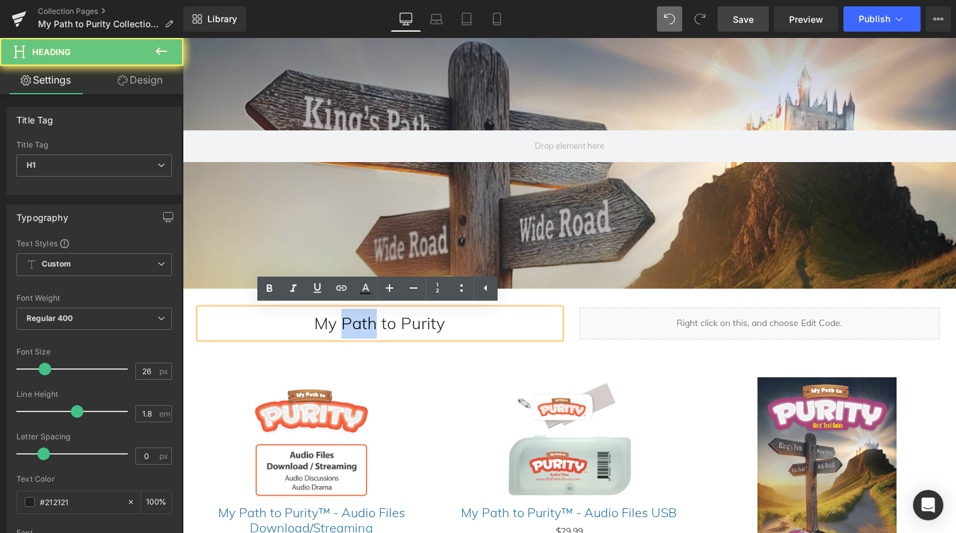
click at [340, 326] on h1 "My Path to Purity" at bounding box center [380, 324] width 361 height 30
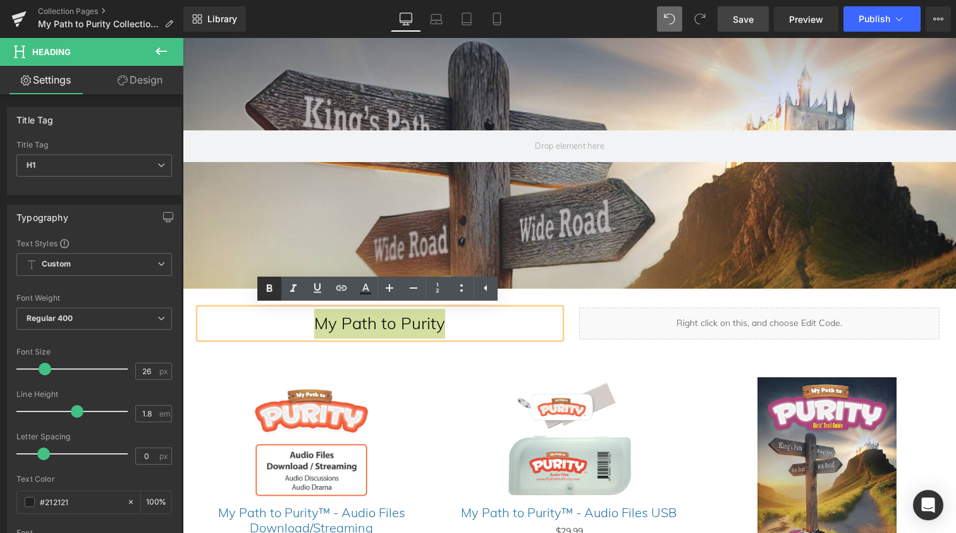
click at [268, 287] on icon at bounding box center [269, 288] width 6 height 8
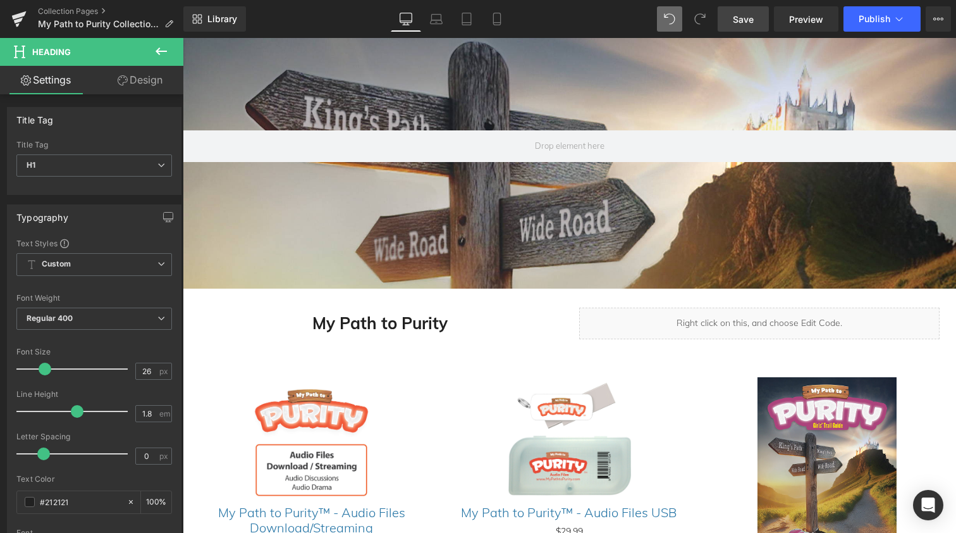
click at [163, 46] on icon at bounding box center [161, 51] width 15 height 15
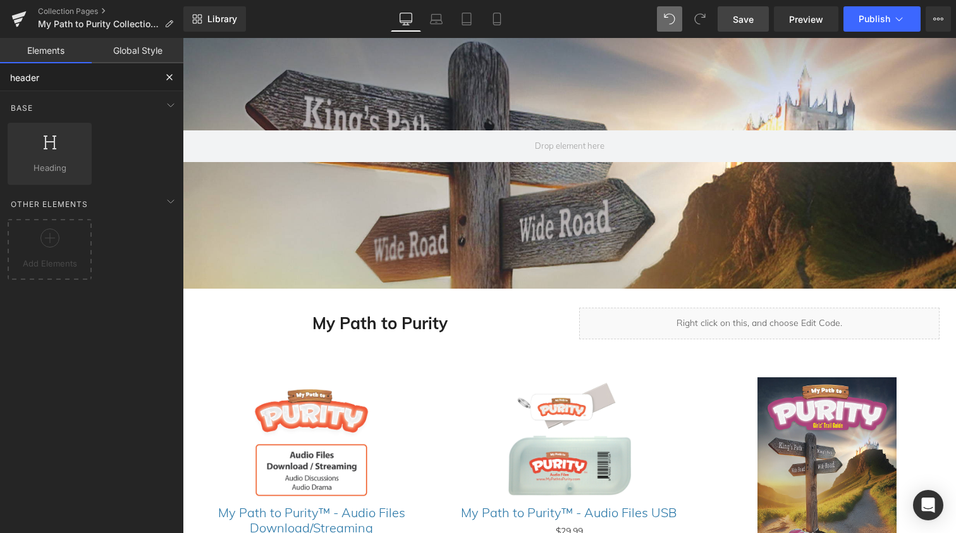
click at [70, 82] on input "header" at bounding box center [78, 77] width 156 height 28
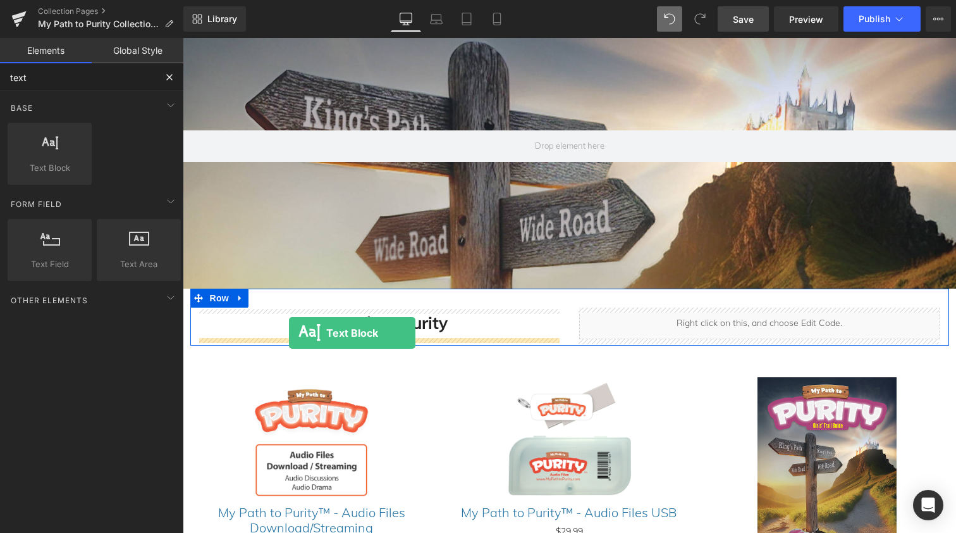
drag, startPoint x: 216, startPoint y: 136, endPoint x: 290, endPoint y: 333, distance: 210.2
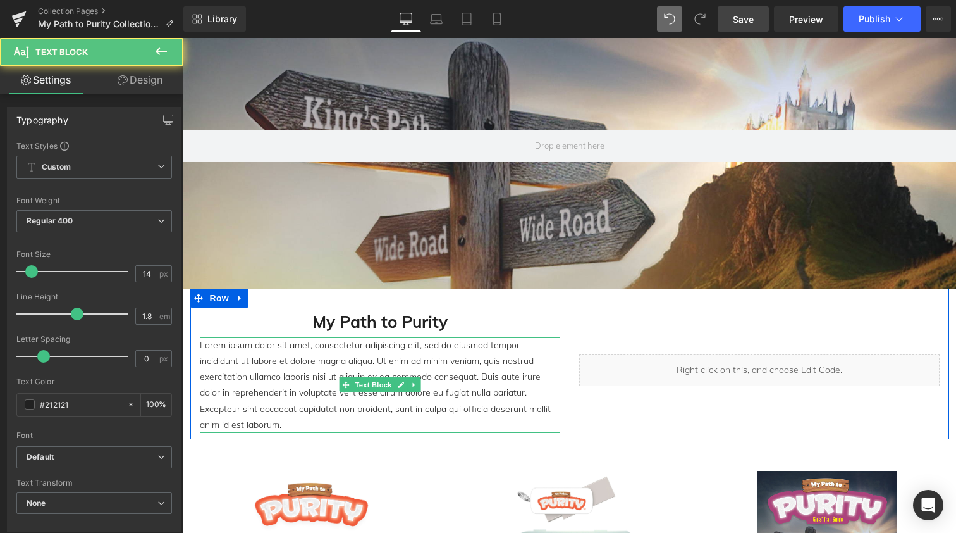
click at [312, 353] on p "Lorem ipsum dolor sit amet, consectetur adipiscing elit, sed do eiusmod tempor …" at bounding box center [380, 385] width 361 height 96
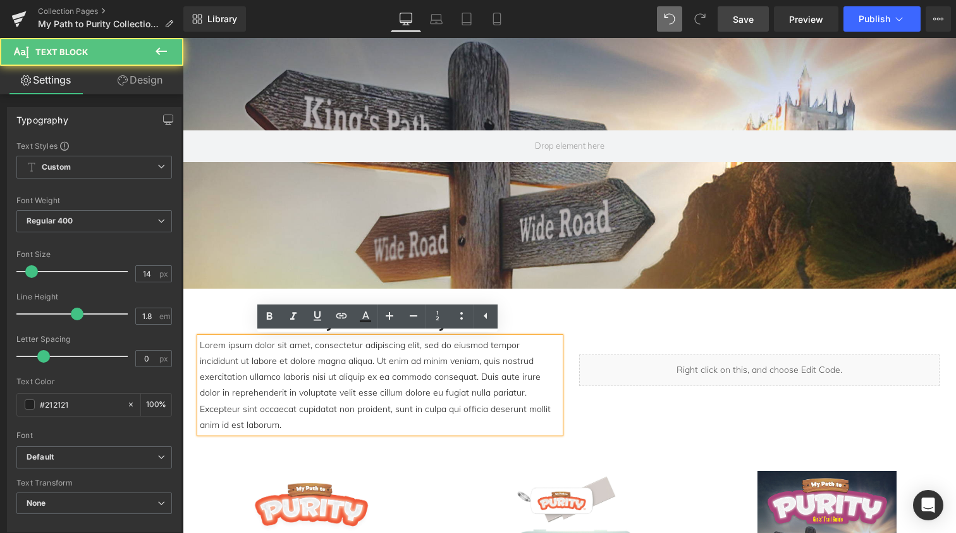
click at [312, 353] on p "Lorem ipsum dolor sit amet, consectetur adipiscing elit, sed do eiusmod tempor …" at bounding box center [380, 385] width 361 height 96
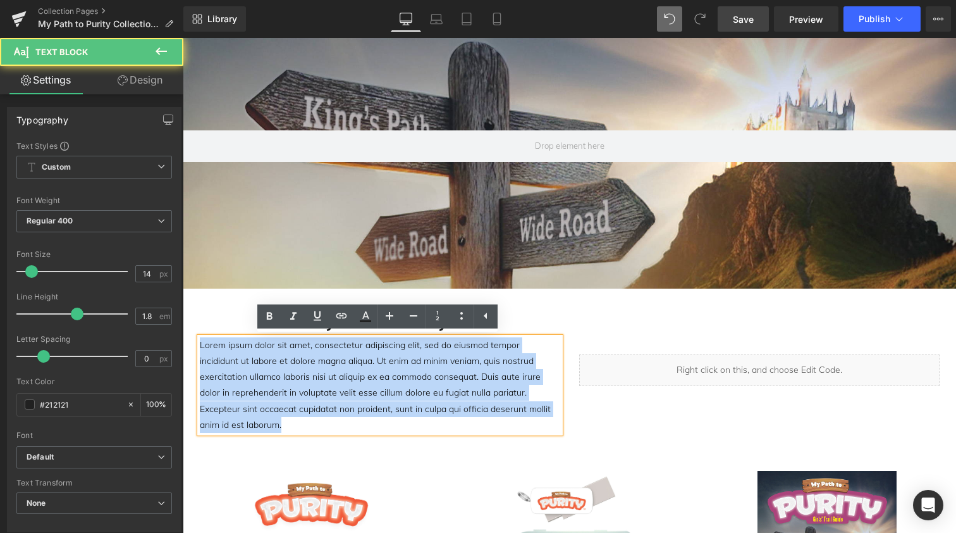
click at [312, 353] on p "Lorem ipsum dolor sit amet, consectetur adipiscing elit, sed do eiusmod tempor …" at bounding box center [380, 385] width 361 height 96
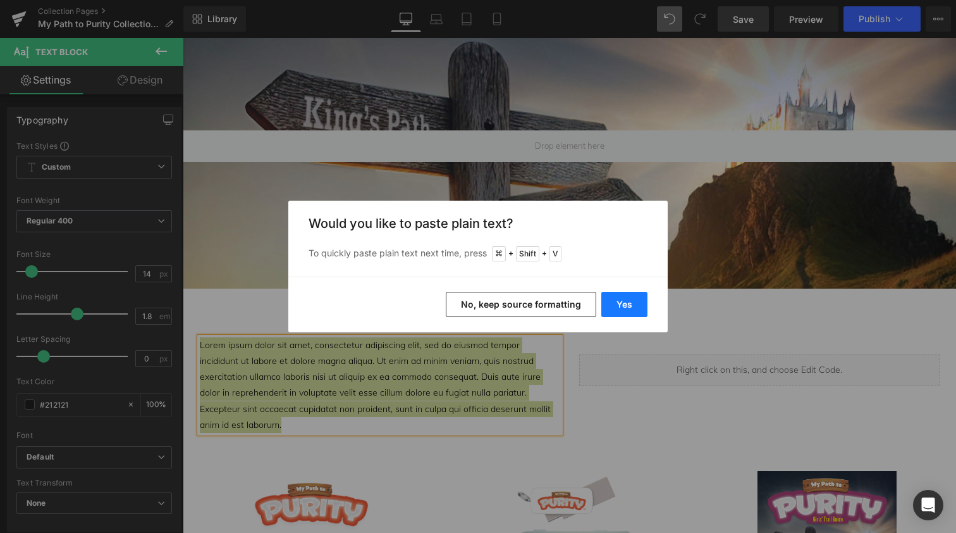
click at [616, 303] on button "Yes" at bounding box center [625, 304] width 46 height 25
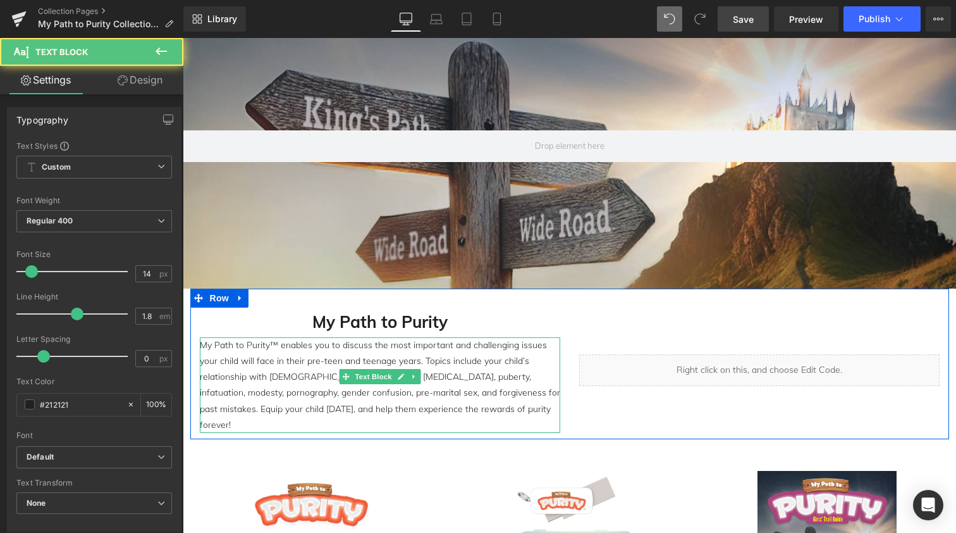
click at [336, 363] on p "My Path to Purity™ enables you to discuss the most important and challenging is…" at bounding box center [380, 385] width 361 height 96
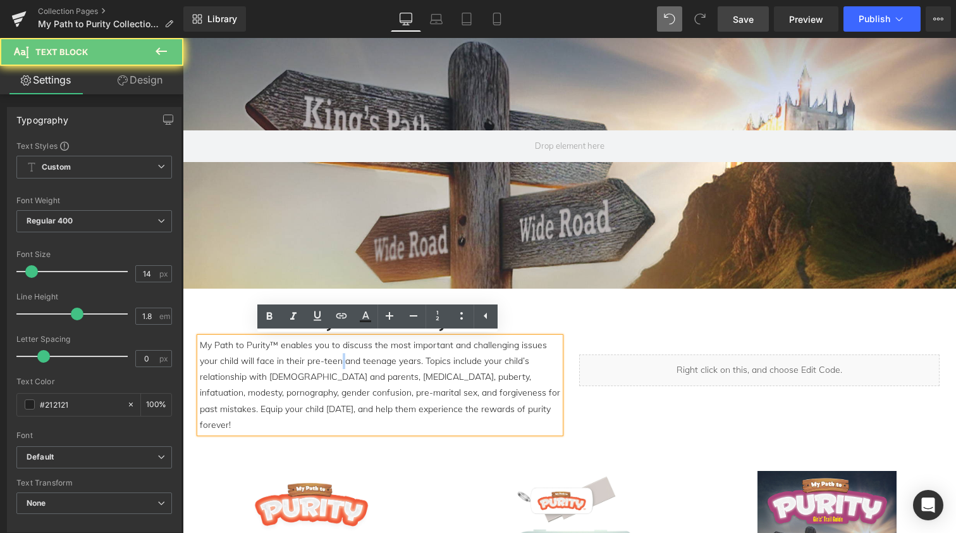
click at [336, 363] on p "My Path to Purity™ enables you to discuss the most important and challenging is…" at bounding box center [380, 385] width 361 height 96
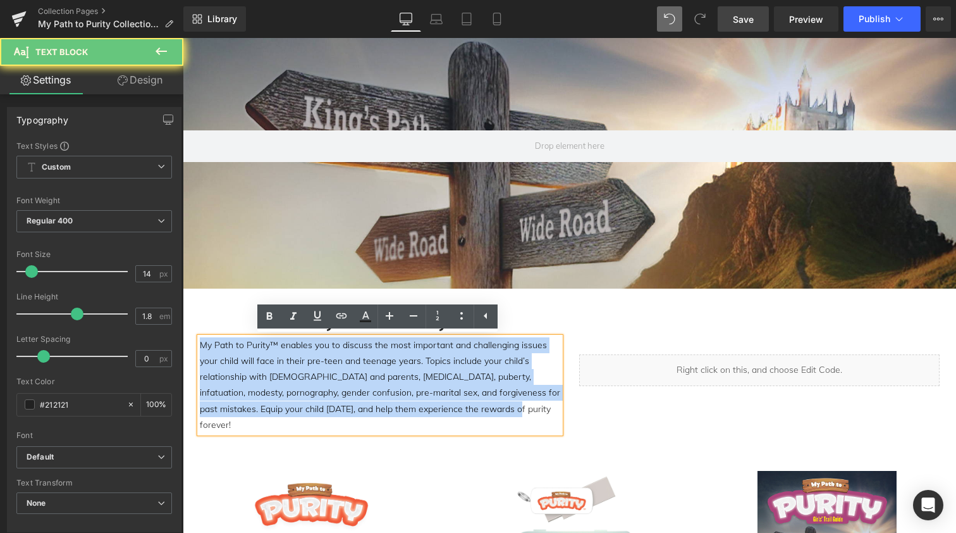
click at [336, 363] on p "My Path to Purity™ enables you to discuss the most important and challenging is…" at bounding box center [380, 385] width 361 height 96
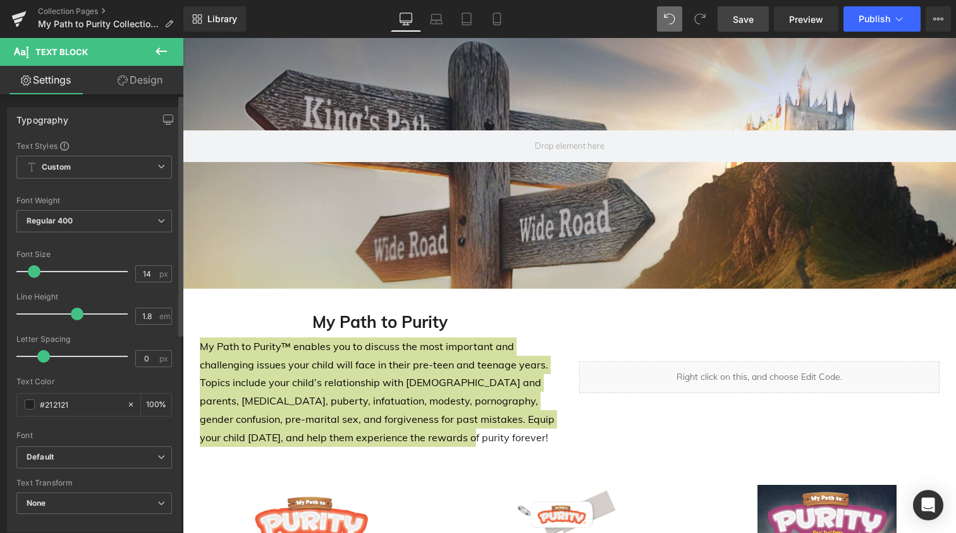
click at [33, 268] on span at bounding box center [34, 271] width 13 height 13
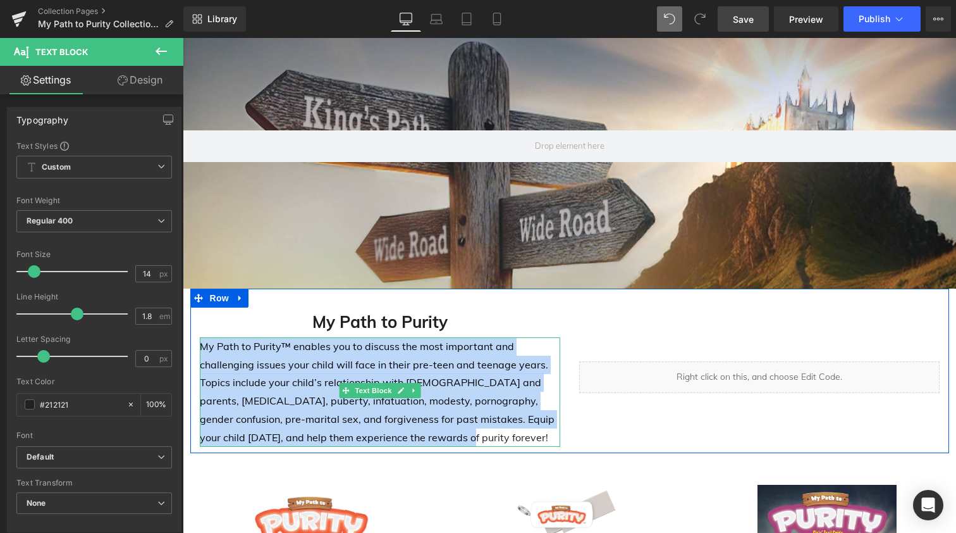
click at [276, 345] on p "My Path to Purity™ enables you to discuss the most important and challenging is…" at bounding box center [380, 391] width 361 height 109
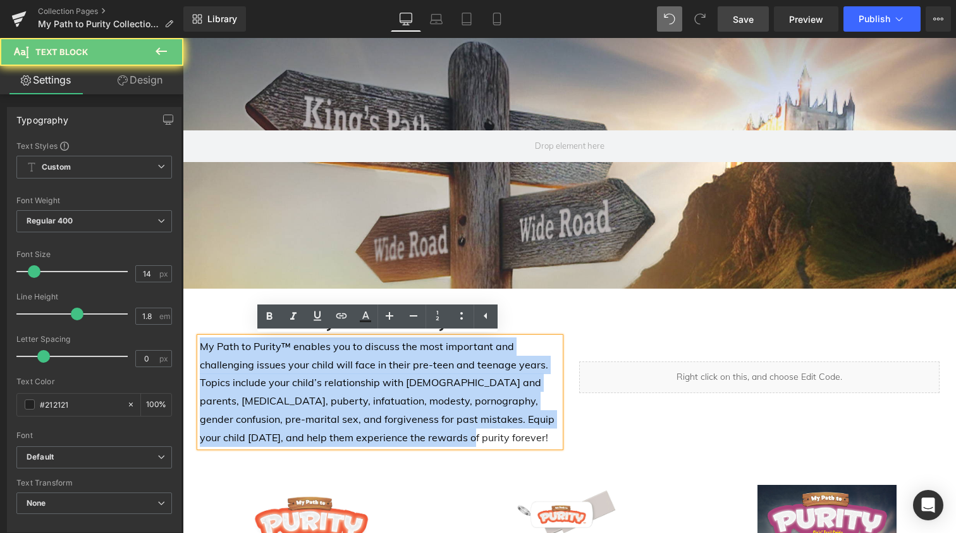
click at [276, 345] on p "My Path to Purity™ enables you to discuss the most important and challenging is…" at bounding box center [380, 391] width 361 height 109
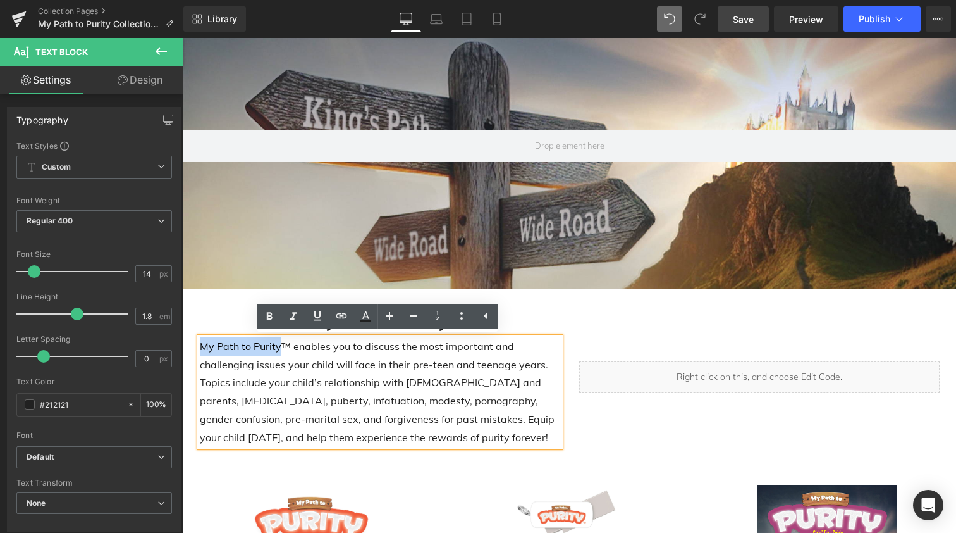
drag, startPoint x: 276, startPoint y: 345, endPoint x: 195, endPoint y: 345, distance: 81.0
click at [200, 345] on div "My Path to Purity™ enables you to discuss the most important and challenging is…" at bounding box center [380, 391] width 361 height 109
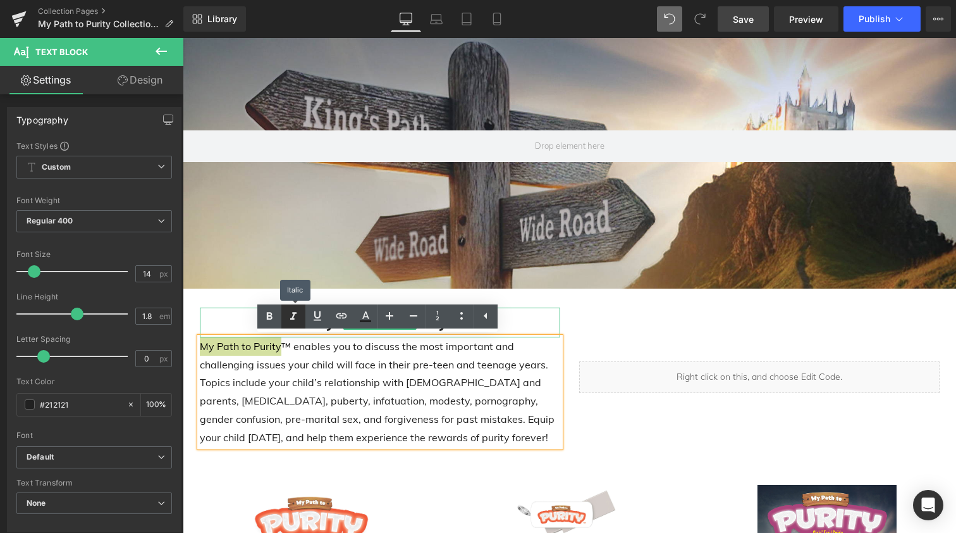
click at [302, 315] on link at bounding box center [293, 316] width 24 height 24
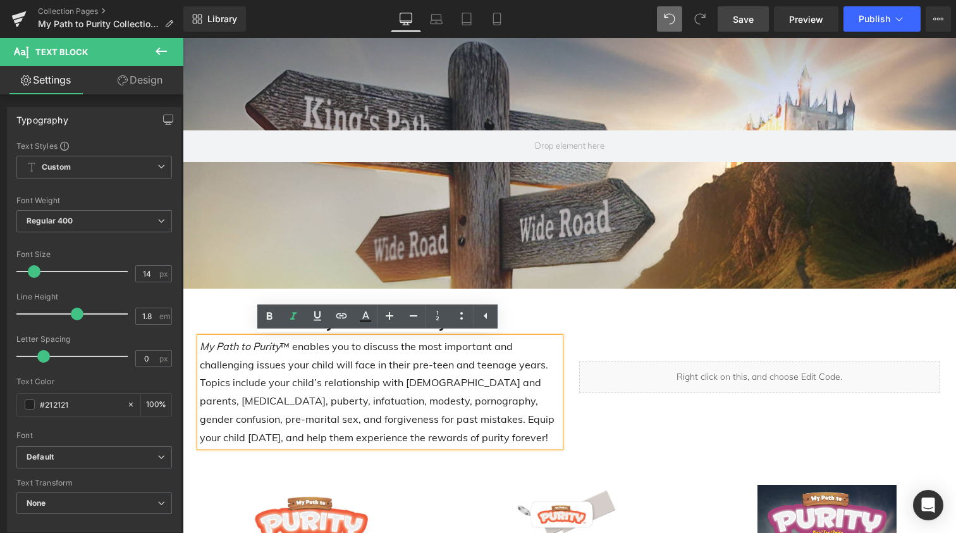
click at [345, 416] on p "My Path to Purity ™ enables you to discuss the most important and challenging i…" at bounding box center [380, 391] width 361 height 109
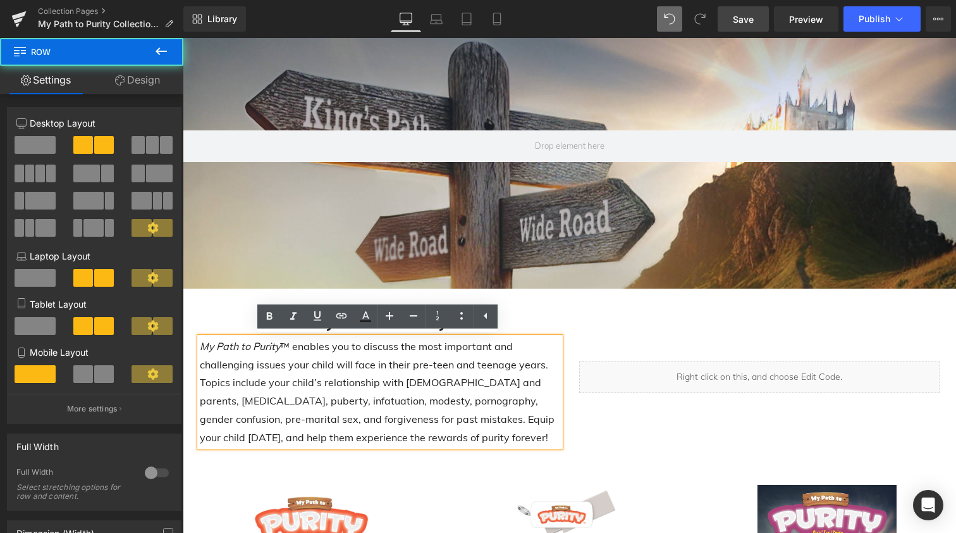
click at [573, 296] on div "My Path to Purity Heading My Path to Purity ™ enables you to discuss the most i…" at bounding box center [569, 370] width 759 height 164
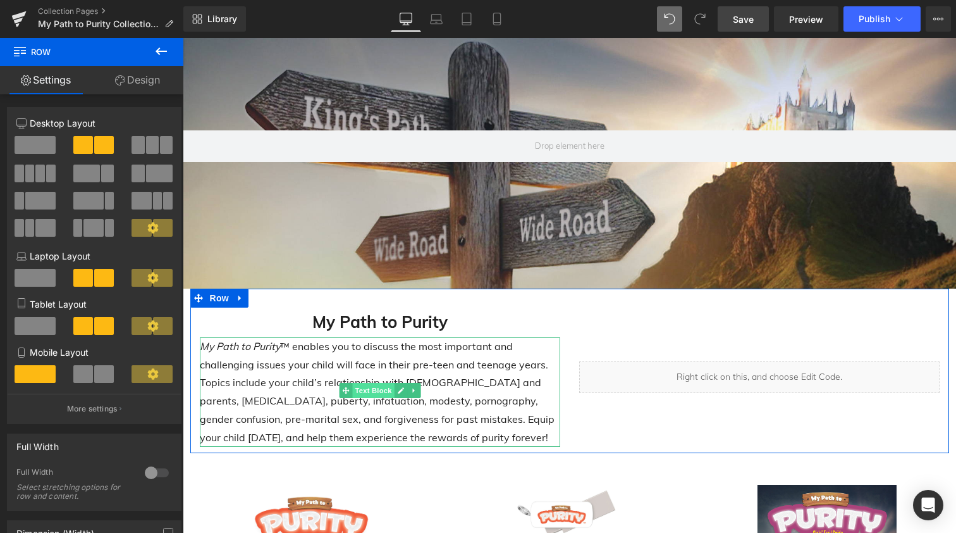
click at [373, 390] on span "Text Block" at bounding box center [373, 390] width 42 height 15
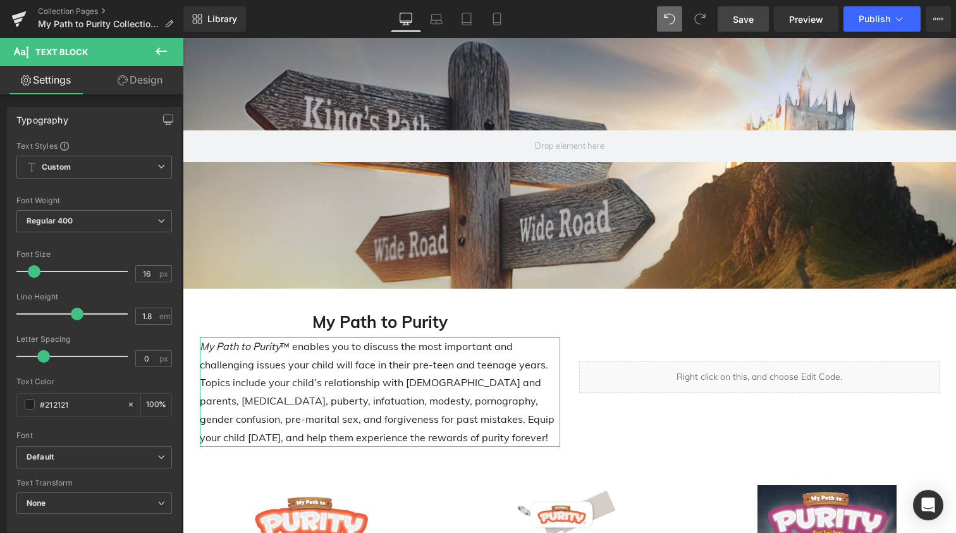
click at [145, 75] on link "Design" at bounding box center [140, 80] width 92 height 28
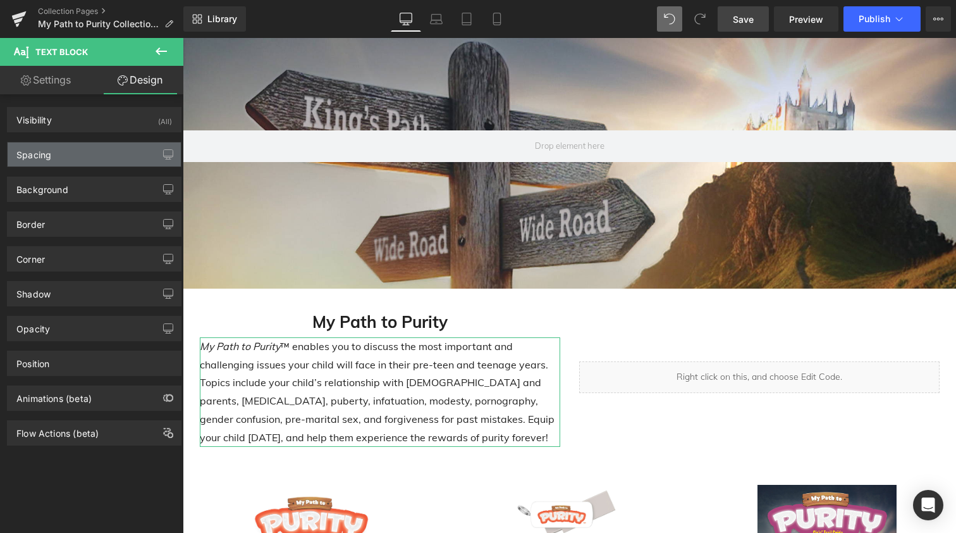
click at [82, 156] on div "Spacing" at bounding box center [94, 154] width 173 height 24
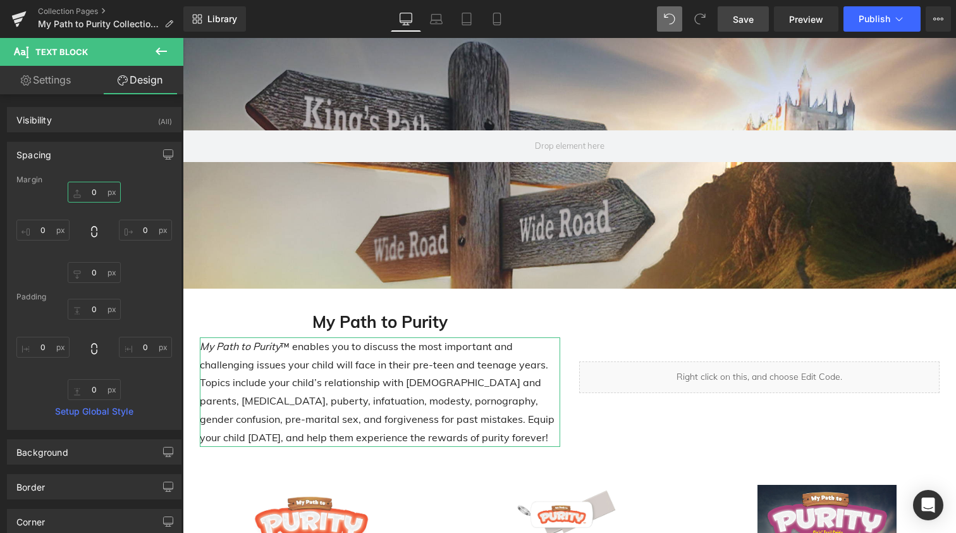
click at [87, 194] on input "text" at bounding box center [94, 192] width 53 height 21
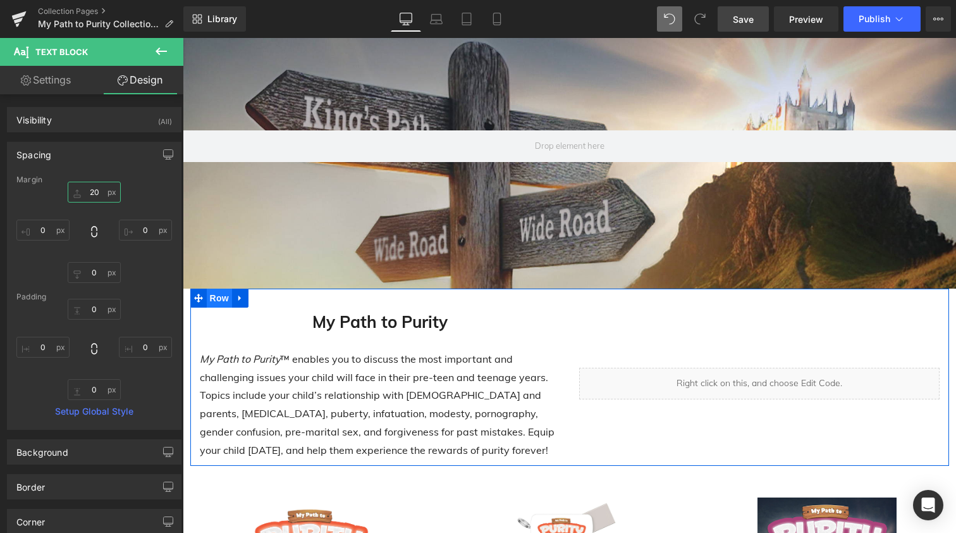
click at [216, 295] on span "Row" at bounding box center [219, 297] width 25 height 19
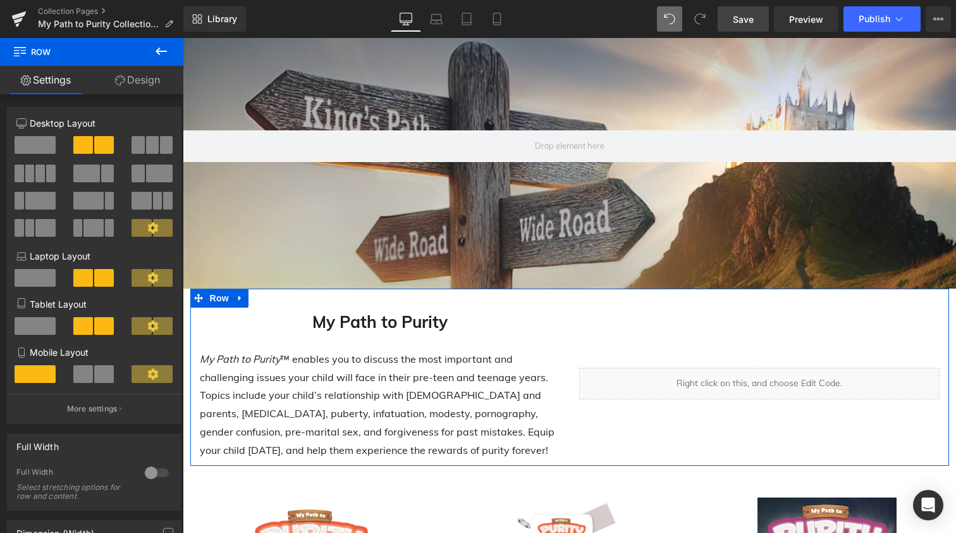
click at [136, 77] on link "Design" at bounding box center [138, 80] width 92 height 28
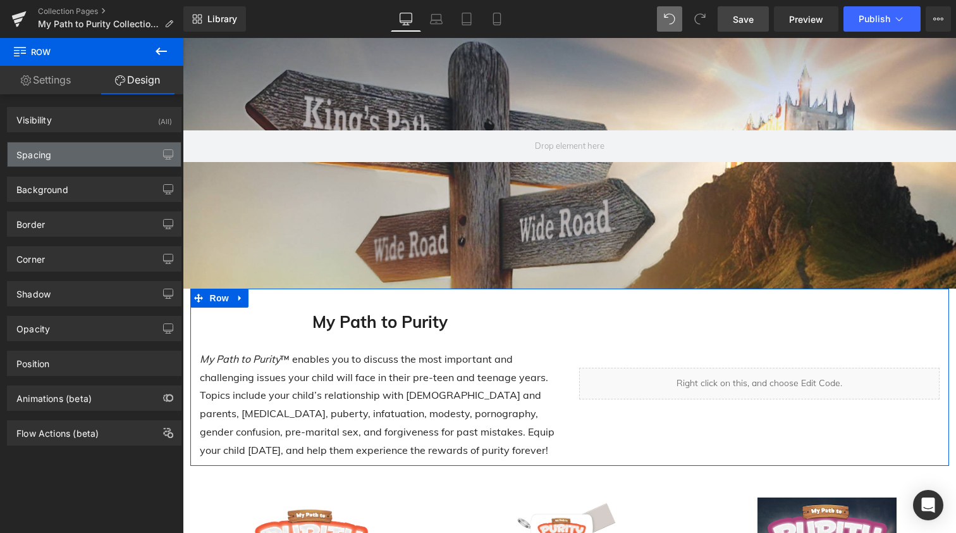
click at [68, 151] on div "Spacing" at bounding box center [94, 154] width 173 height 24
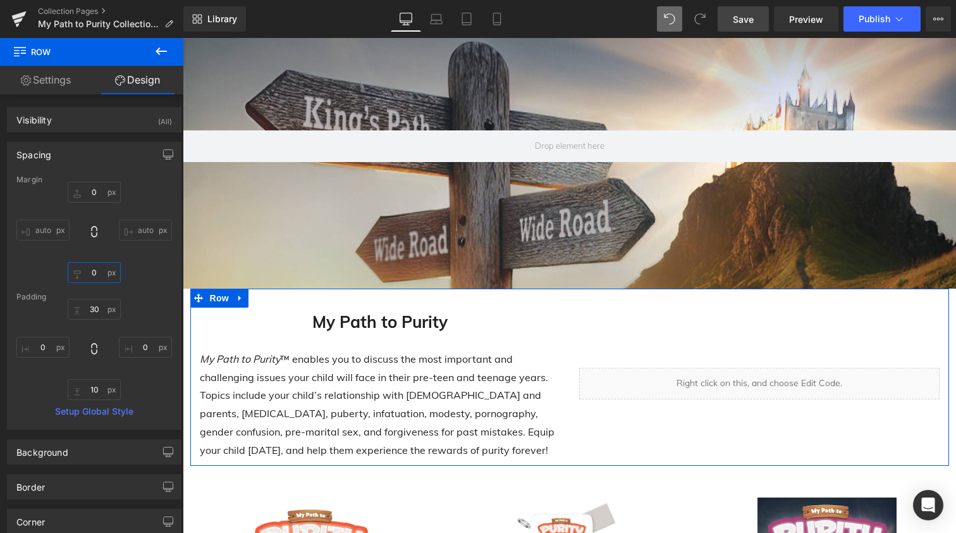
click at [83, 268] on input "0" at bounding box center [94, 272] width 53 height 21
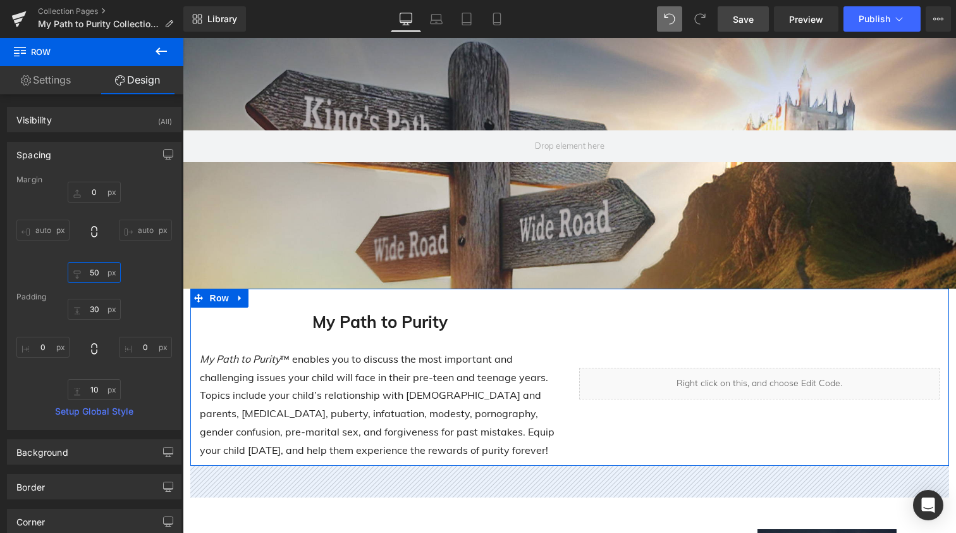
drag, startPoint x: 97, startPoint y: 271, endPoint x: 63, endPoint y: 272, distance: 34.2
click at [63, 271] on div "0 auto 50 auto" at bounding box center [94, 232] width 156 height 101
click at [90, 274] on input "50" at bounding box center [94, 272] width 53 height 21
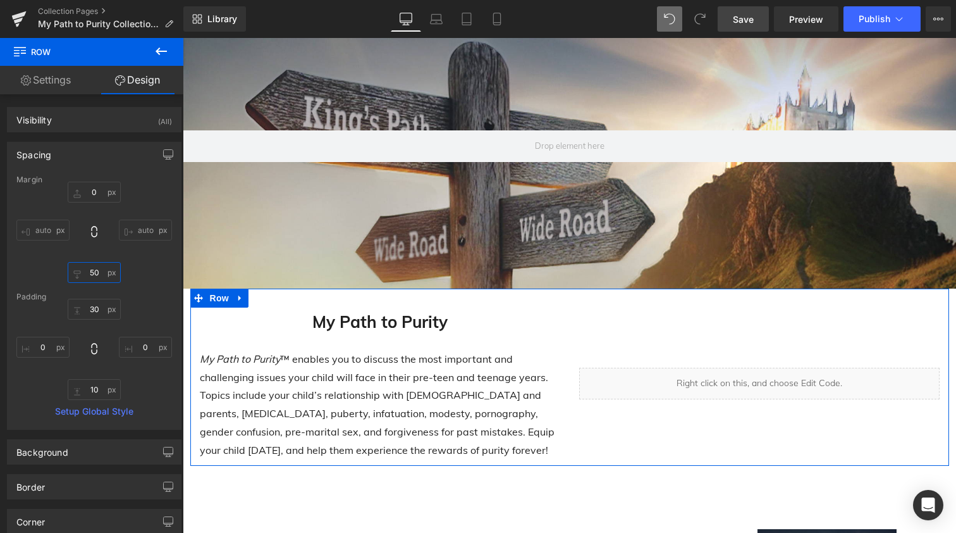
click at [90, 274] on input "50" at bounding box center [94, 272] width 53 height 21
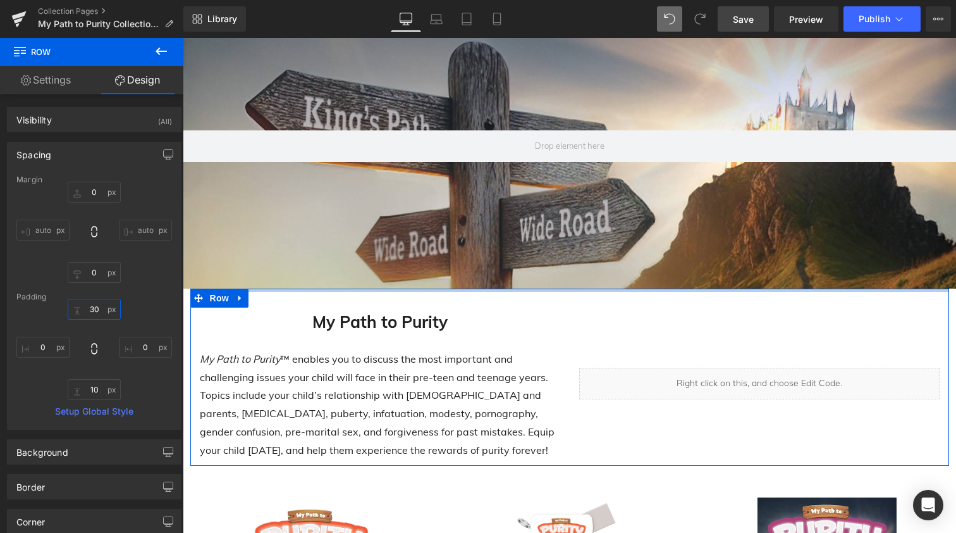
click at [90, 310] on input "30" at bounding box center [94, 309] width 53 height 21
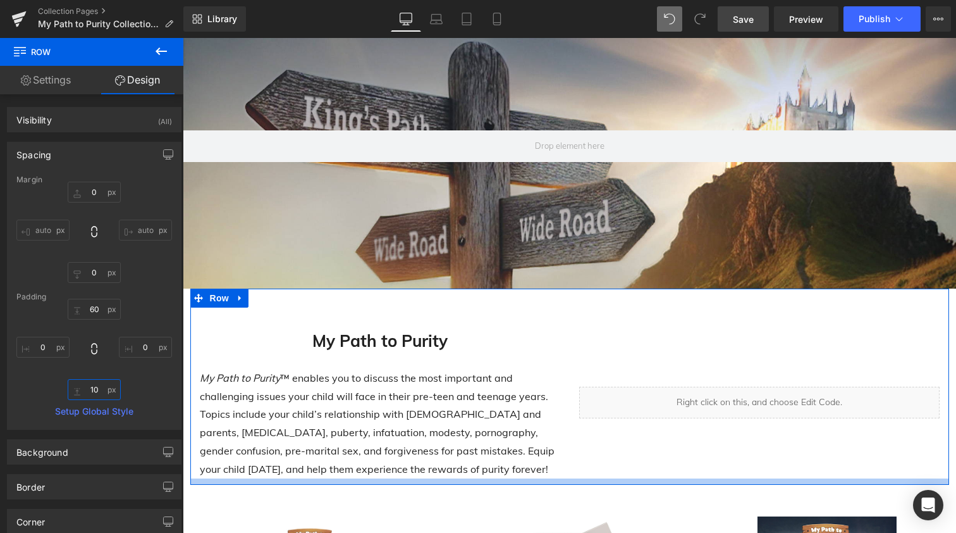
click at [89, 390] on input "10" at bounding box center [94, 389] width 53 height 21
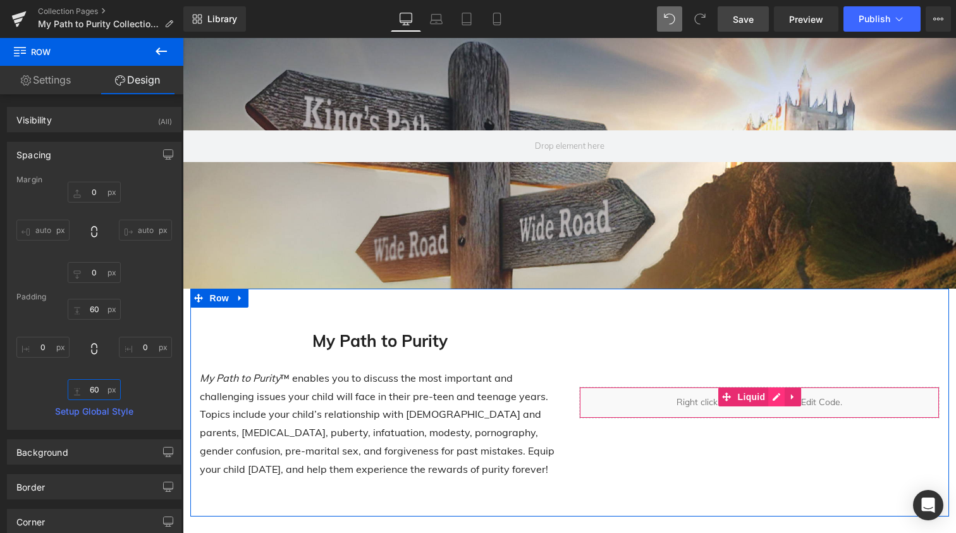
click at [774, 389] on div "Liquid" at bounding box center [759, 402] width 361 height 32
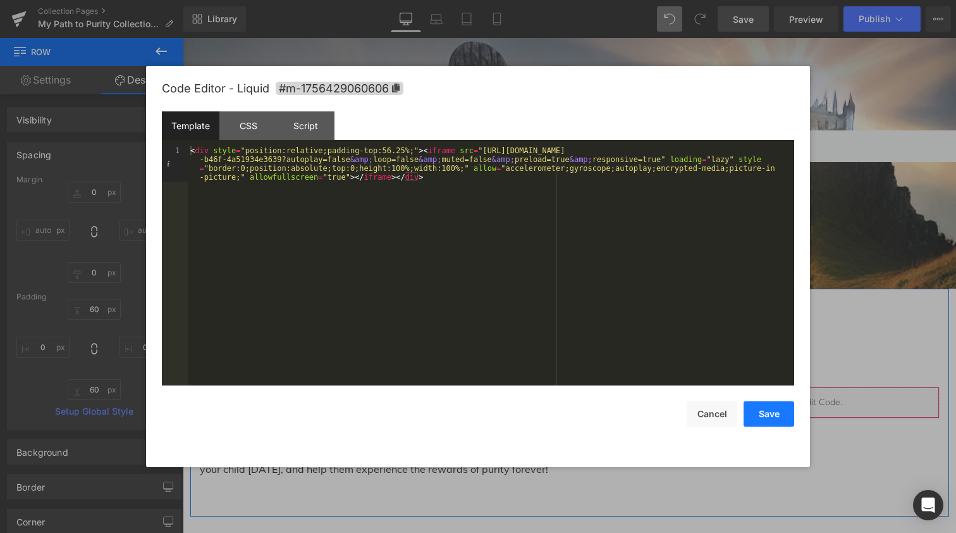
click at [770, 411] on button "Save" at bounding box center [769, 413] width 51 height 25
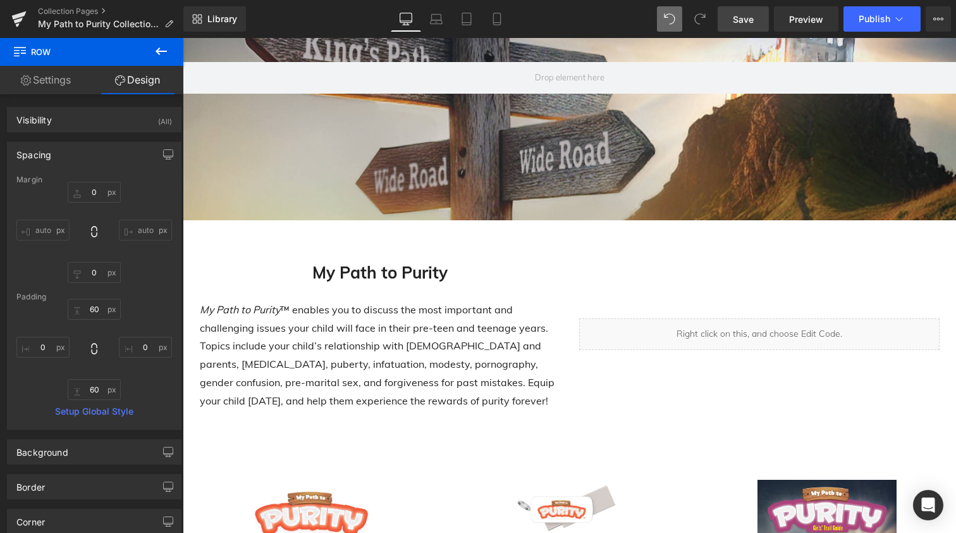
scroll to position [102, 0]
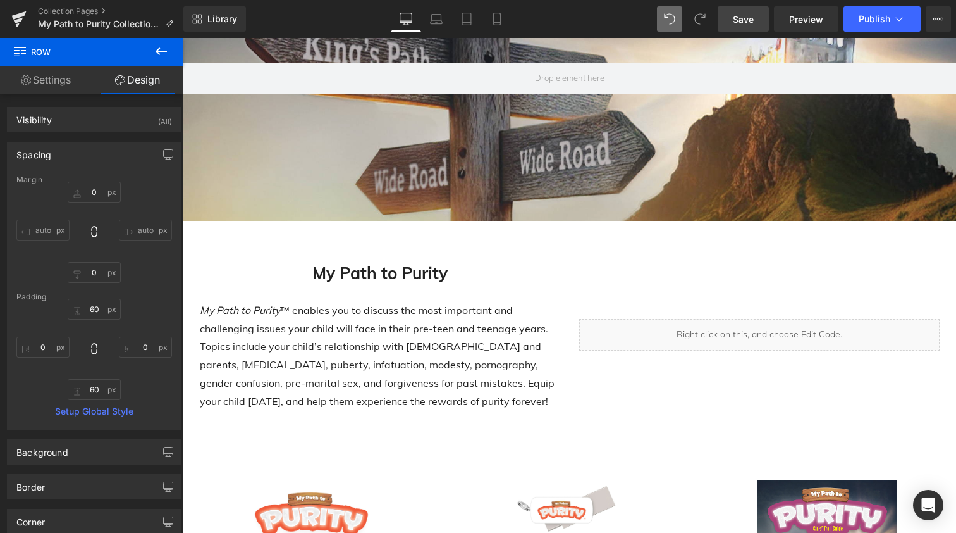
click at [160, 51] on icon at bounding box center [161, 51] width 11 height 8
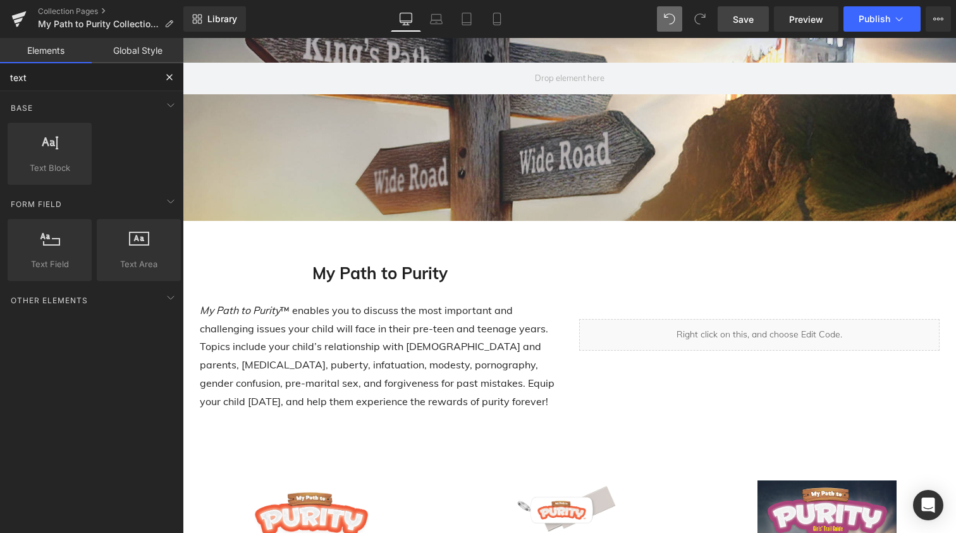
drag, startPoint x: 42, startPoint y: 71, endPoint x: 0, endPoint y: 71, distance: 41.7
click at [0, 71] on input "text" at bounding box center [78, 77] width 156 height 28
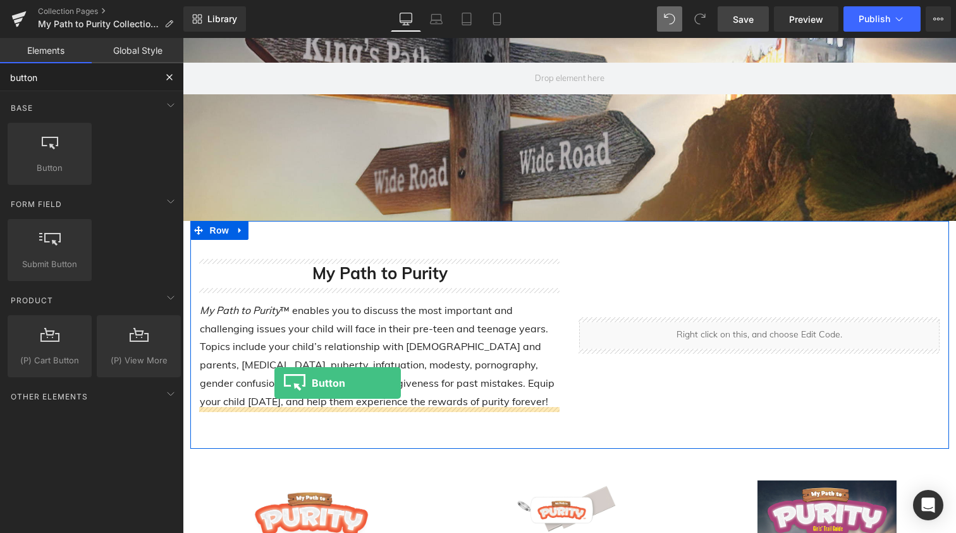
drag, startPoint x: 232, startPoint y: 195, endPoint x: 275, endPoint y: 384, distance: 194.0
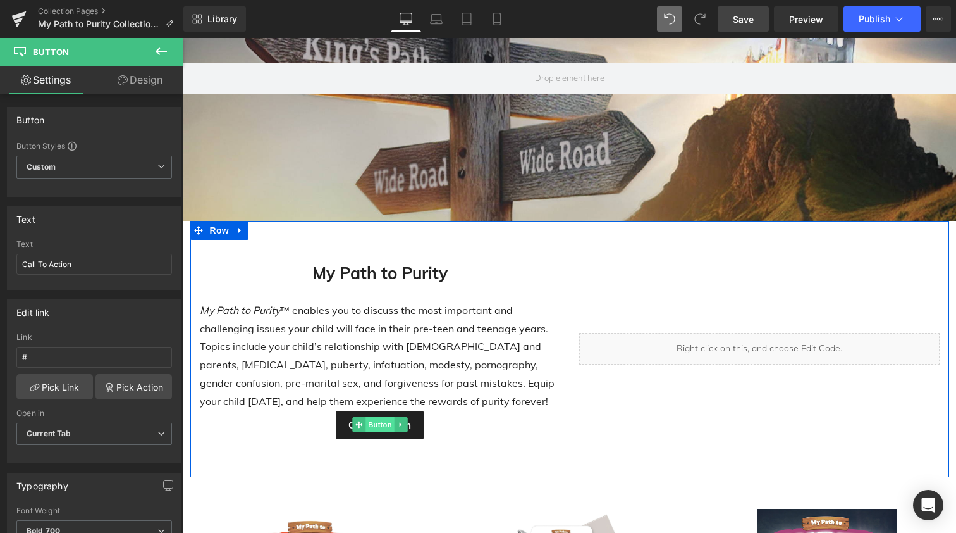
click at [371, 422] on span "Button" at bounding box center [380, 424] width 29 height 15
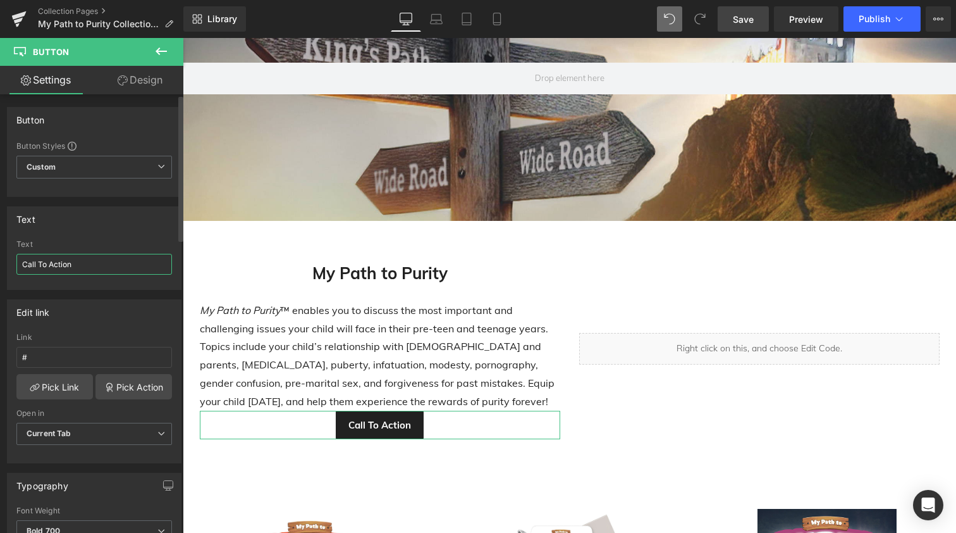
click at [65, 263] on input "Call To Action" at bounding box center [94, 264] width 156 height 21
click at [66, 357] on input "#" at bounding box center [94, 357] width 156 height 21
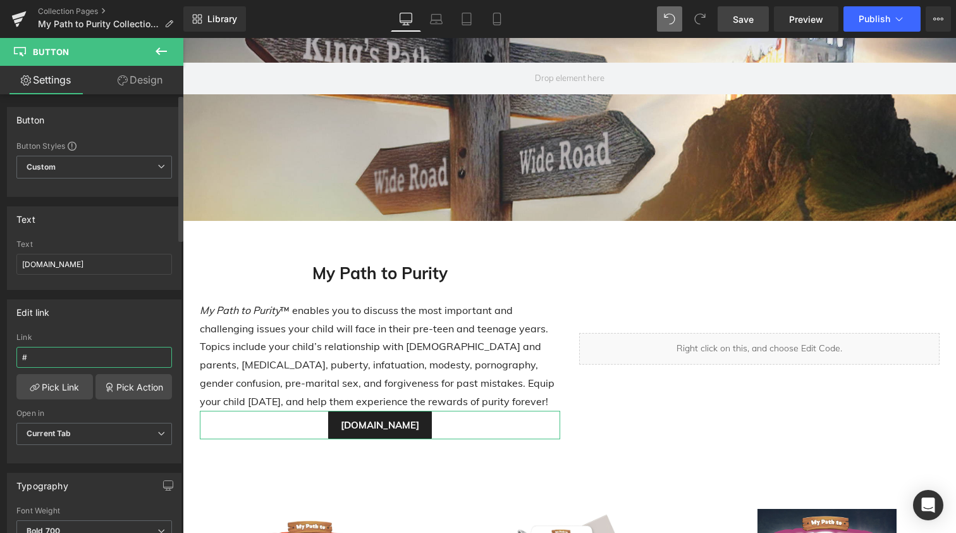
click at [66, 357] on input "#" at bounding box center [94, 357] width 156 height 21
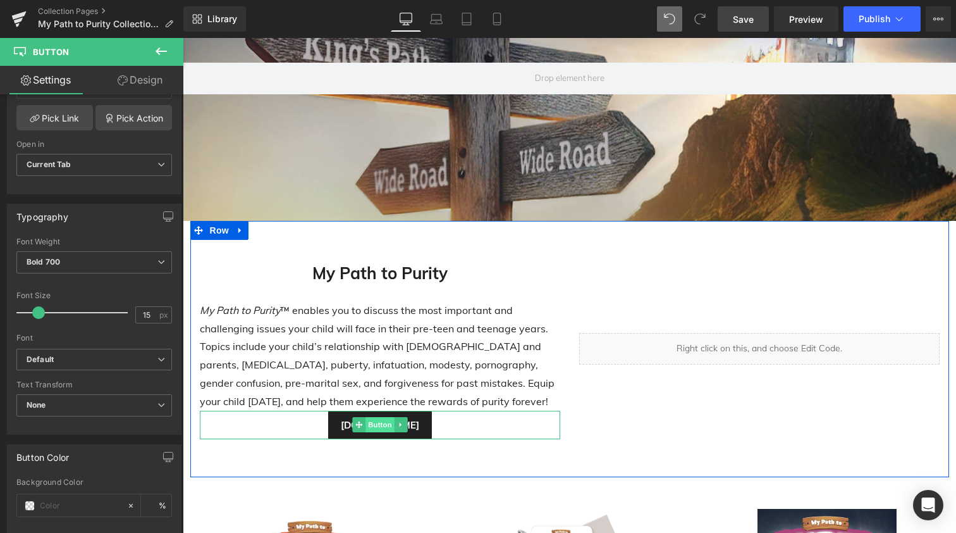
click at [374, 424] on span "Button" at bounding box center [380, 424] width 29 height 15
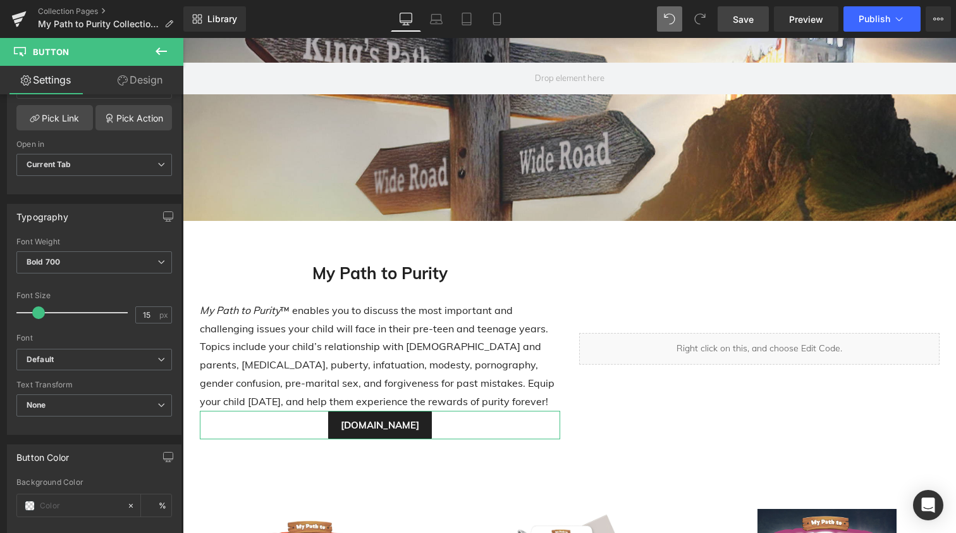
click at [141, 80] on link "Design" at bounding box center [140, 80] width 92 height 28
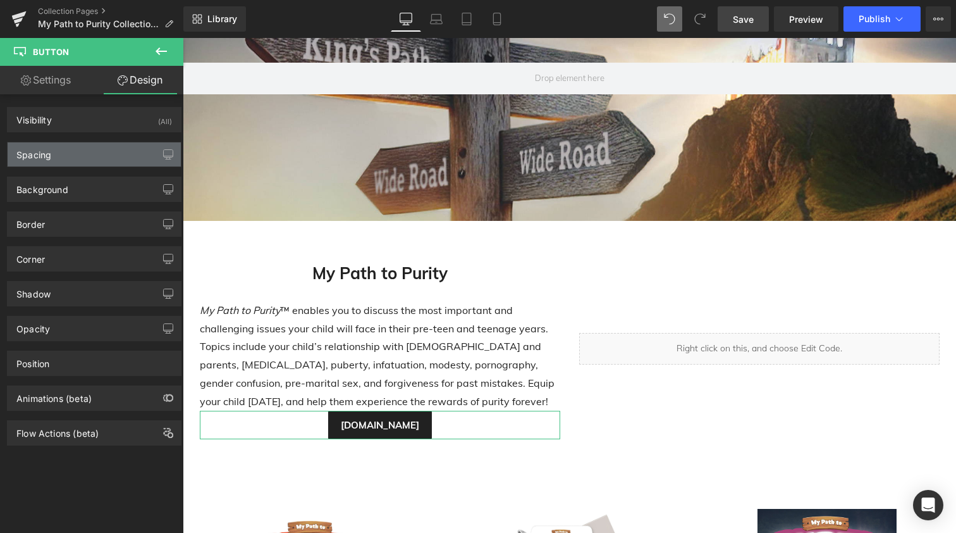
click at [66, 159] on div "Spacing" at bounding box center [94, 154] width 173 height 24
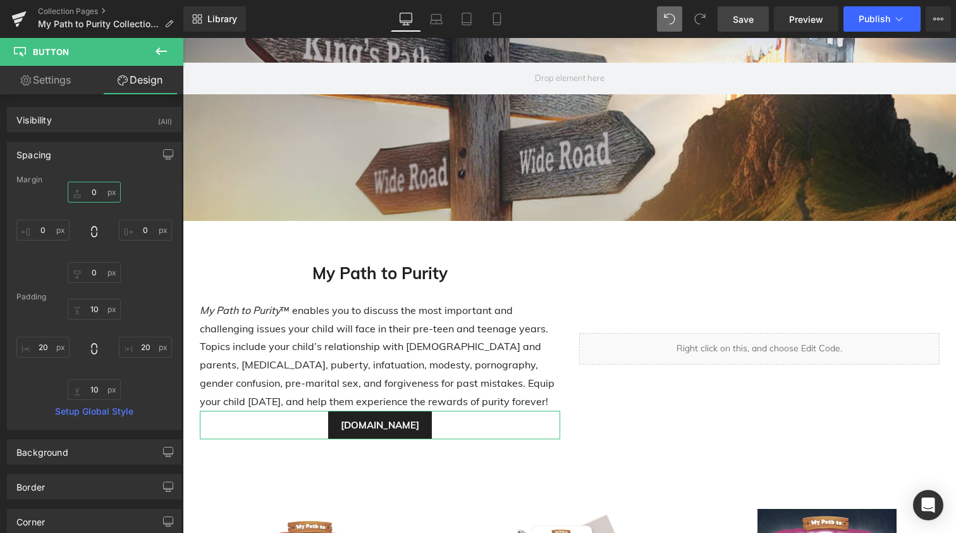
click at [87, 194] on input "0" at bounding box center [94, 192] width 53 height 21
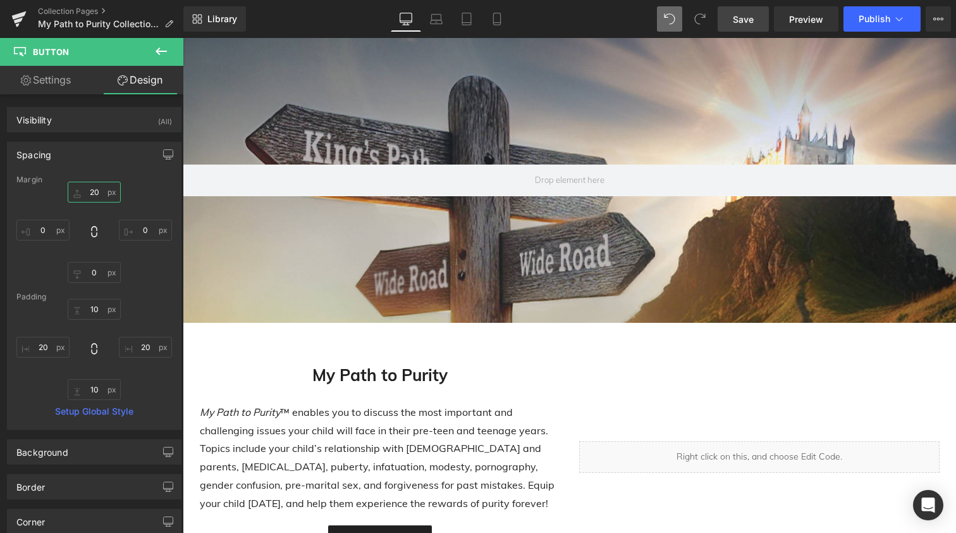
scroll to position [0, 0]
click at [744, 21] on span "Save" at bounding box center [743, 19] width 21 height 13
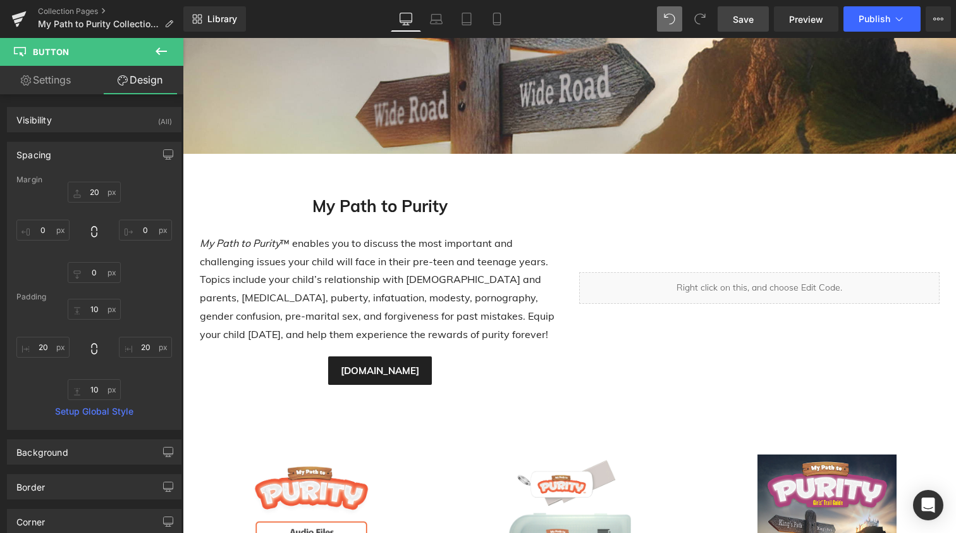
scroll to position [171, 0]
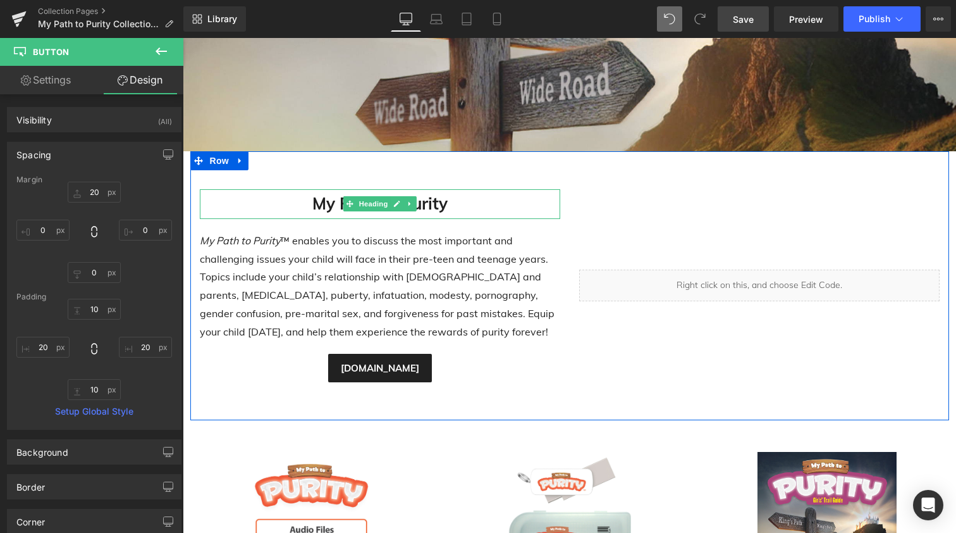
click at [425, 205] on strong "My Path to Purity" at bounding box center [379, 203] width 135 height 21
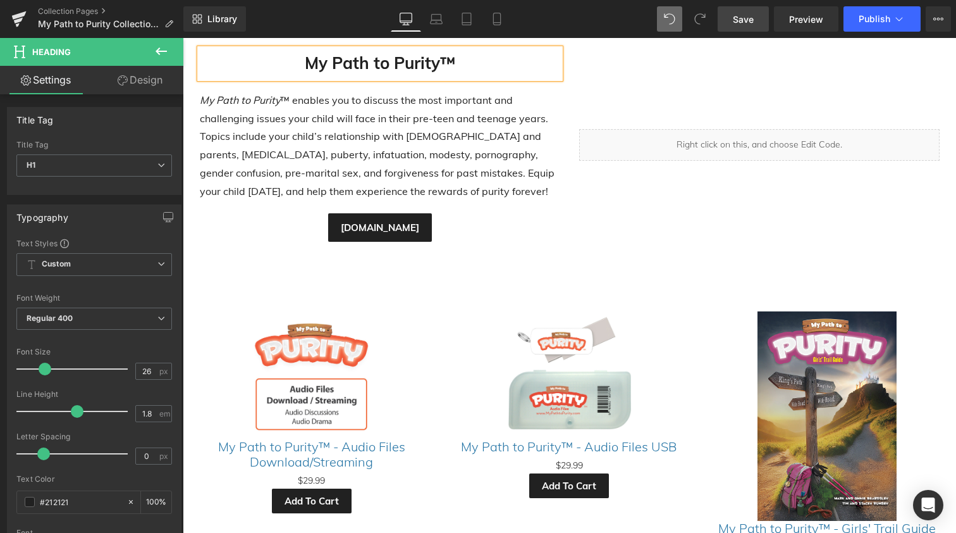
scroll to position [313, 0]
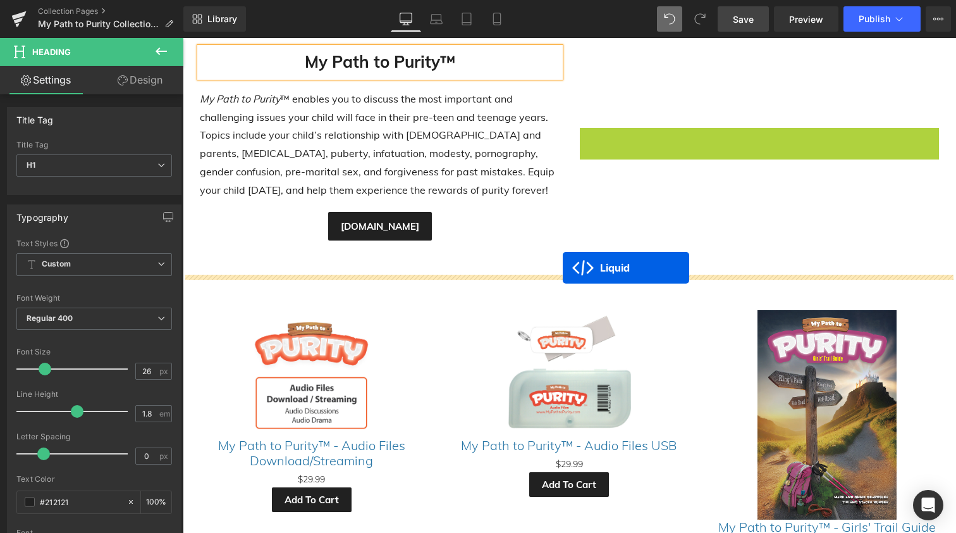
drag, startPoint x: 725, startPoint y: 137, endPoint x: 563, endPoint y: 268, distance: 208.3
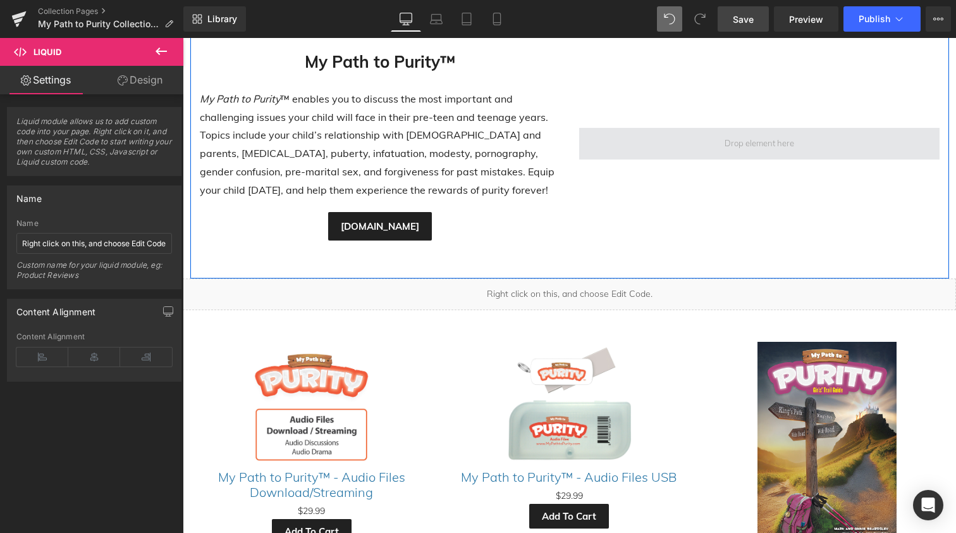
click at [746, 143] on span at bounding box center [759, 144] width 78 height 22
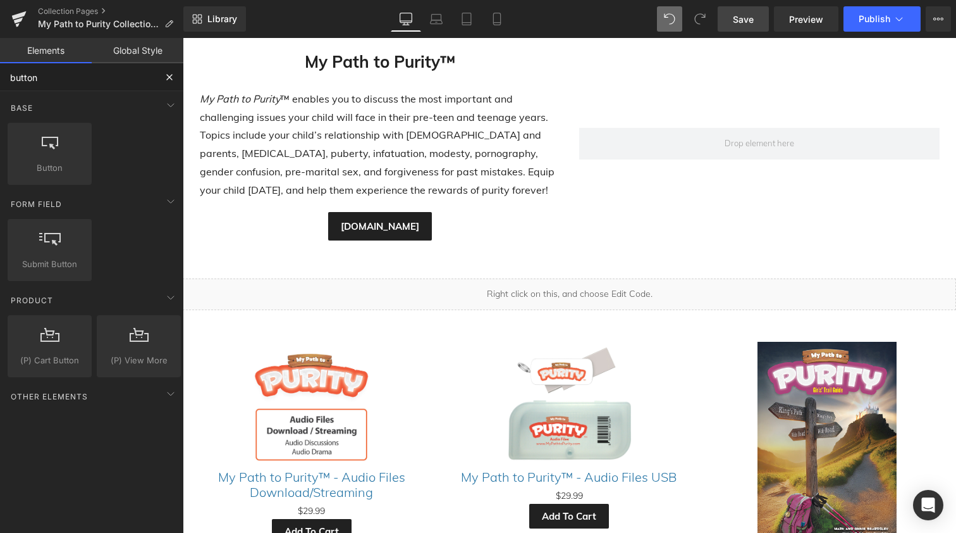
click at [50, 78] on input "button" at bounding box center [78, 77] width 156 height 28
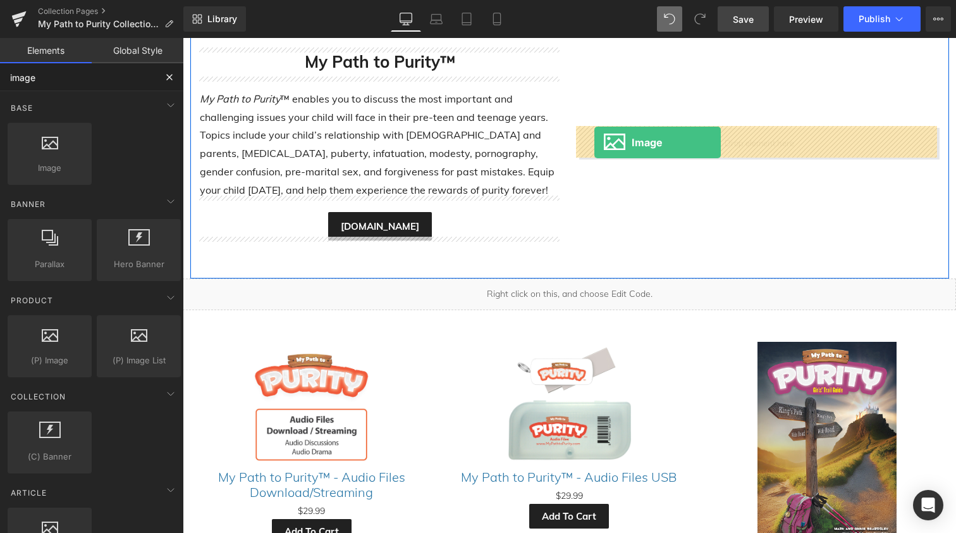
drag, startPoint x: 228, startPoint y: 180, endPoint x: 595, endPoint y: 142, distance: 368.8
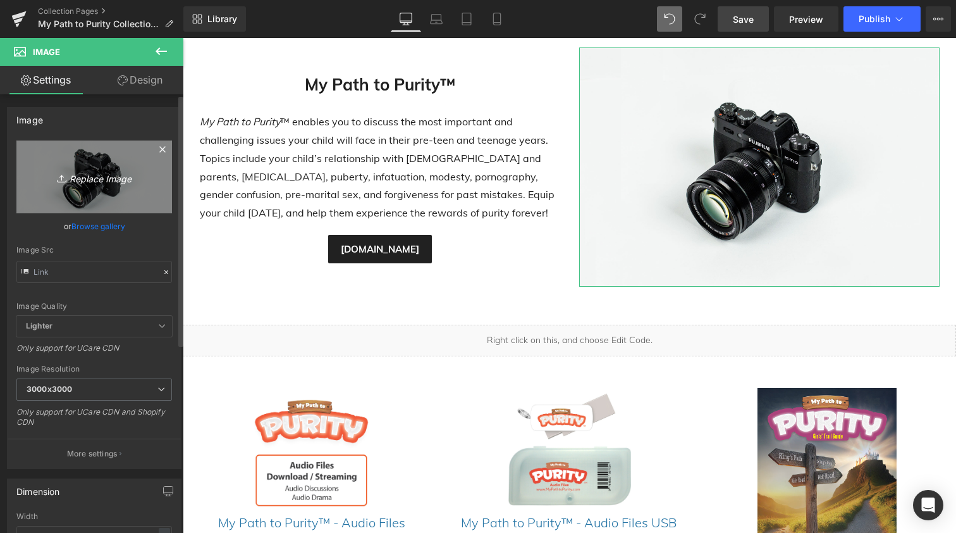
click at [96, 173] on icon "Replace Image" at bounding box center [94, 177] width 101 height 16
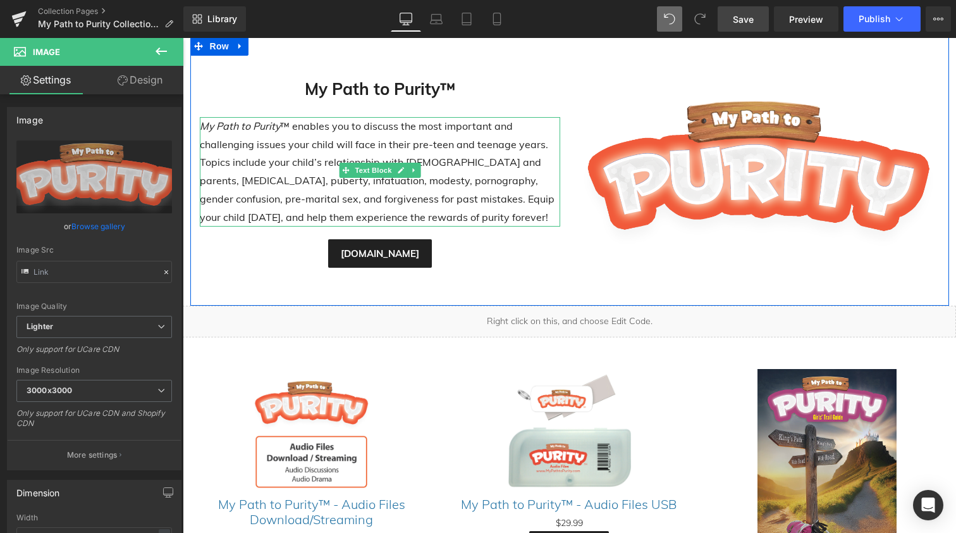
scroll to position [299, 0]
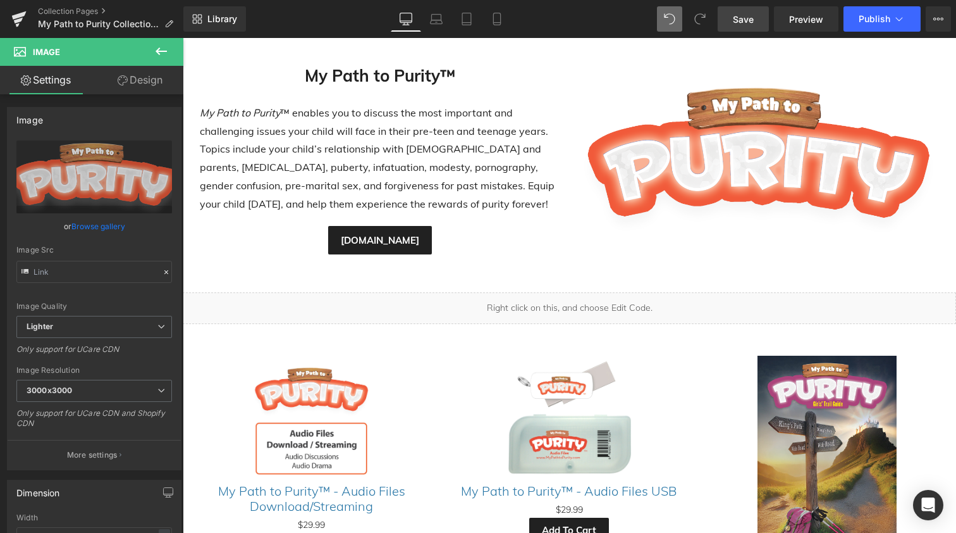
click at [160, 46] on icon at bounding box center [161, 51] width 15 height 15
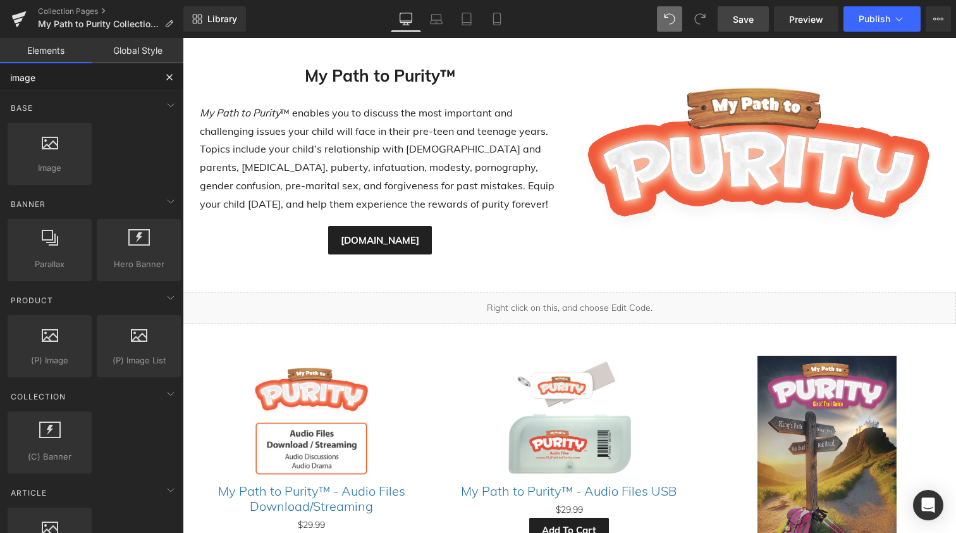
click at [39, 78] on input "image" at bounding box center [78, 77] width 156 height 28
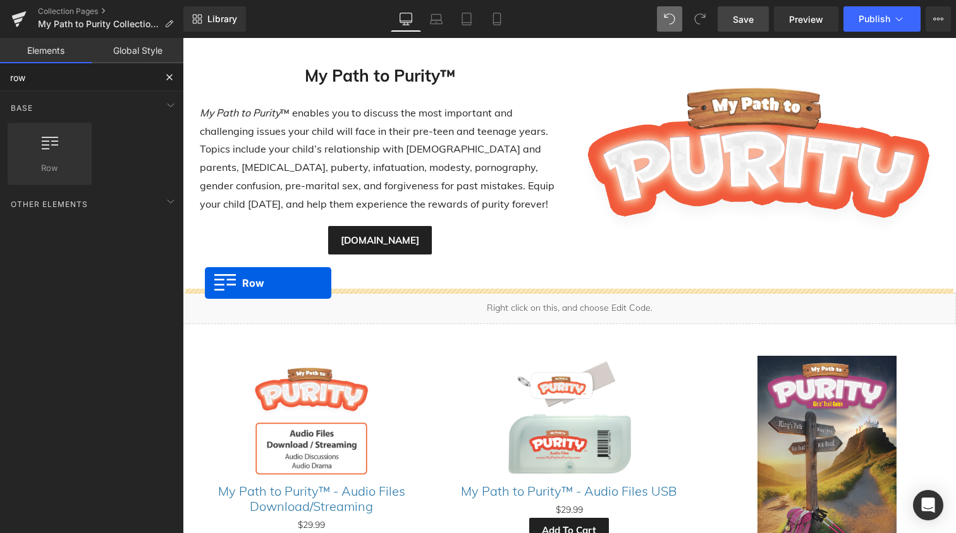
drag, startPoint x: 232, startPoint y: 190, endPoint x: 205, endPoint y: 283, distance: 96.1
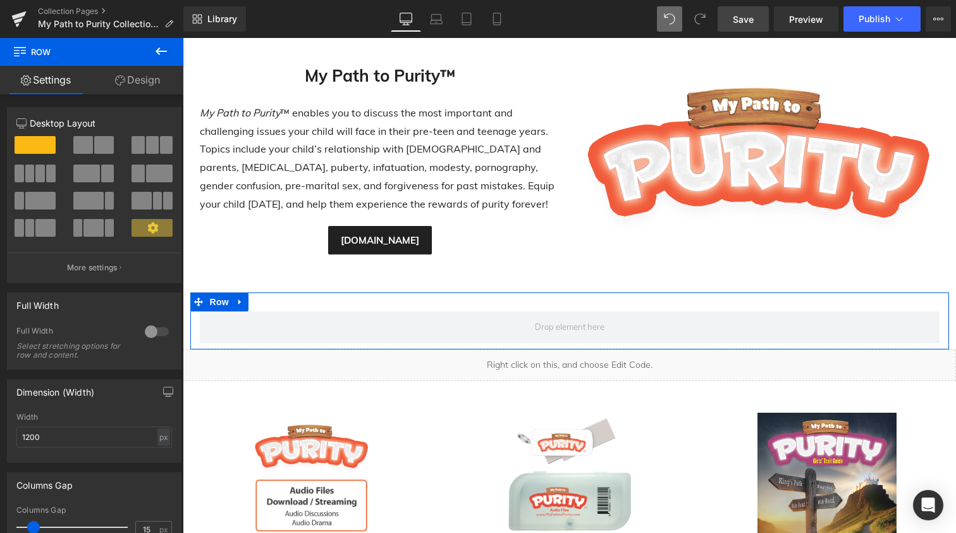
click at [90, 226] on span at bounding box center [93, 228] width 20 height 18
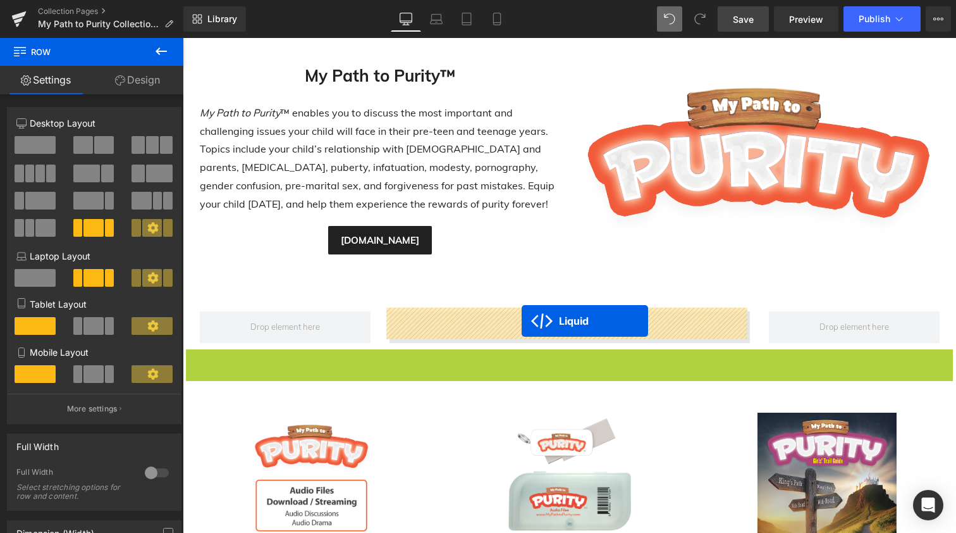
drag, startPoint x: 535, startPoint y: 355, endPoint x: 521, endPoint y: 320, distance: 37.2
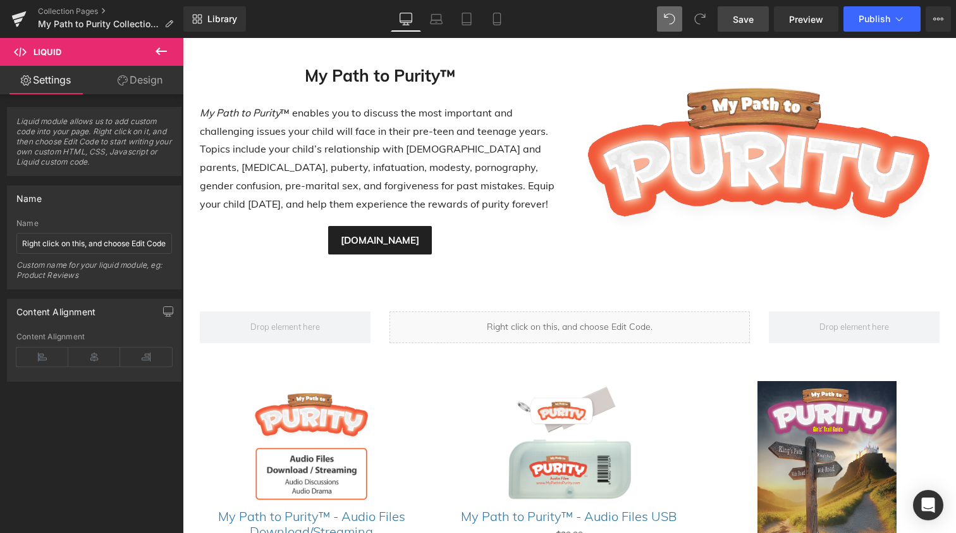
click at [750, 23] on span "Save" at bounding box center [743, 19] width 21 height 13
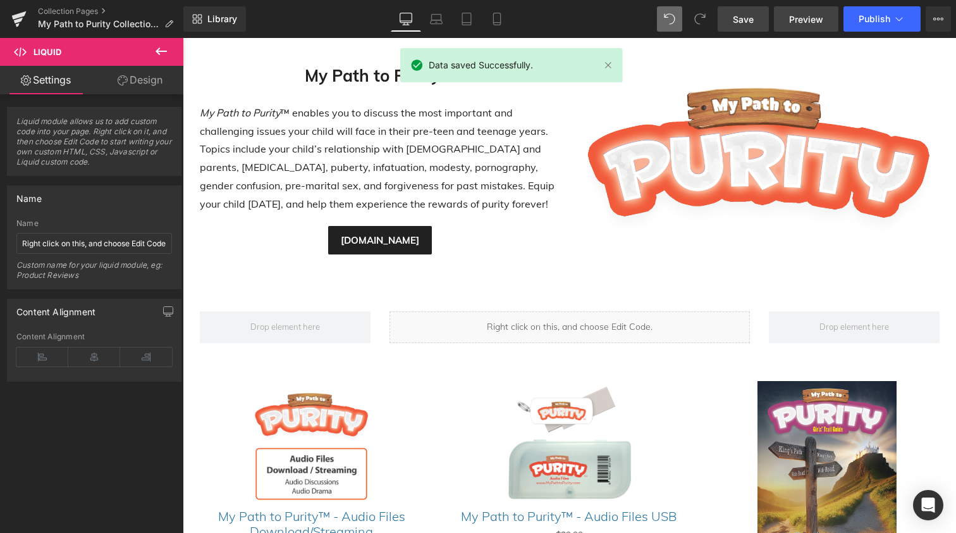
click at [800, 21] on span "Preview" at bounding box center [806, 19] width 34 height 13
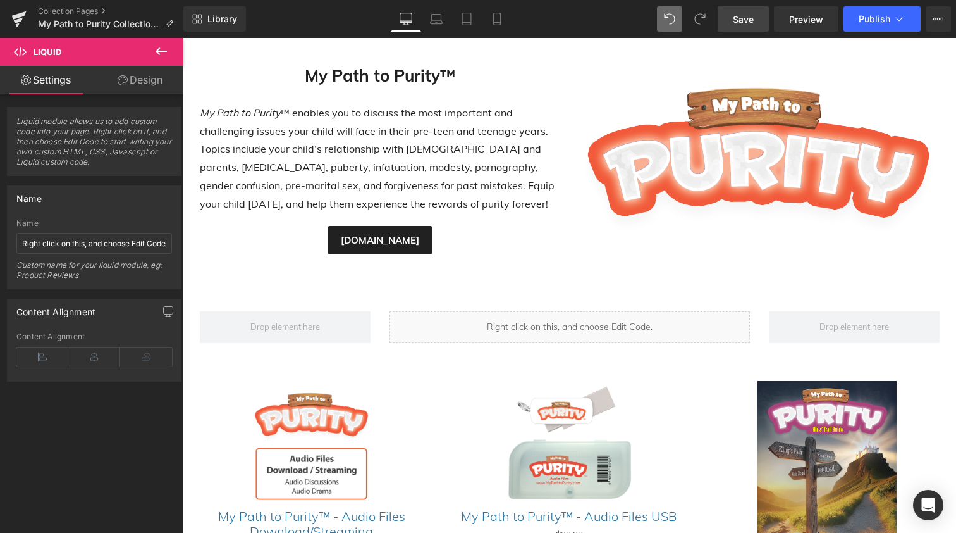
click at [156, 48] on icon at bounding box center [161, 51] width 15 height 15
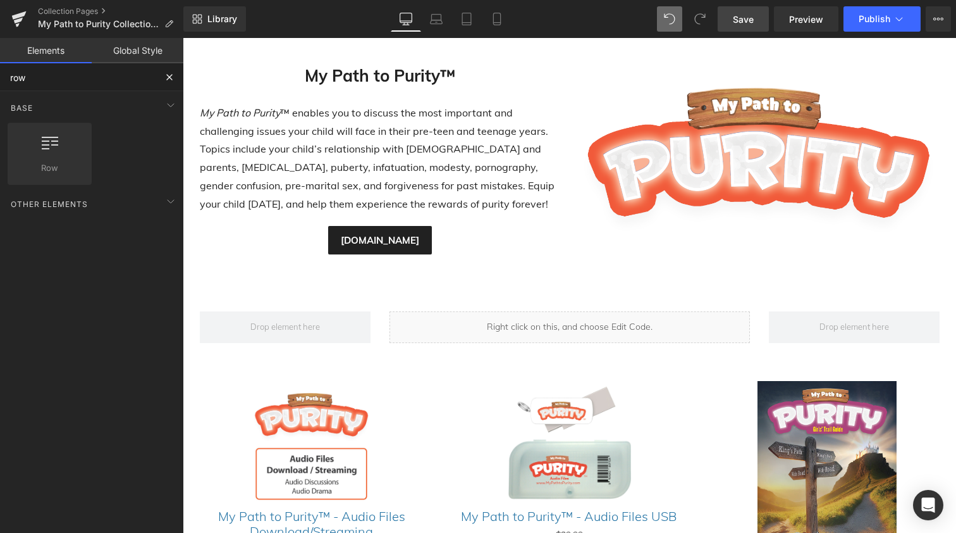
click at [72, 80] on input "row" at bounding box center [78, 77] width 156 height 28
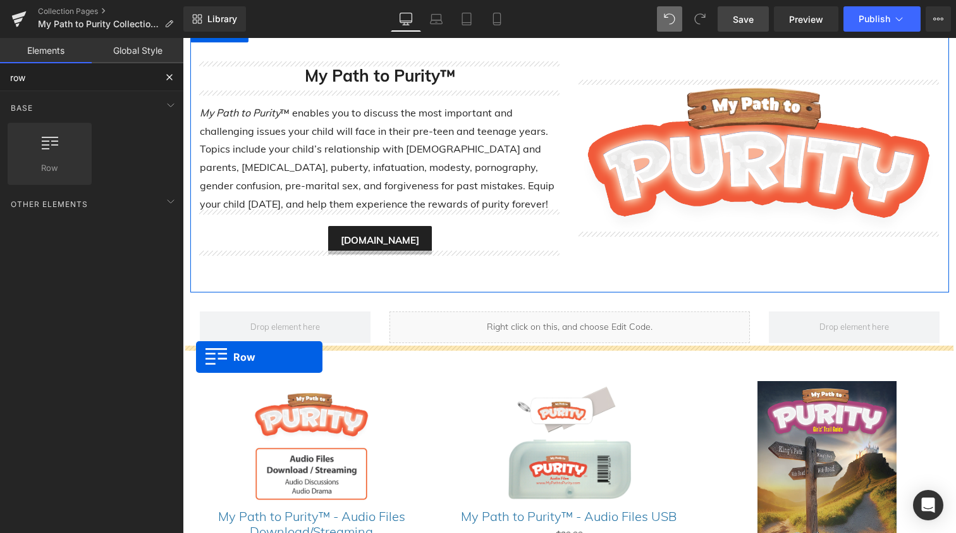
drag, startPoint x: 239, startPoint y: 189, endPoint x: 196, endPoint y: 357, distance: 173.7
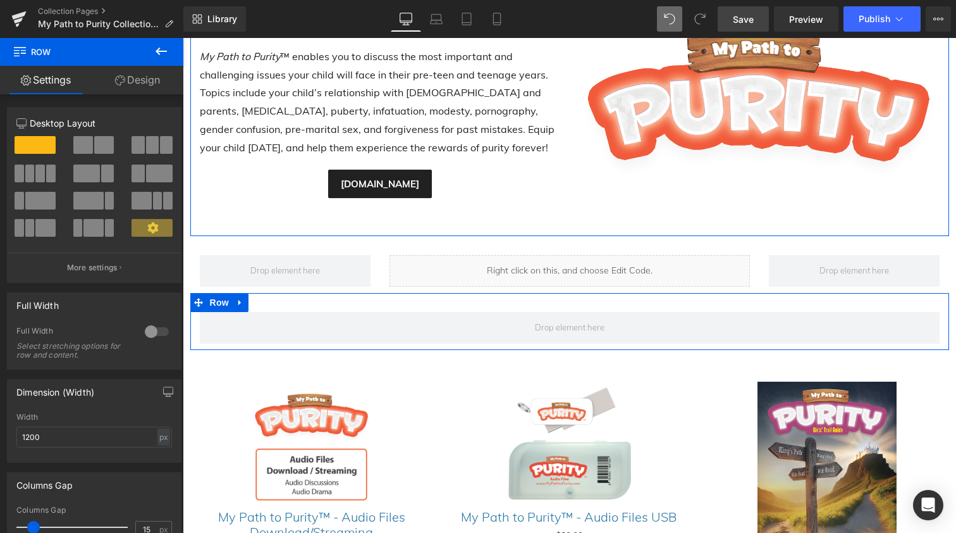
scroll to position [392, 0]
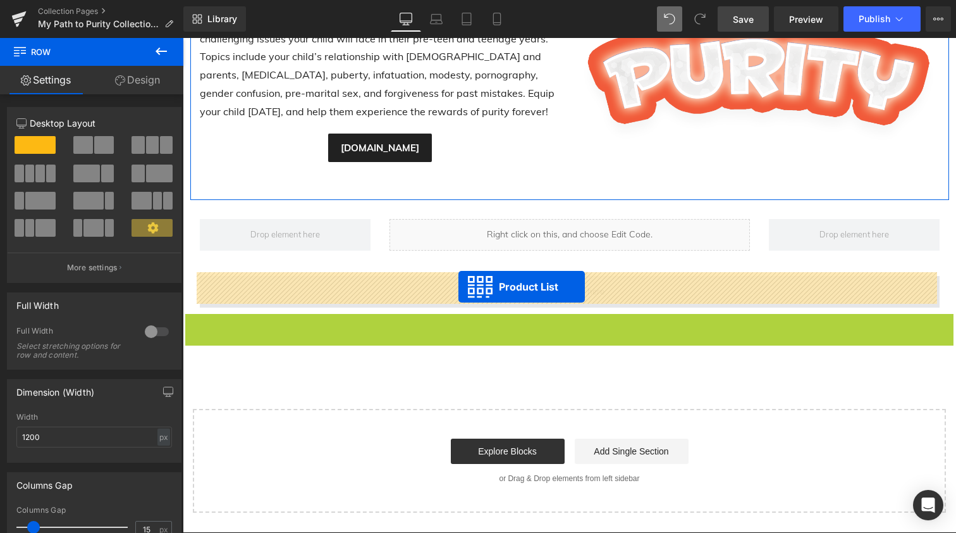
drag, startPoint x: 528, startPoint y: 319, endPoint x: 459, endPoint y: 287, distance: 76.7
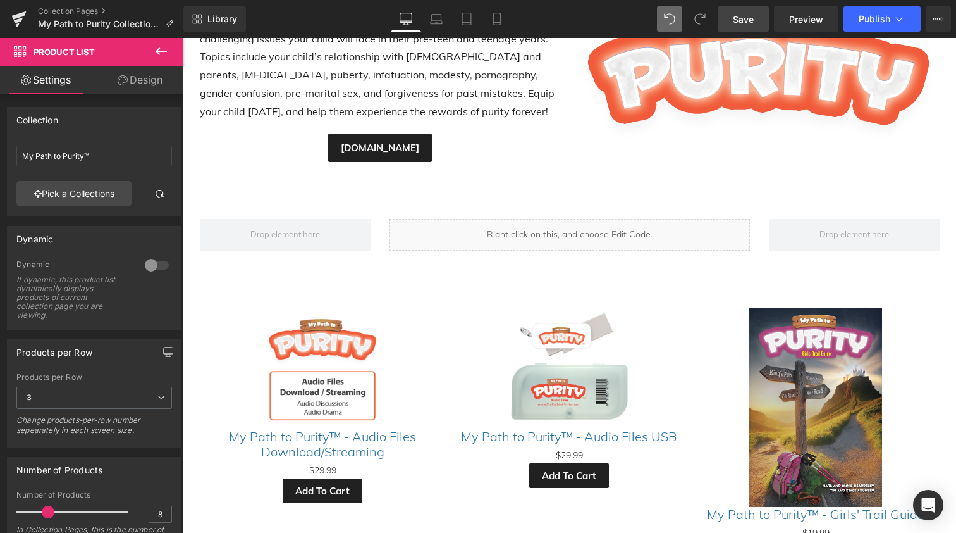
click at [750, 18] on span "Save" at bounding box center [743, 19] width 21 height 13
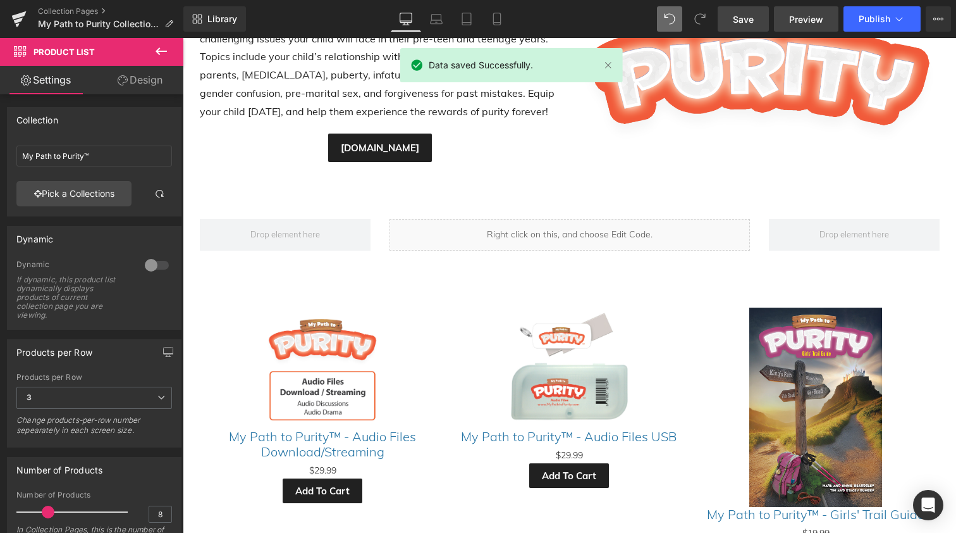
click at [804, 16] on span "Preview" at bounding box center [806, 19] width 34 height 13
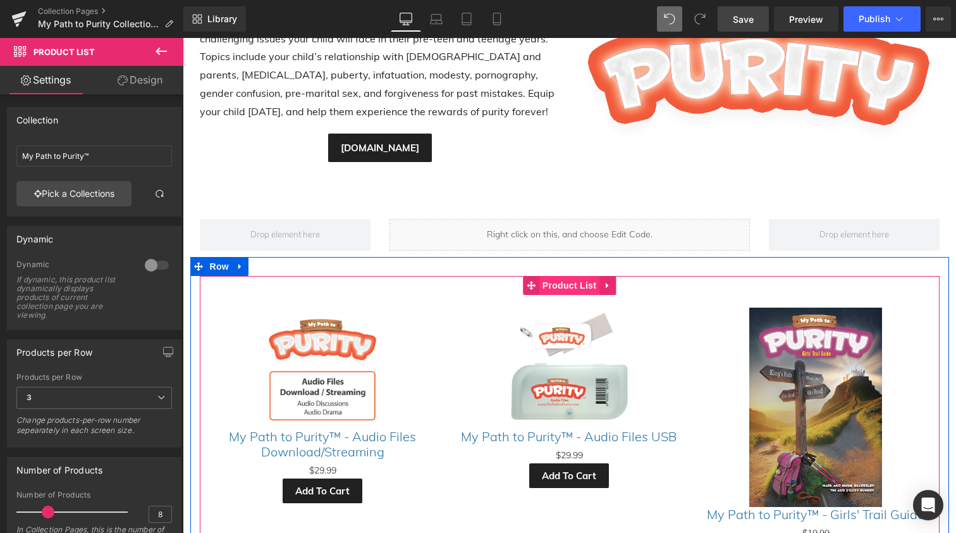
click at [566, 281] on span "Product List" at bounding box center [570, 285] width 60 height 19
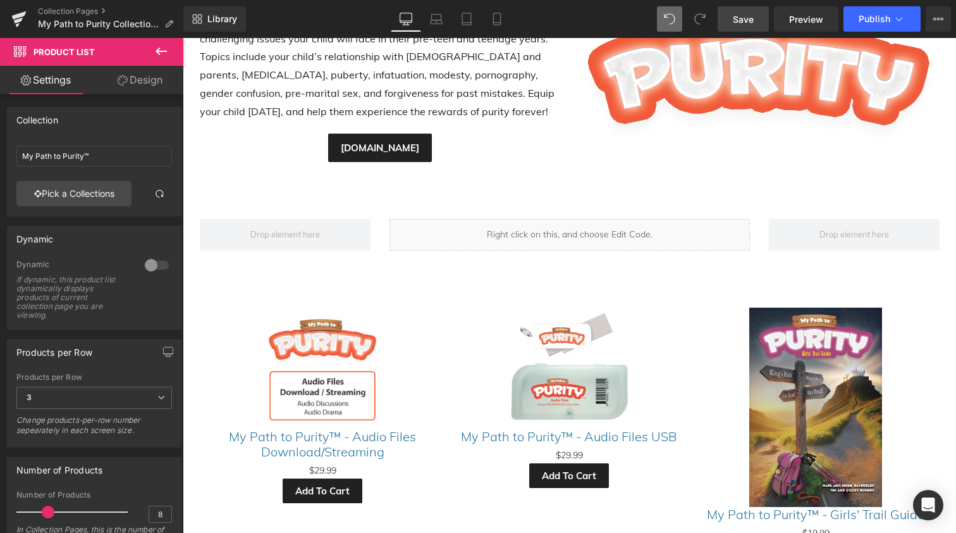
click at [158, 50] on icon at bounding box center [161, 51] width 11 height 8
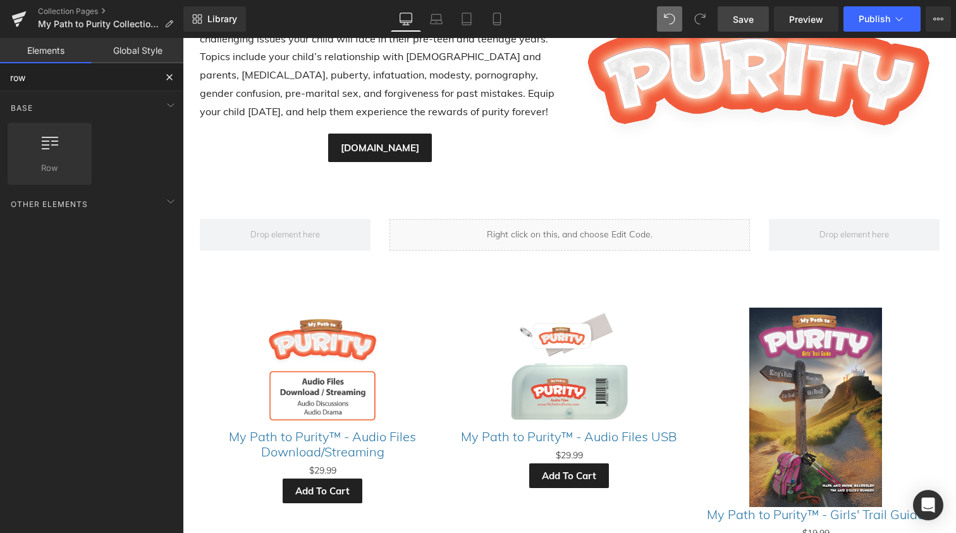
click at [75, 81] on input "row" at bounding box center [78, 77] width 156 height 28
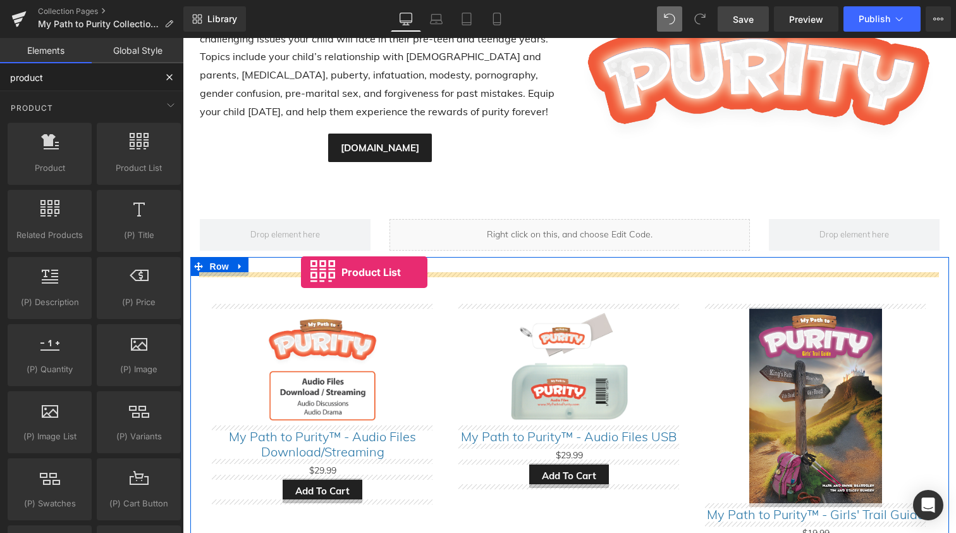
drag, startPoint x: 311, startPoint y: 186, endPoint x: 301, endPoint y: 272, distance: 86.6
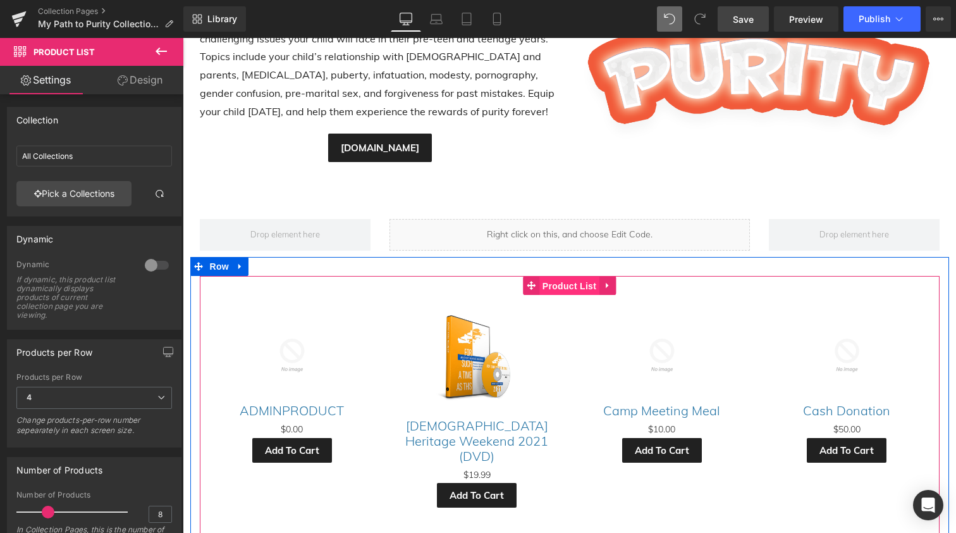
click at [557, 279] on span "Product List" at bounding box center [570, 285] width 60 height 19
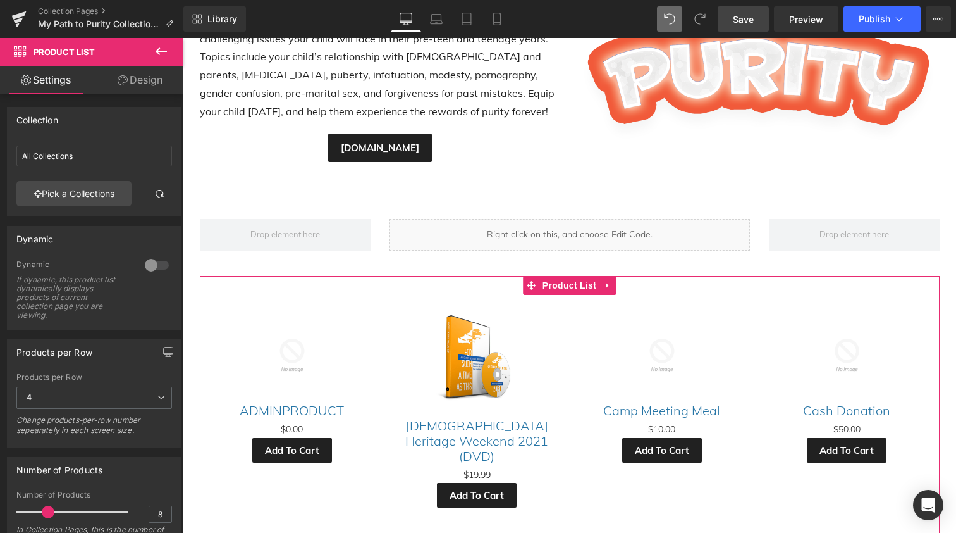
click at [157, 261] on div at bounding box center [157, 265] width 30 height 20
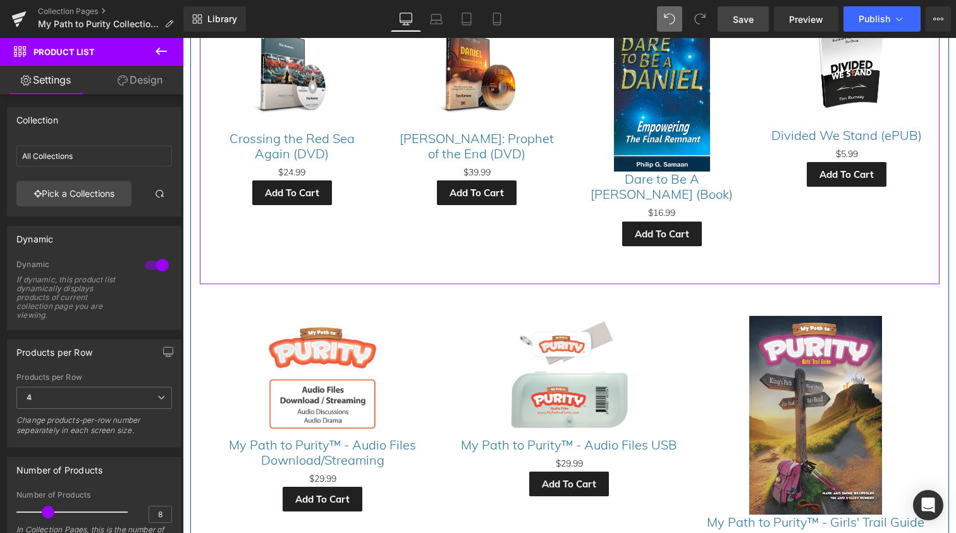
scroll to position [906, 0]
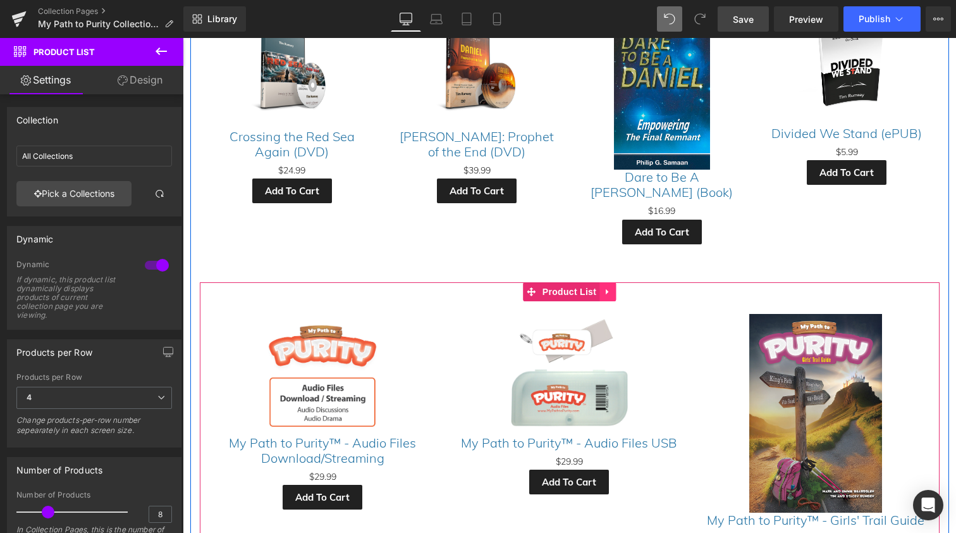
click at [604, 287] on icon at bounding box center [607, 291] width 9 height 9
click at [614, 287] on icon at bounding box center [616, 291] width 9 height 9
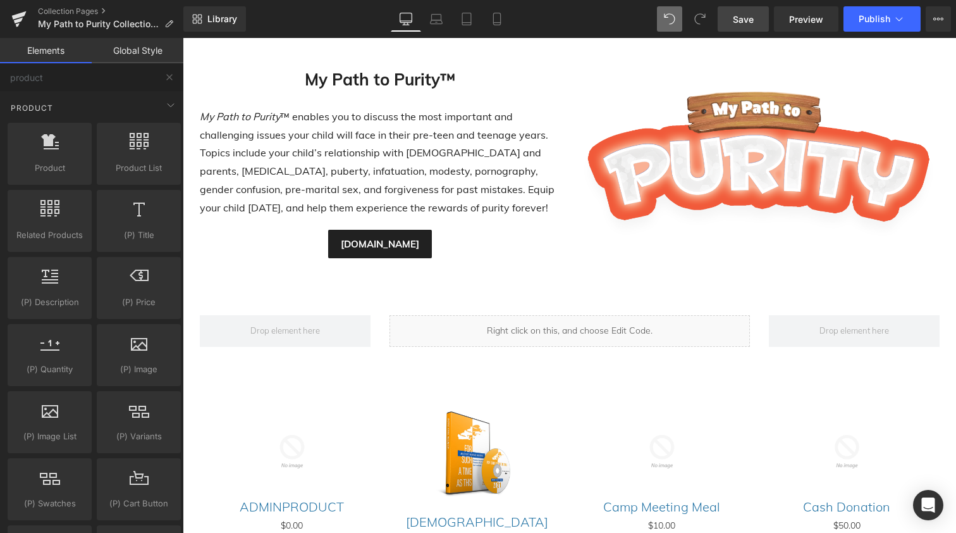
scroll to position [302, 0]
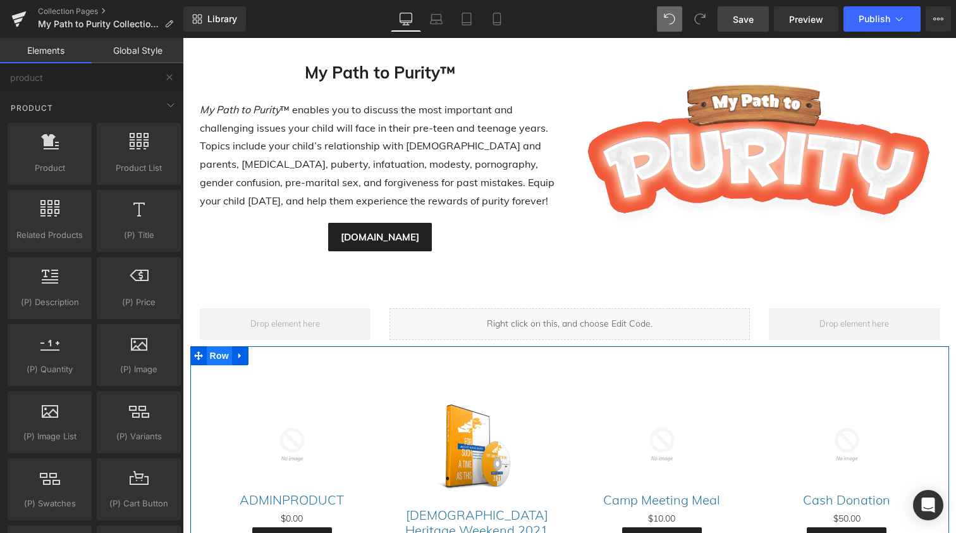
click at [214, 348] on span "Row" at bounding box center [219, 355] width 25 height 19
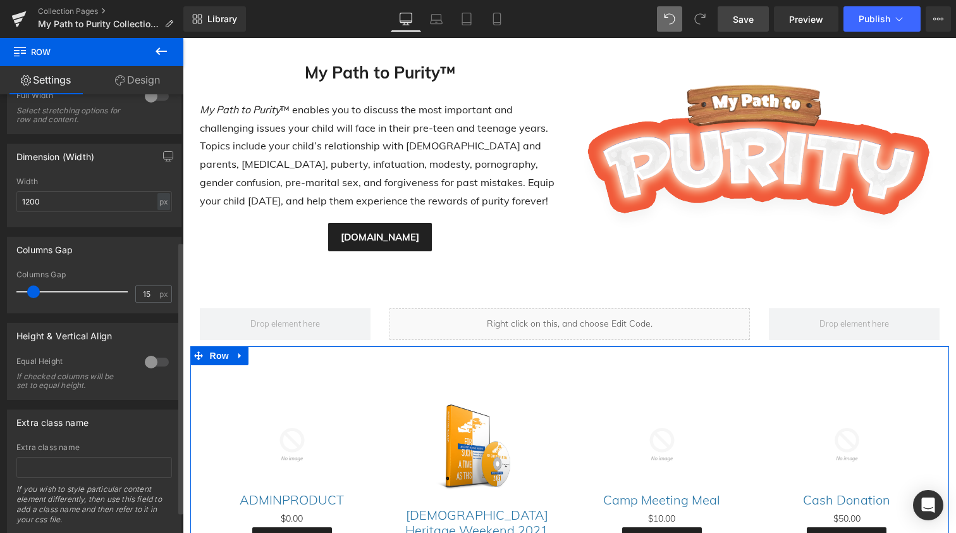
scroll to position [237, 0]
click at [159, 357] on div at bounding box center [157, 360] width 30 height 20
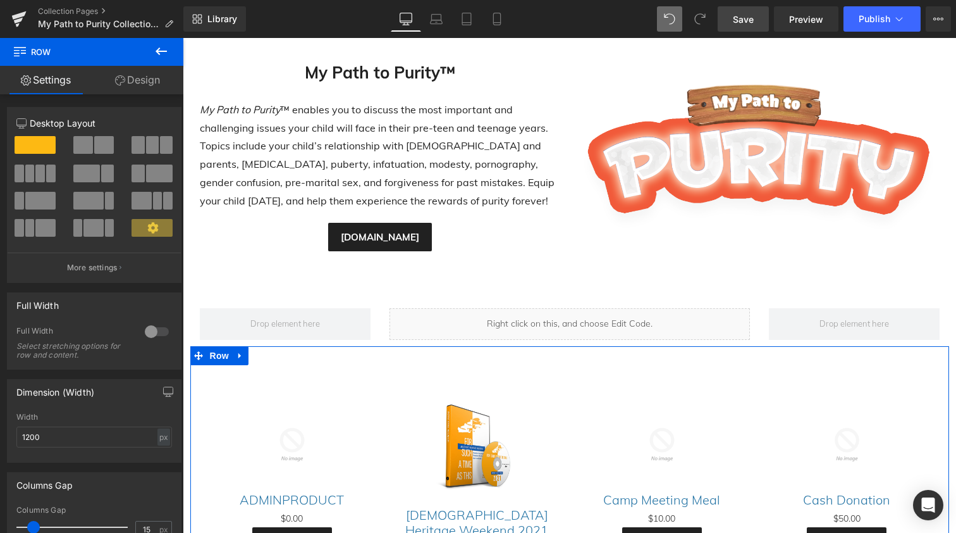
scroll to position [0, 0]
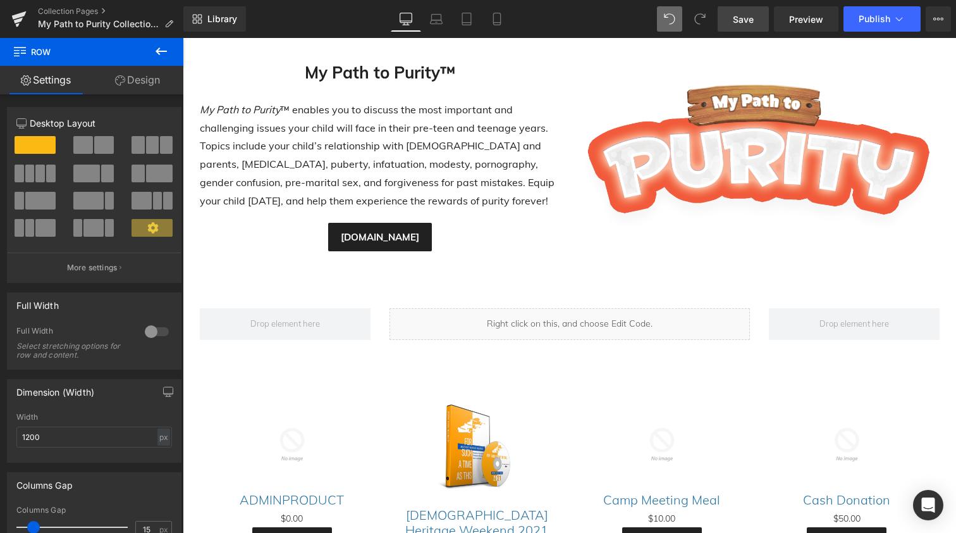
click at [741, 17] on span "Save" at bounding box center [743, 19] width 21 height 13
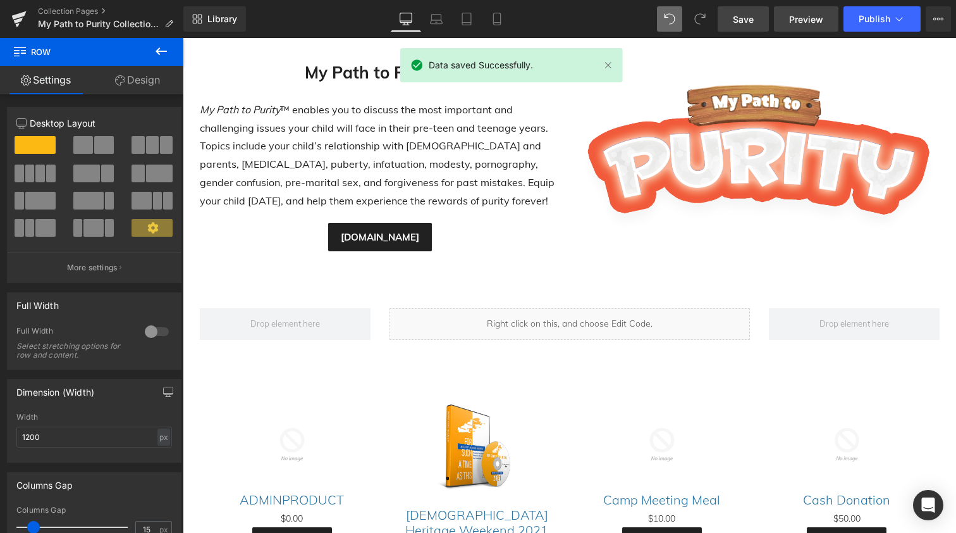
click at [812, 17] on span "Preview" at bounding box center [806, 19] width 34 height 13
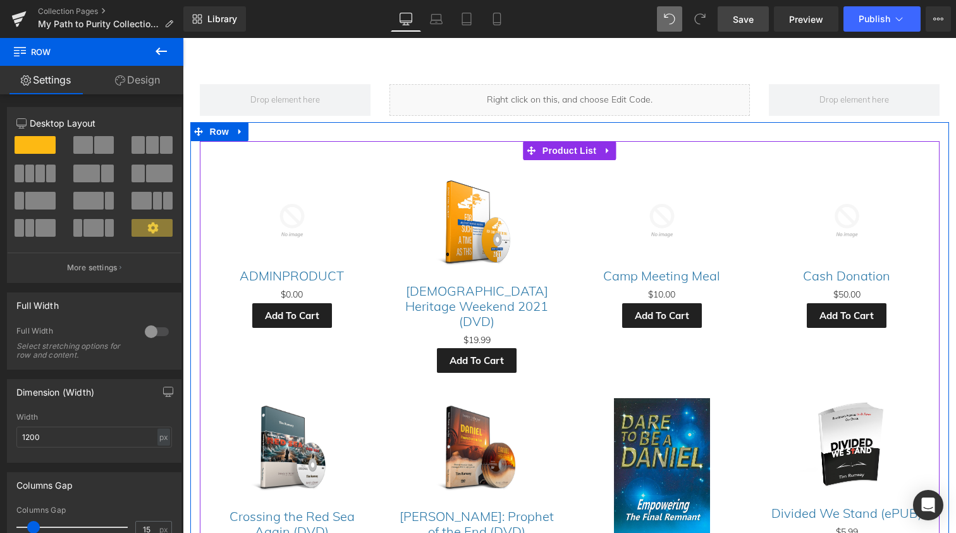
scroll to position [510, 0]
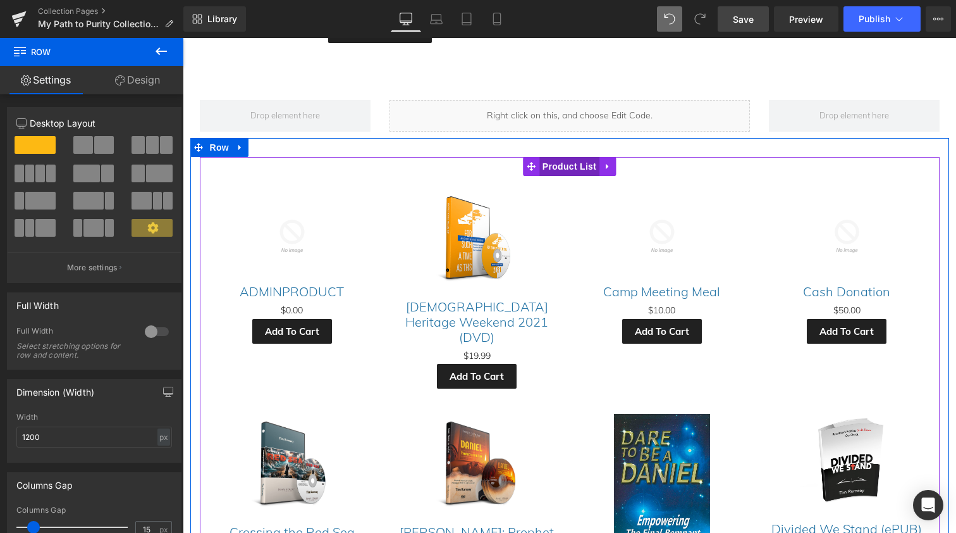
click at [565, 162] on span "Product List" at bounding box center [570, 166] width 60 height 19
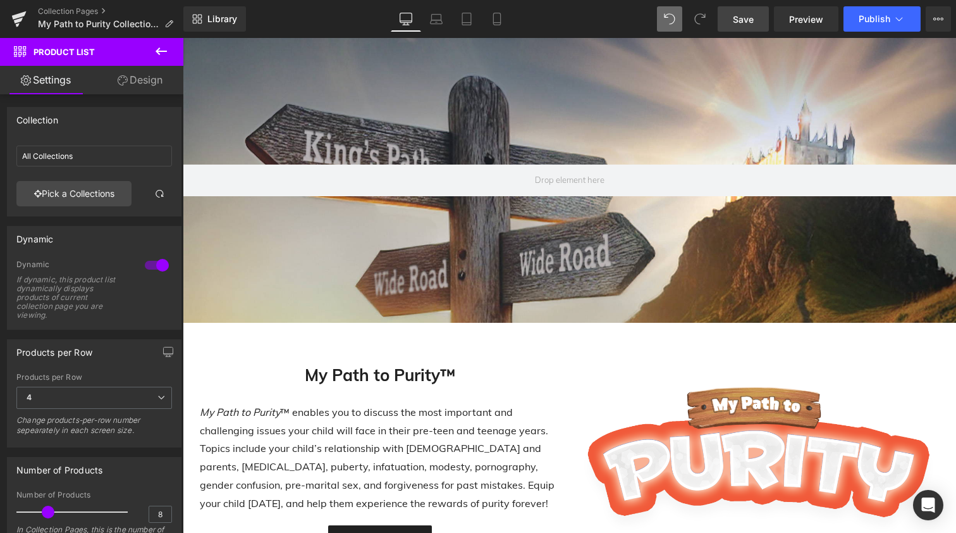
scroll to position [0, 0]
click at [869, 20] on span "Publish" at bounding box center [875, 19] width 32 height 10
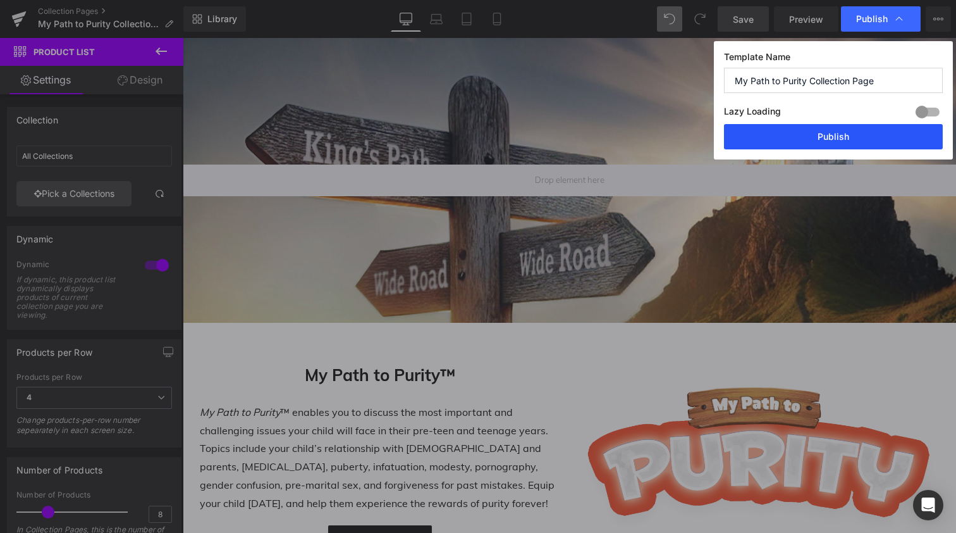
click at [822, 132] on button "Publish" at bounding box center [833, 136] width 219 height 25
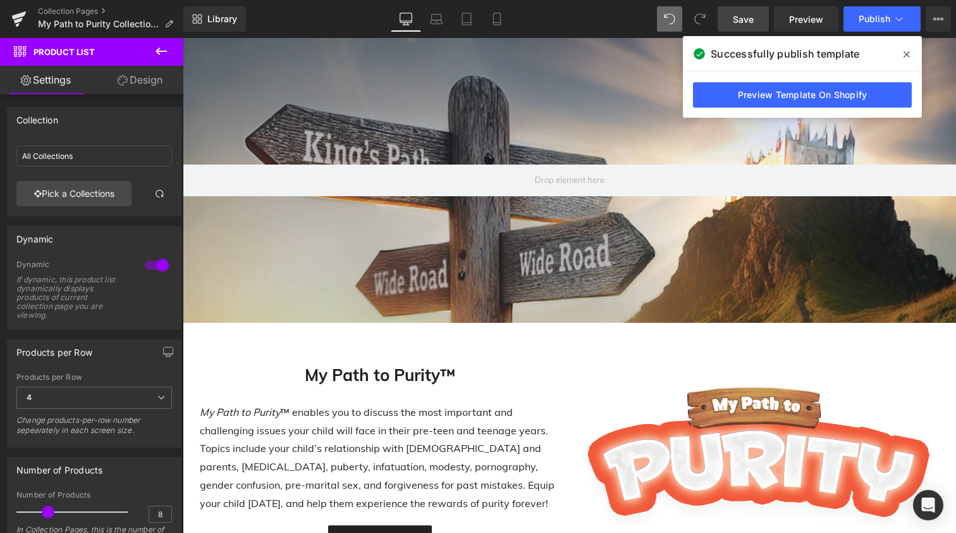
click at [160, 49] on icon at bounding box center [161, 51] width 15 height 15
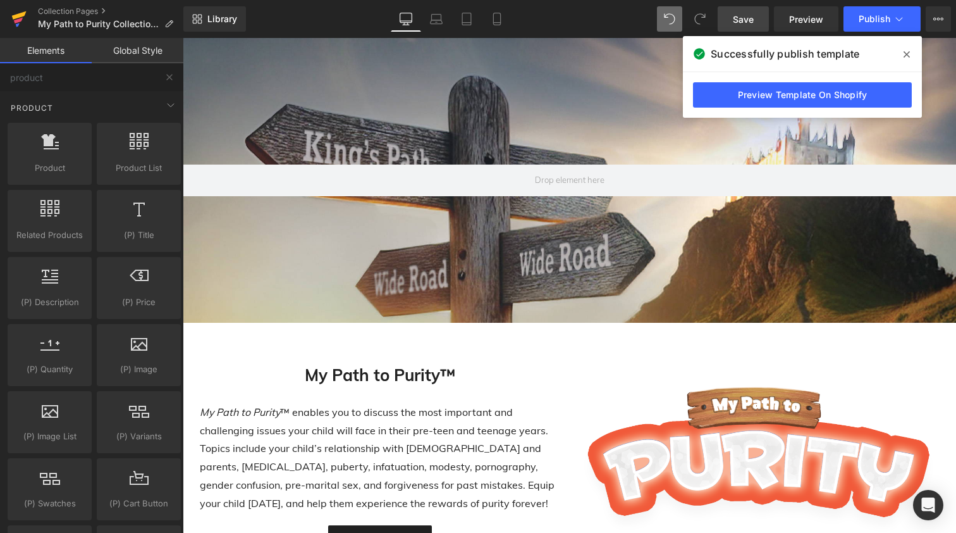
click at [12, 17] on icon at bounding box center [18, 19] width 15 height 32
